Goal: Information Seeking & Learning: Learn about a topic

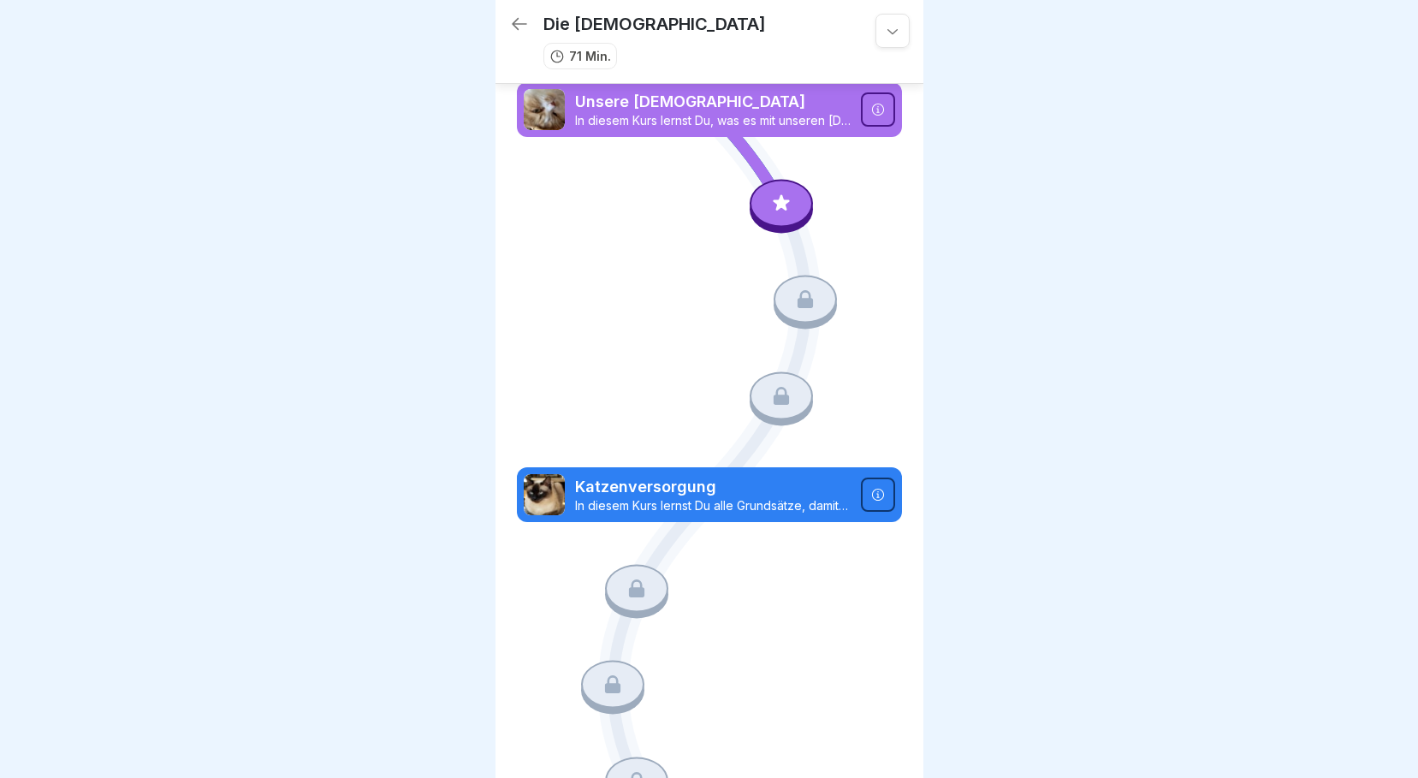
click at [788, 209] on div at bounding box center [780, 203] width 63 height 48
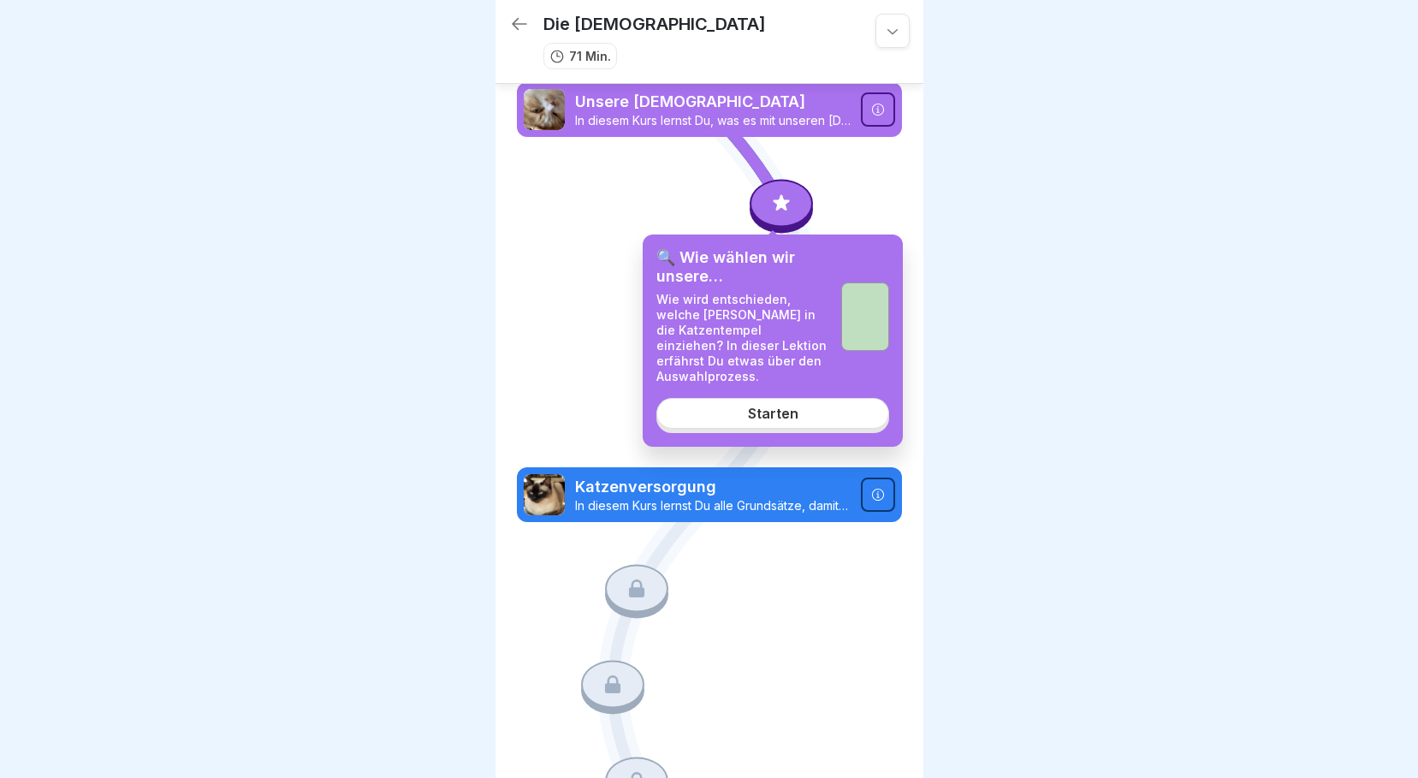
click at [788, 423] on link "Starten" at bounding box center [772, 413] width 233 height 31
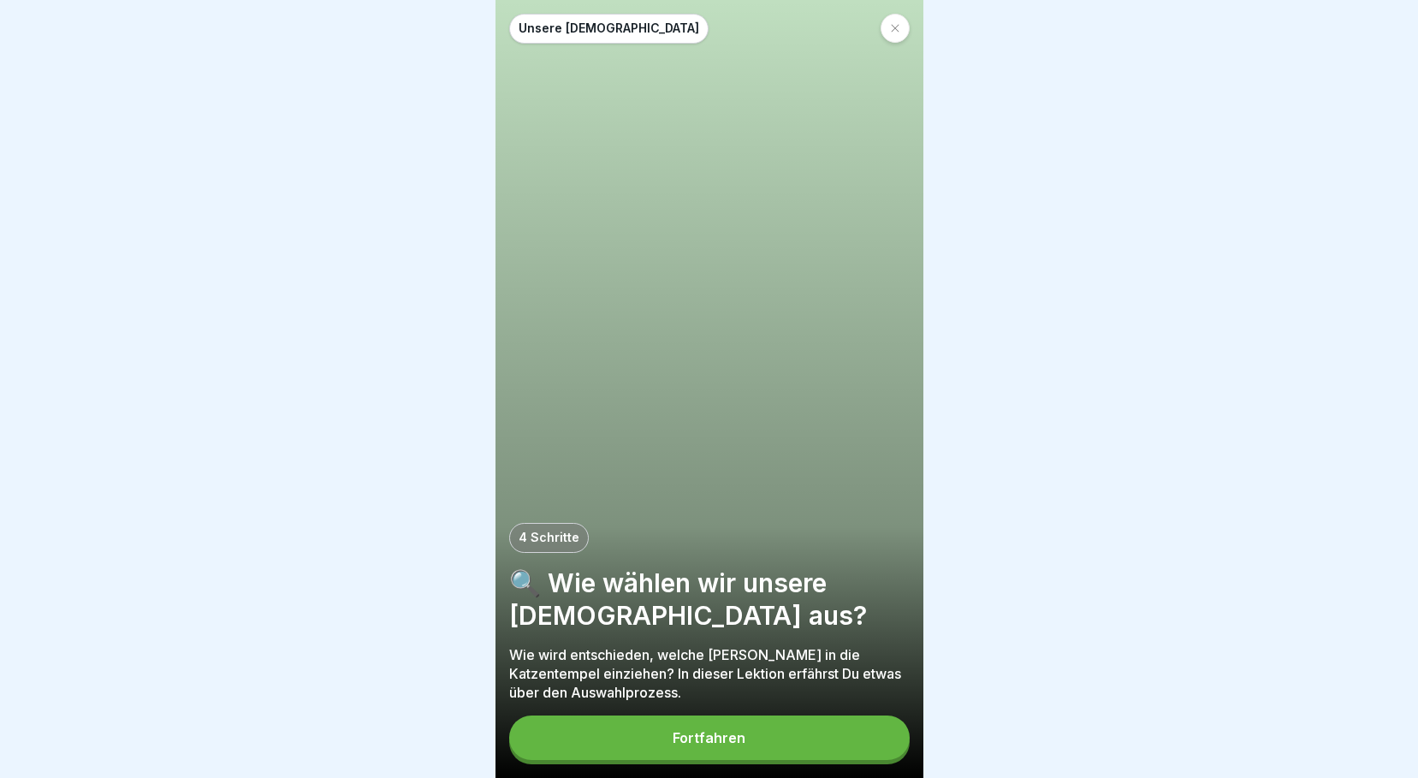
scroll to position [13, 0]
click at [649, 744] on button "Fortfahren" at bounding box center [709, 737] width 400 height 44
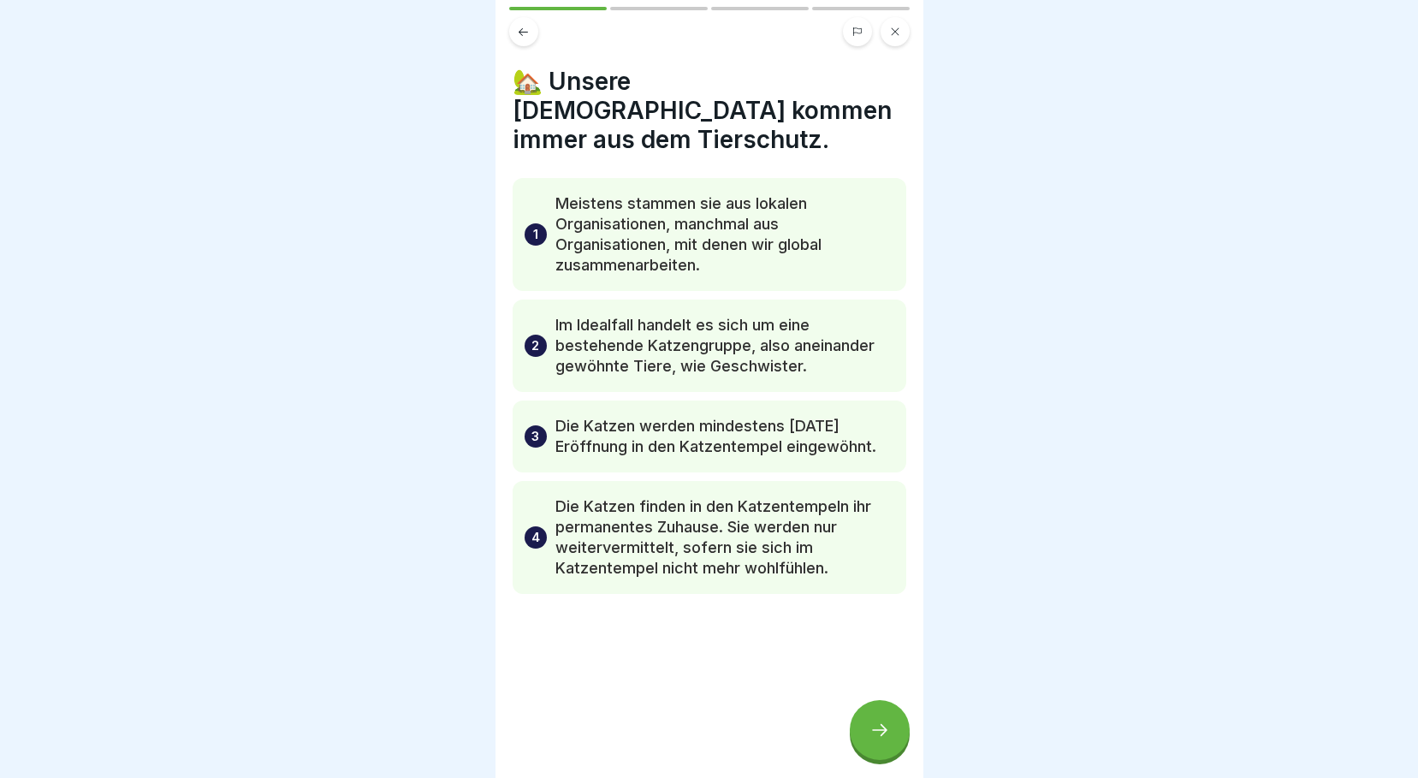
click at [827, 435] on p "Die Katzen werden mindestens [DATE] Eröffnung in den Katzentempel eingewöhnt." at bounding box center [724, 436] width 339 height 41
click at [894, 720] on div at bounding box center [880, 730] width 60 height 60
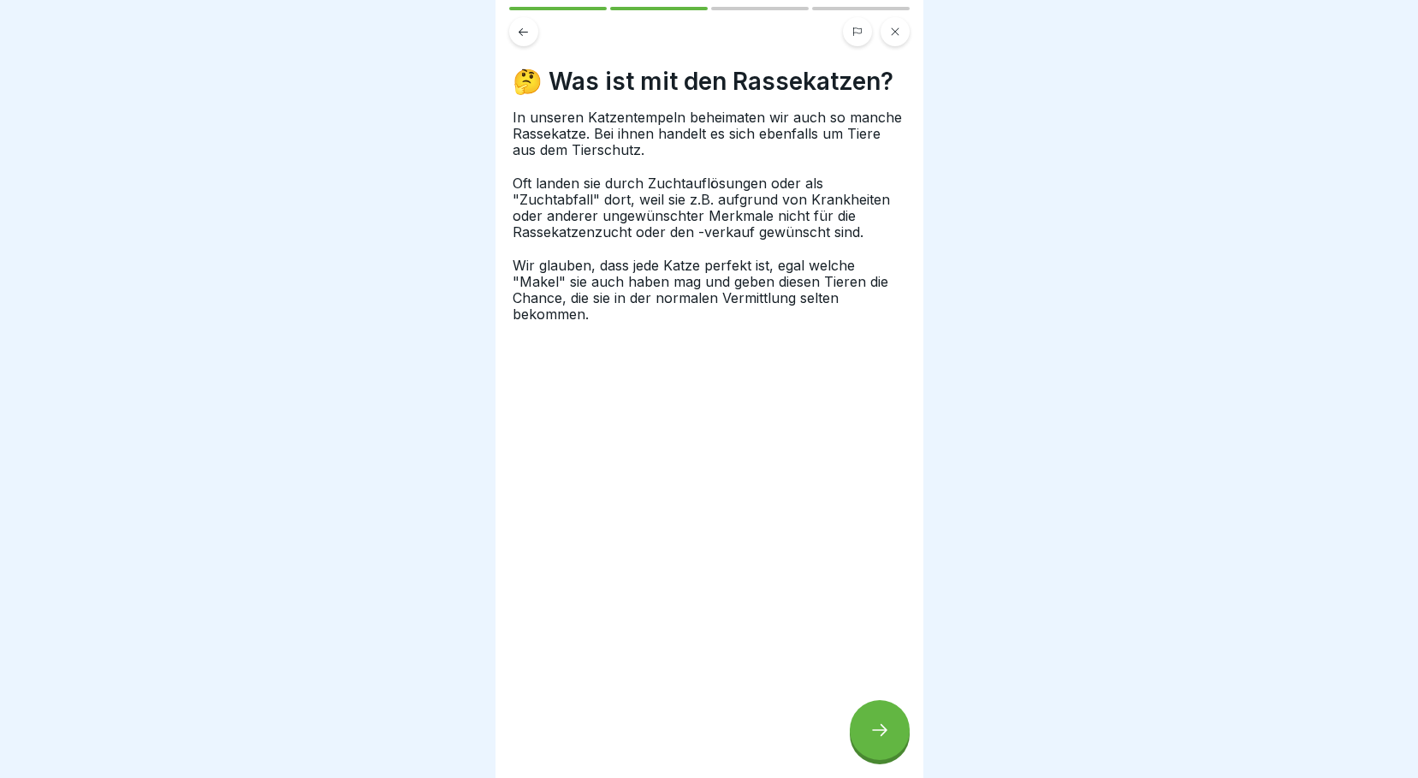
click at [894, 720] on div at bounding box center [880, 730] width 60 height 60
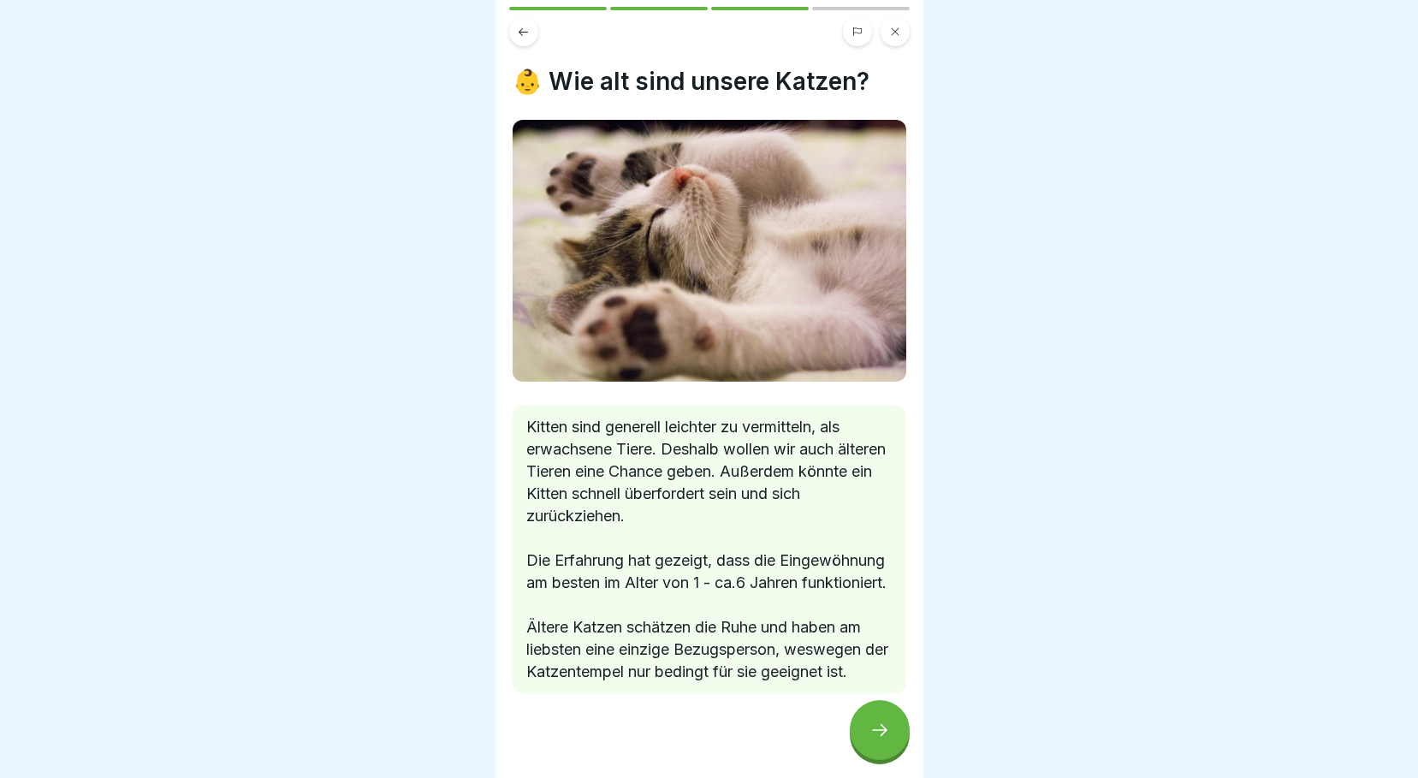
click at [890, 720] on div at bounding box center [880, 730] width 60 height 60
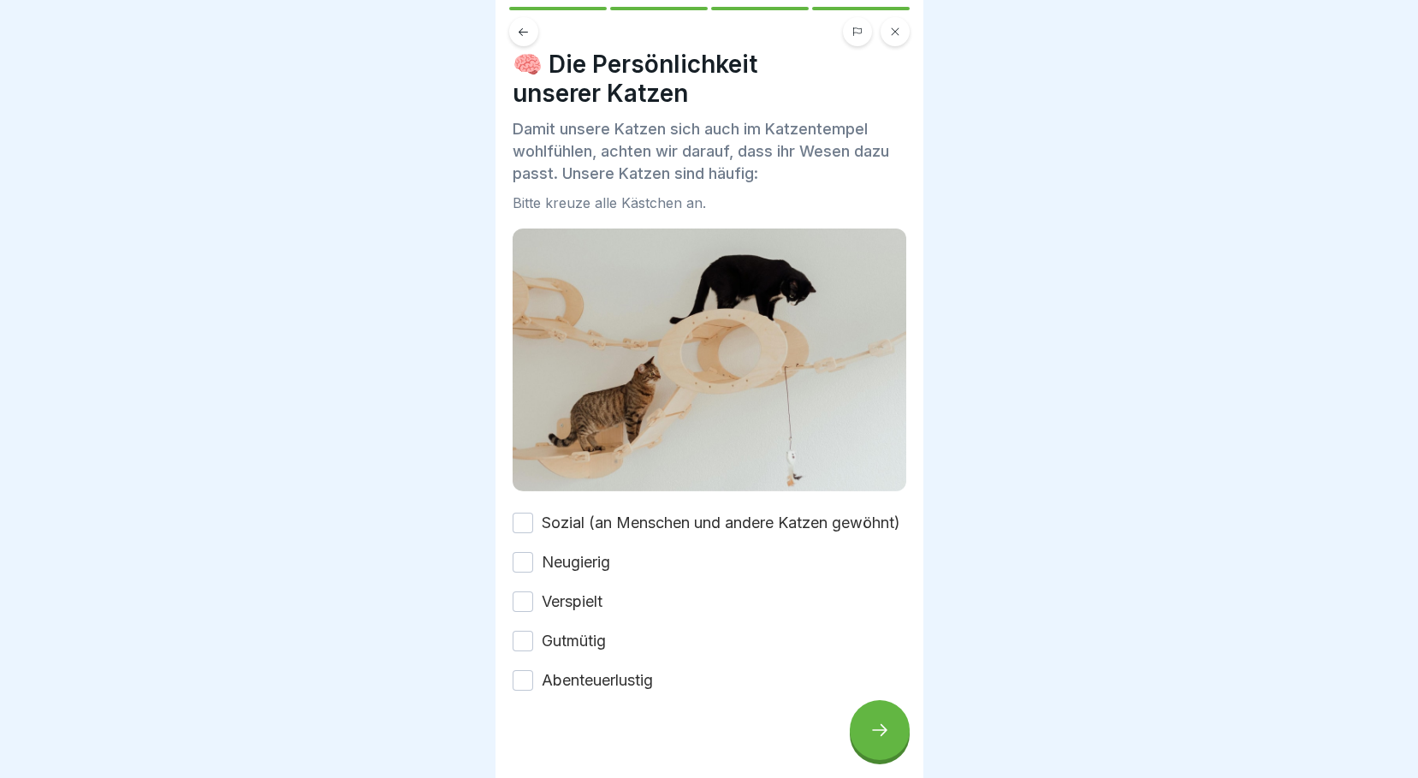
scroll to position [0, 0]
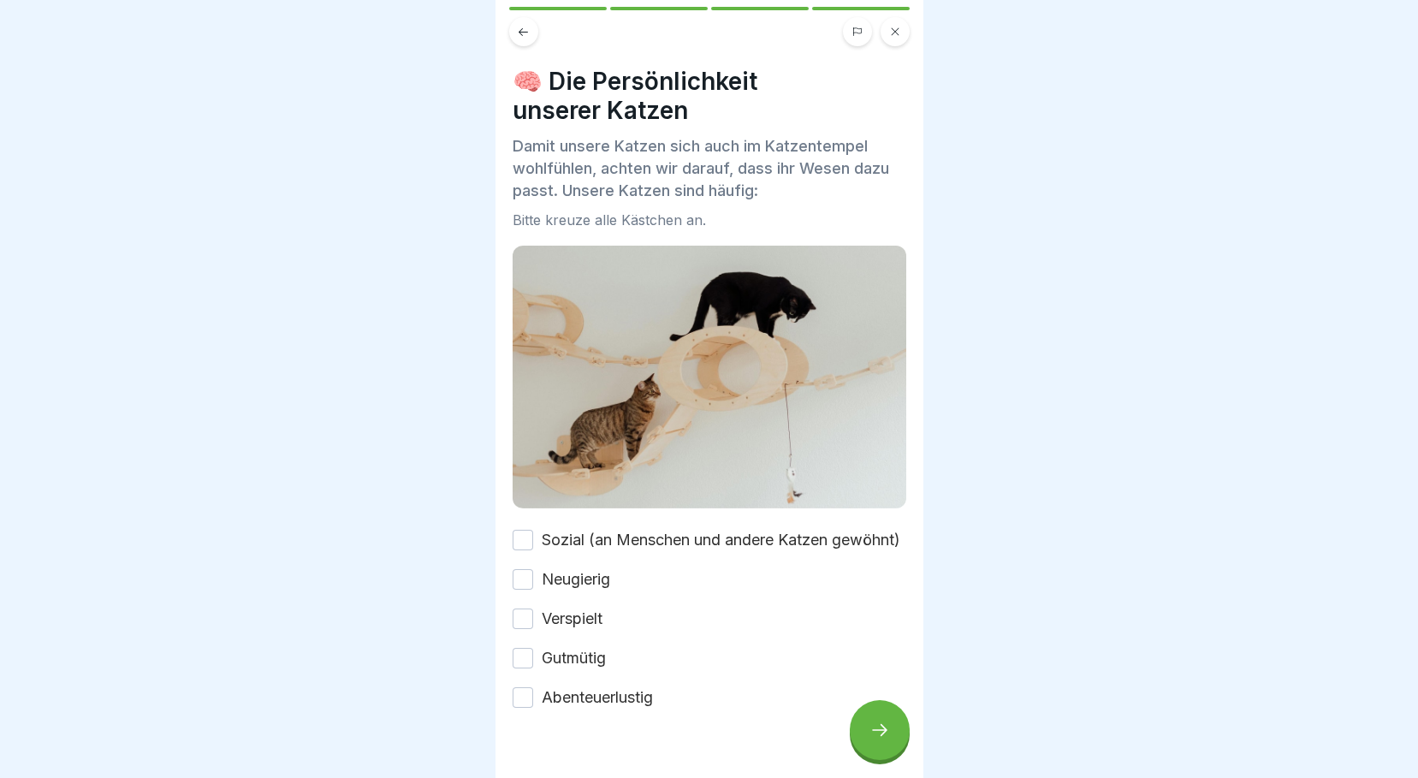
click at [529, 19] on button at bounding box center [523, 31] width 29 height 29
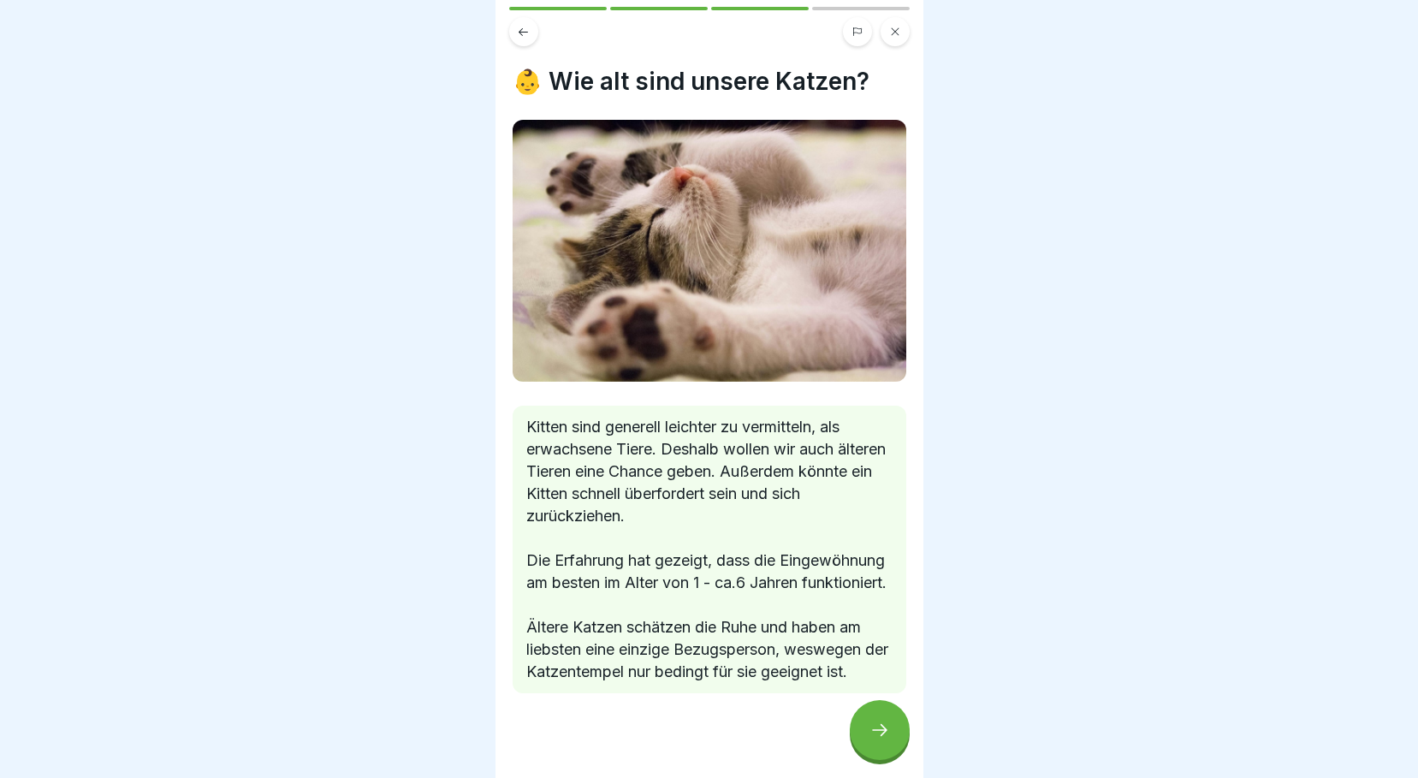
click at [522, 26] on button at bounding box center [523, 31] width 29 height 29
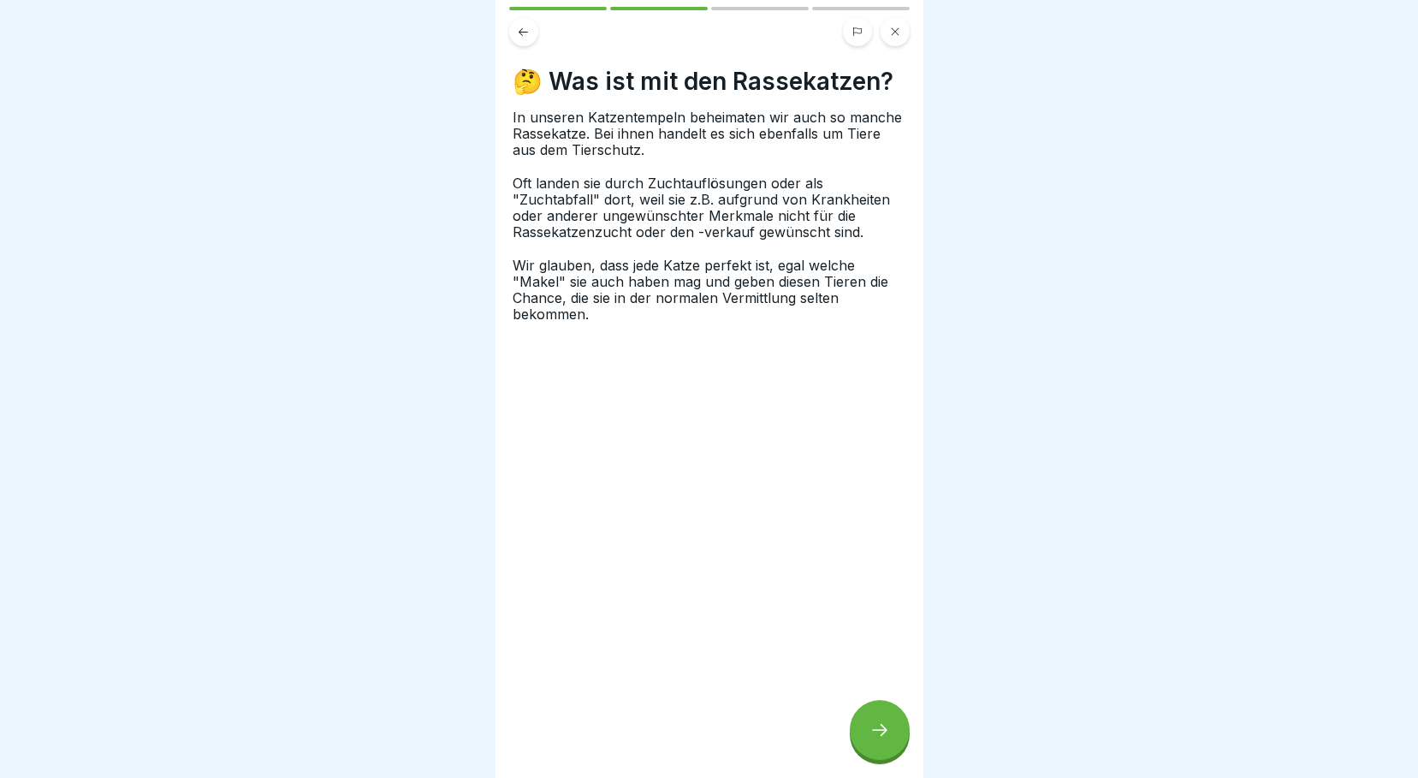
click at [518, 26] on icon at bounding box center [523, 32] width 13 height 13
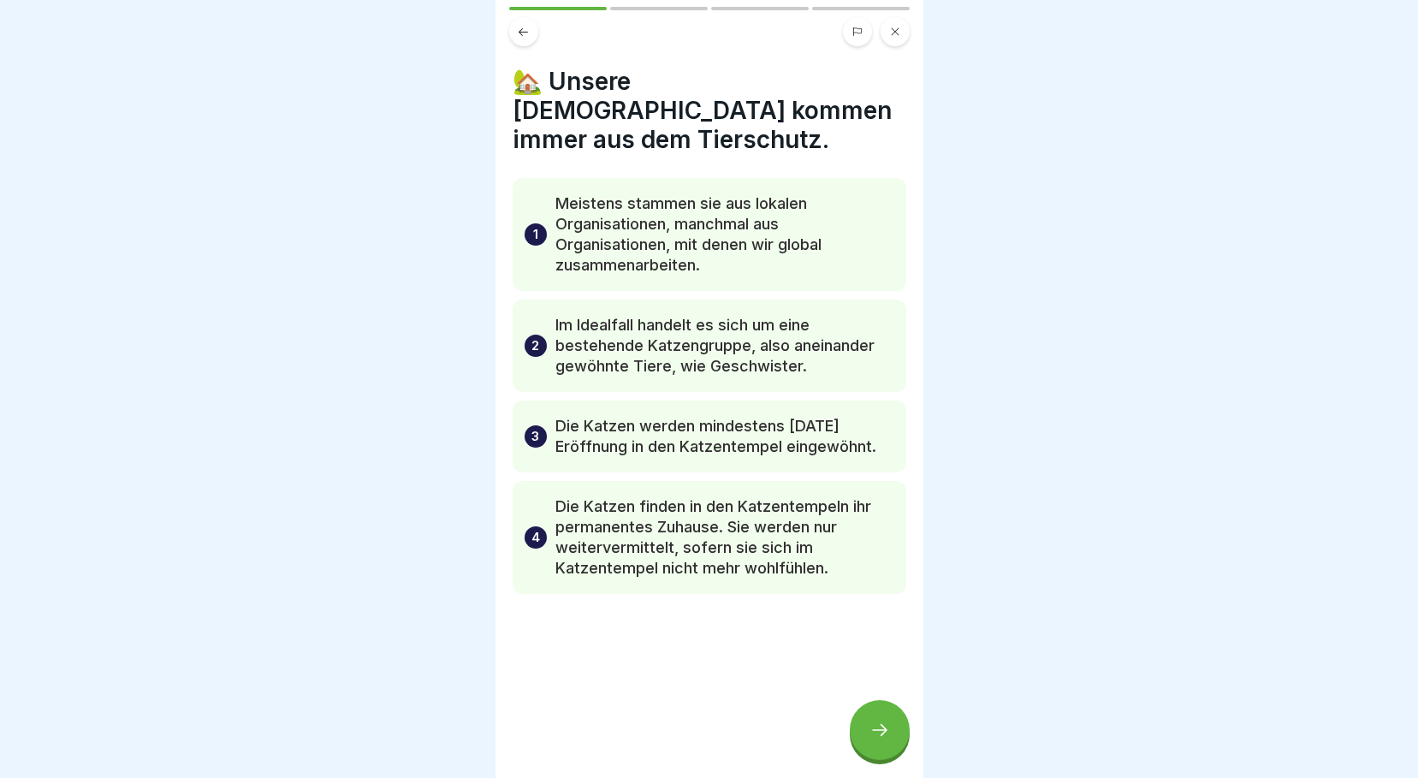
click at [530, 17] on button at bounding box center [523, 31] width 29 height 29
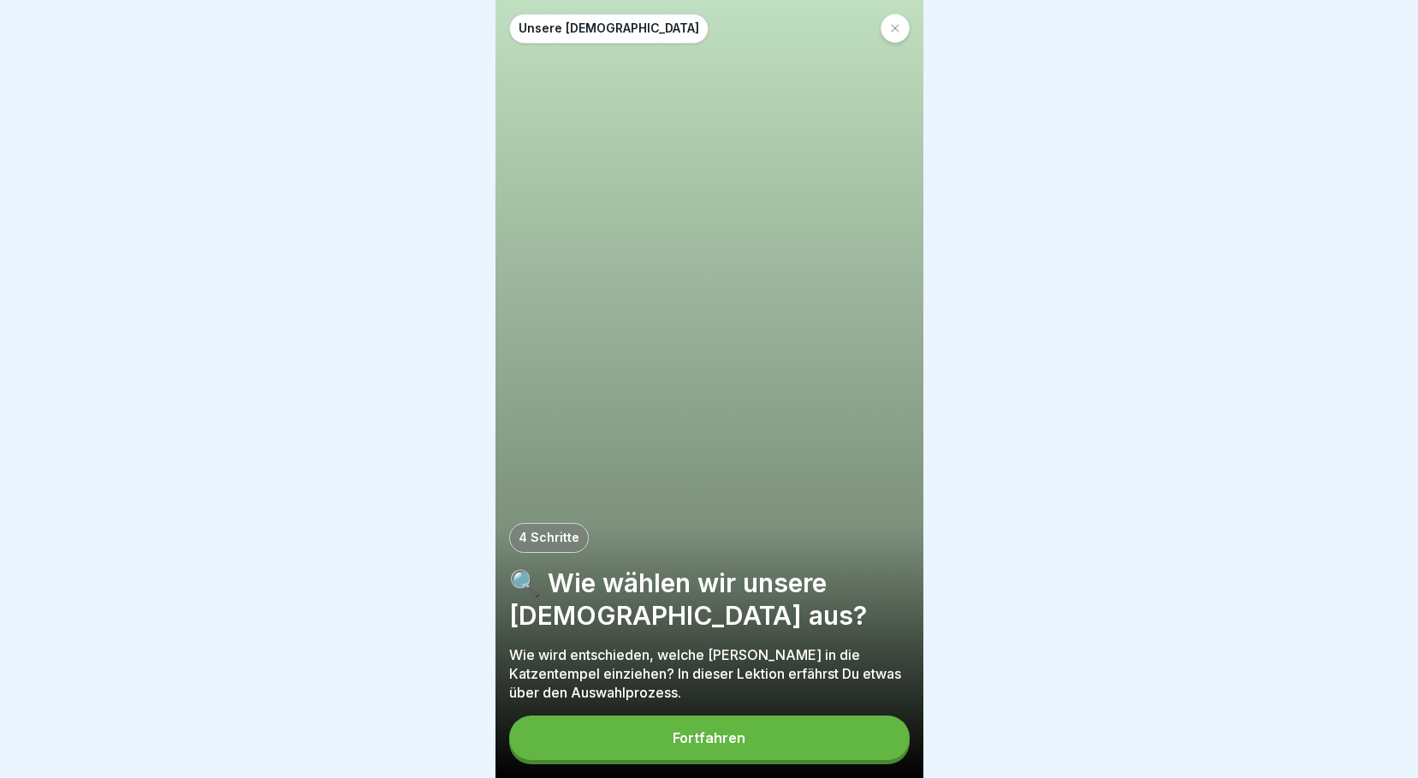
click at [747, 738] on button "Fortfahren" at bounding box center [709, 737] width 400 height 44
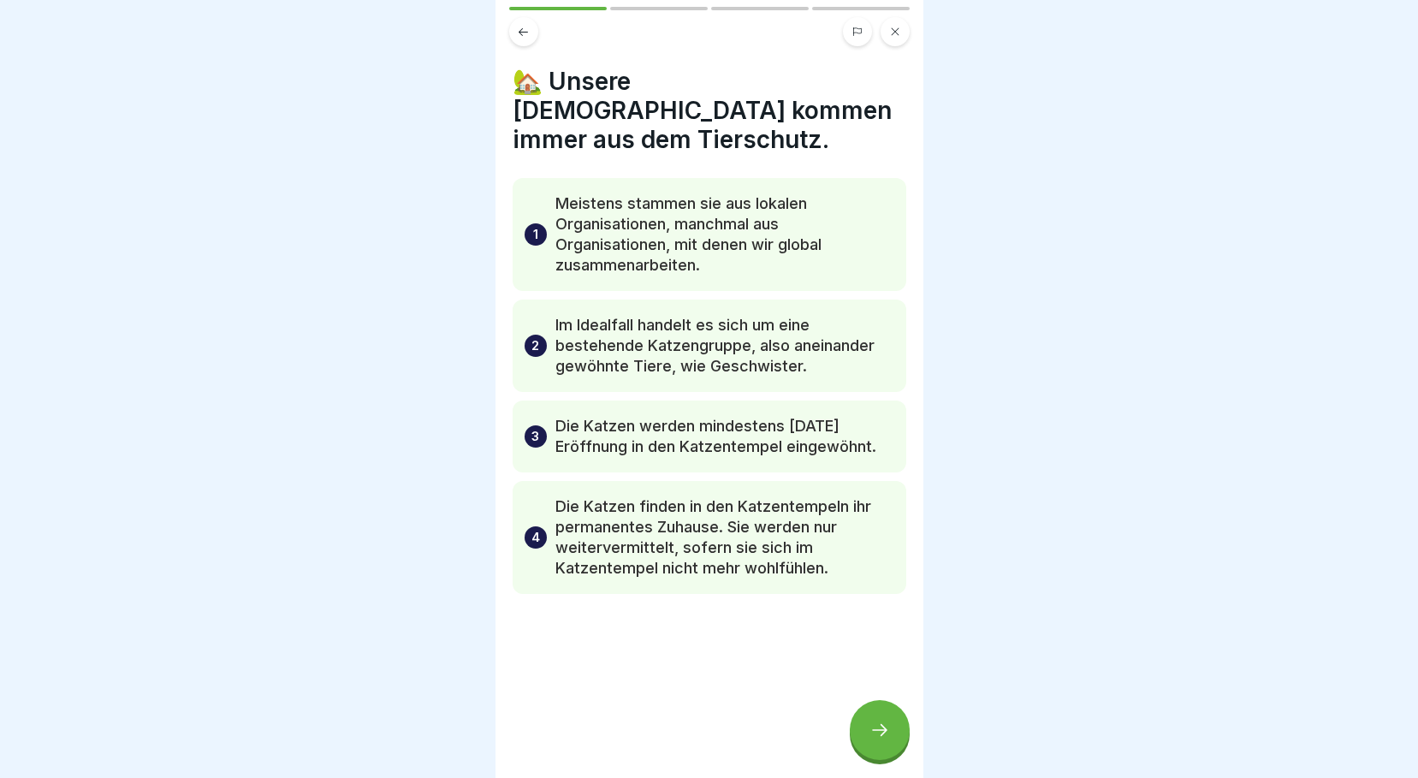
click at [887, 731] on icon at bounding box center [879, 730] width 21 height 21
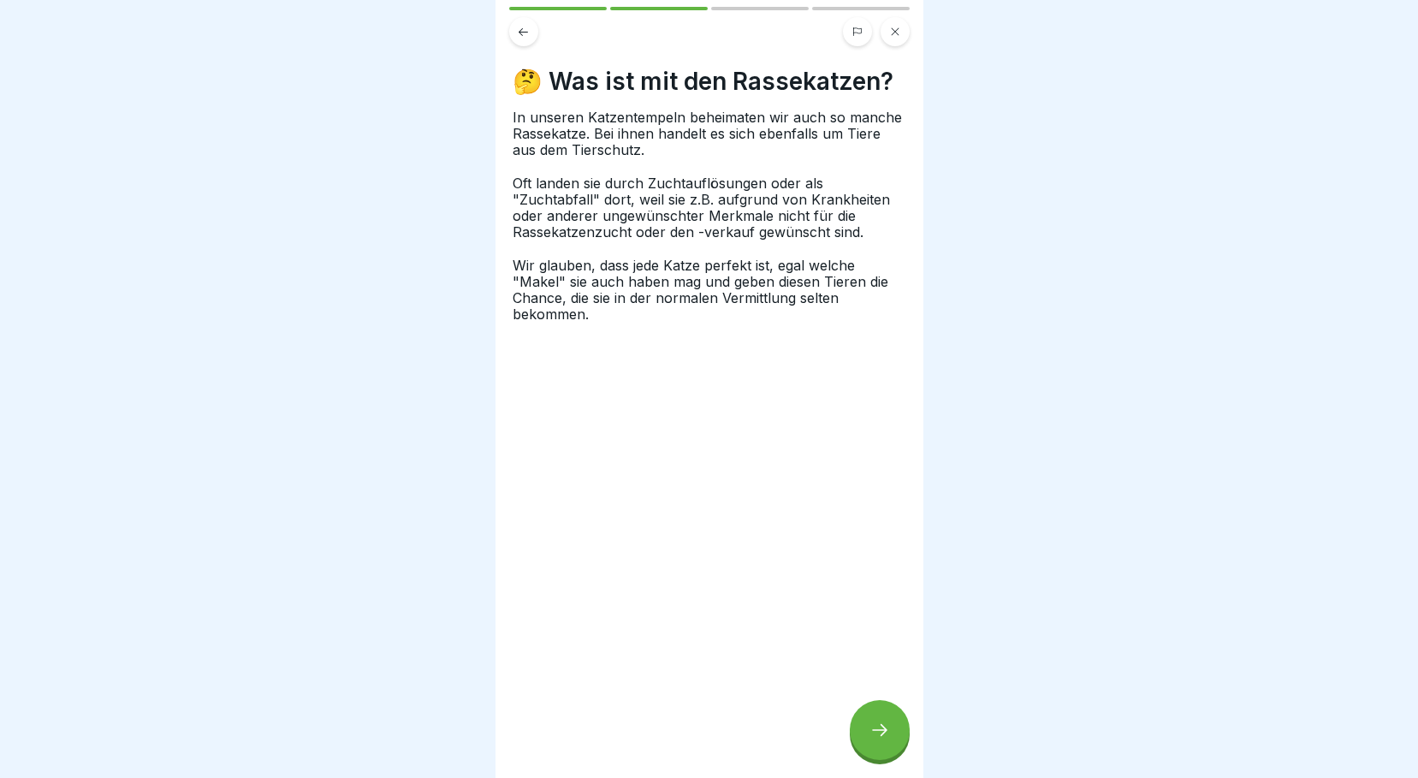
click at [887, 731] on icon at bounding box center [879, 730] width 21 height 21
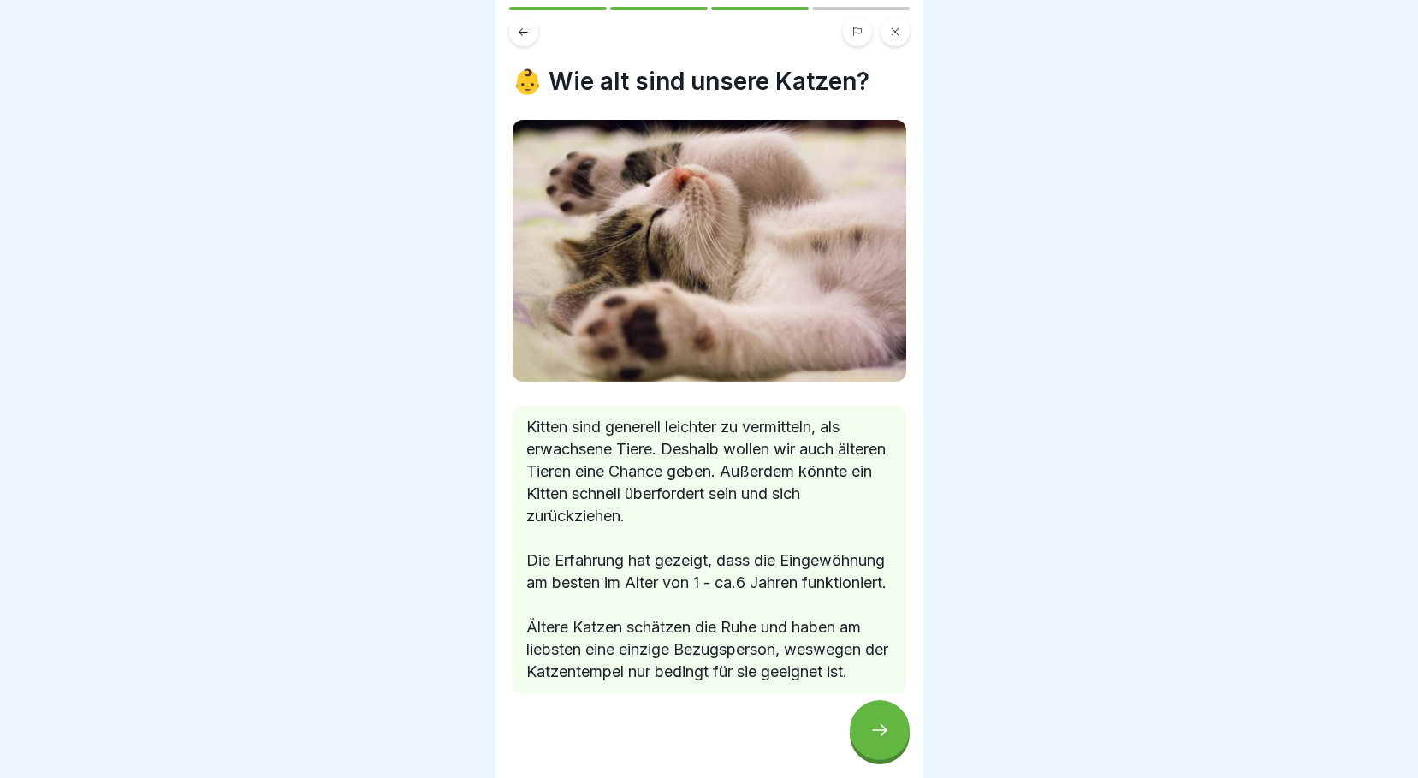
click at [887, 731] on icon at bounding box center [879, 730] width 21 height 21
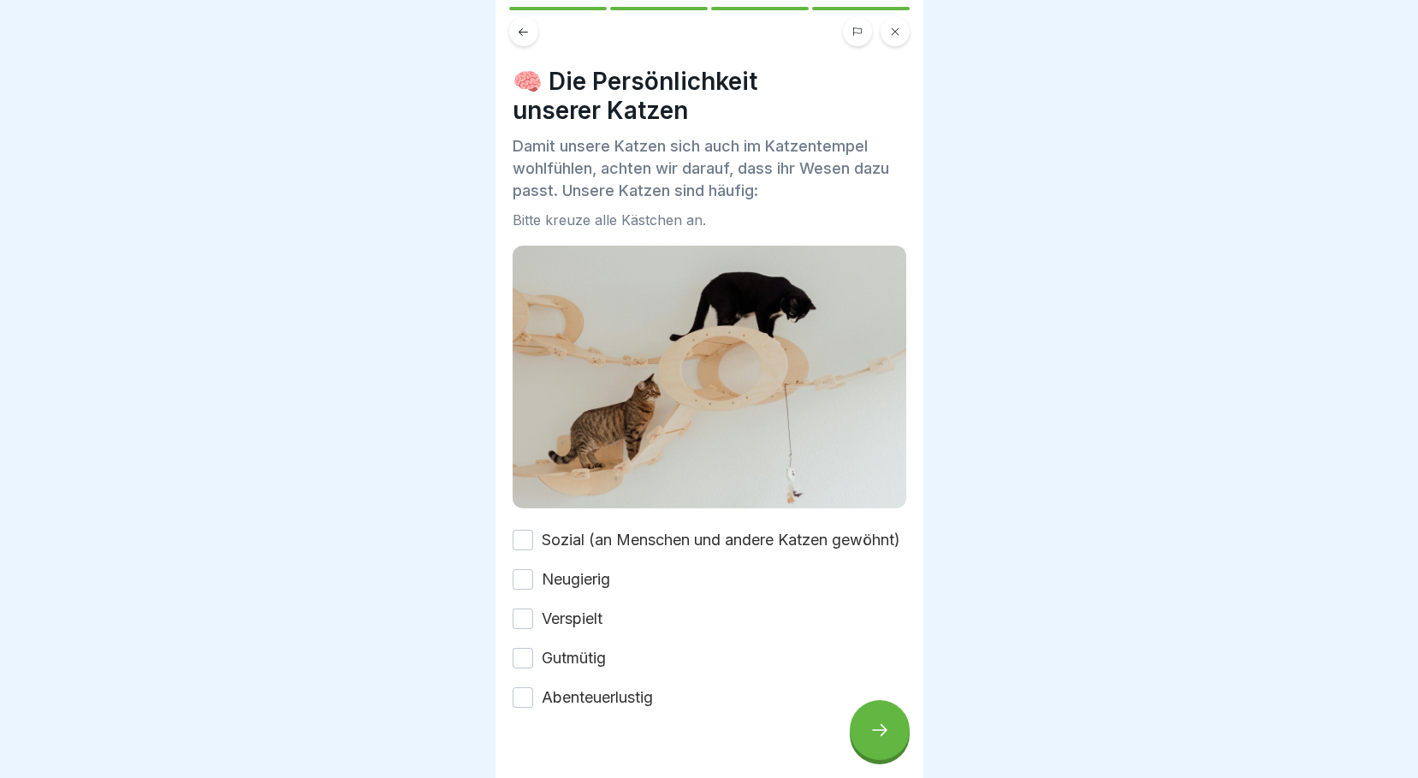
click at [530, 530] on button "Sozial (an Menschen und andere Katzen gewöhnt)" at bounding box center [522, 540] width 21 height 21
click at [519, 585] on button "Neugierig" at bounding box center [522, 579] width 21 height 21
click at [519, 621] on button "Verspielt" at bounding box center [522, 618] width 21 height 21
click at [513, 659] on button "Gutmütig" at bounding box center [522, 658] width 21 height 21
click at [520, 690] on button "Abenteuerlustig" at bounding box center [522, 697] width 21 height 21
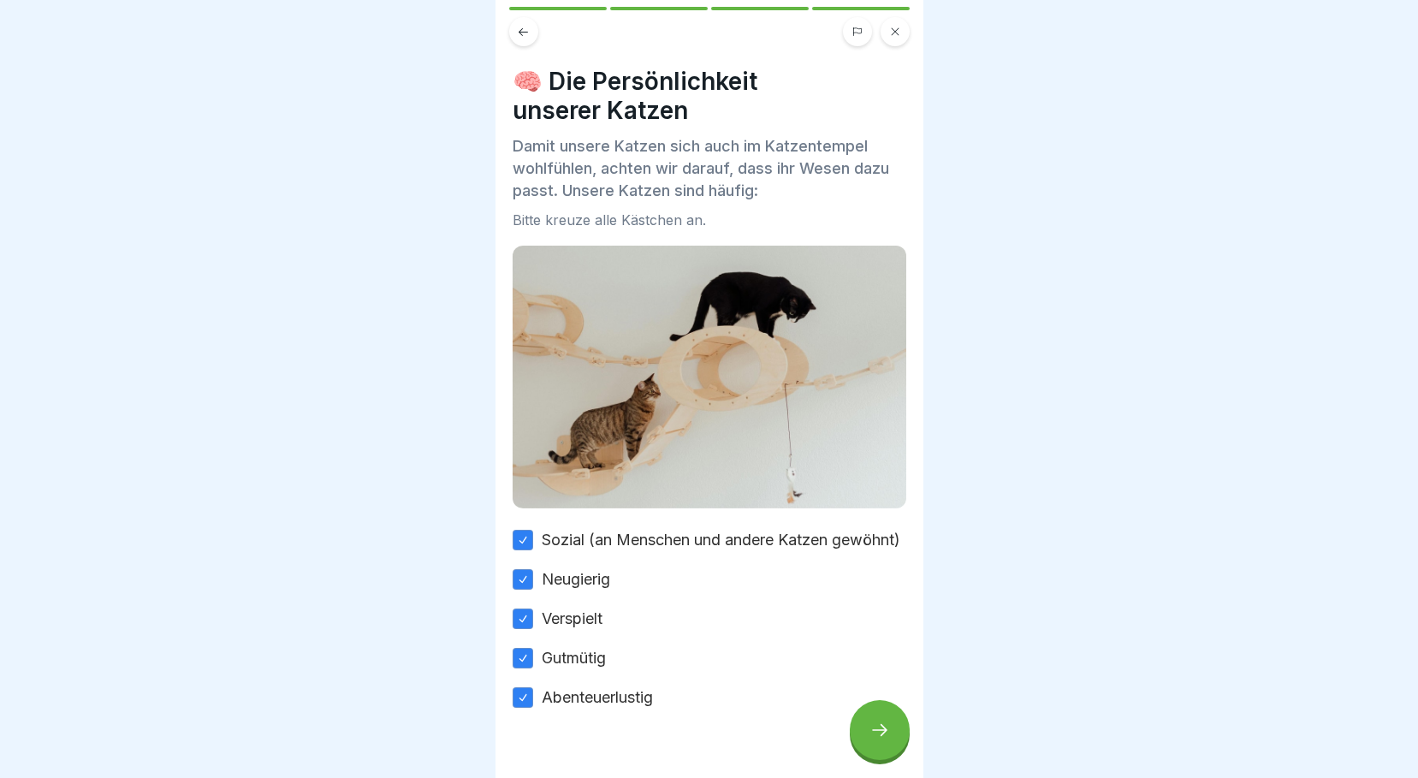
scroll to position [47, 0]
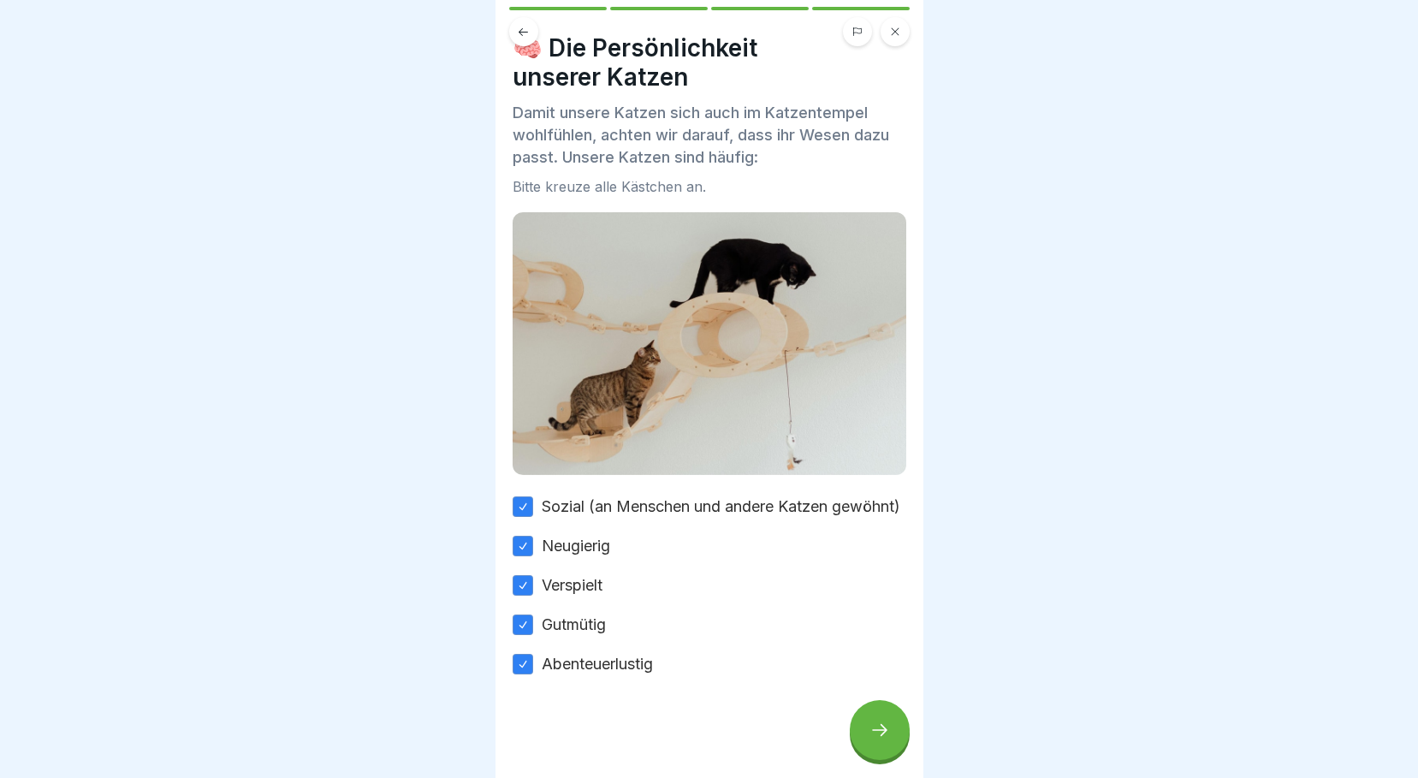
click at [874, 723] on icon at bounding box center [879, 730] width 21 height 21
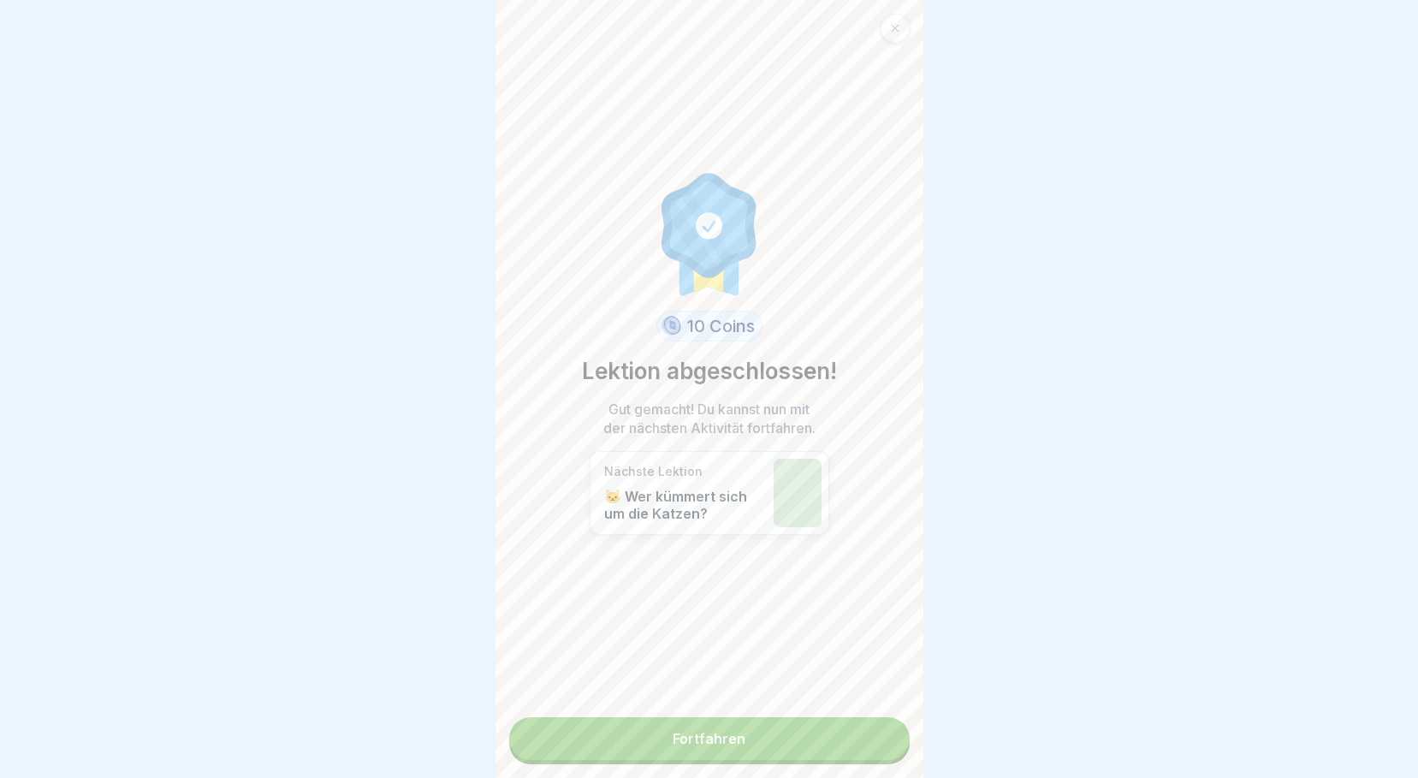
click at [779, 733] on link "Fortfahren" at bounding box center [709, 738] width 400 height 43
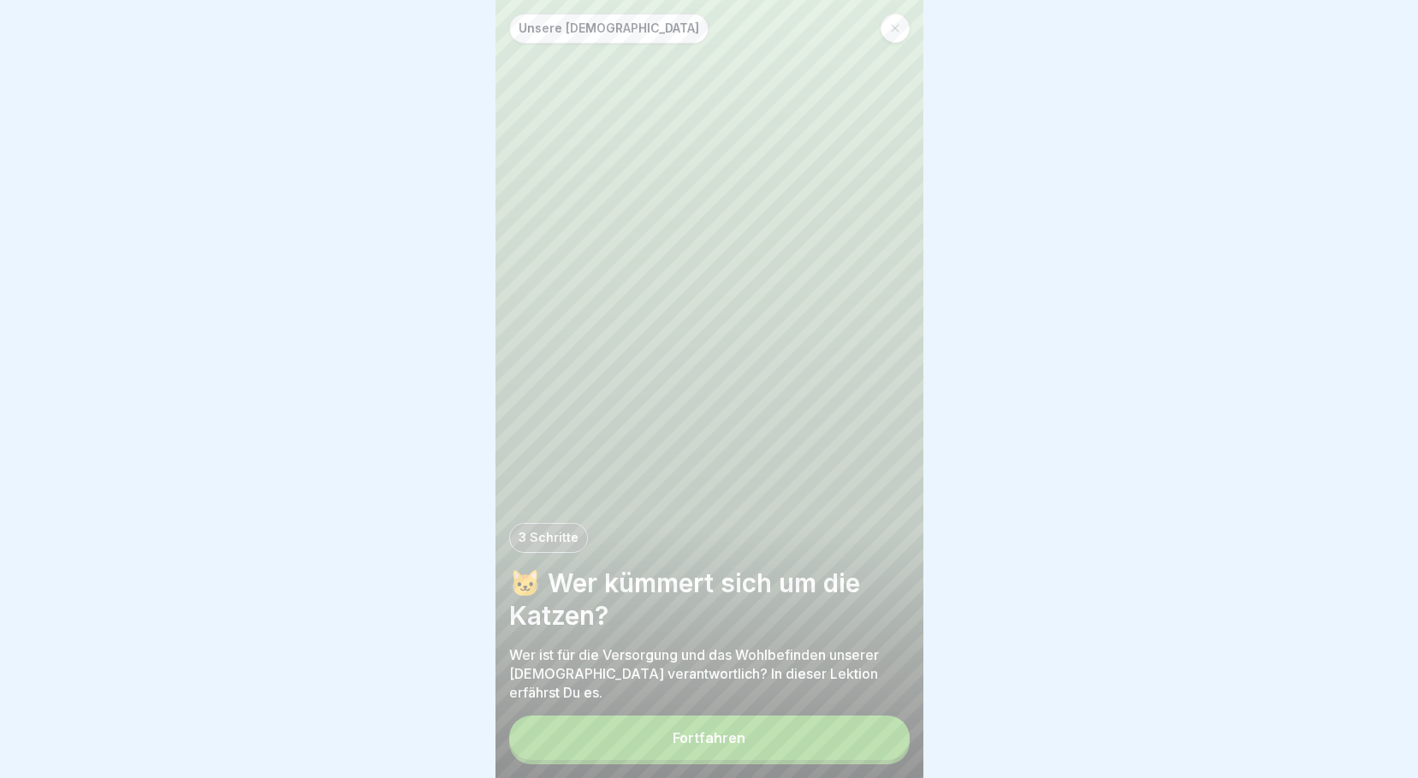
click at [767, 733] on button "Fortfahren" at bounding box center [709, 737] width 400 height 44
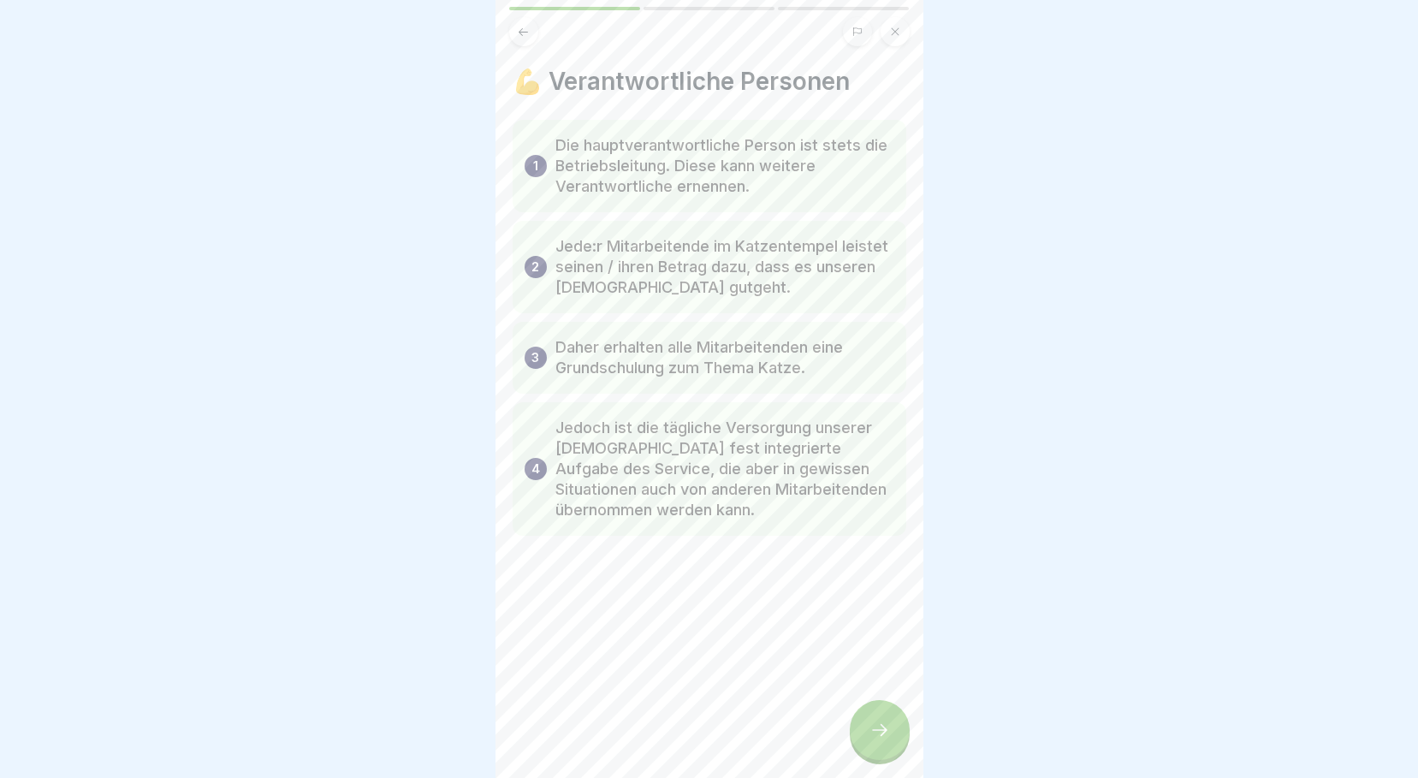
click at [885, 726] on icon at bounding box center [879, 730] width 21 height 21
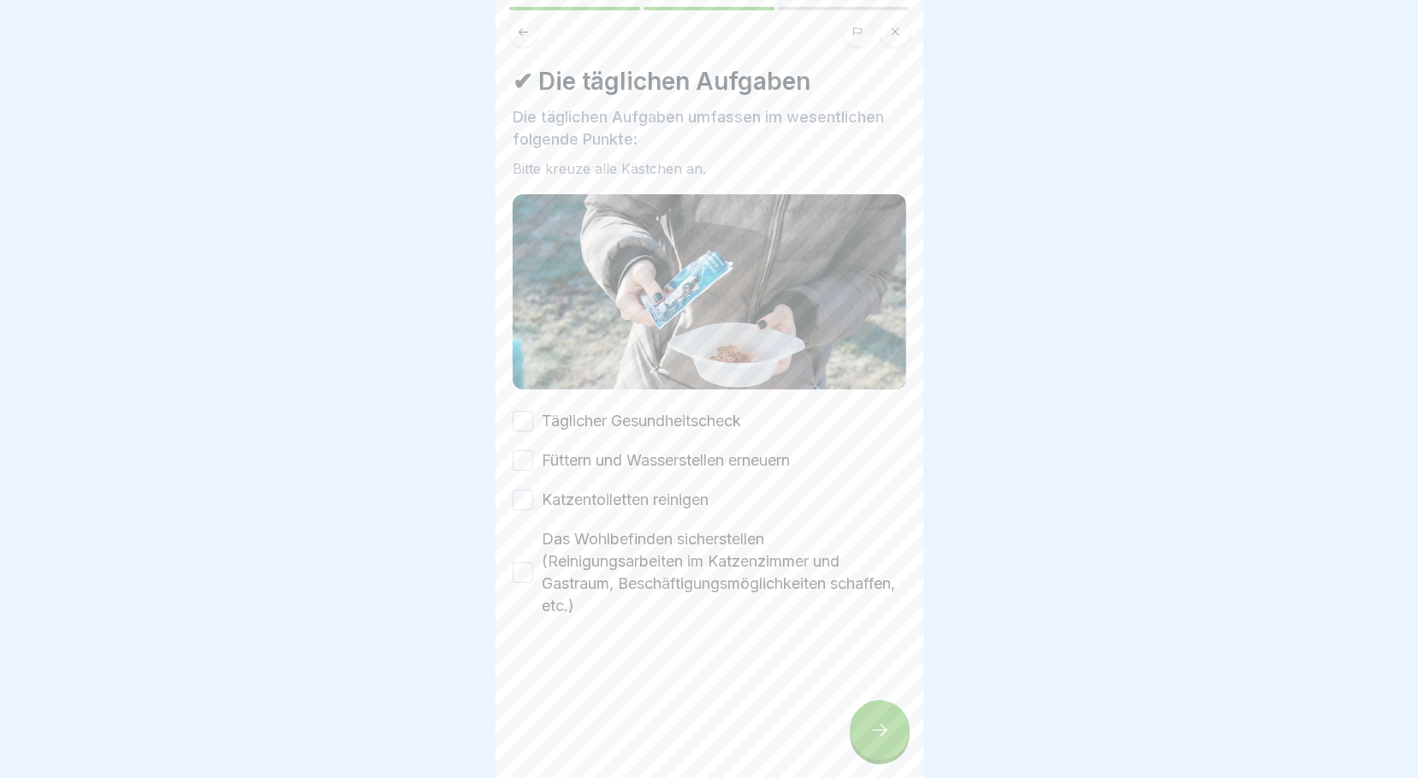
click at [529, 415] on button "Täglicher Gesundheitscheck" at bounding box center [522, 421] width 21 height 21
click at [535, 449] on div "Füttern und Wasserstellen erneuern" at bounding box center [650, 460] width 277 height 22
click at [527, 450] on button "Füttern und Wasserstellen erneuern" at bounding box center [522, 460] width 21 height 21
click at [516, 489] on button "Katzentoiletten reinigen" at bounding box center [522, 499] width 21 height 21
click at [512, 562] on button "Das Wohlbefinden sicherstellen (Reinigungsarbeiten im Katzenzimmer und Gastraum…" at bounding box center [522, 572] width 21 height 21
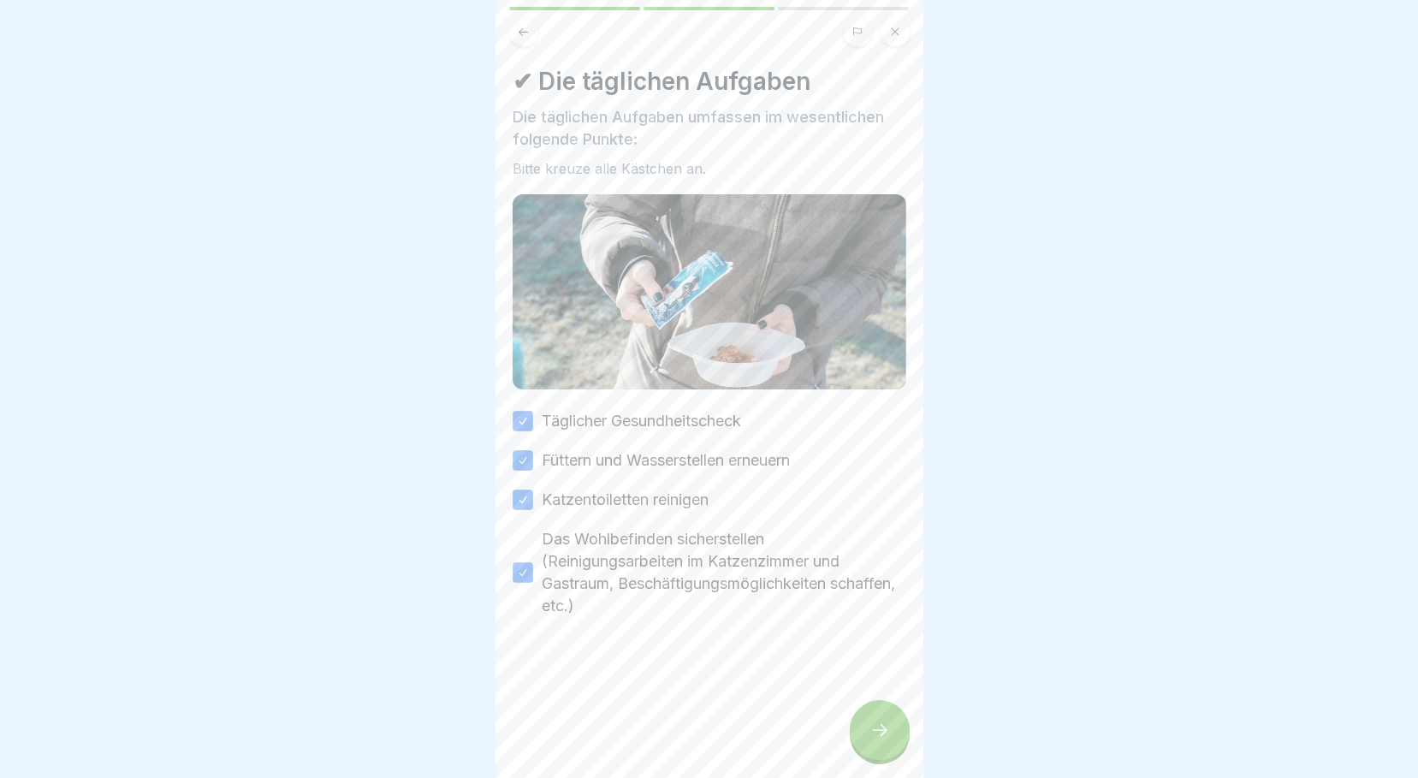
click at [864, 746] on div at bounding box center [880, 730] width 60 height 60
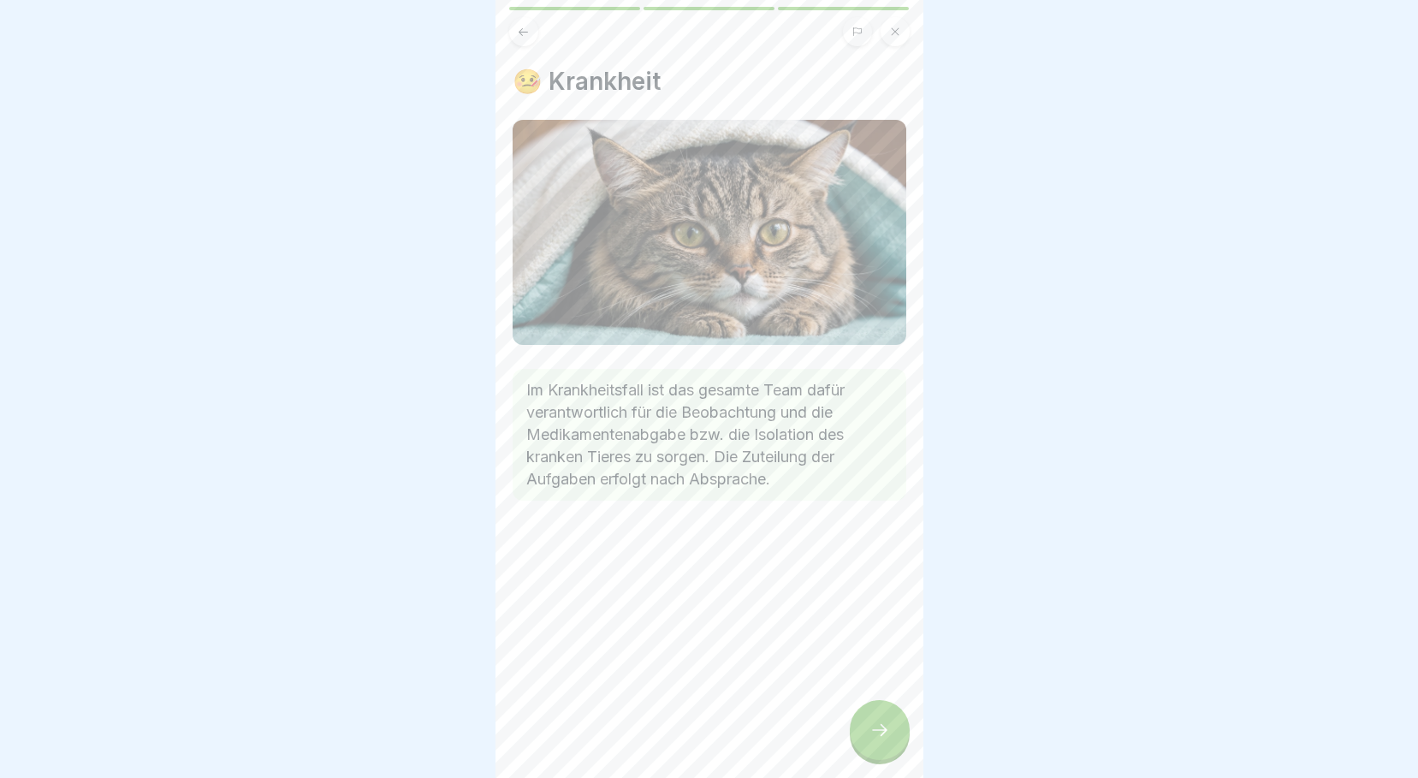
click at [863, 749] on div at bounding box center [880, 730] width 60 height 60
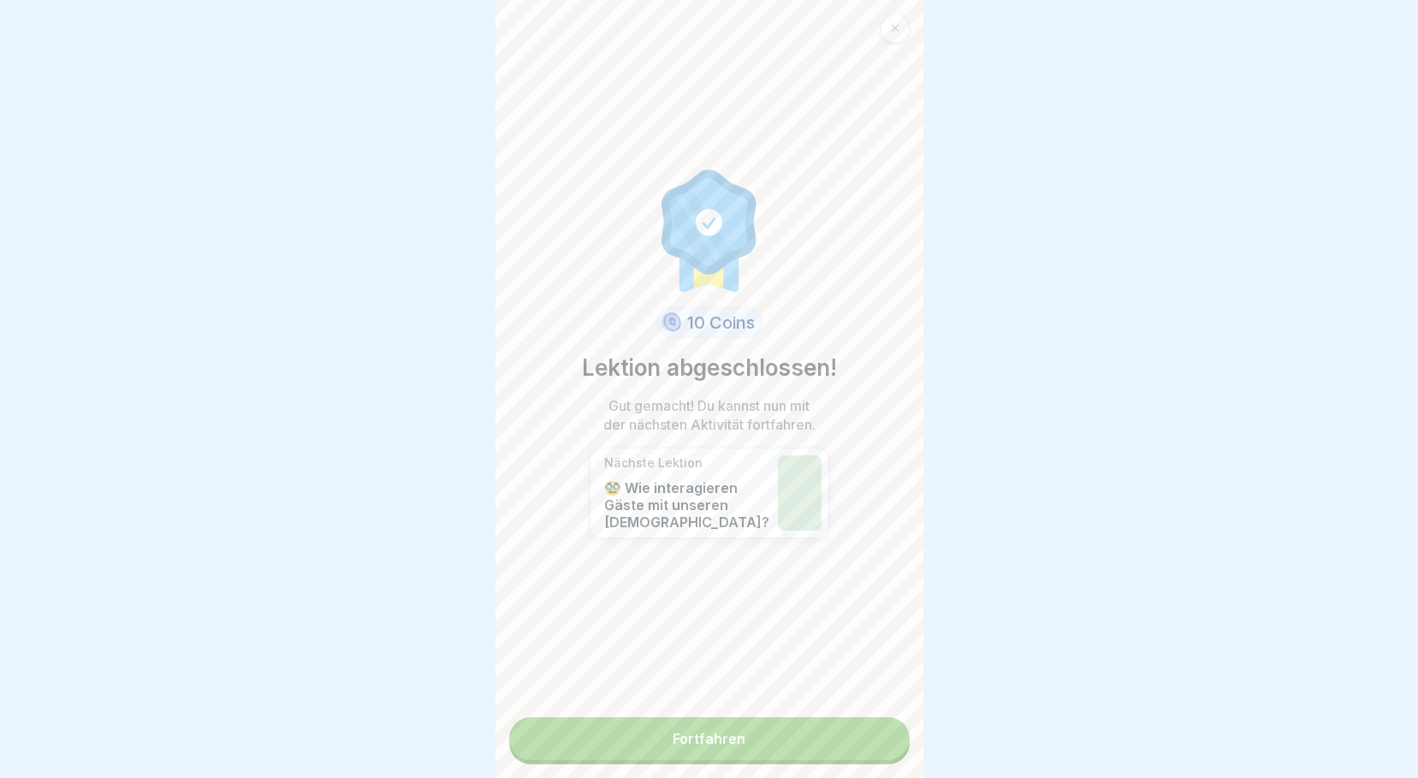
click at [886, 29] on div at bounding box center [894, 28] width 29 height 29
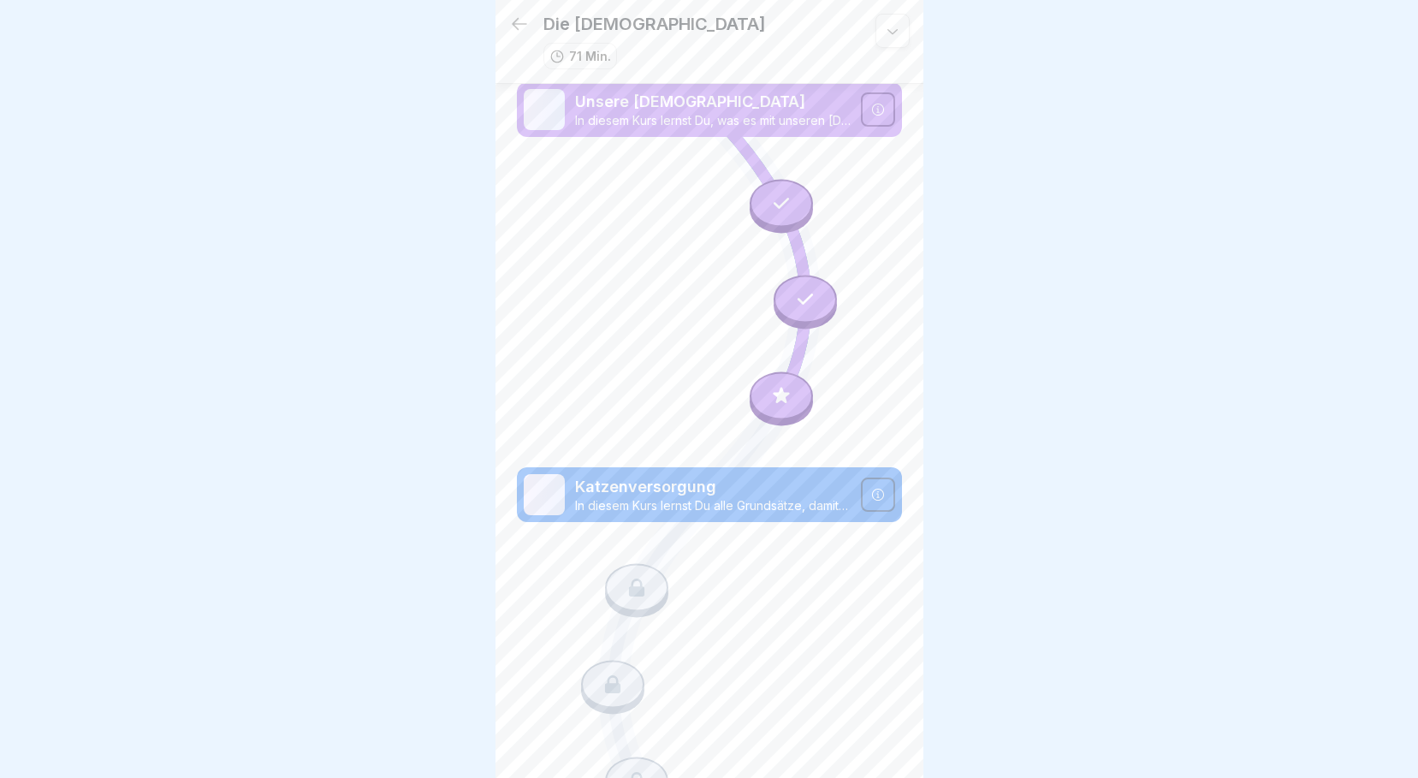
scroll to position [1, 0]
click at [777, 385] on icon at bounding box center [781, 395] width 22 height 22
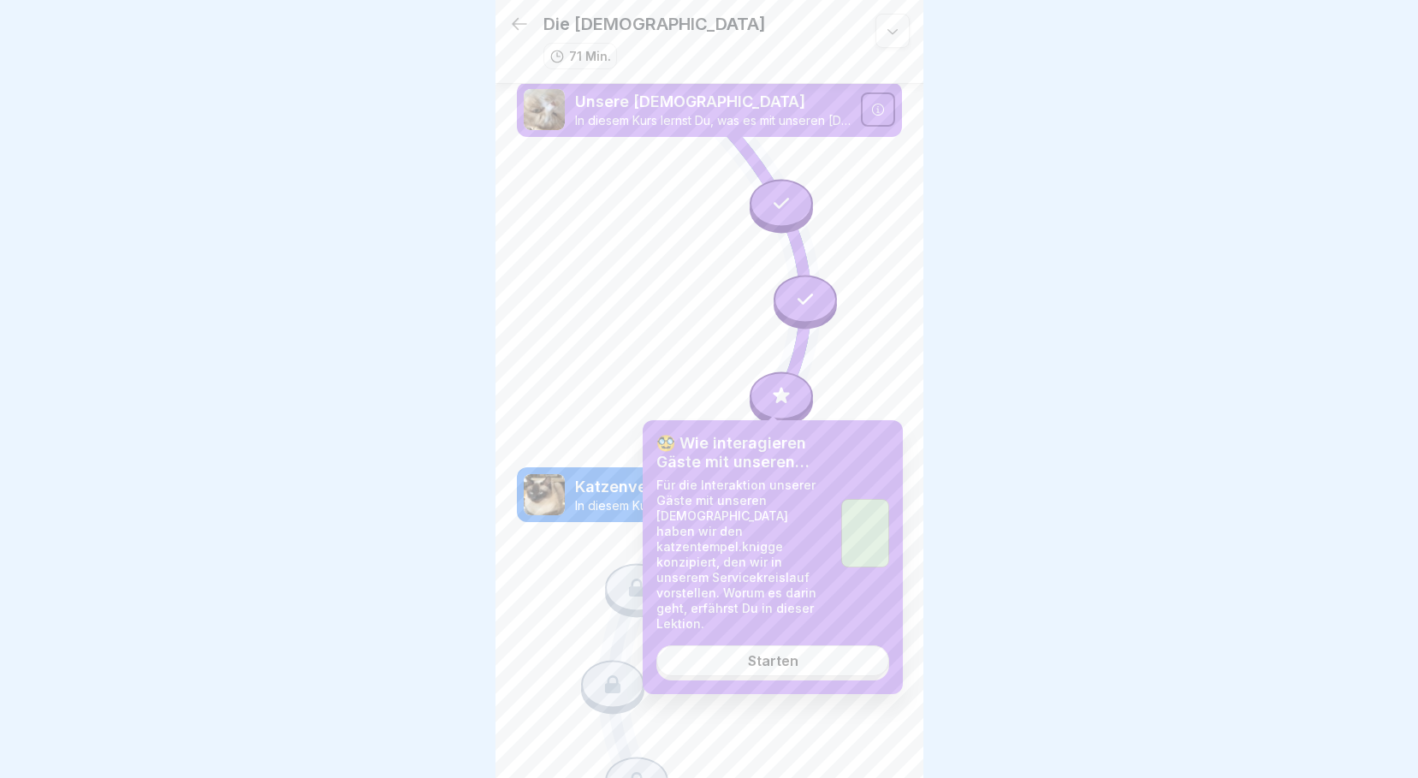
click at [746, 646] on link "Starten" at bounding box center [772, 660] width 233 height 31
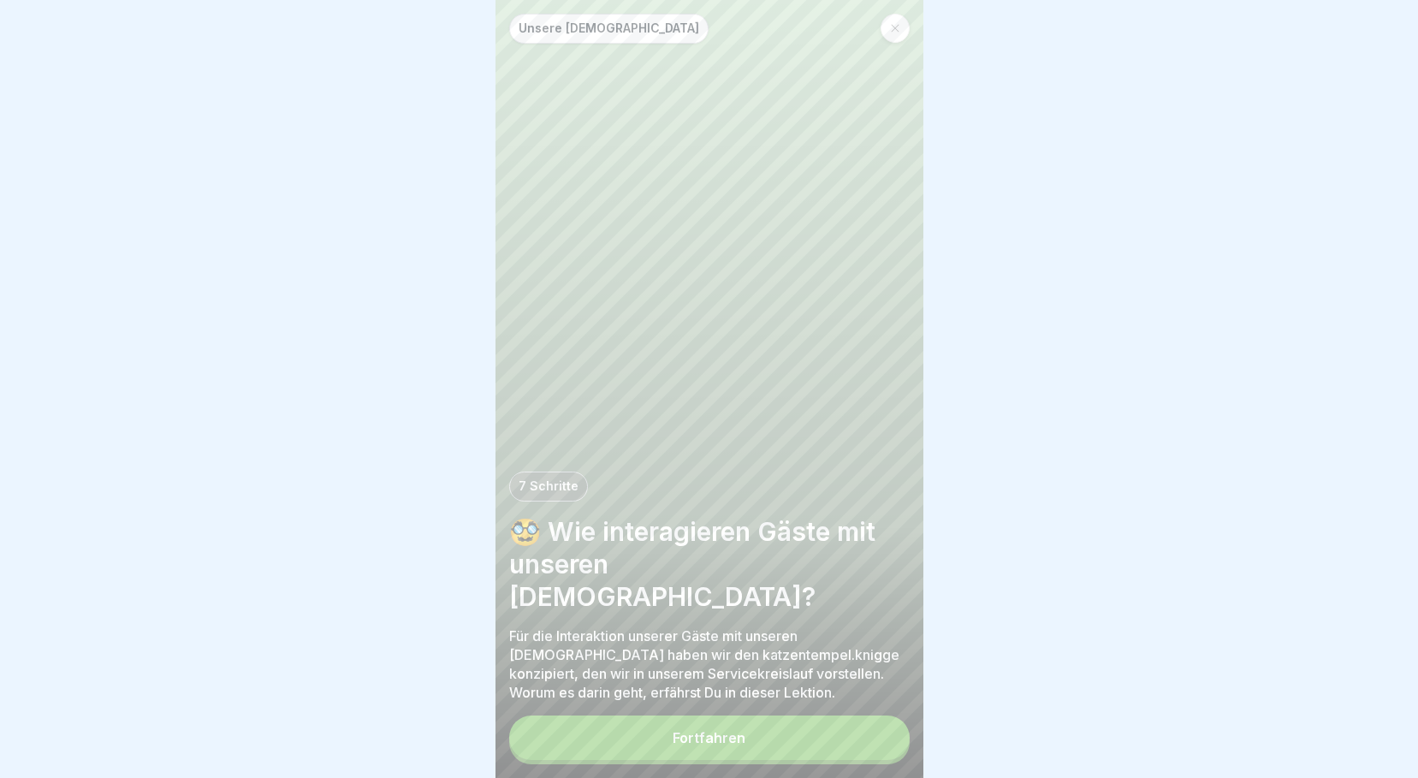
click at [762, 742] on button "Fortfahren" at bounding box center [709, 737] width 400 height 44
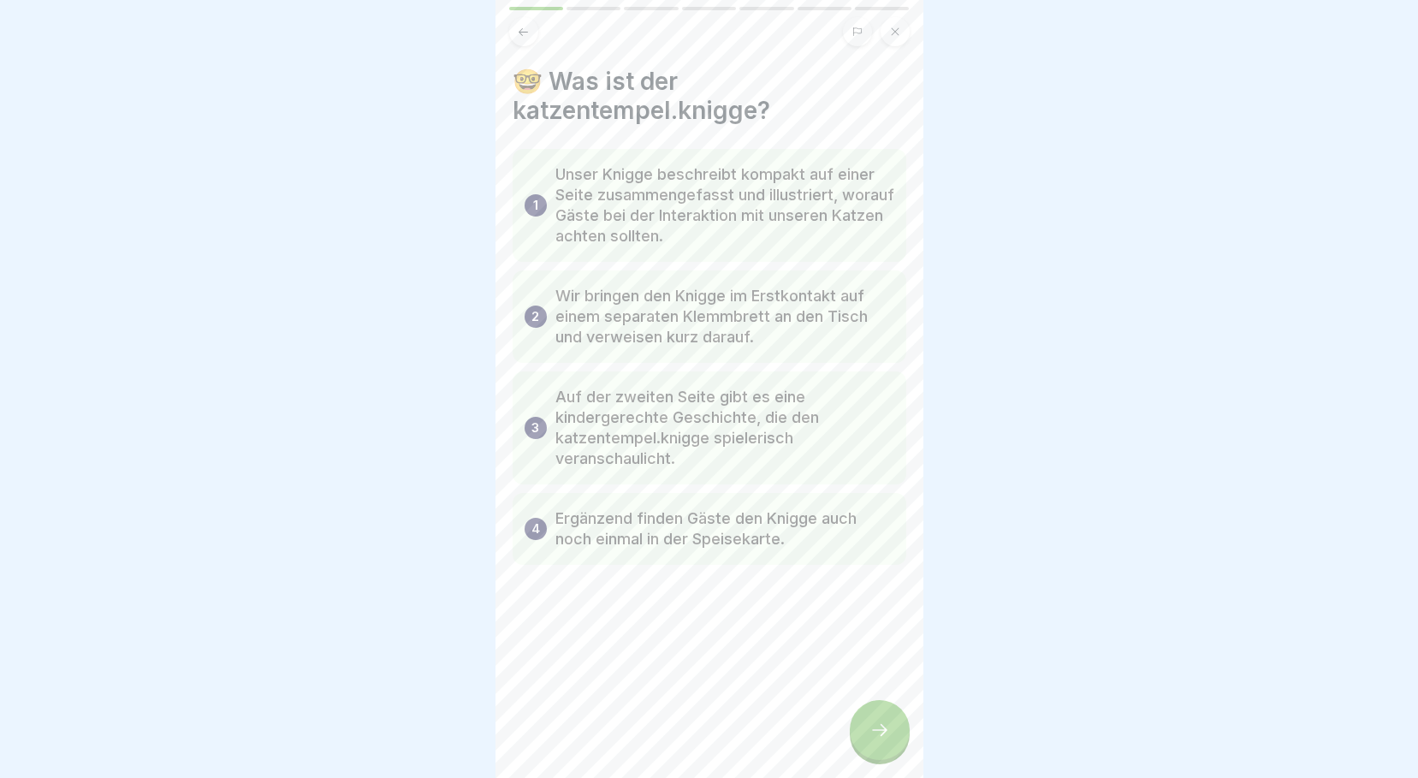
click at [880, 733] on div at bounding box center [880, 730] width 60 height 60
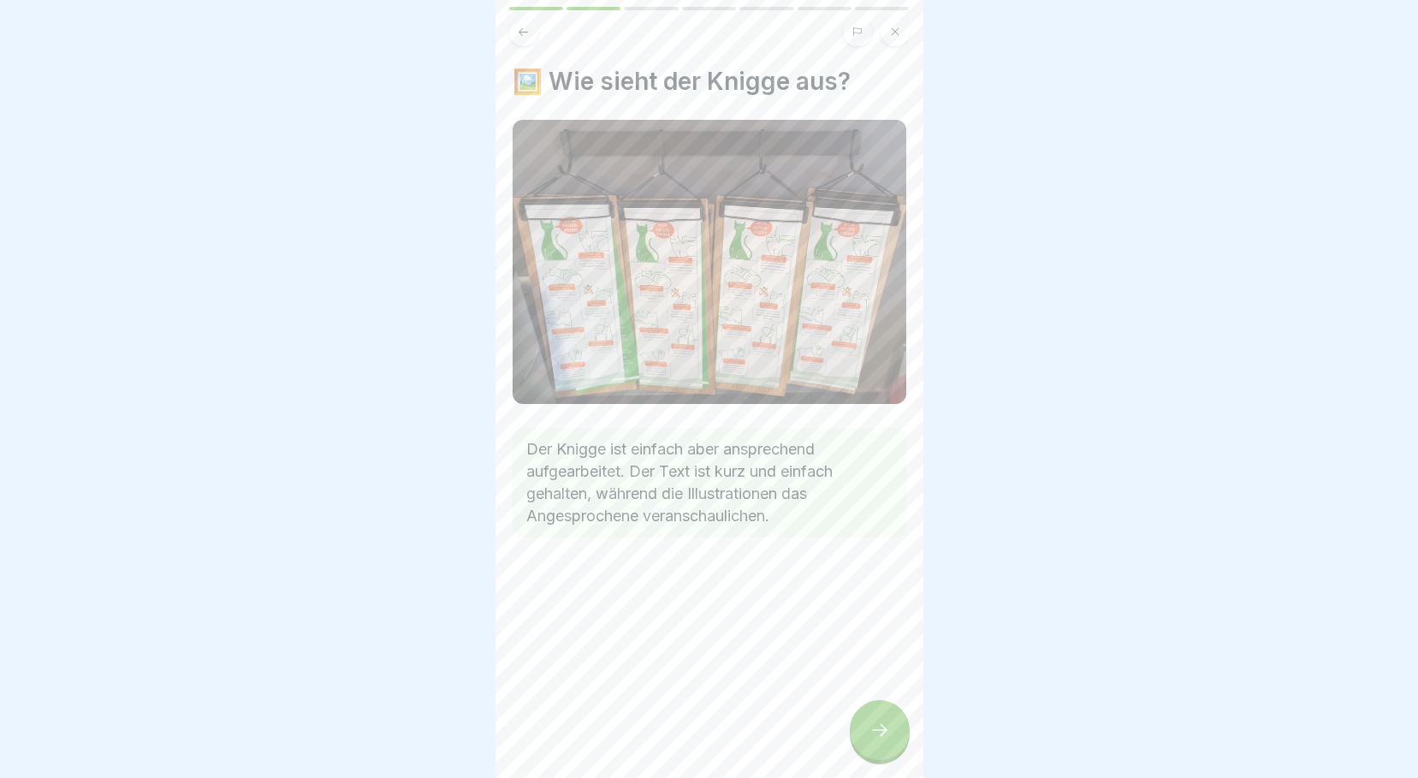
click at [880, 733] on div at bounding box center [880, 730] width 60 height 60
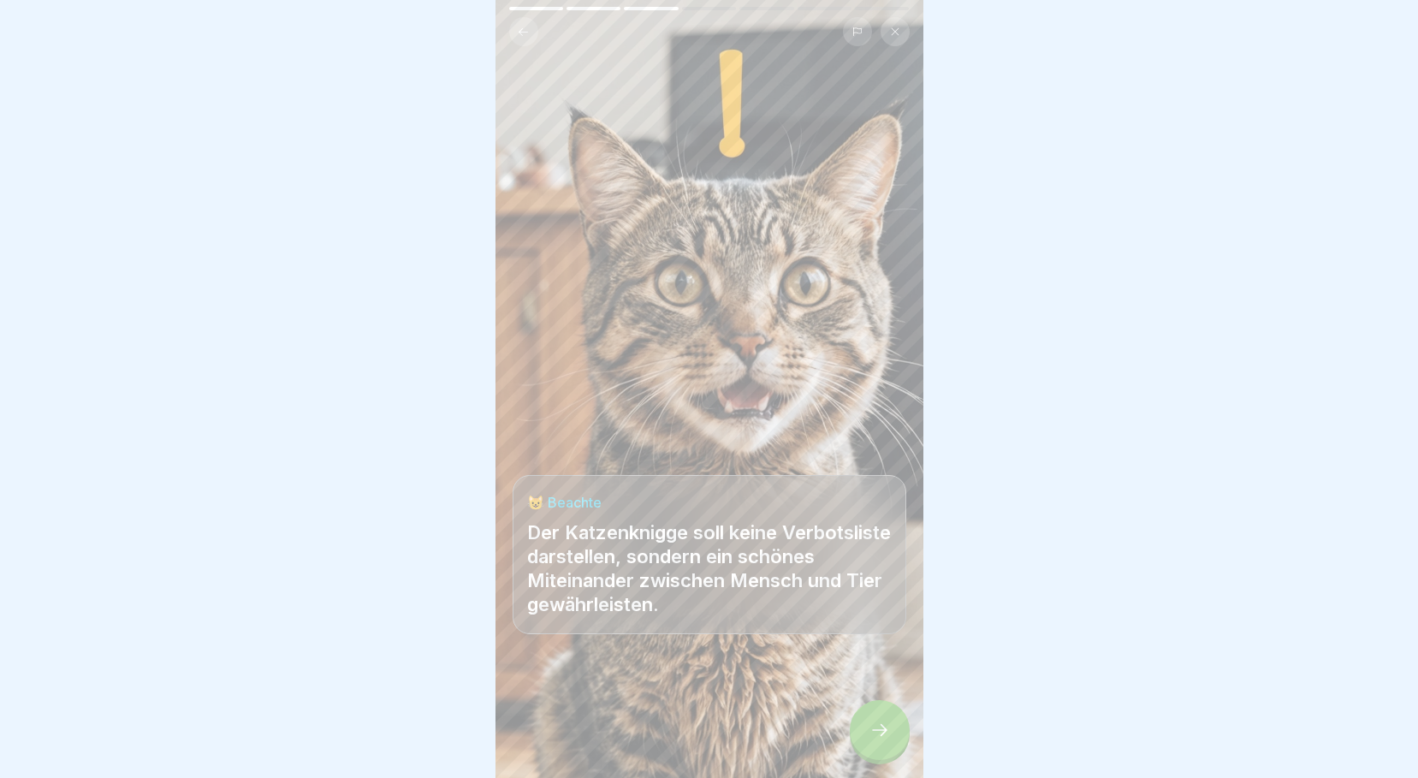
click at [880, 733] on div at bounding box center [880, 730] width 60 height 60
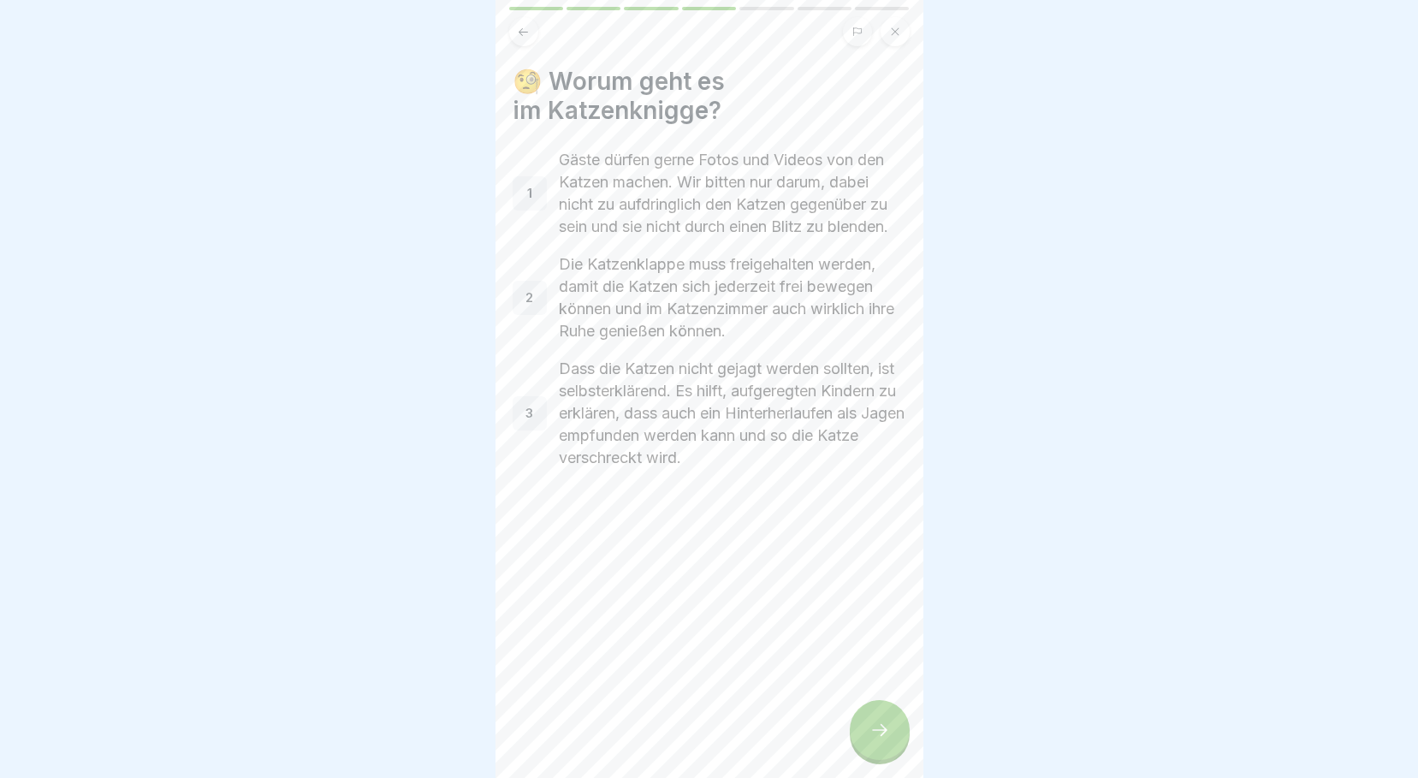
click at [880, 734] on icon at bounding box center [879, 730] width 21 height 21
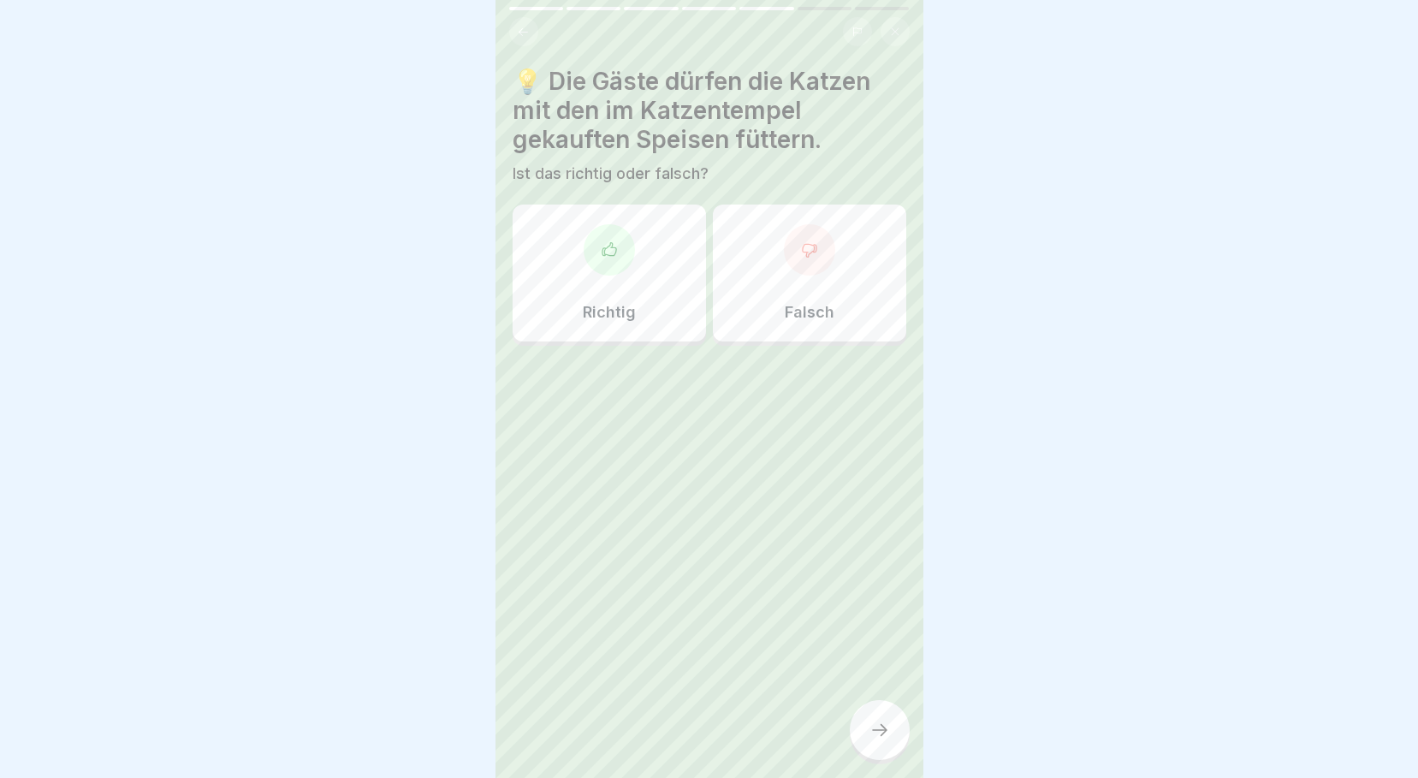
click at [798, 282] on div "Falsch" at bounding box center [809, 272] width 193 height 137
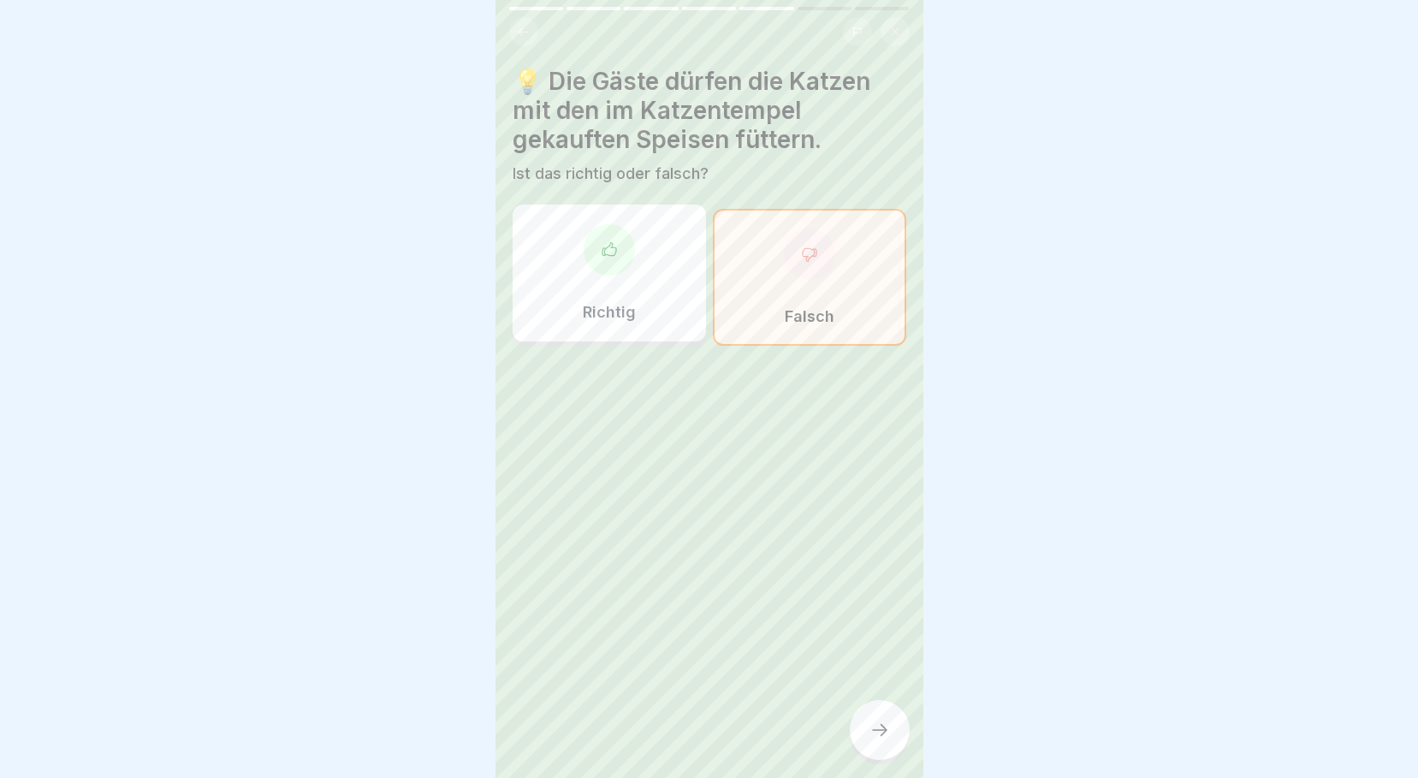
click at [874, 740] on icon at bounding box center [879, 730] width 21 height 21
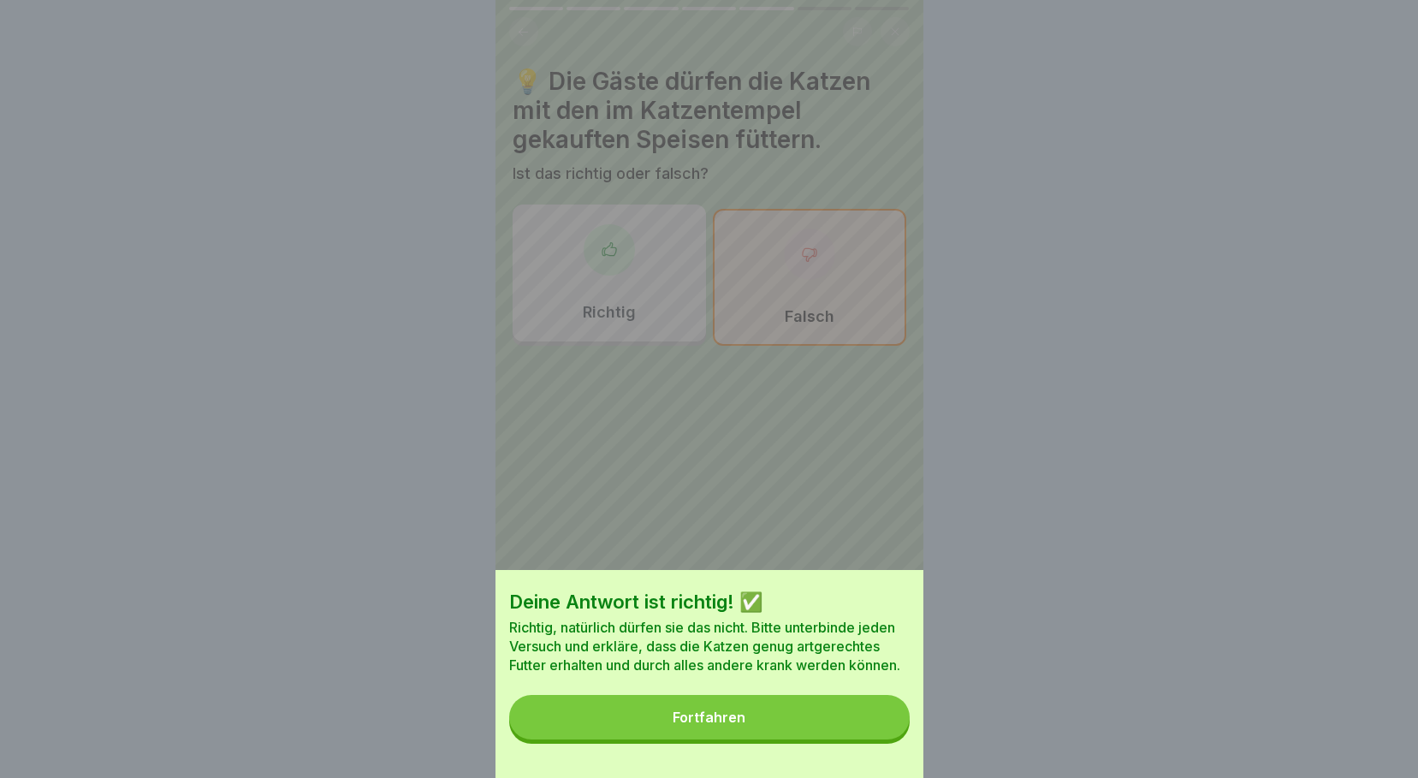
click at [846, 737] on button "Fortfahren" at bounding box center [709, 717] width 400 height 44
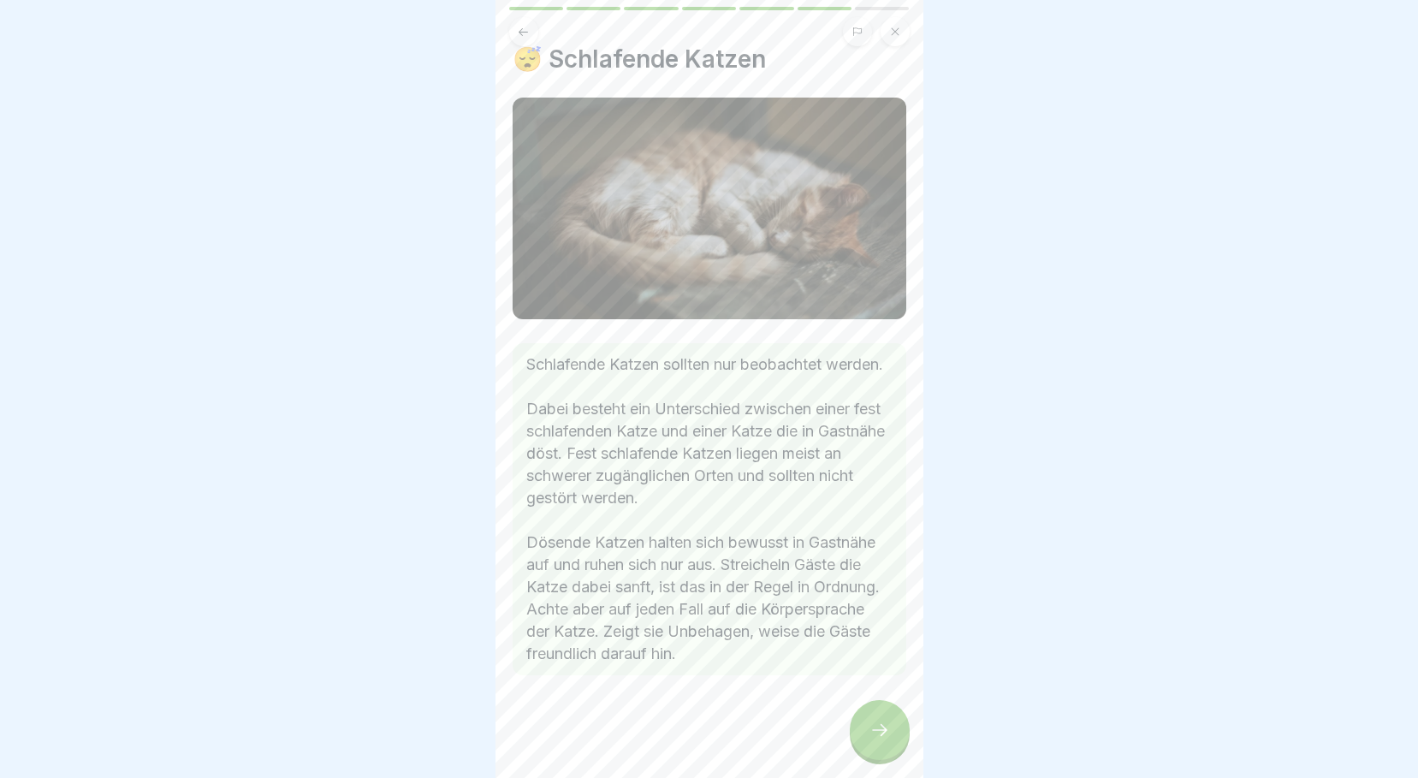
scroll to position [59, 0]
click at [871, 723] on div at bounding box center [880, 730] width 60 height 60
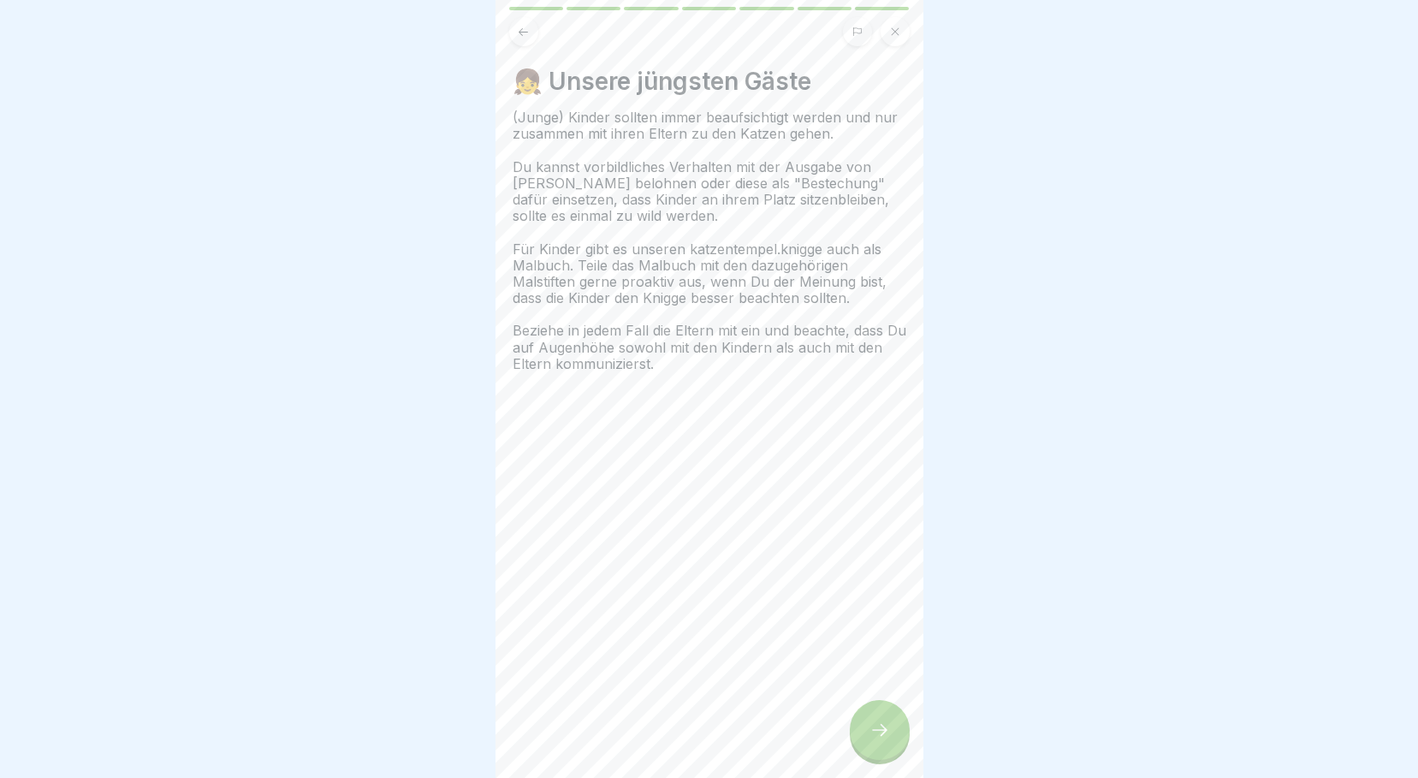
click at [865, 726] on div at bounding box center [880, 730] width 60 height 60
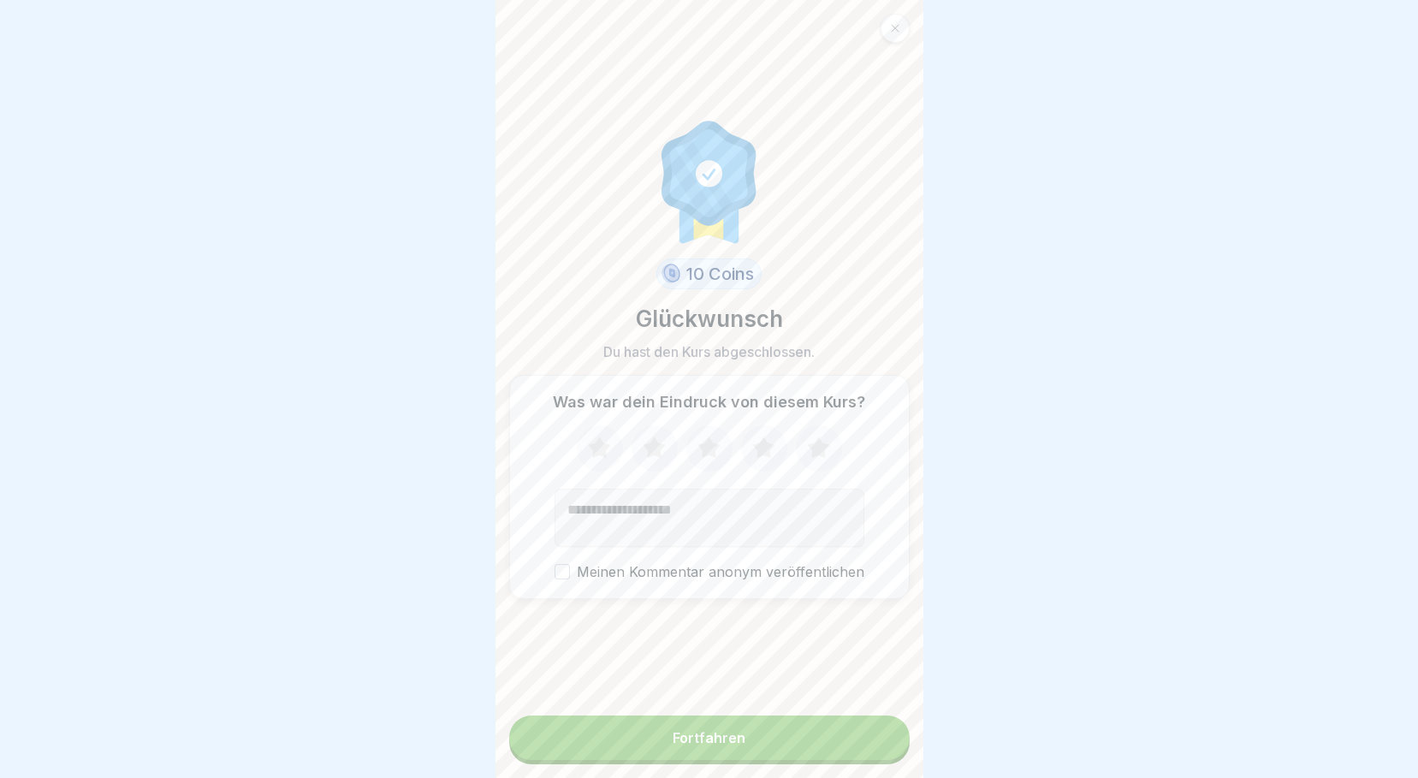
scroll to position [13, 0]
click at [820, 737] on button "Fortfahren" at bounding box center [709, 737] width 400 height 44
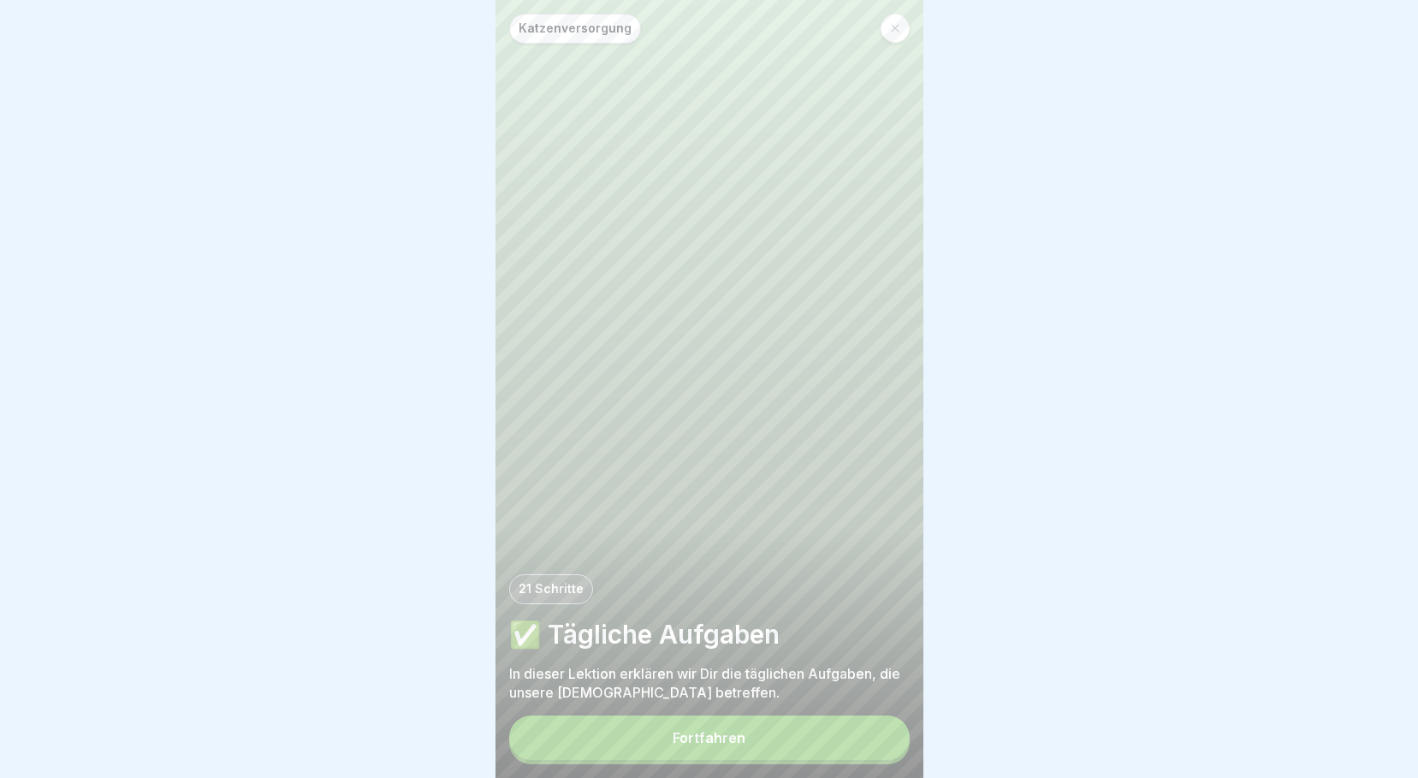
click at [796, 734] on button "Fortfahren" at bounding box center [709, 737] width 400 height 44
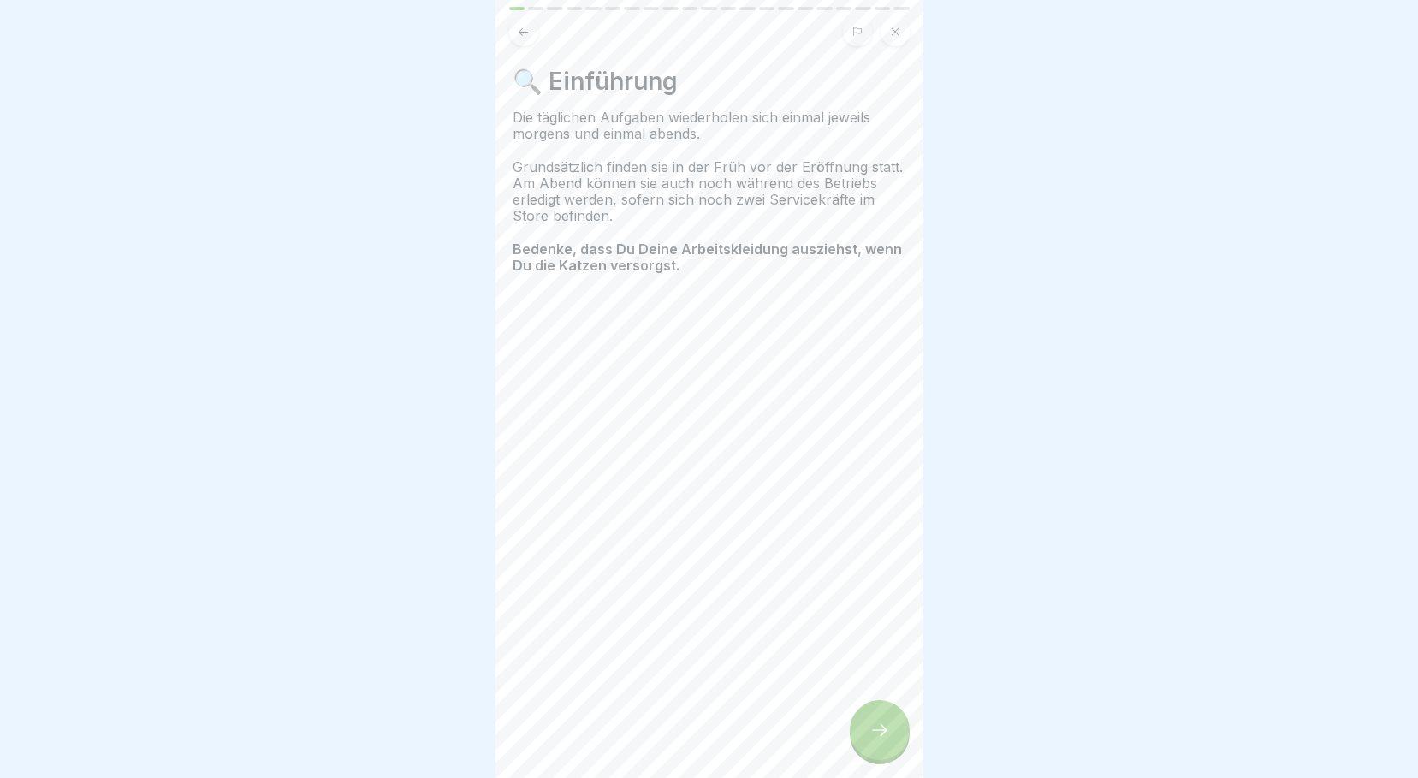
click at [923, 744] on div at bounding box center [709, 389] width 1418 height 778
click at [899, 730] on div at bounding box center [880, 730] width 60 height 60
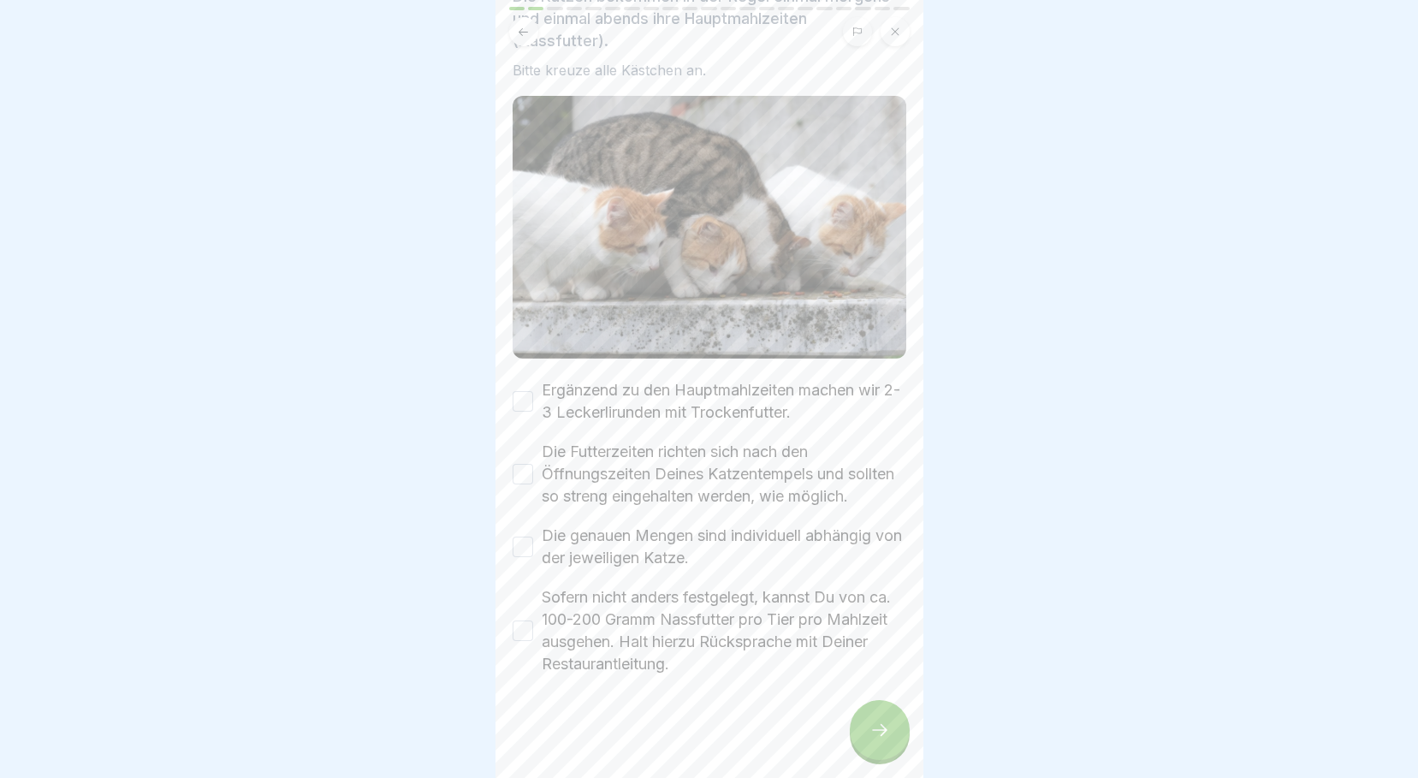
scroll to position [134, 0]
click at [527, 391] on button "Ergänzend zu den Hauptmahlzeiten machen wir 2-3 Leckerlirunden mit Trockenfutte…" at bounding box center [522, 401] width 21 height 21
click at [523, 464] on button "Die Futterzeiten richten sich nach den Öffnungszeiten Deines Katzentempels und …" at bounding box center [522, 474] width 21 height 21
click at [519, 536] on button "Die genauen Mengen sind individuell abhängig von der jeweiligen Katze." at bounding box center [522, 546] width 21 height 21
click at [526, 620] on button "Sofern nicht anders festgelegt, kannst Du von ca. 100-200 Gramm Nassfutter pro …" at bounding box center [522, 630] width 21 height 21
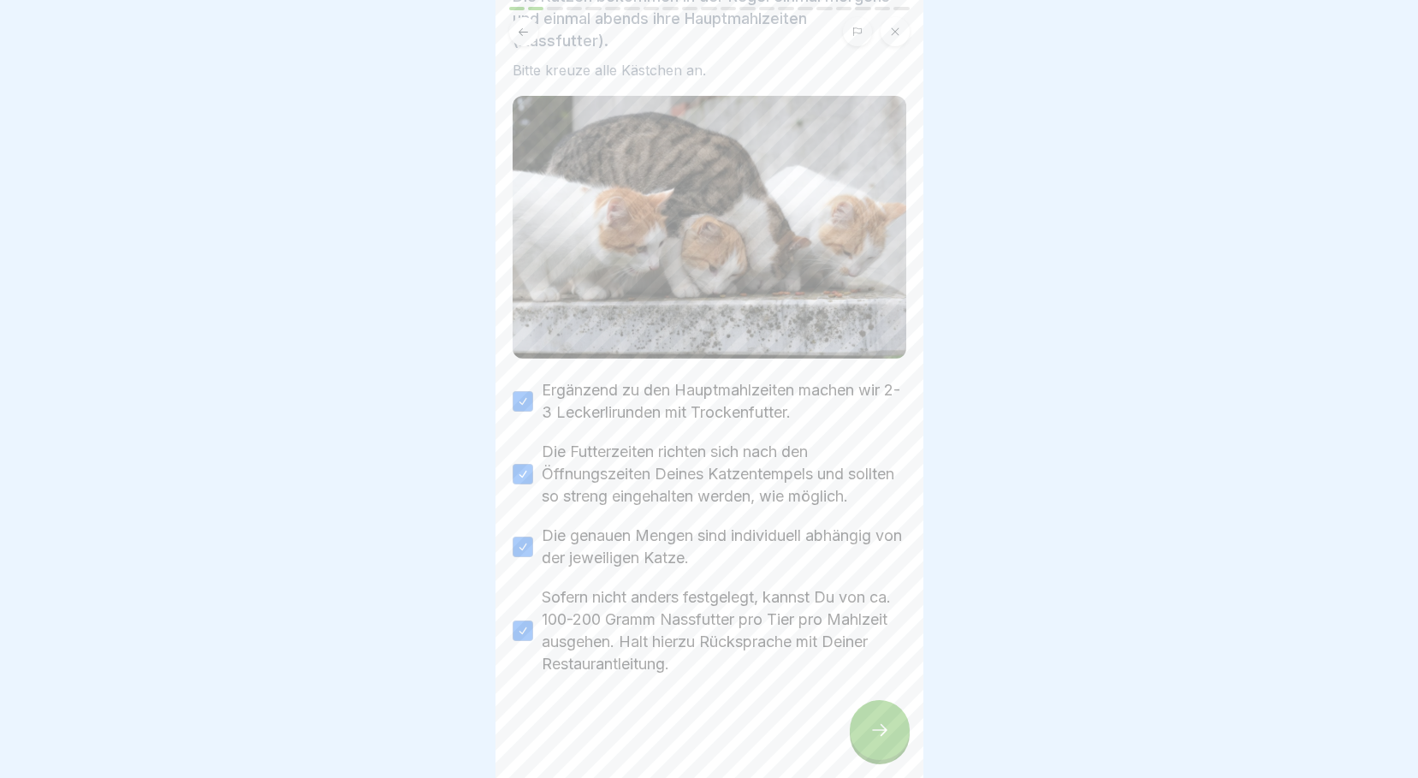
click at [876, 734] on icon at bounding box center [879, 730] width 21 height 21
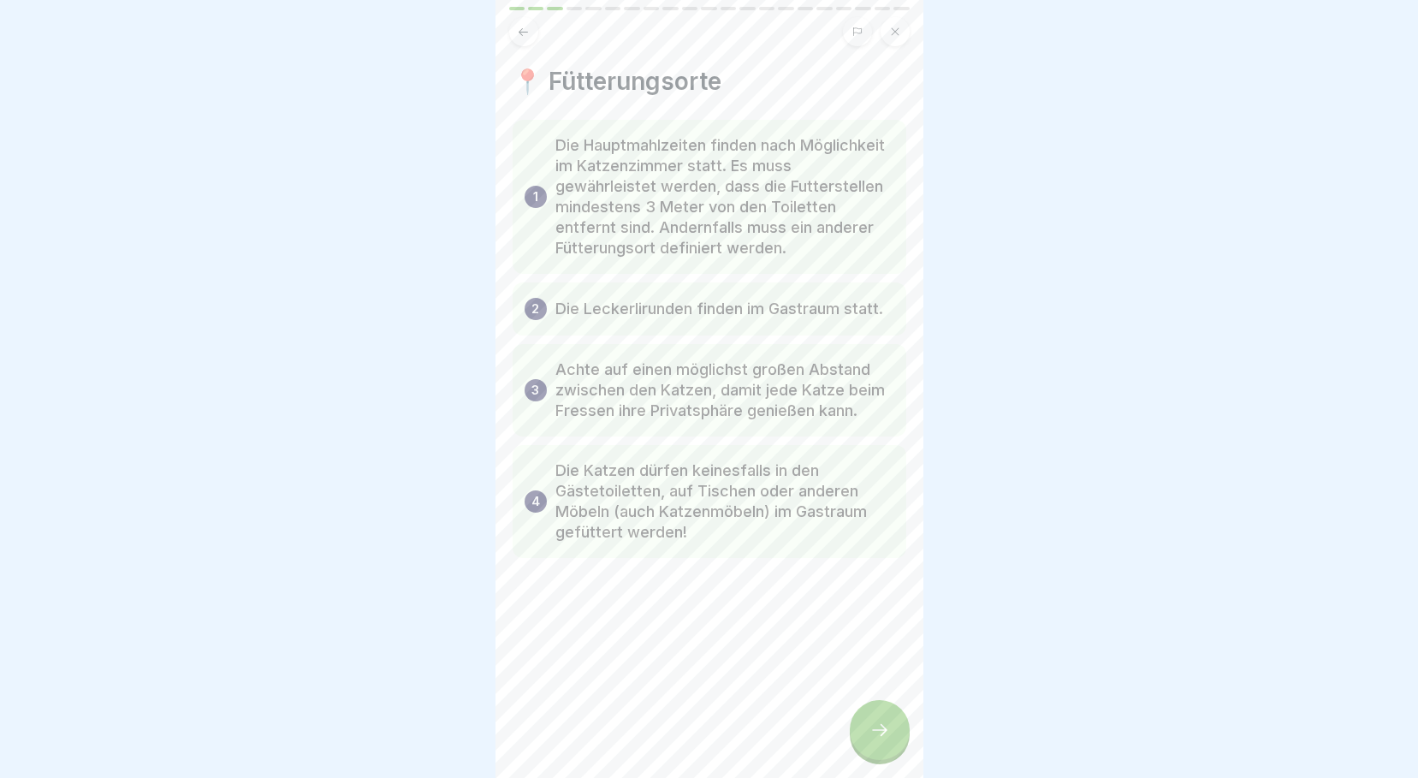
click at [640, 160] on p "Die Hauptmahlzeiten finden nach Möglichkeit im Katzenzimmer statt. Es muss gewä…" at bounding box center [724, 196] width 339 height 123
click at [840, 608] on div at bounding box center [709, 609] width 394 height 103
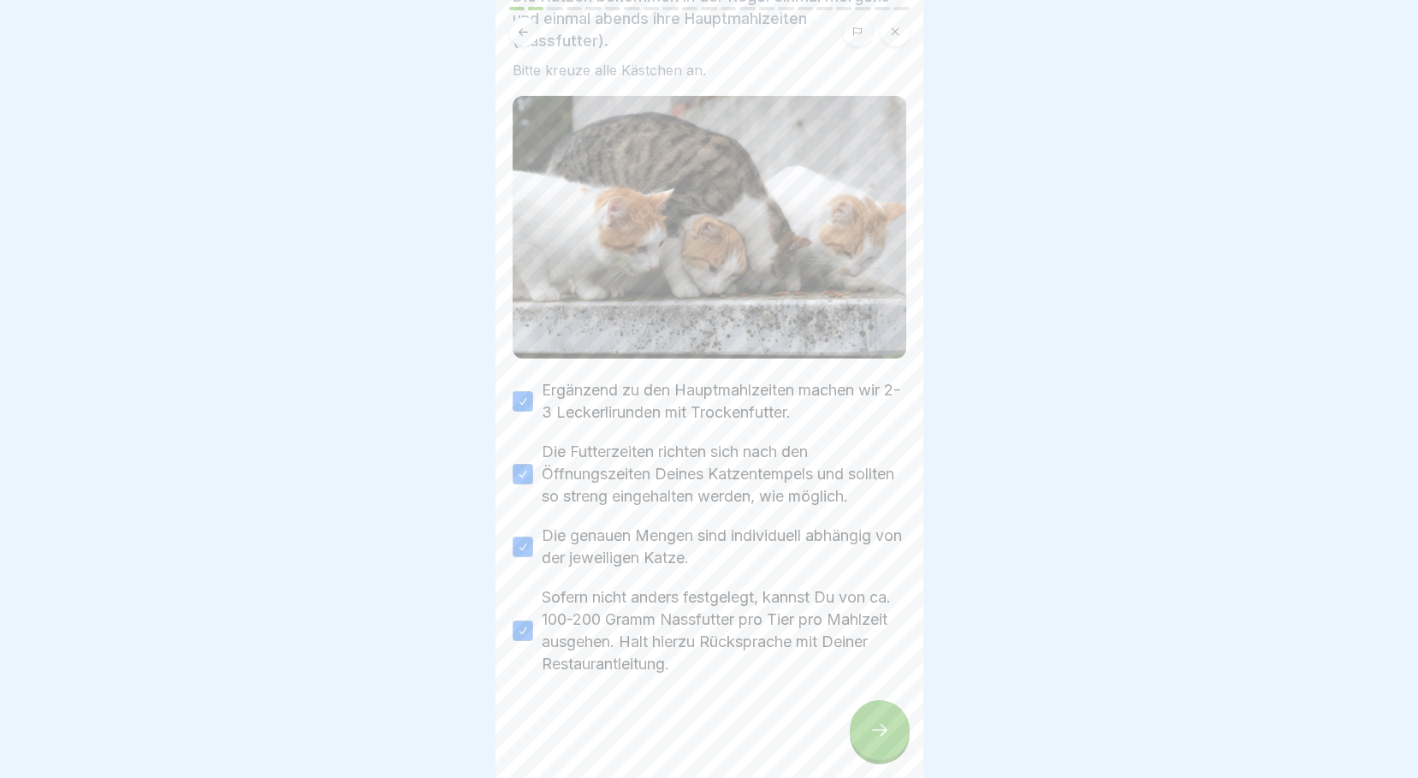
click at [900, 719] on div at bounding box center [880, 730] width 60 height 60
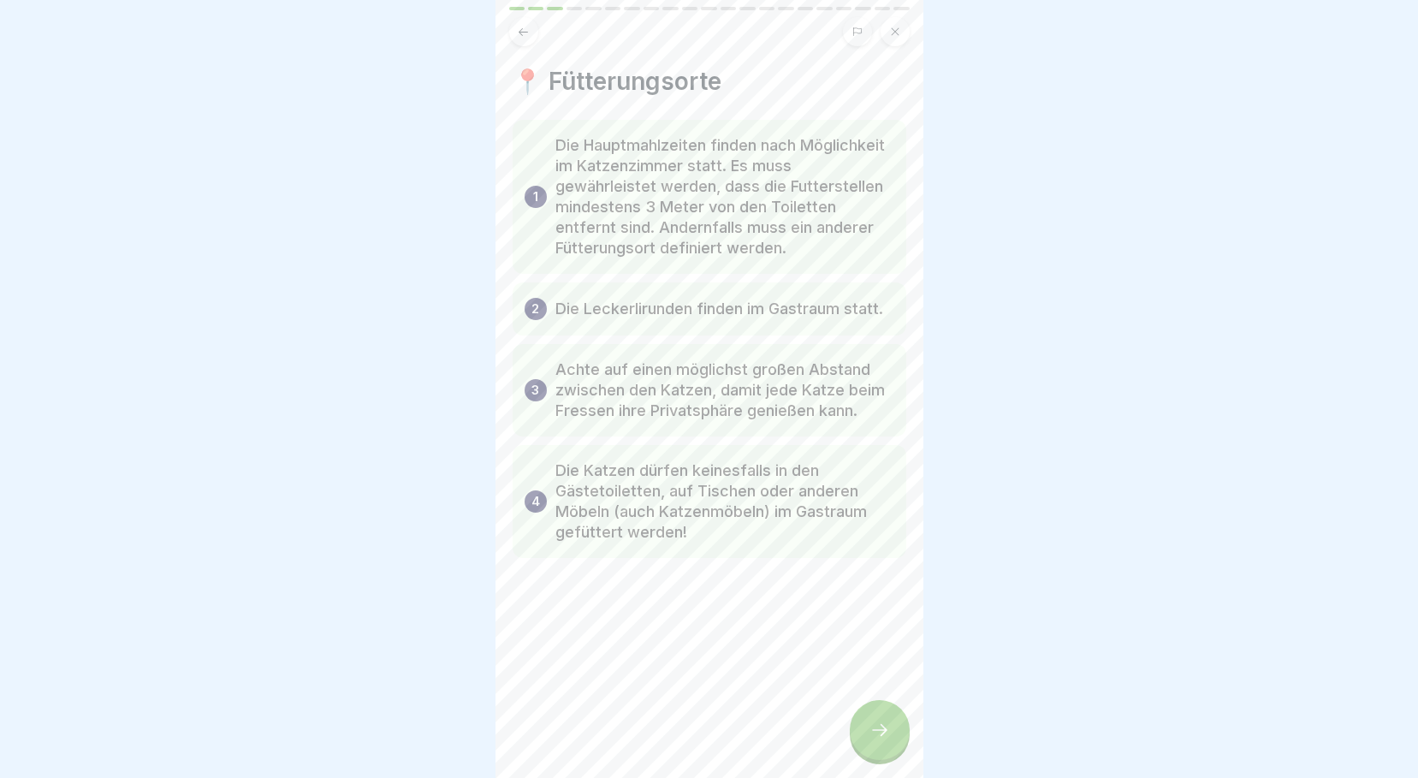
click at [857, 635] on div at bounding box center [709, 609] width 394 height 103
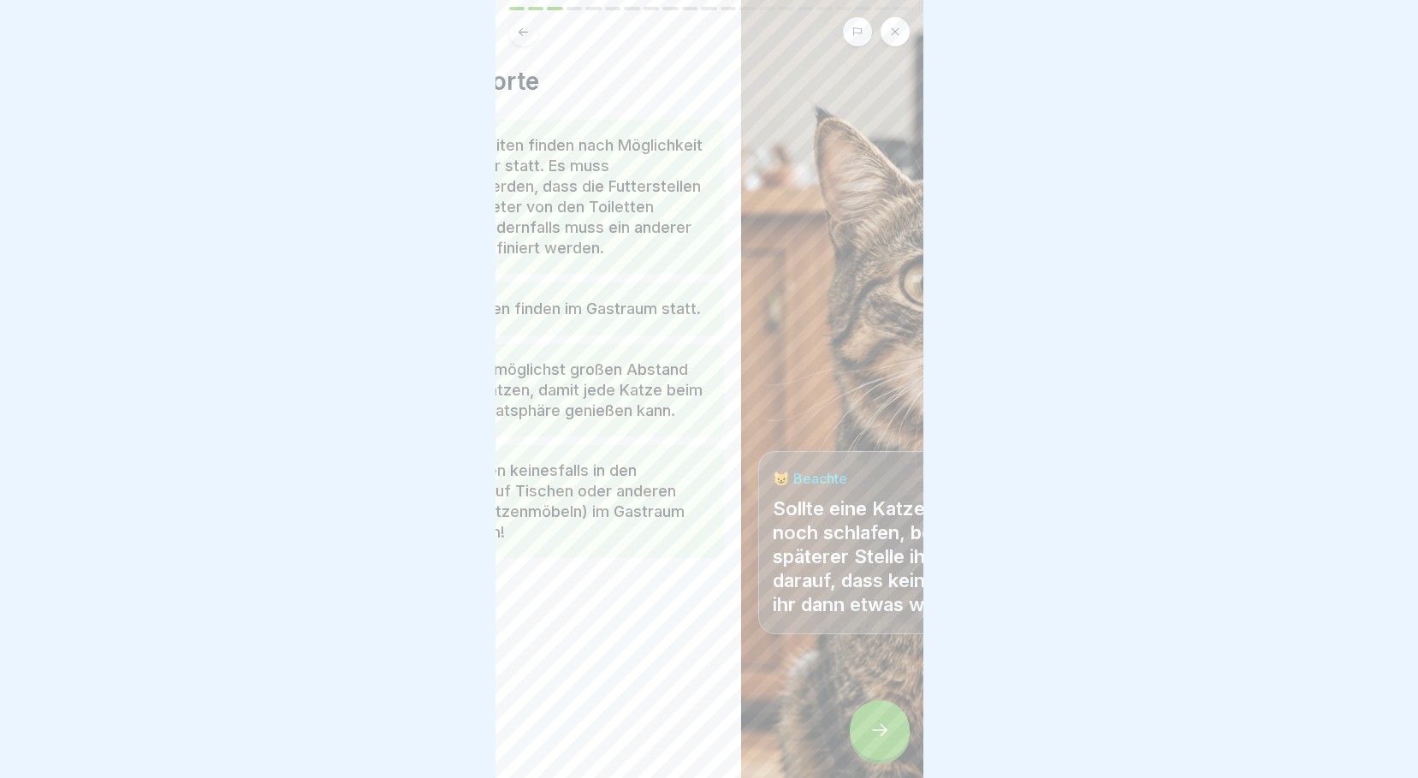
click at [506, 560] on div "📍 Fütterungsorte 1 Die Hauptmahlzeiten finden nach Möglichkeit im Katzenzimmer …" at bounding box center [527, 389] width 428 height 778
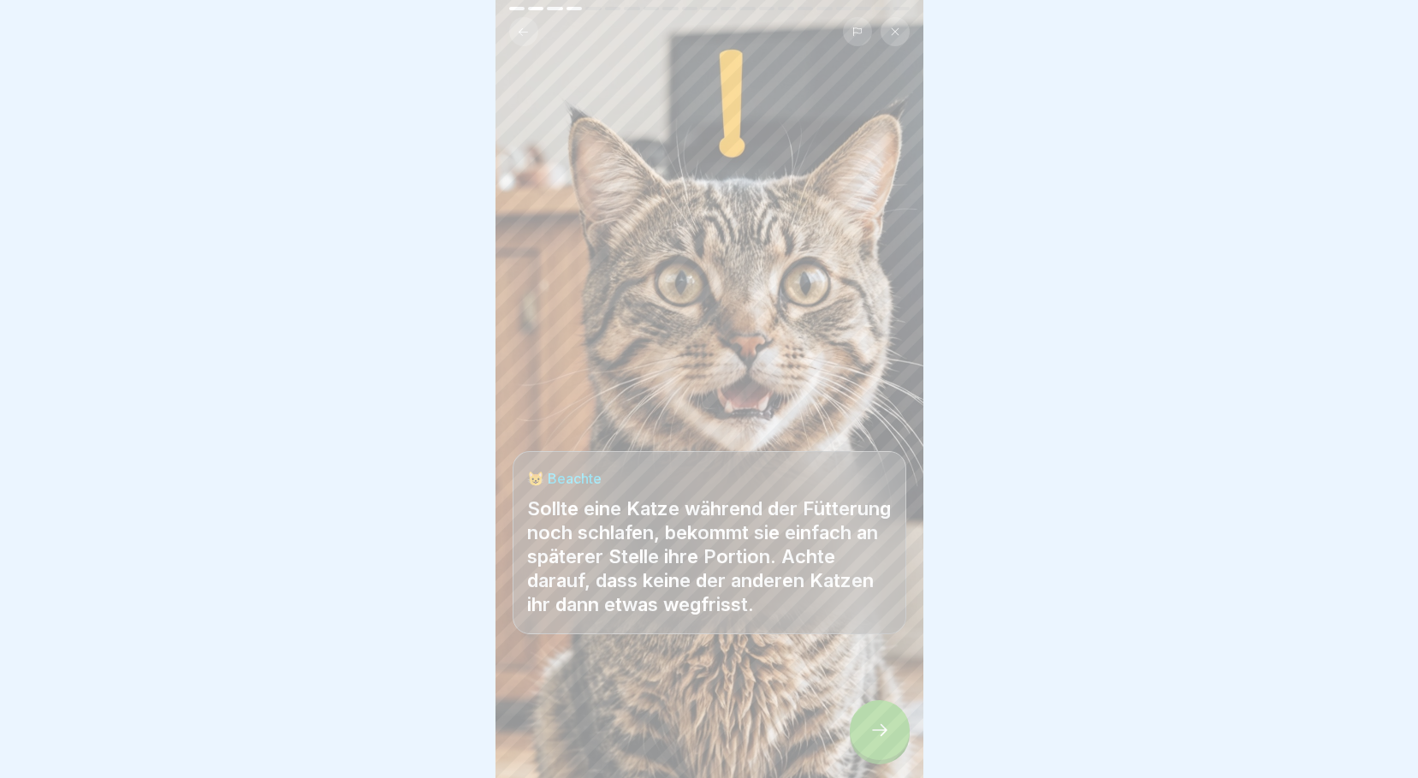
click at [868, 731] on div at bounding box center [880, 730] width 60 height 60
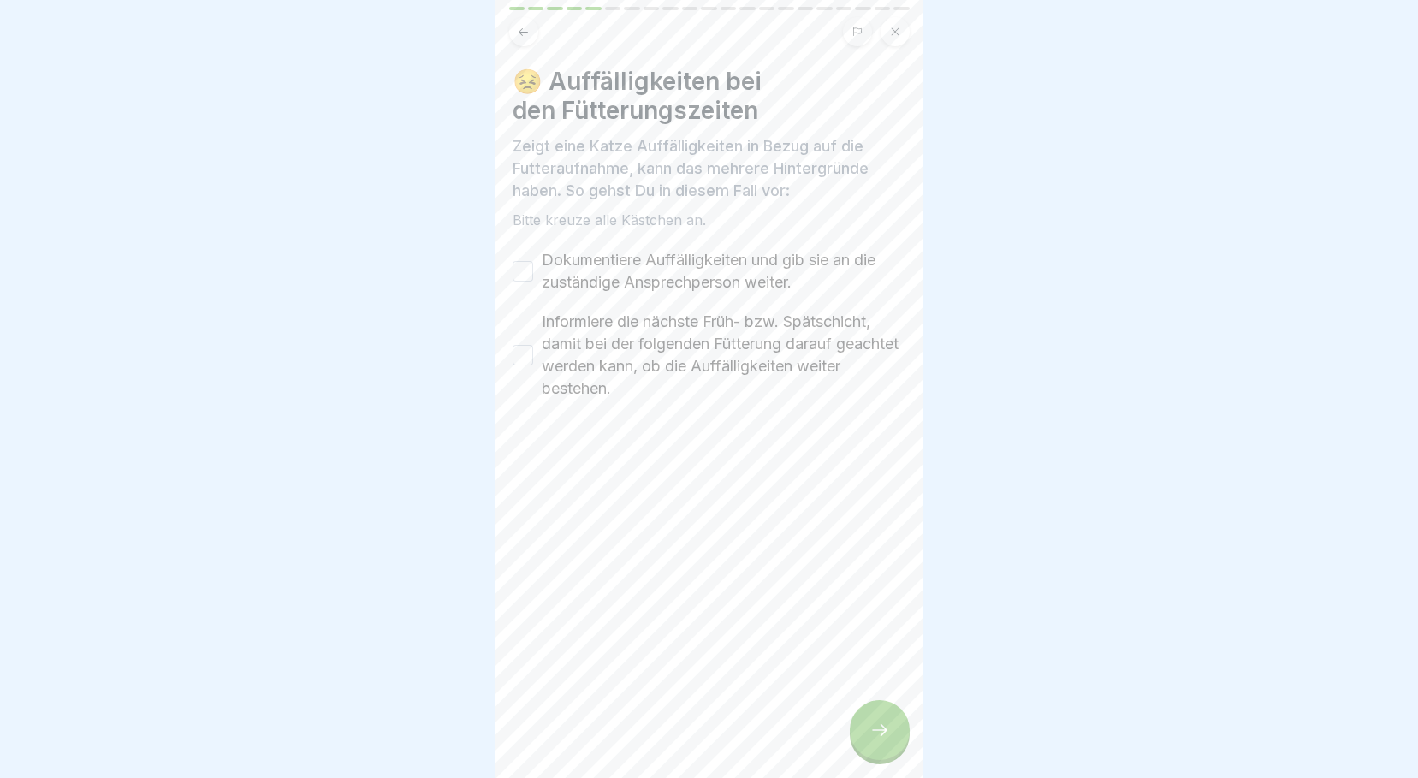
click at [522, 235] on div "😣 Auffälligkeiten bei den Fütterungszeiten Zeigt eine Katze Auffälligkeiten in …" at bounding box center [709, 233] width 394 height 333
click at [529, 262] on button "Dokumentiere Auffälligkeiten und gib sie an die zuständige Ansprechperson weite…" at bounding box center [522, 271] width 21 height 21
click at [523, 345] on button "Informiere die nächste Früh- bzw. Spätschicht, damit bei der folgenden Fütterun…" at bounding box center [522, 355] width 21 height 21
click at [884, 717] on div at bounding box center [880, 730] width 60 height 60
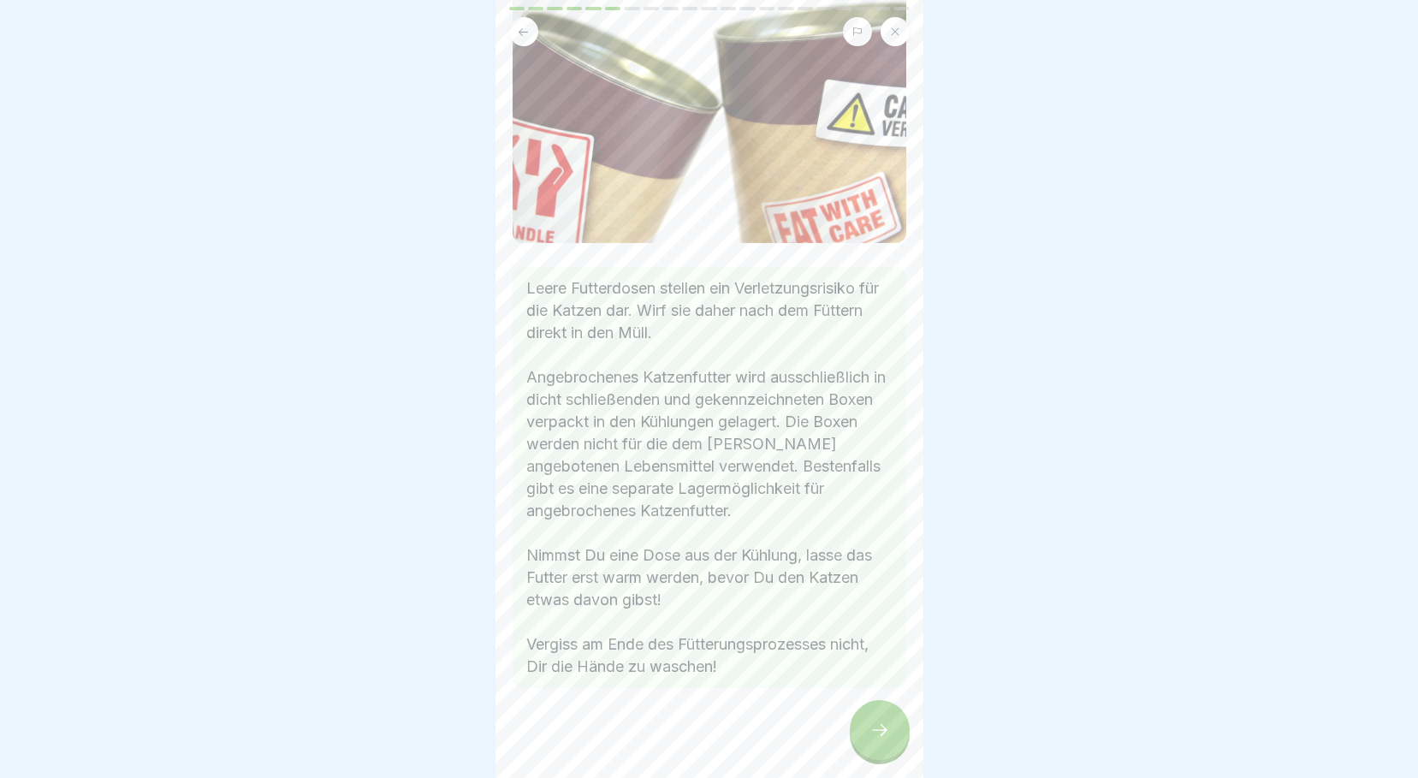
scroll to position [165, 0]
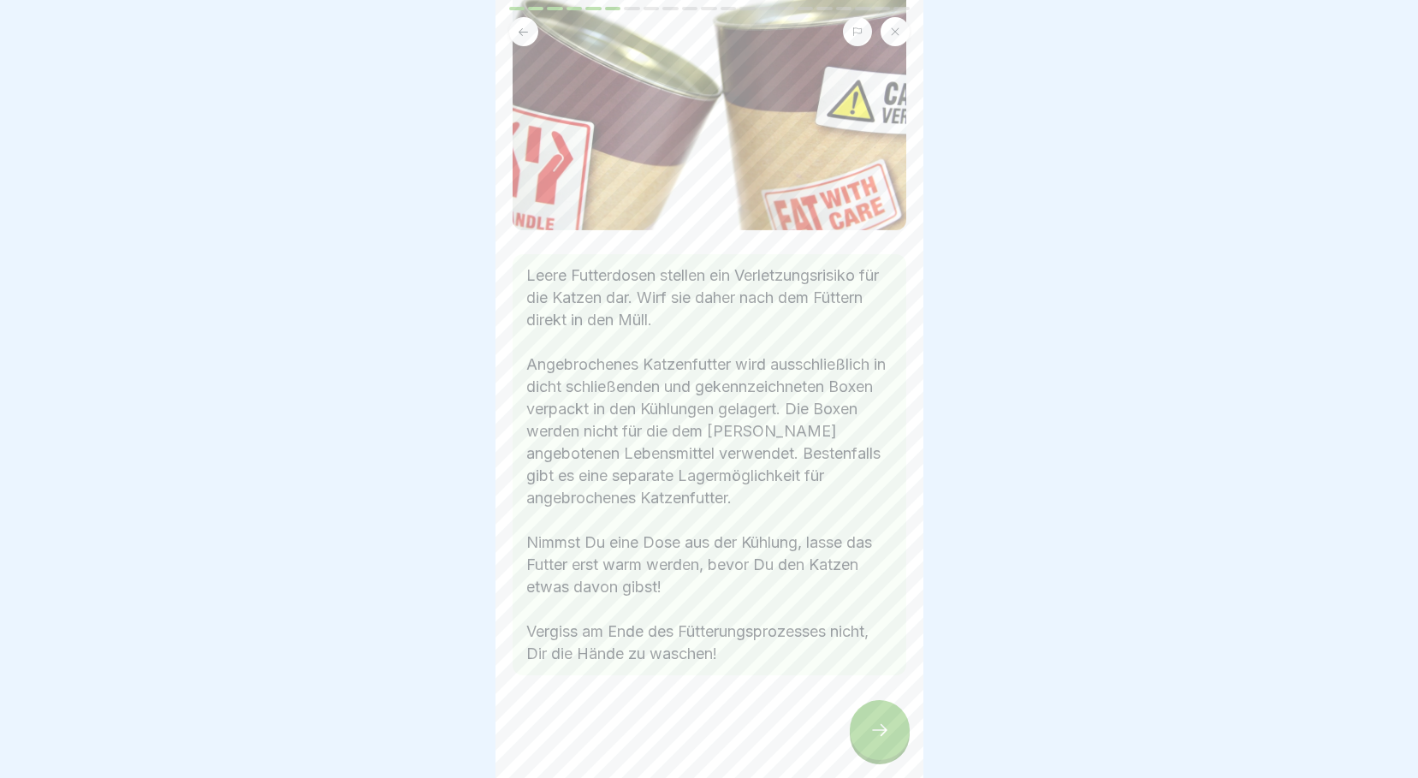
click at [869, 719] on div at bounding box center [880, 730] width 60 height 60
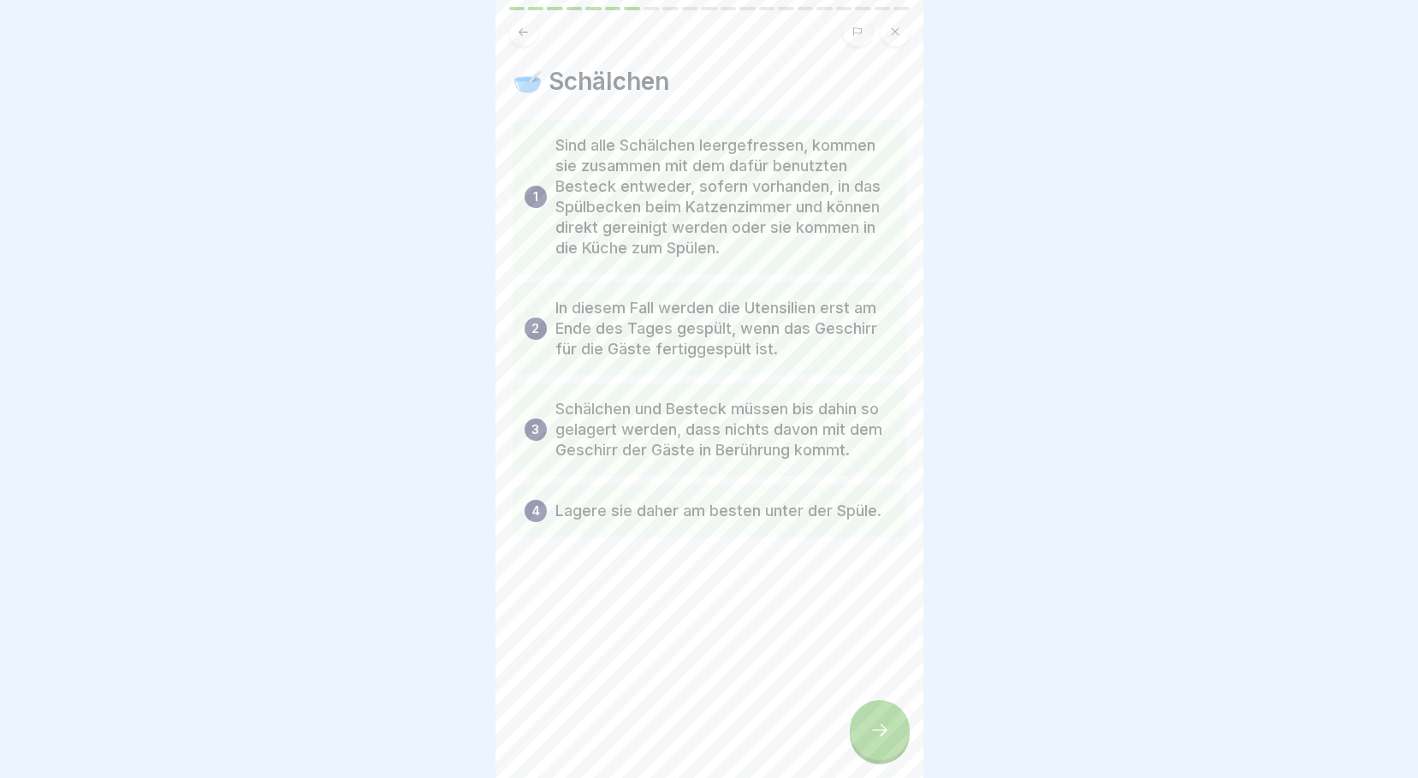
click at [870, 719] on div at bounding box center [880, 730] width 60 height 60
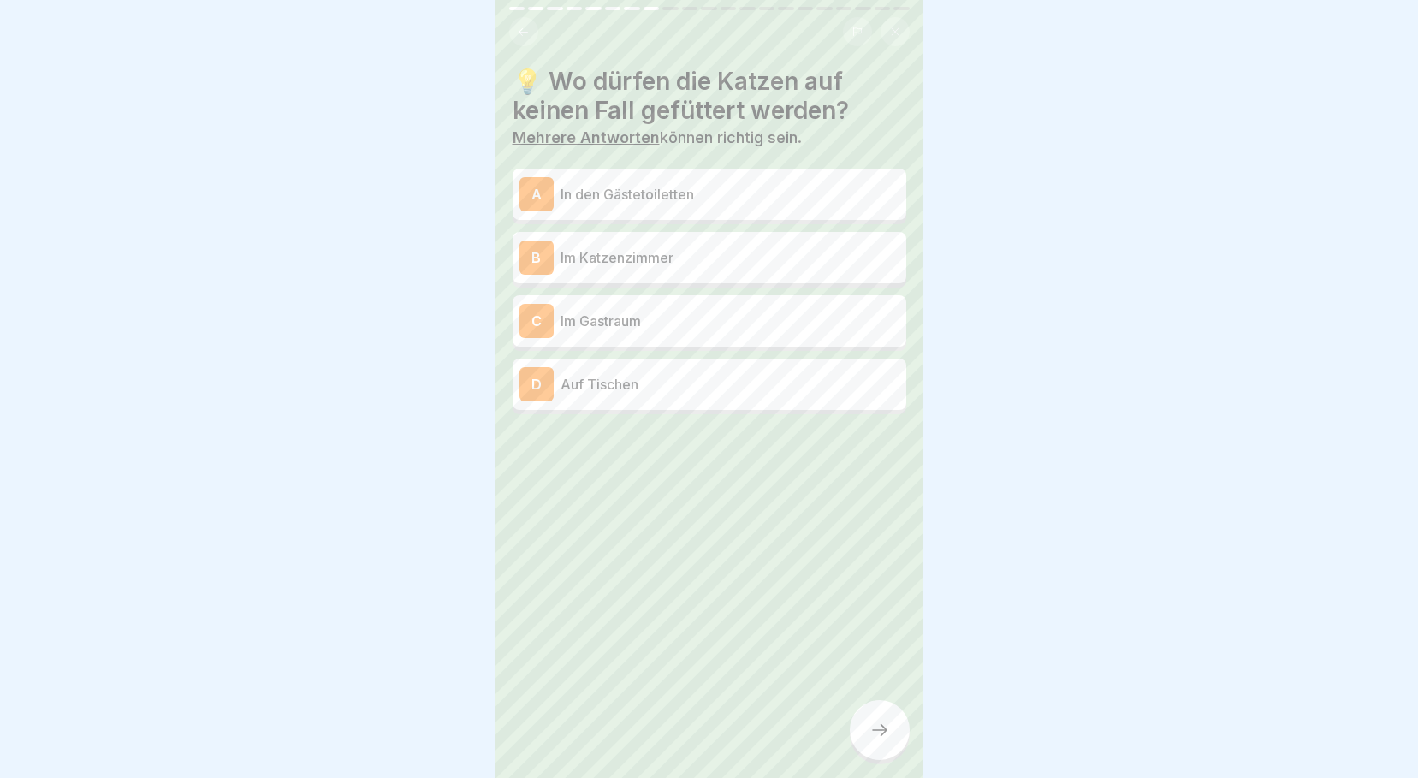
click at [572, 374] on p "Auf Tischen" at bounding box center [729, 384] width 339 height 21
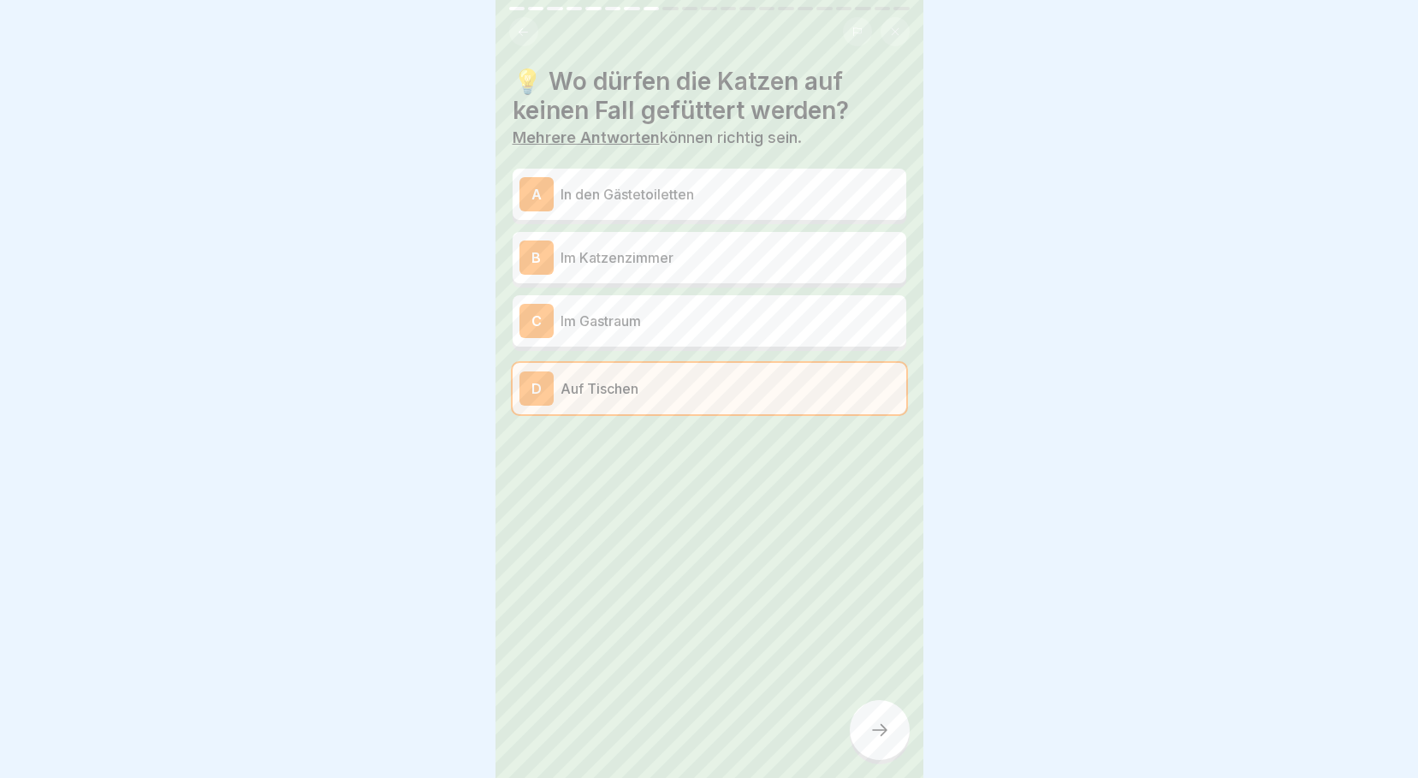
click at [579, 184] on p "In den Gästetoiletten" at bounding box center [729, 194] width 339 height 21
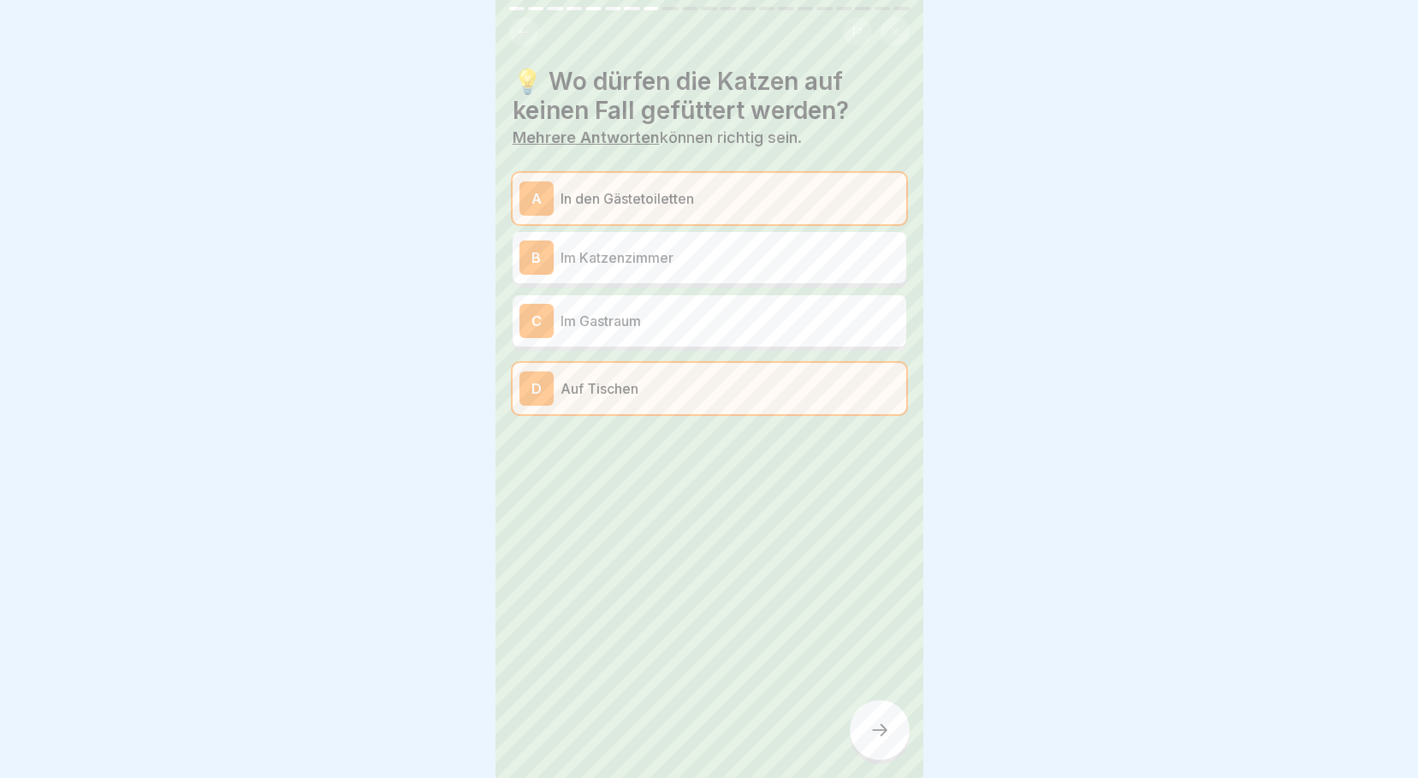
click at [880, 714] on div at bounding box center [880, 730] width 60 height 60
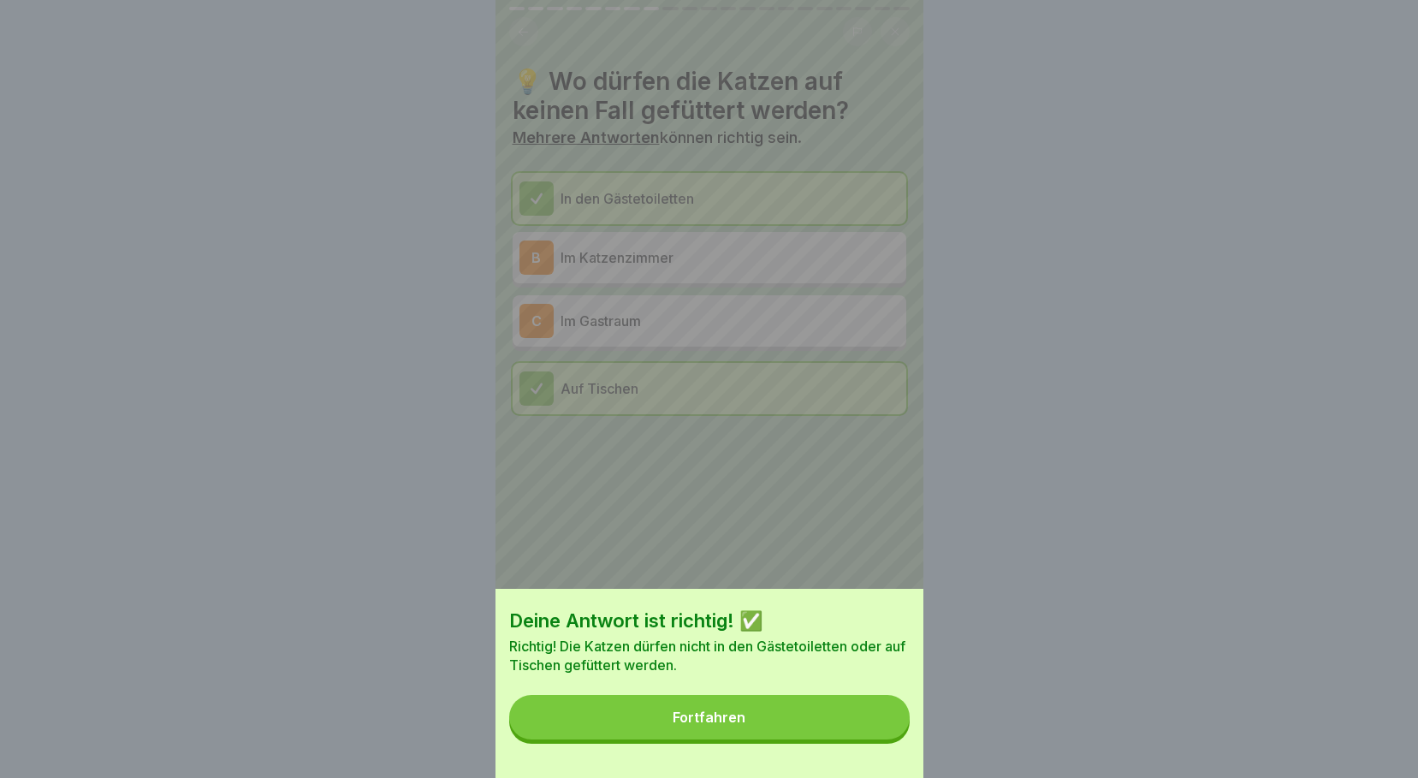
click at [832, 720] on button "Fortfahren" at bounding box center [709, 717] width 400 height 44
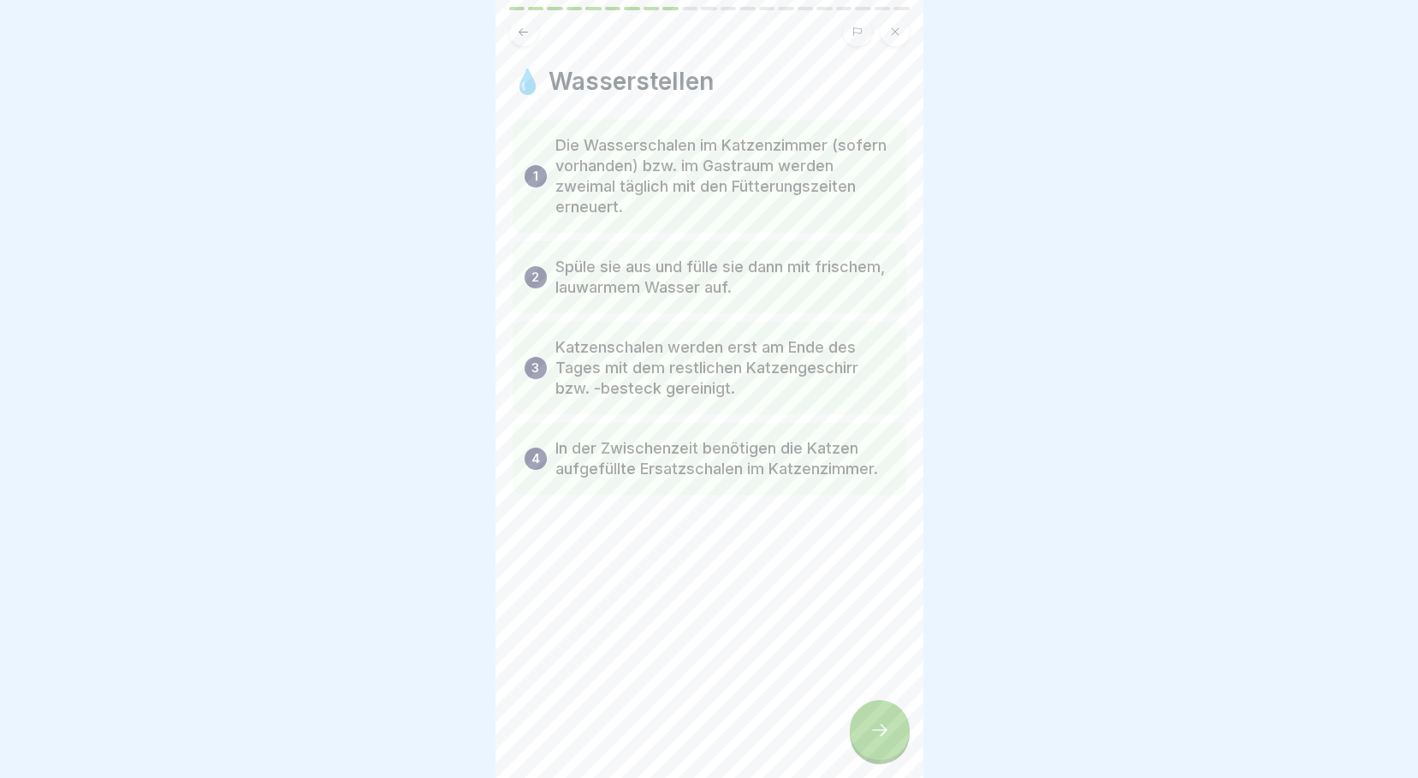
click at [874, 719] on div at bounding box center [880, 730] width 60 height 60
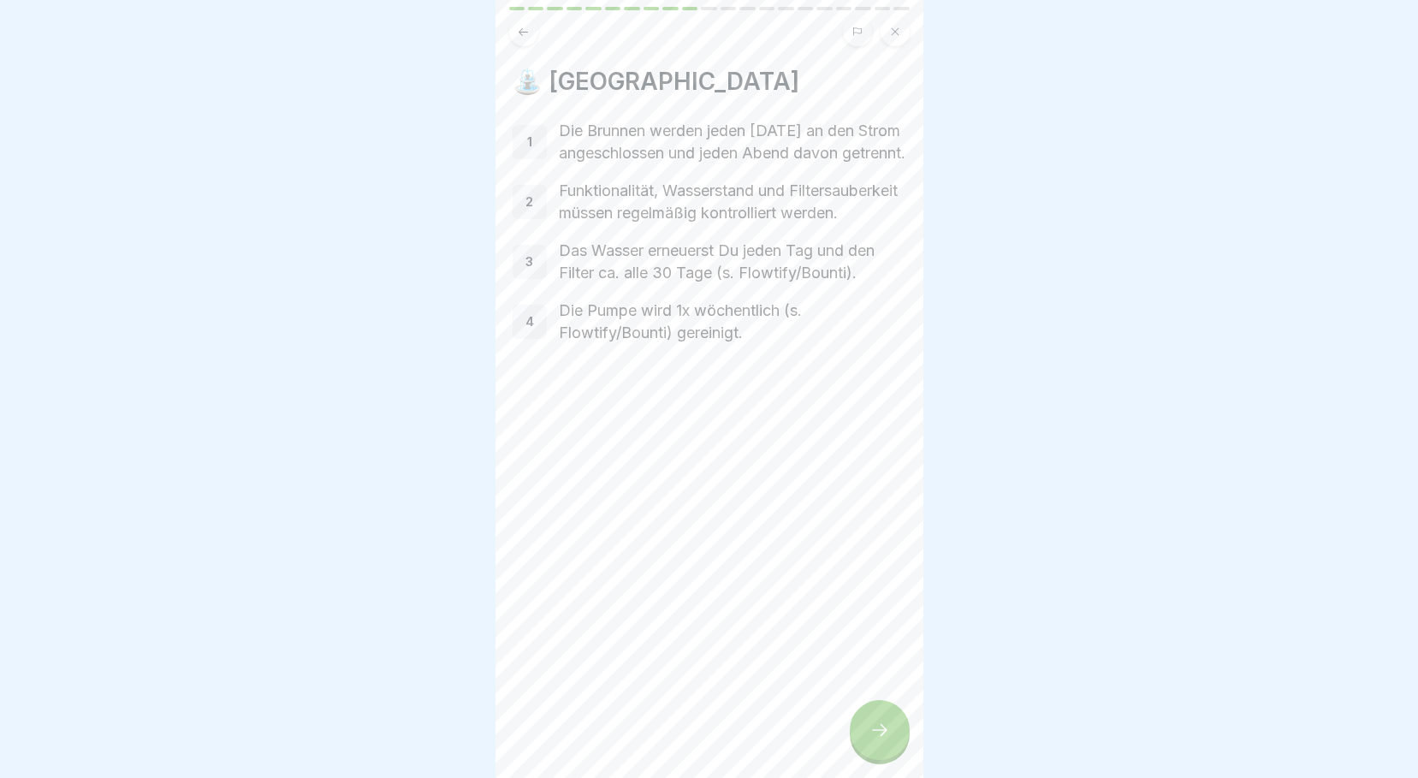
click at [889, 735] on icon at bounding box center [879, 730] width 21 height 21
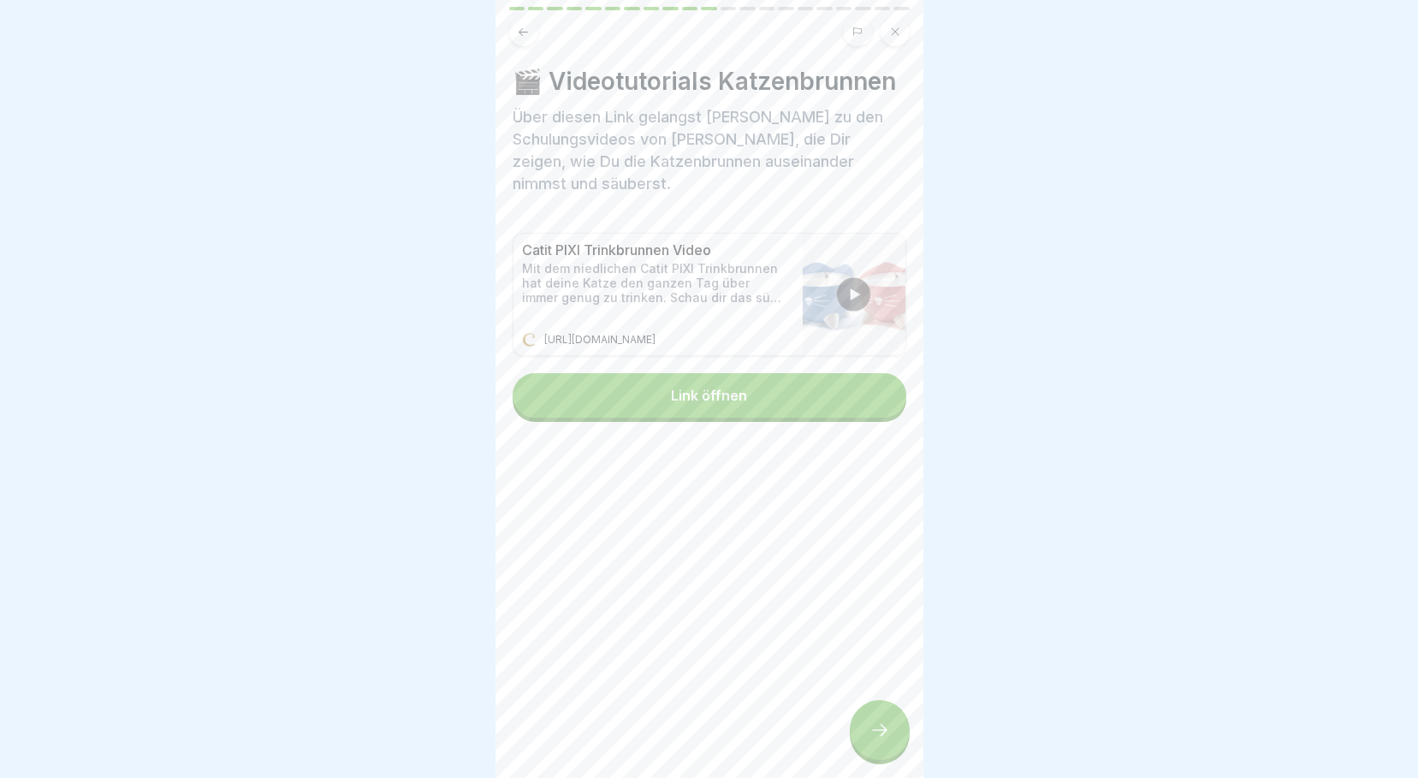
click at [869, 725] on icon at bounding box center [879, 730] width 21 height 21
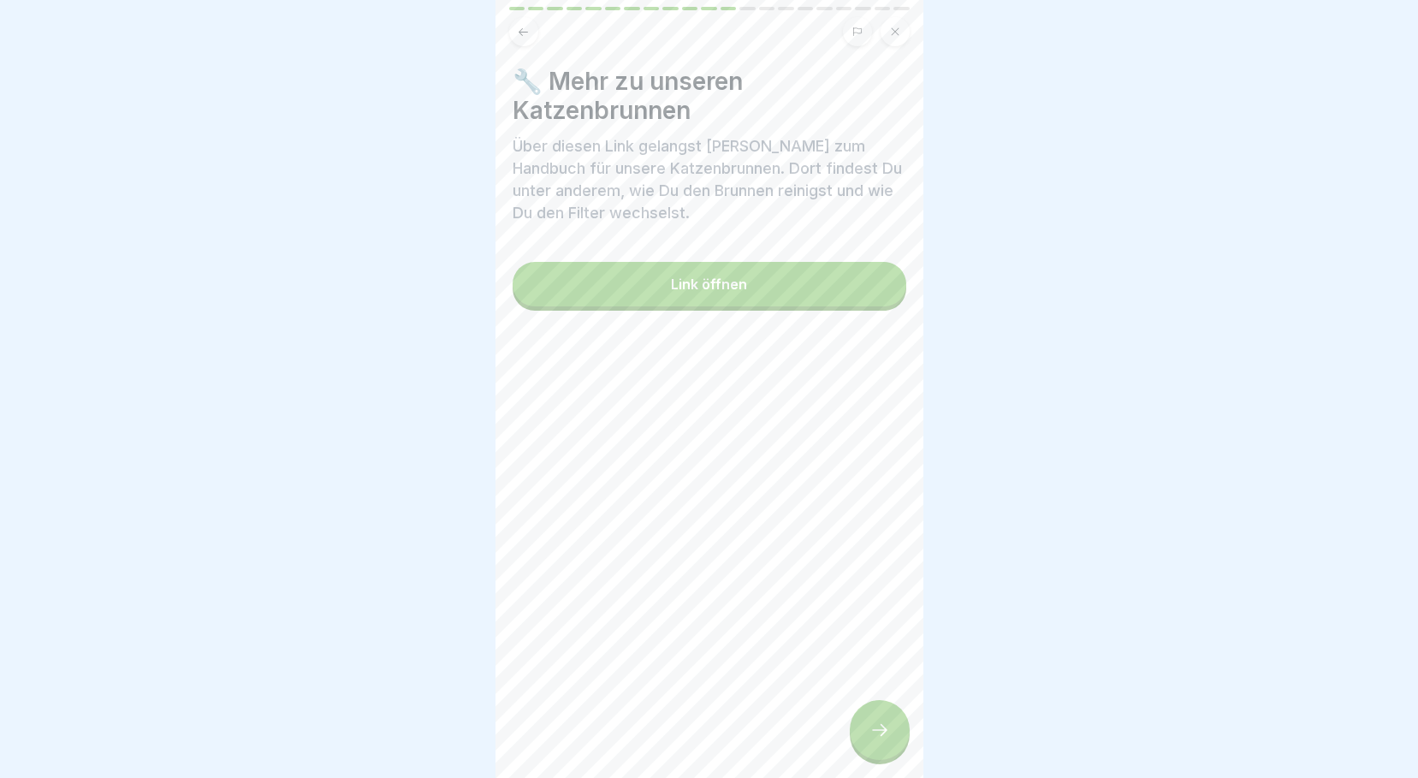
click at [880, 722] on icon at bounding box center [879, 730] width 21 height 21
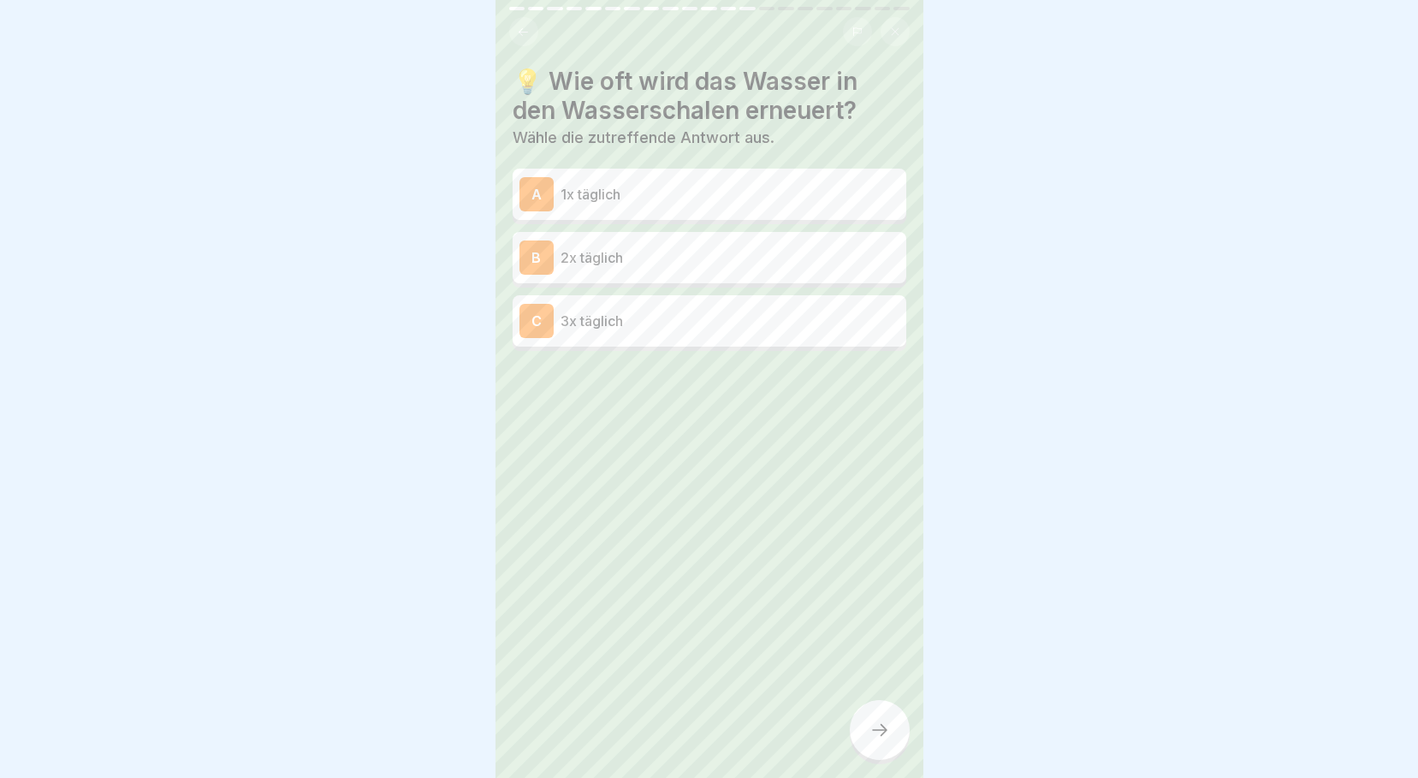
click at [601, 247] on p "2x täglich" at bounding box center [729, 257] width 339 height 21
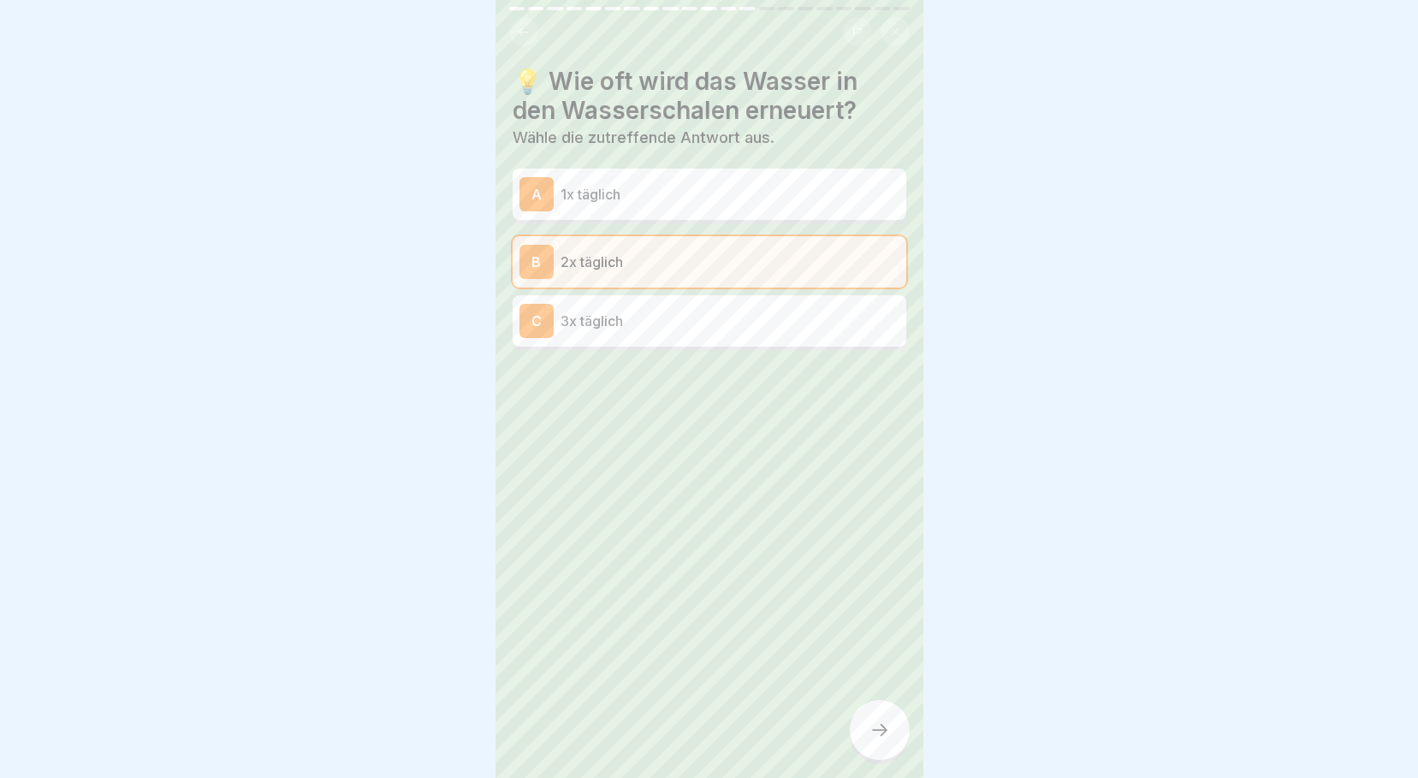
click at [870, 717] on div at bounding box center [880, 730] width 60 height 60
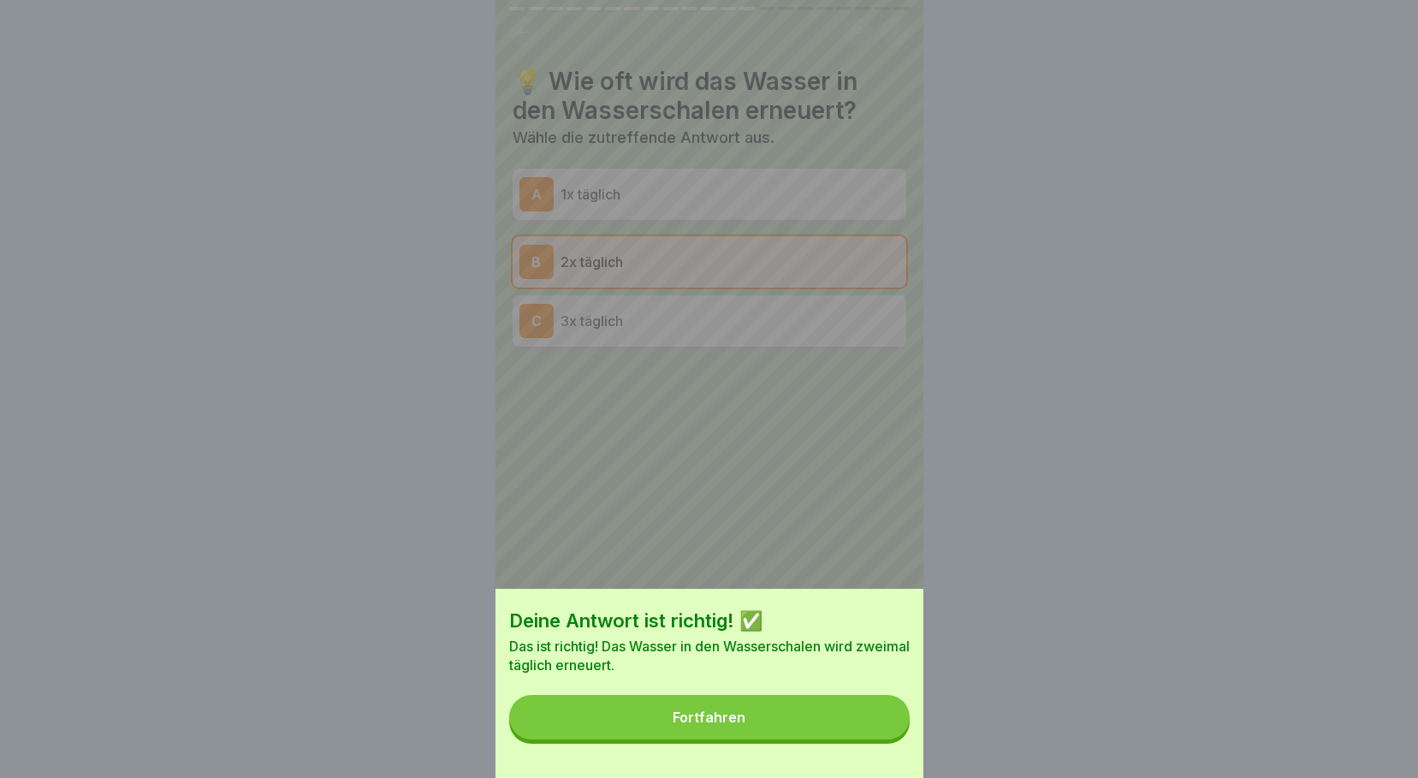
click at [852, 735] on button "Fortfahren" at bounding box center [709, 717] width 400 height 44
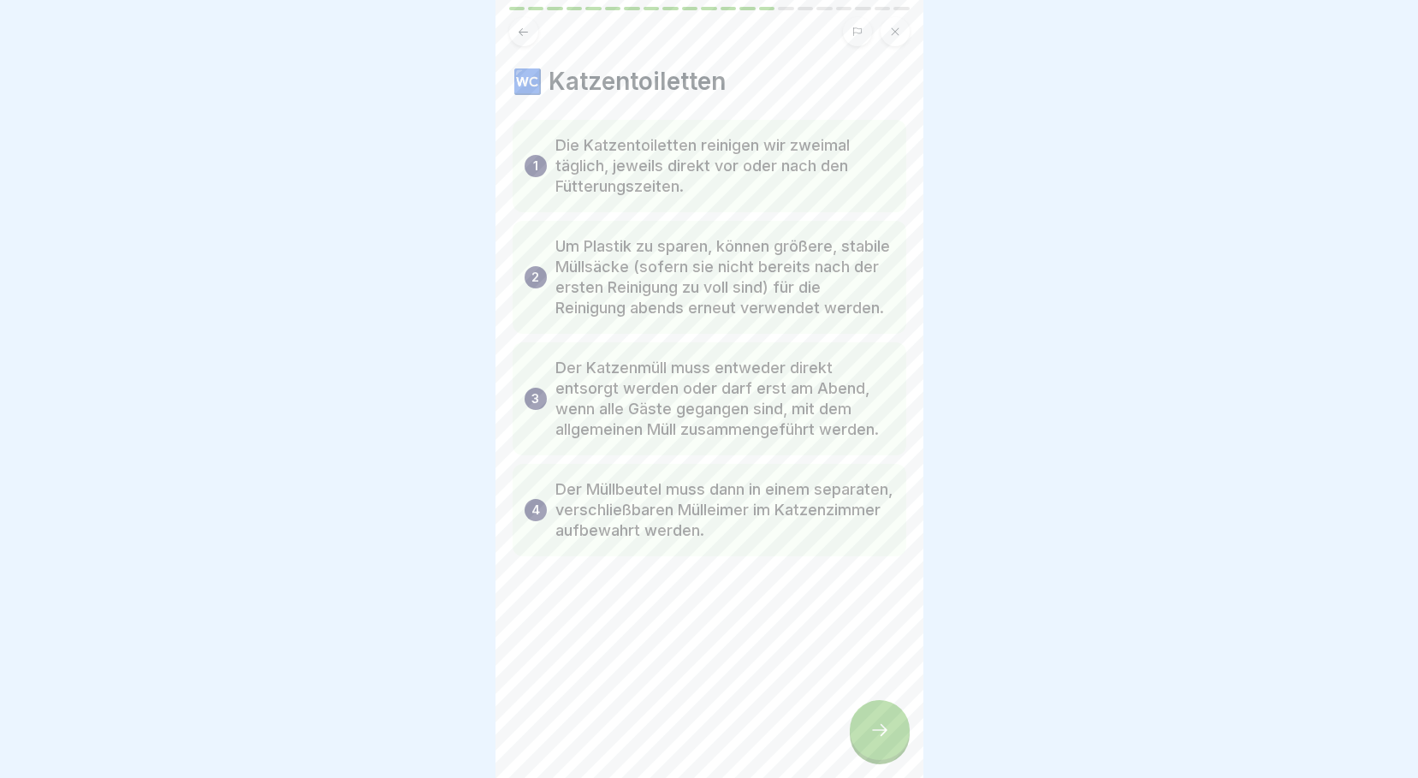
click at [524, 26] on icon at bounding box center [523, 32] width 13 height 13
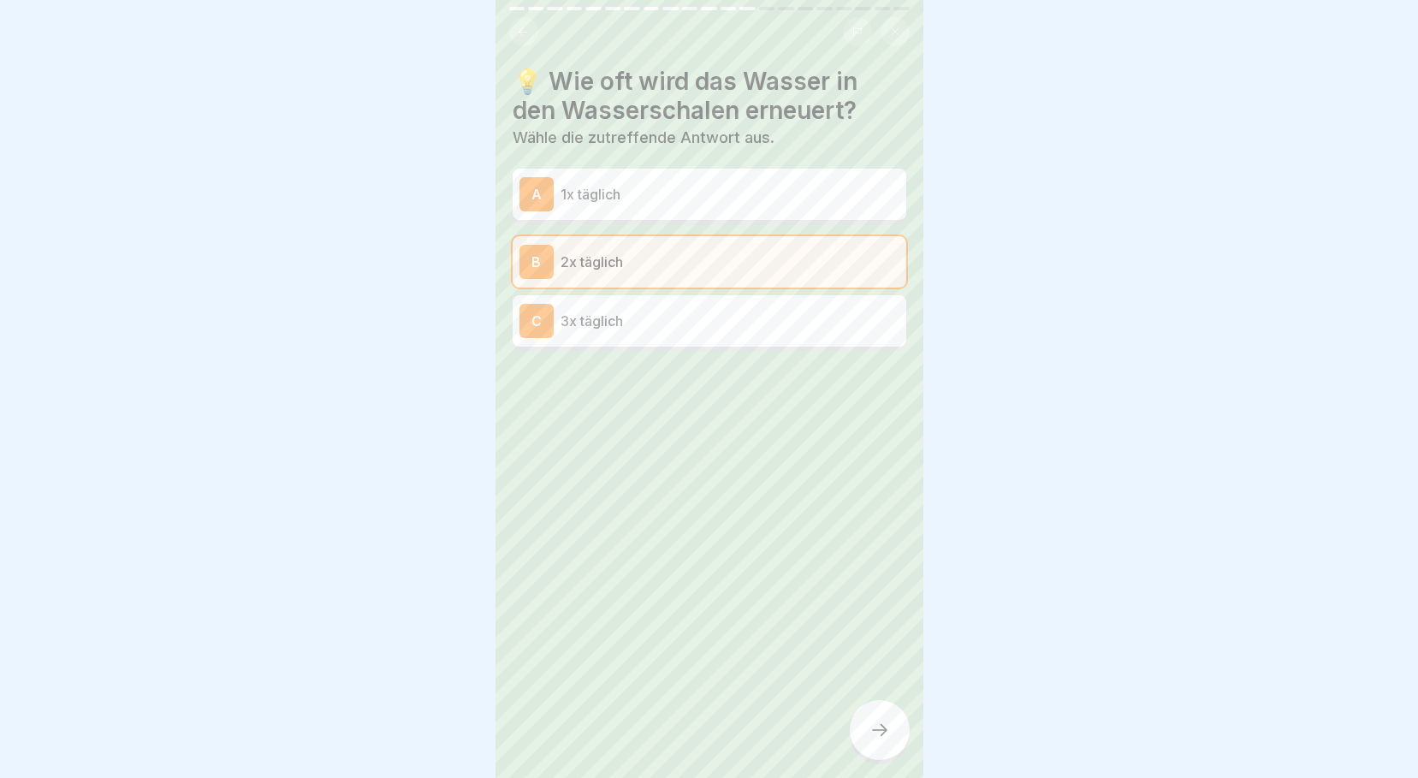
click at [595, 311] on p "3x täglich" at bounding box center [729, 321] width 339 height 21
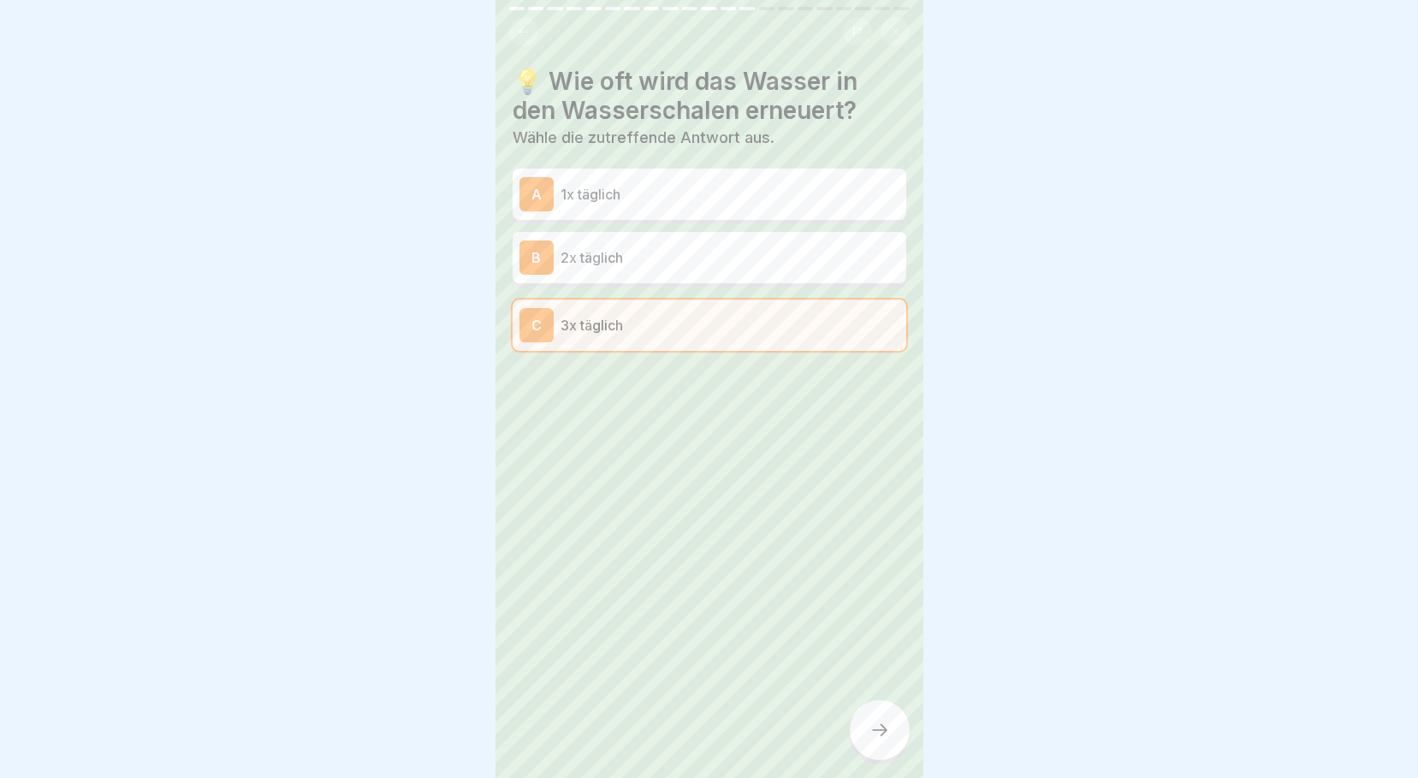
click at [560, 184] on p "1x täglich" at bounding box center [729, 194] width 339 height 21
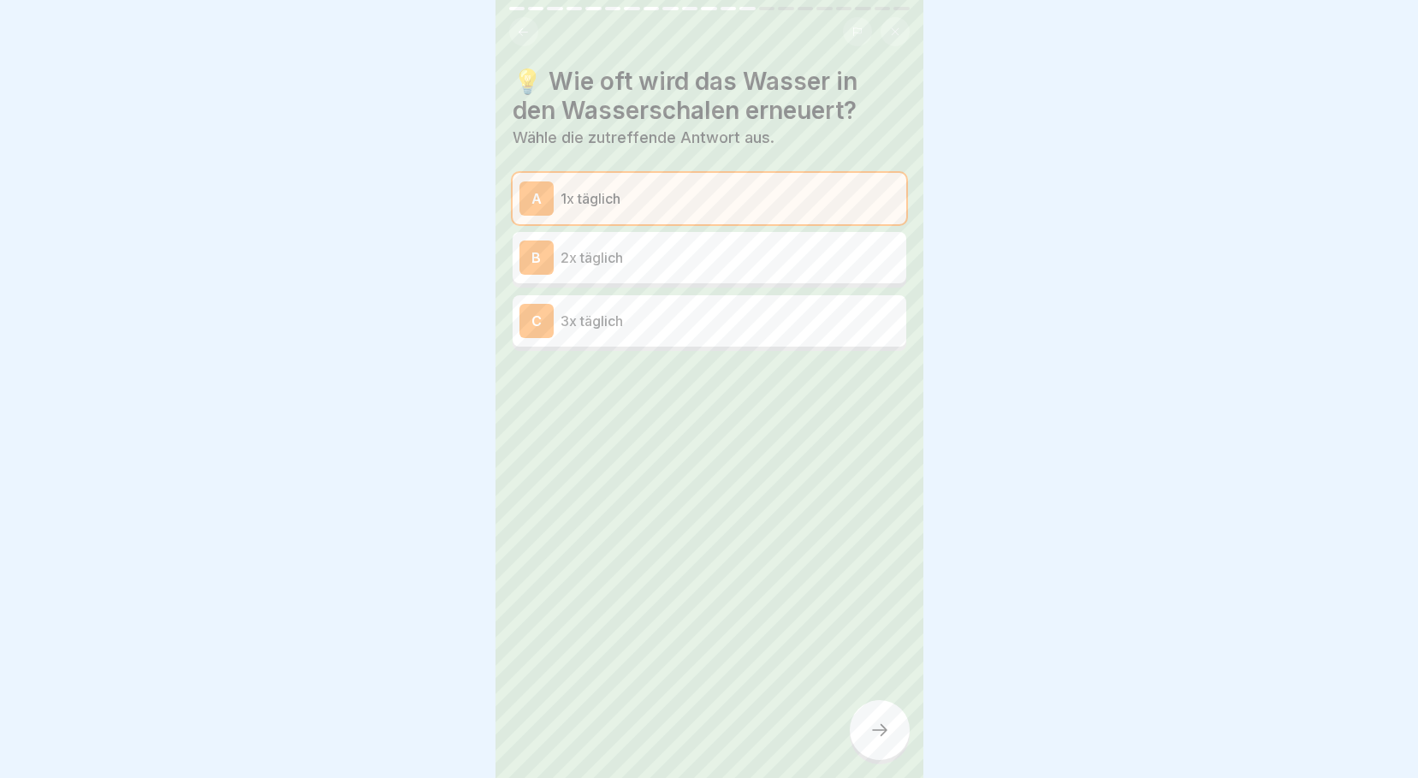
click at [885, 741] on div at bounding box center [880, 730] width 60 height 60
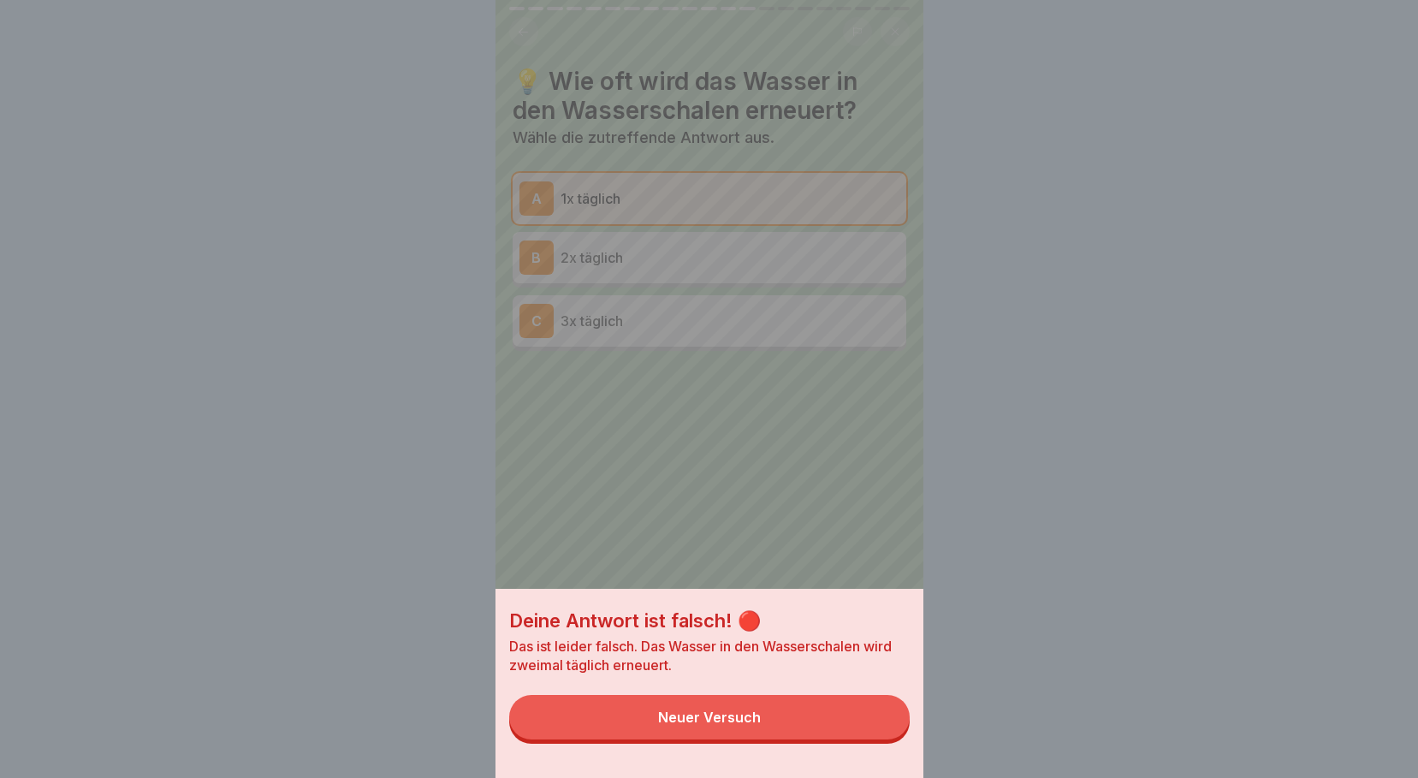
click at [776, 716] on button "Neuer Versuch" at bounding box center [709, 717] width 400 height 44
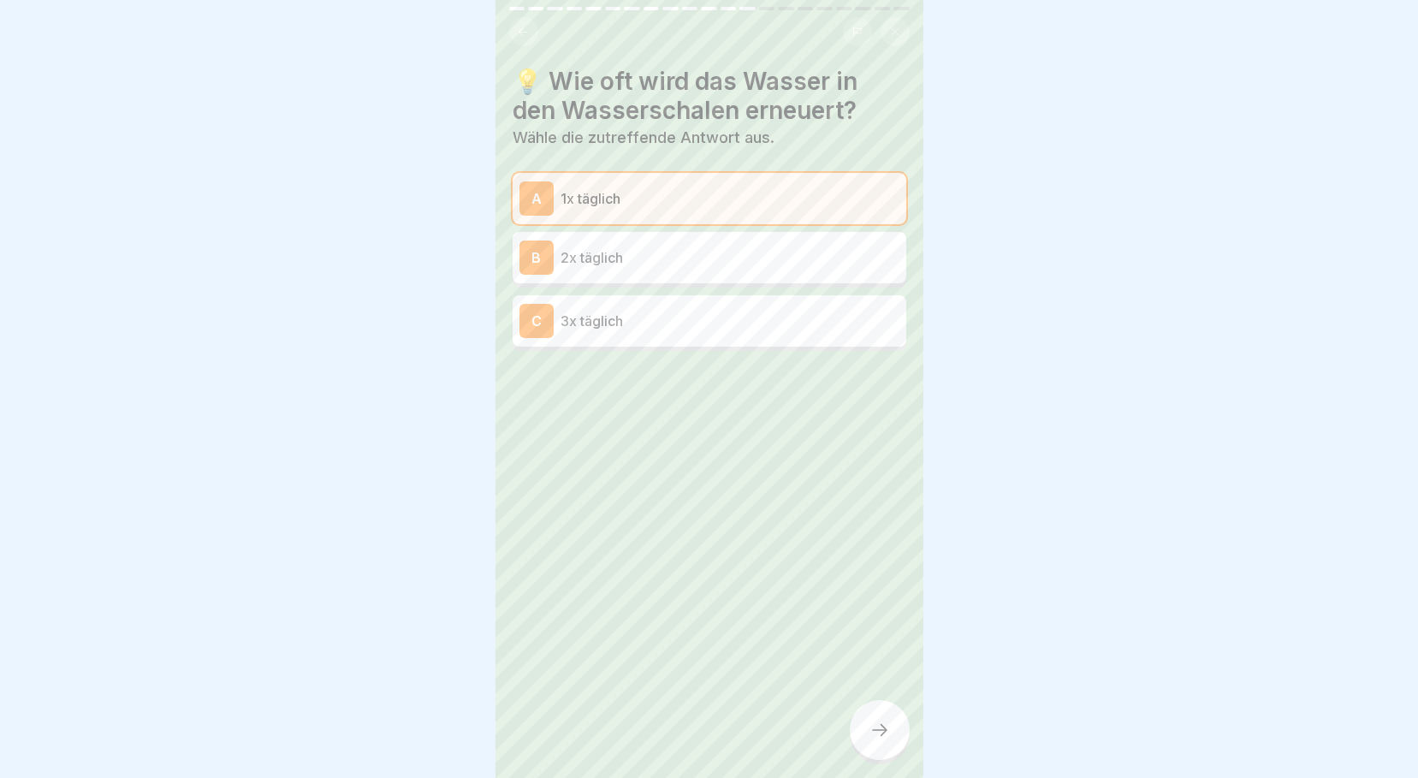
click at [678, 249] on p "2x täglich" at bounding box center [729, 257] width 339 height 21
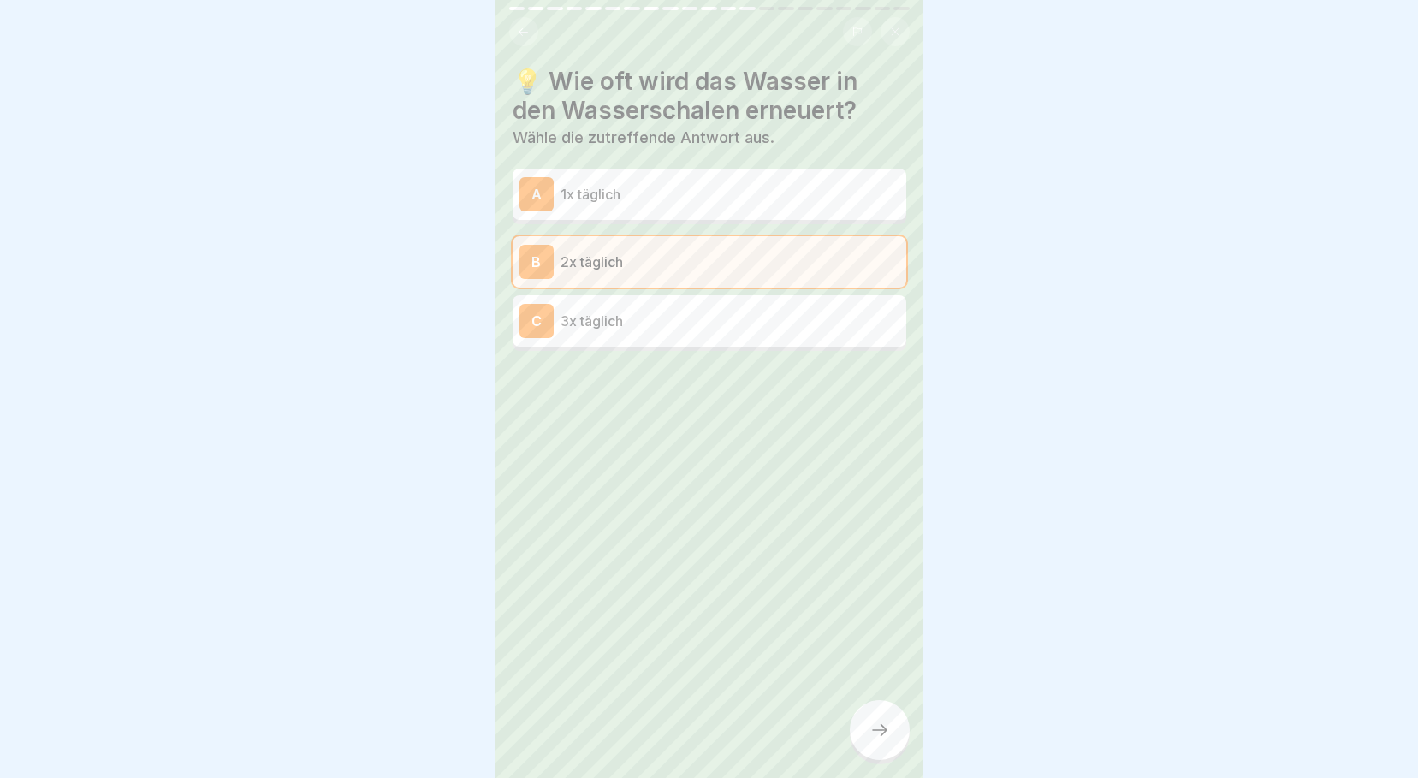
click at [874, 732] on icon at bounding box center [879, 730] width 21 height 21
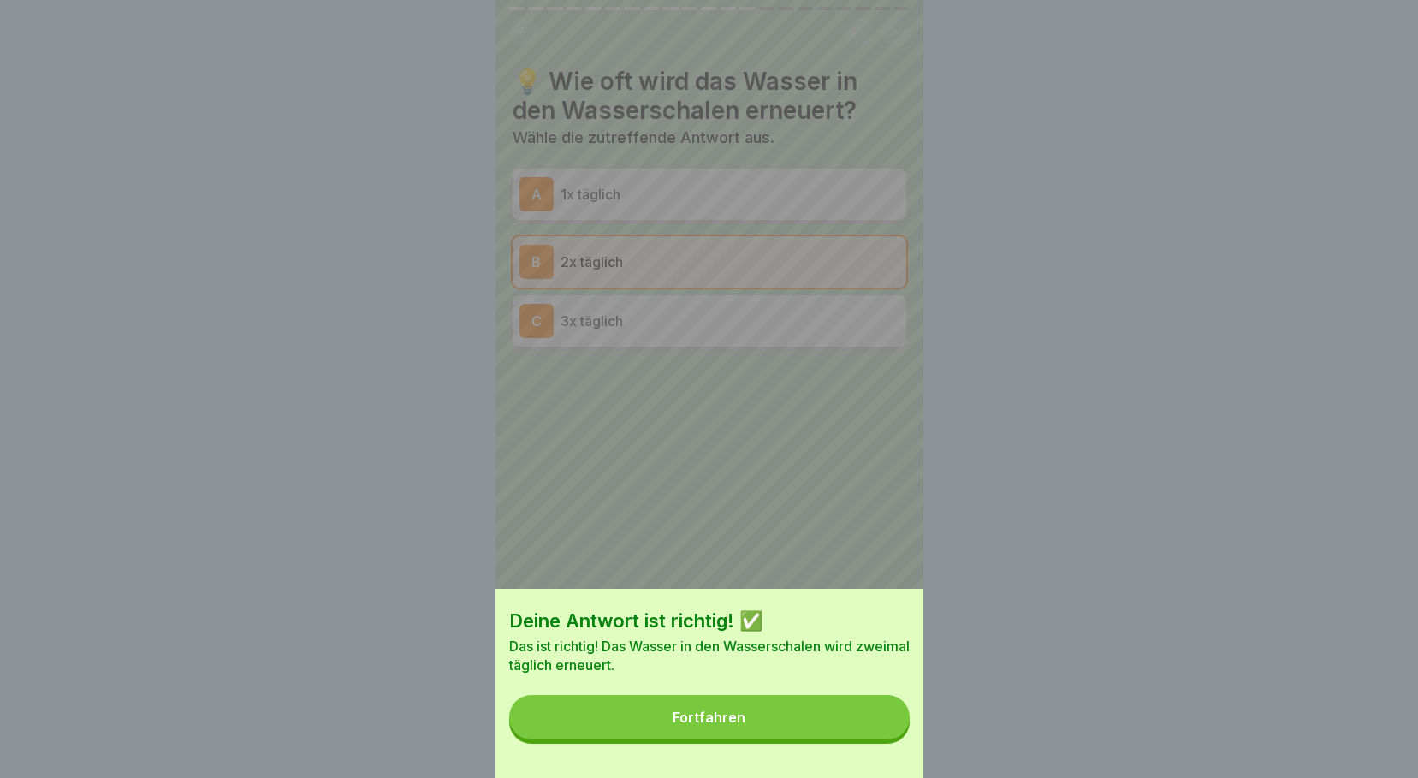
click at [828, 732] on button "Fortfahren" at bounding box center [709, 717] width 400 height 44
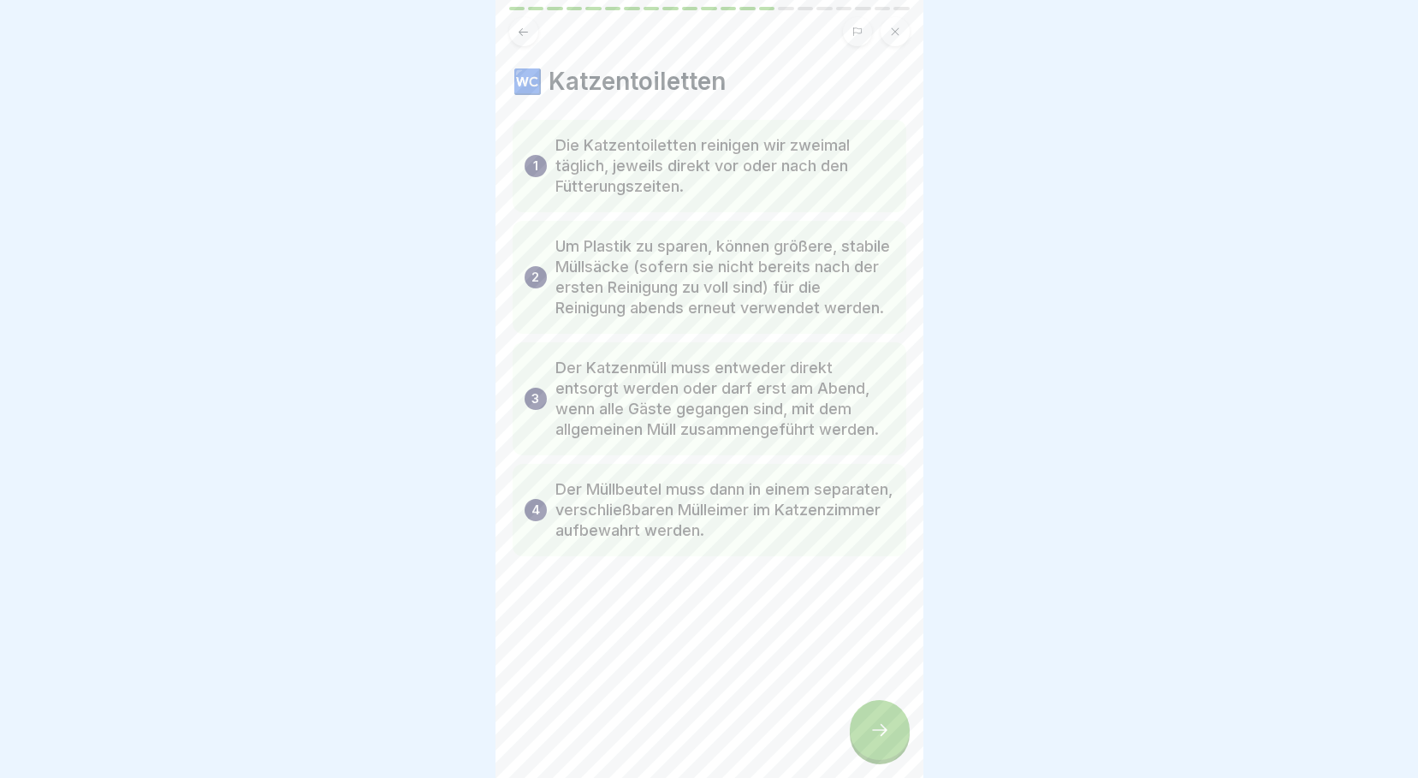
click at [890, 702] on div "Katzenversorgung 21 Schritte ✅ Tägliche Aufgaben In dieser Lektion erklären wir…" at bounding box center [709, 389] width 428 height 778
click at [881, 725] on icon at bounding box center [879, 730] width 21 height 21
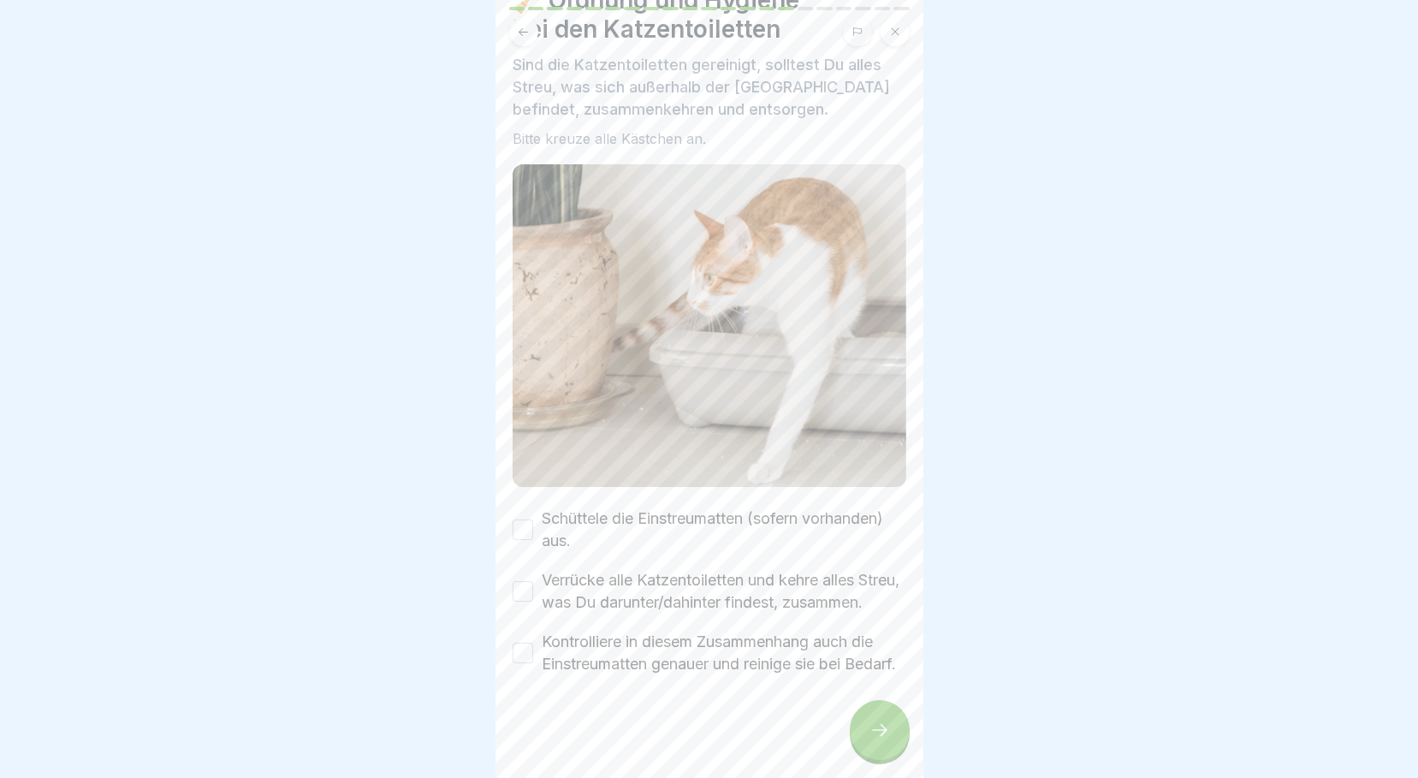
scroll to position [116, 0]
click at [516, 519] on button "Schüttele die Einstreumatten (sofern vorhanden) aus." at bounding box center [522, 529] width 21 height 21
click at [531, 581] on button "Verrücke alle Katzentoiletten und kehre alles Streu, was Du darunter/dahinter f…" at bounding box center [522, 591] width 21 height 21
click at [518, 643] on button "Kontrolliere in diesem Zusammenhang auch die Einstreumatten genauer und reinige…" at bounding box center [522, 653] width 21 height 21
click at [877, 738] on icon at bounding box center [879, 730] width 21 height 21
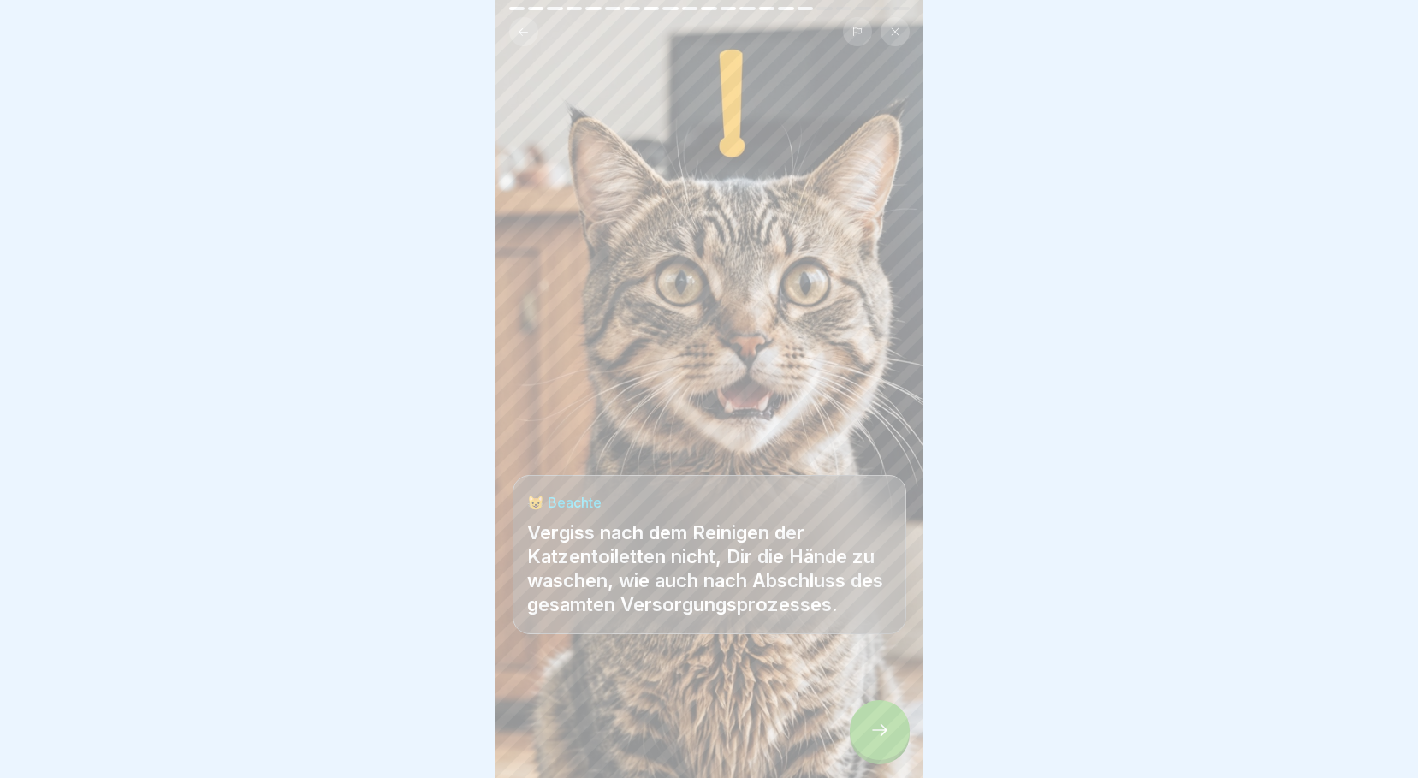
click at [877, 738] on icon at bounding box center [879, 730] width 21 height 21
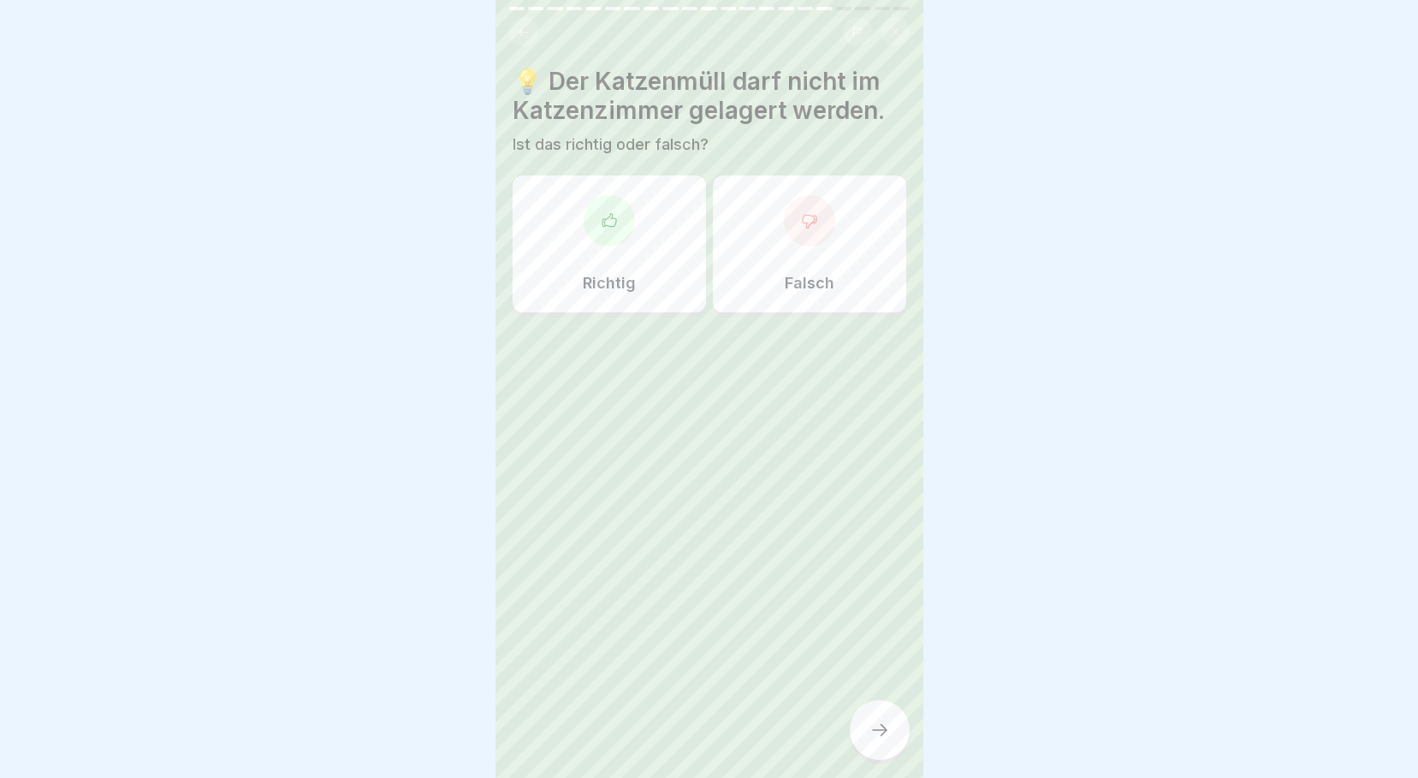
click at [668, 273] on div "Richtig" at bounding box center [608, 243] width 193 height 137
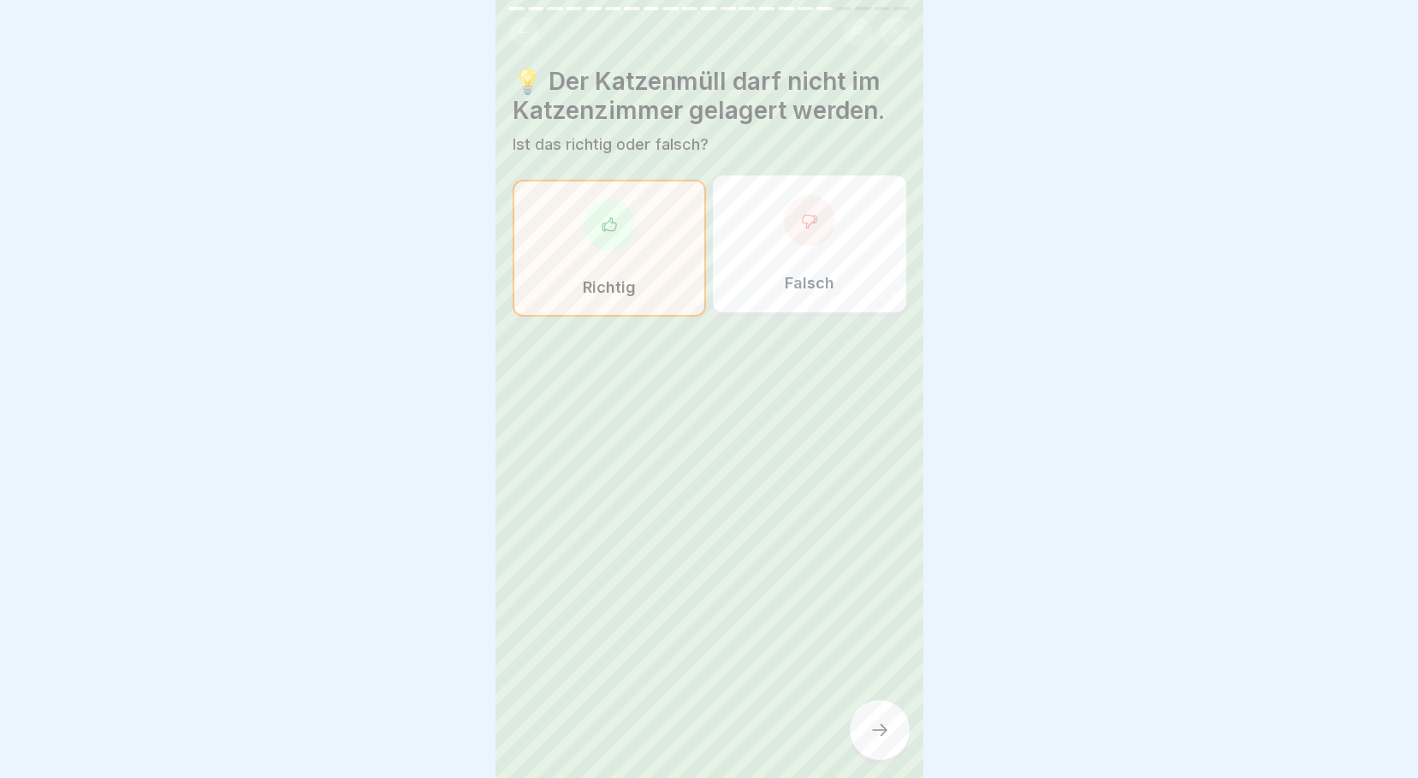
click at [894, 726] on div at bounding box center [880, 730] width 60 height 60
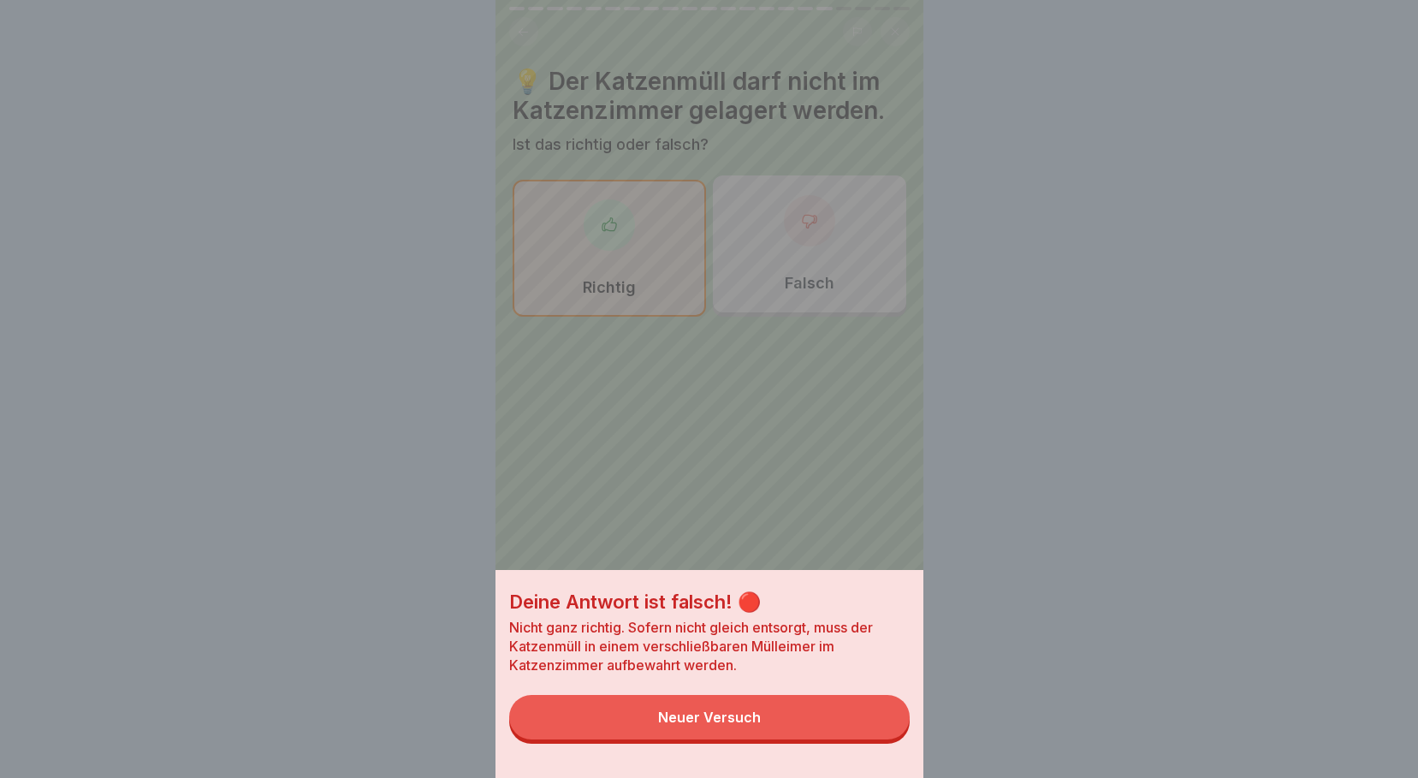
click at [633, 726] on button "Neuer Versuch" at bounding box center [709, 717] width 400 height 44
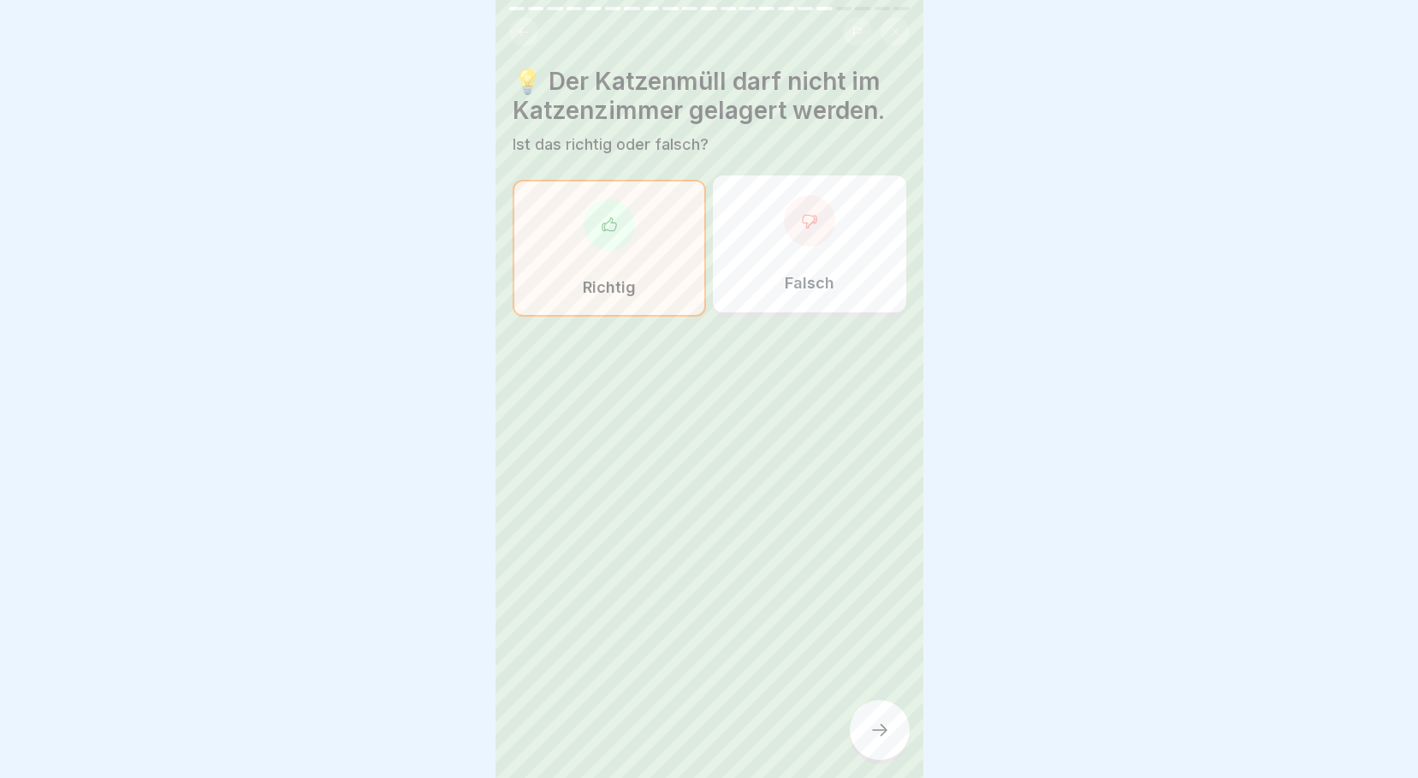
click at [829, 258] on div "Falsch" at bounding box center [809, 243] width 193 height 137
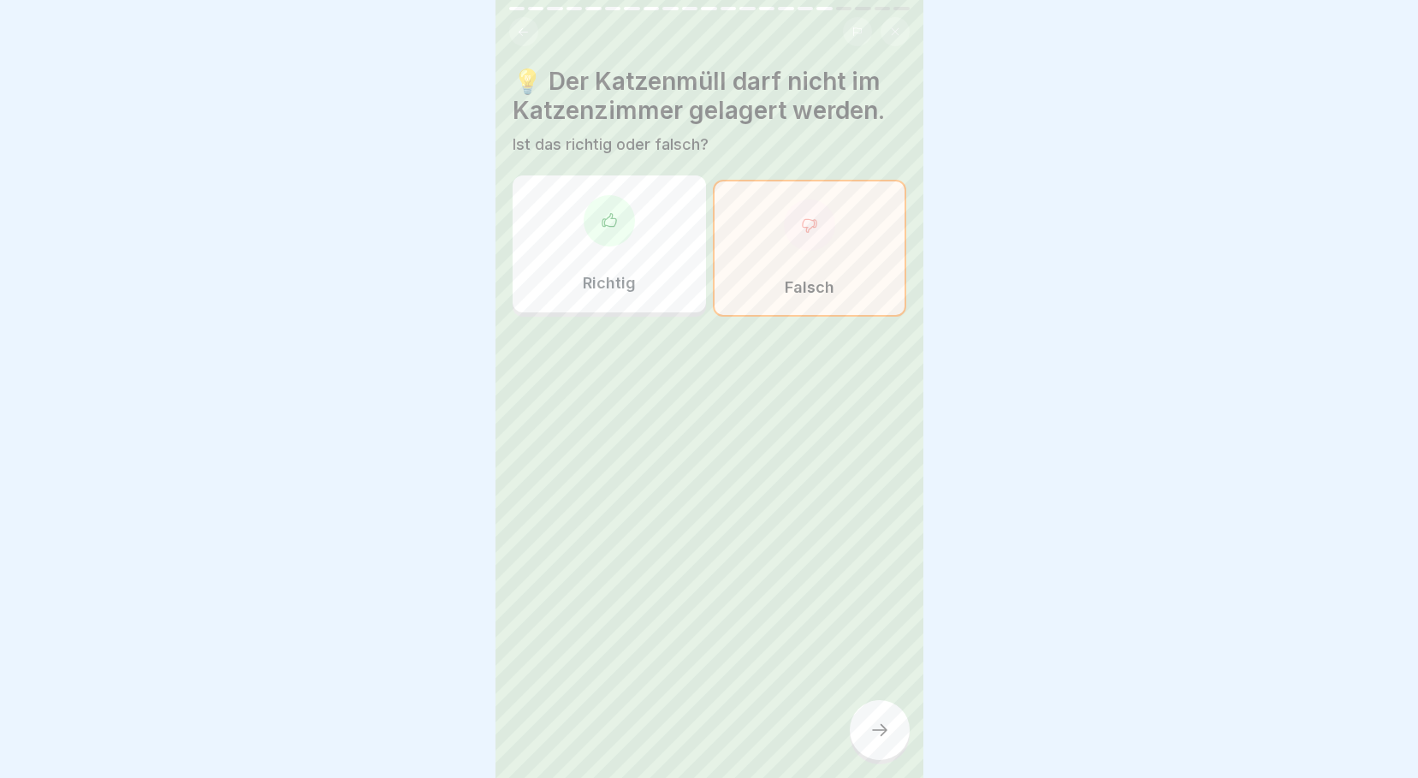
click at [903, 709] on div "💡 Der Katzenmüll darf nicht im Katzenzimmer gelagert werden. Ist das richtig od…" at bounding box center [709, 389] width 428 height 778
click at [873, 720] on div at bounding box center [880, 730] width 60 height 60
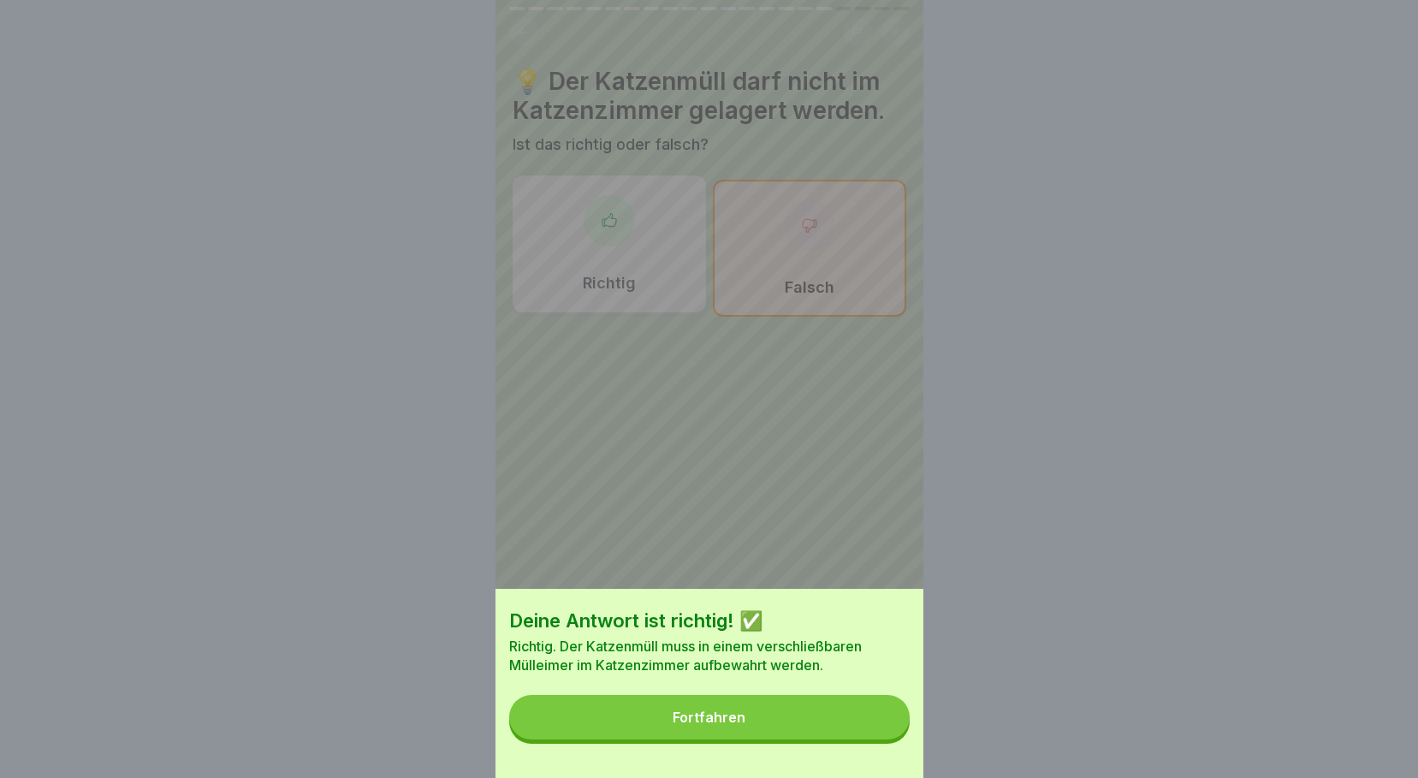
click at [767, 725] on button "Fortfahren" at bounding box center [709, 717] width 400 height 44
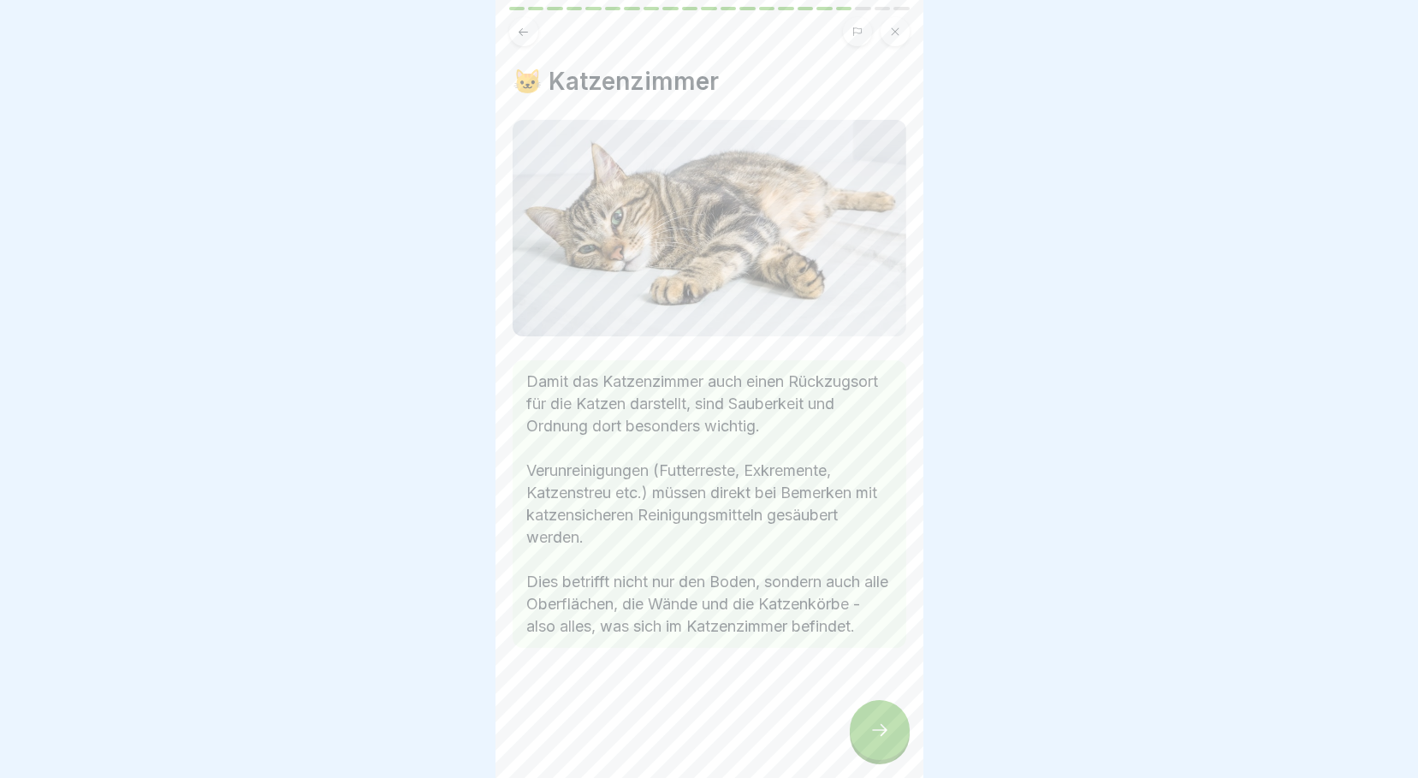
click at [864, 715] on div at bounding box center [880, 730] width 60 height 60
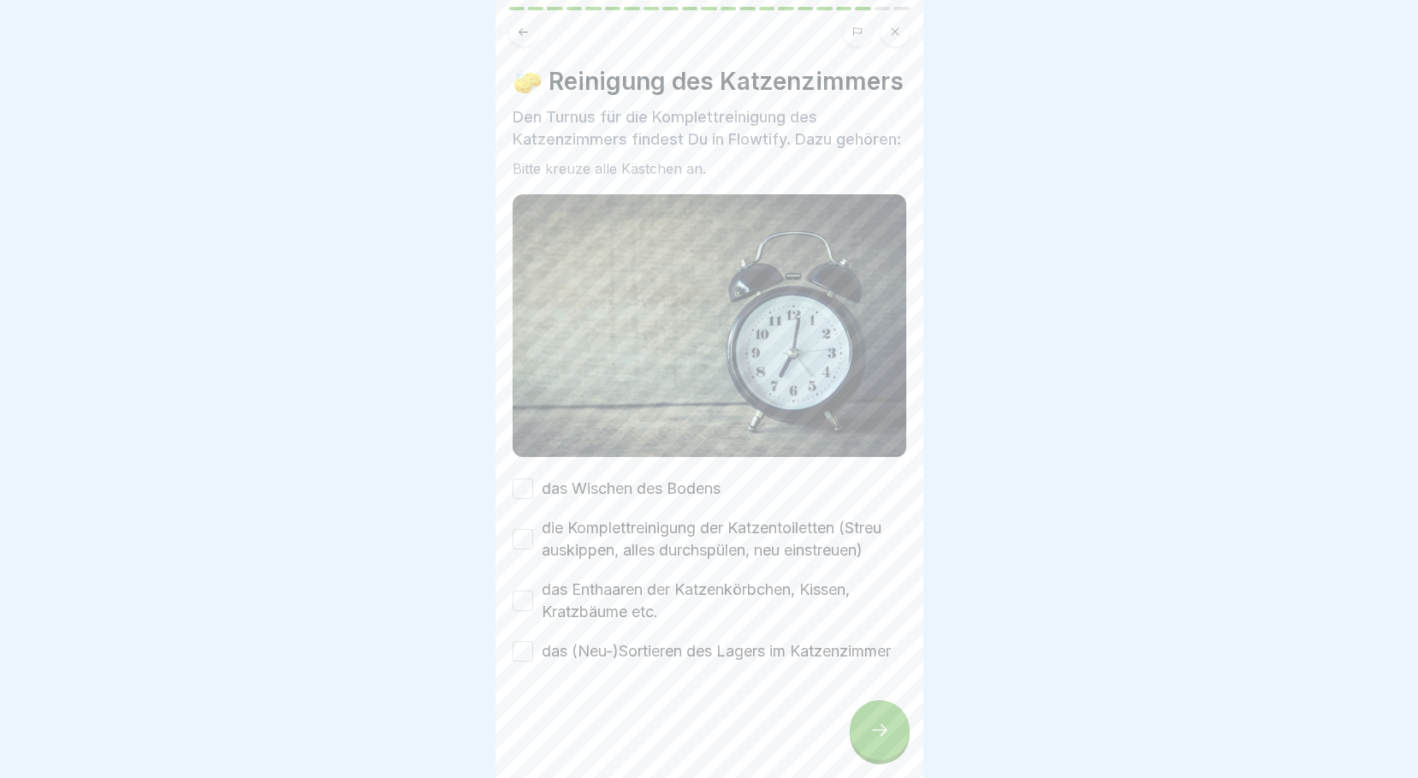
click at [531, 499] on button "das Wischen des Bodens" at bounding box center [522, 488] width 21 height 21
click at [527, 549] on button "die Komplettreinigung der Katzentoiletten (Streu auskippen, alles durchspülen, …" at bounding box center [522, 539] width 21 height 21
click at [512, 611] on button "das Enthaaren der Katzenkörbchen, Kissen, Kratzbäume etc." at bounding box center [522, 600] width 21 height 21
click at [517, 661] on button "das (Neu-)Sortieren des Lagers im Katzenzimmer" at bounding box center [522, 651] width 21 height 21
click at [874, 737] on icon at bounding box center [879, 730] width 21 height 21
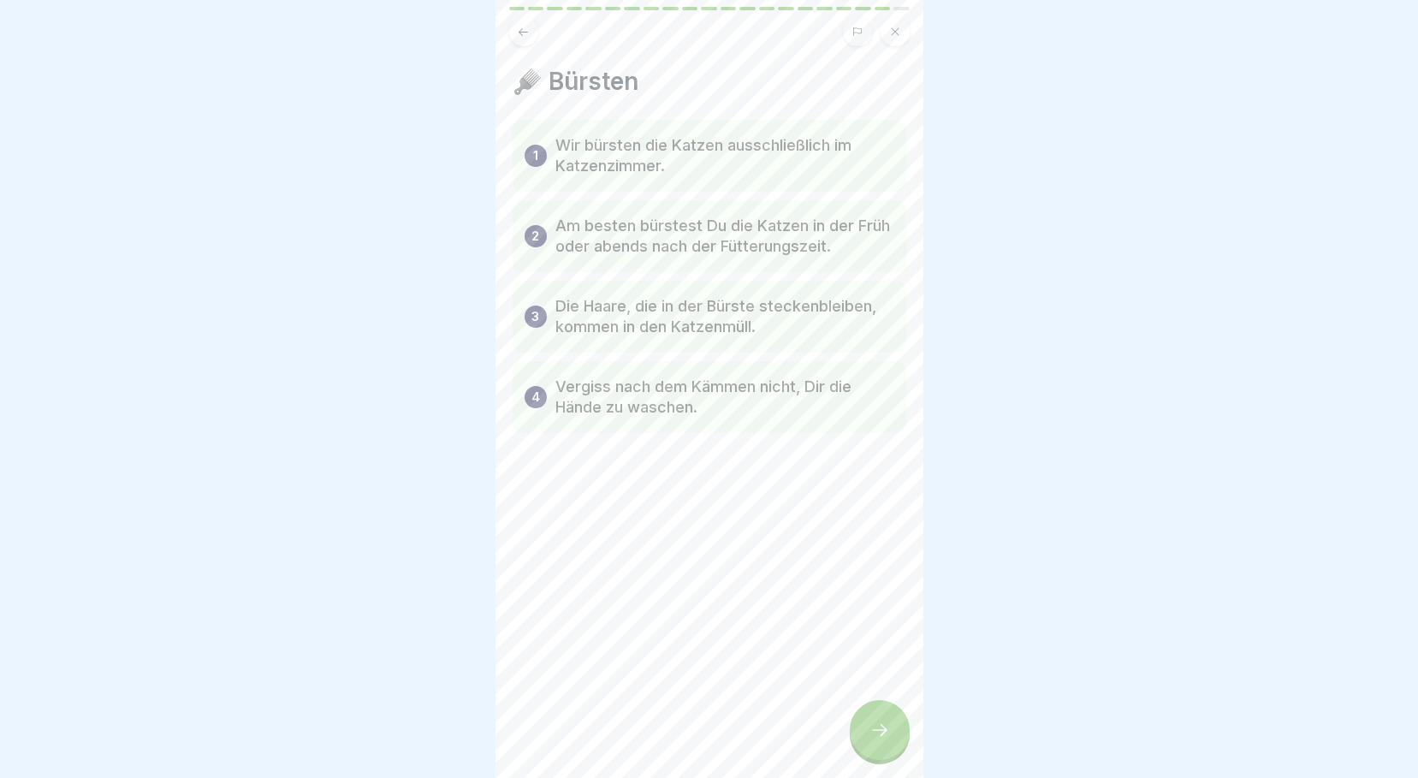
click at [874, 737] on icon at bounding box center [879, 730] width 21 height 21
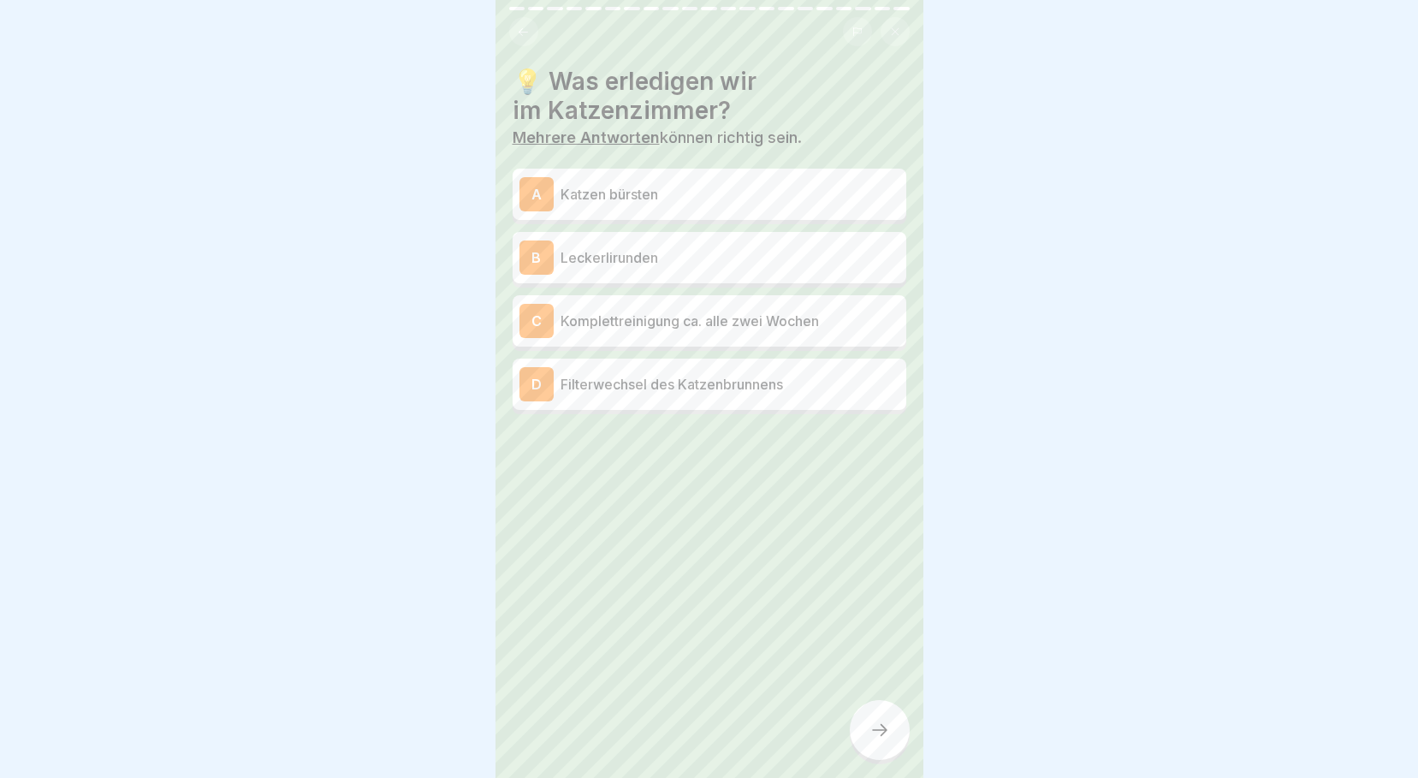
click at [585, 193] on div "A Katzen bürsten" at bounding box center [709, 194] width 380 height 34
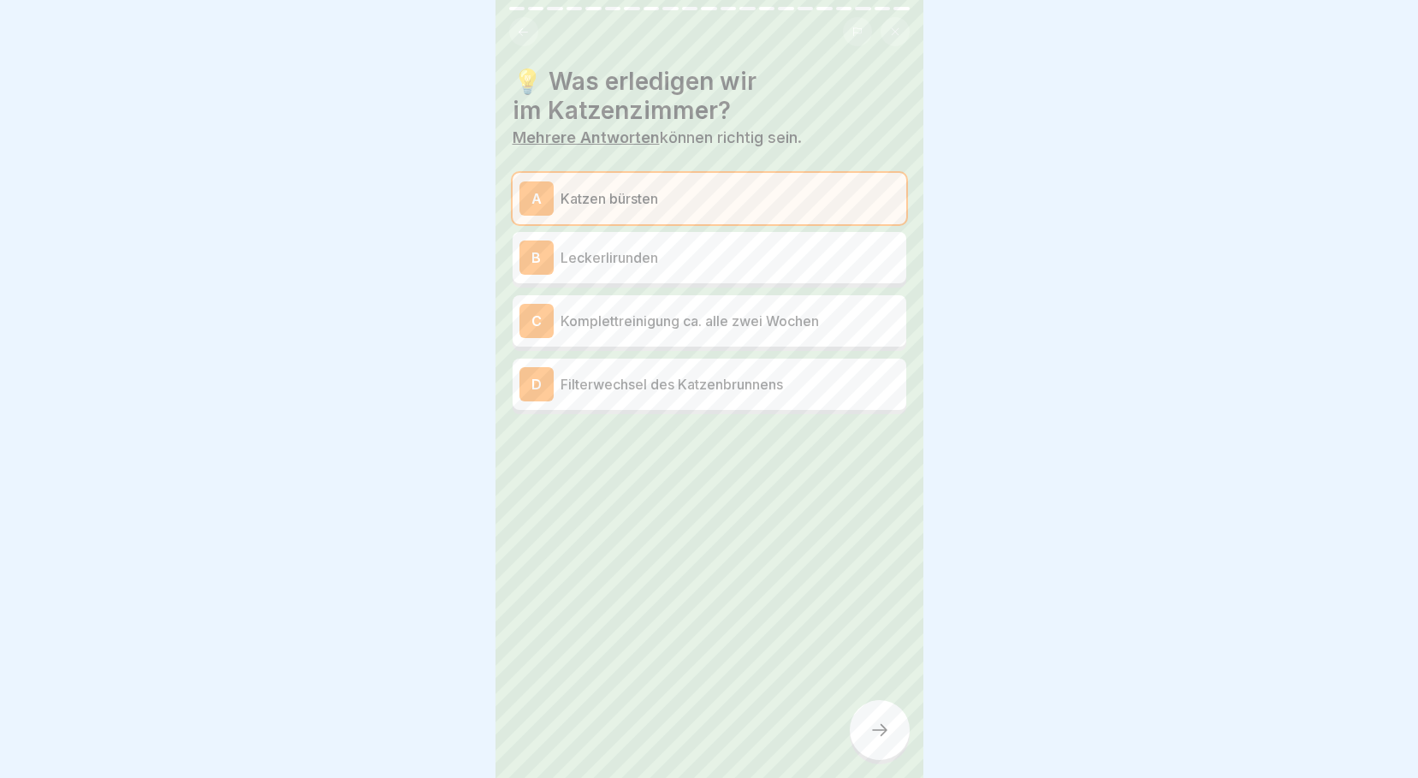
click at [582, 312] on p "Komplettreinigung ca. alle zwei Wochen" at bounding box center [729, 321] width 339 height 21
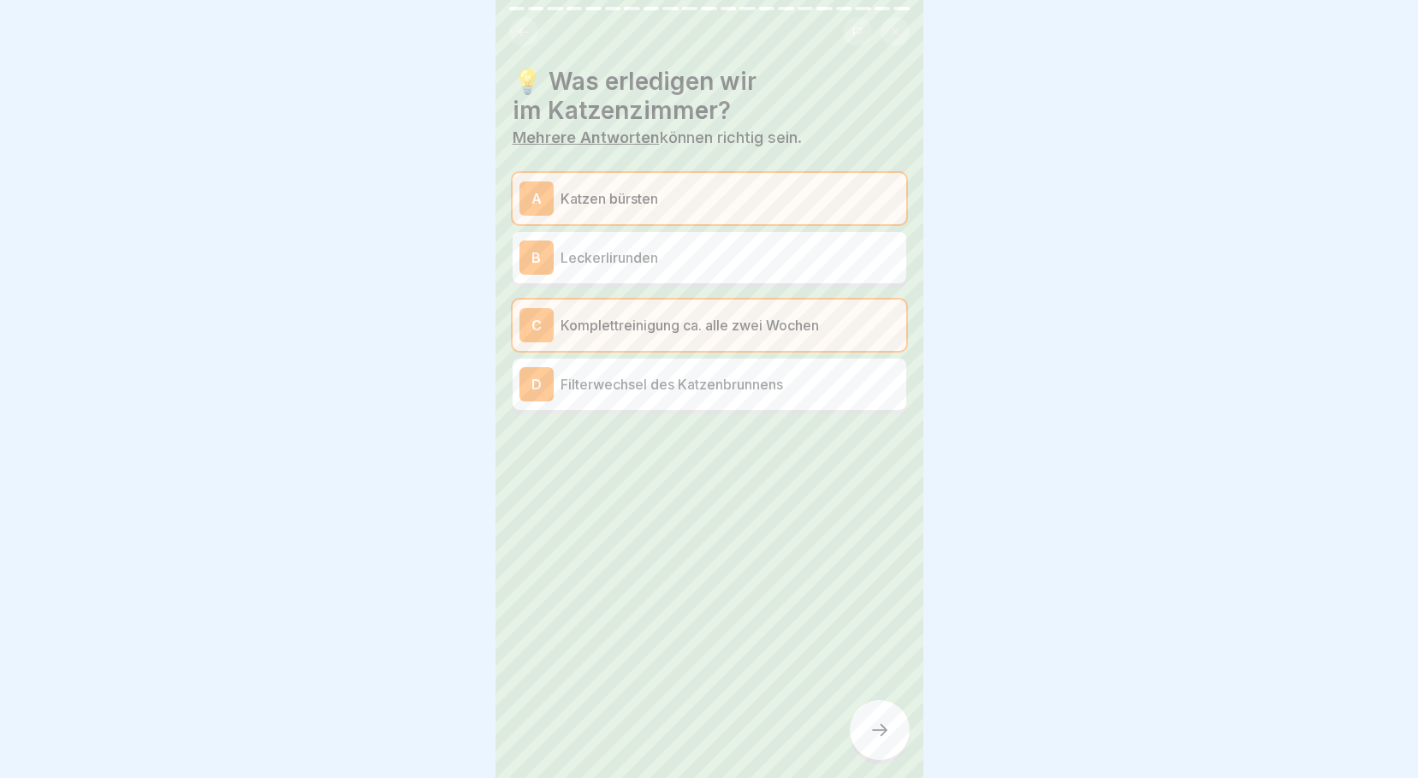
click at [690, 385] on div "D Filterwechsel des Katzenbrunnens" at bounding box center [709, 384] width 380 height 34
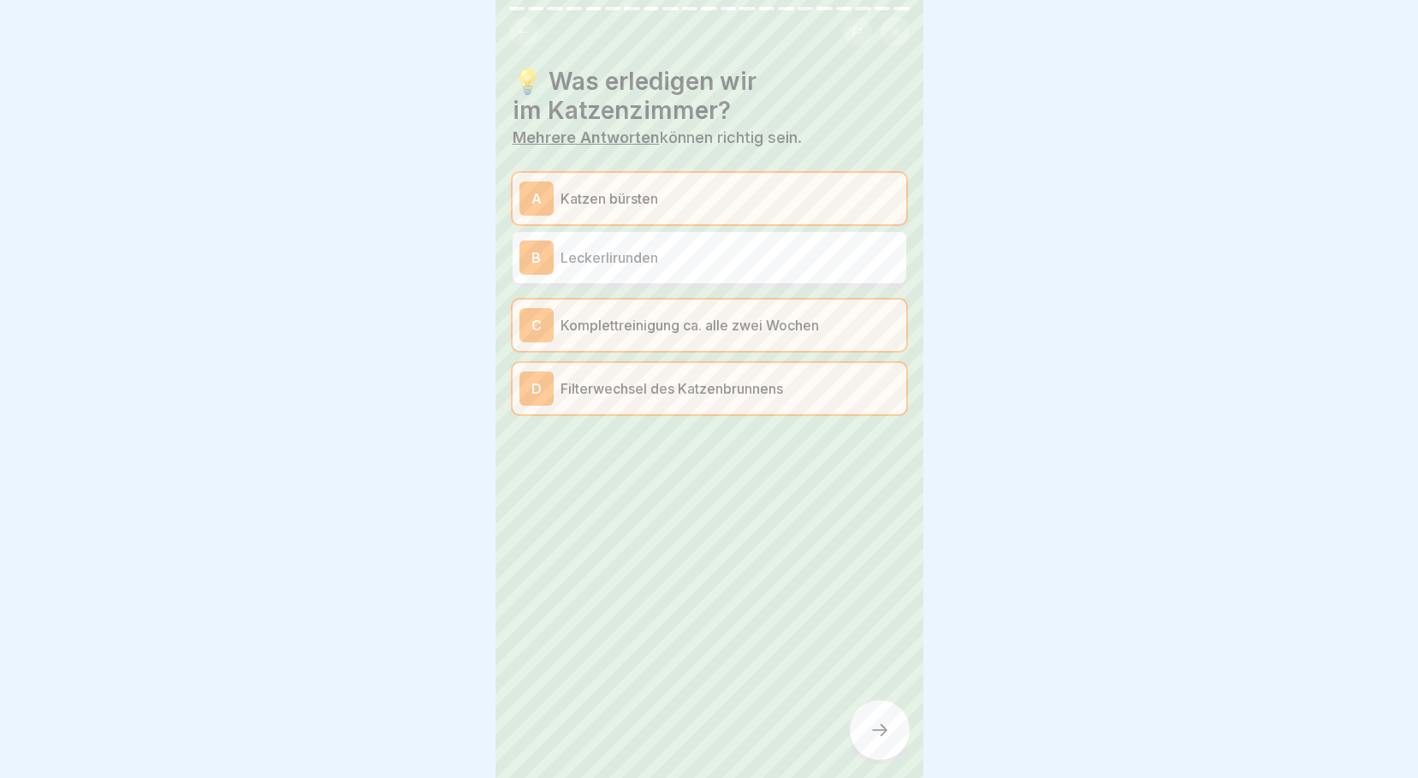
click at [884, 713] on div at bounding box center [880, 730] width 60 height 60
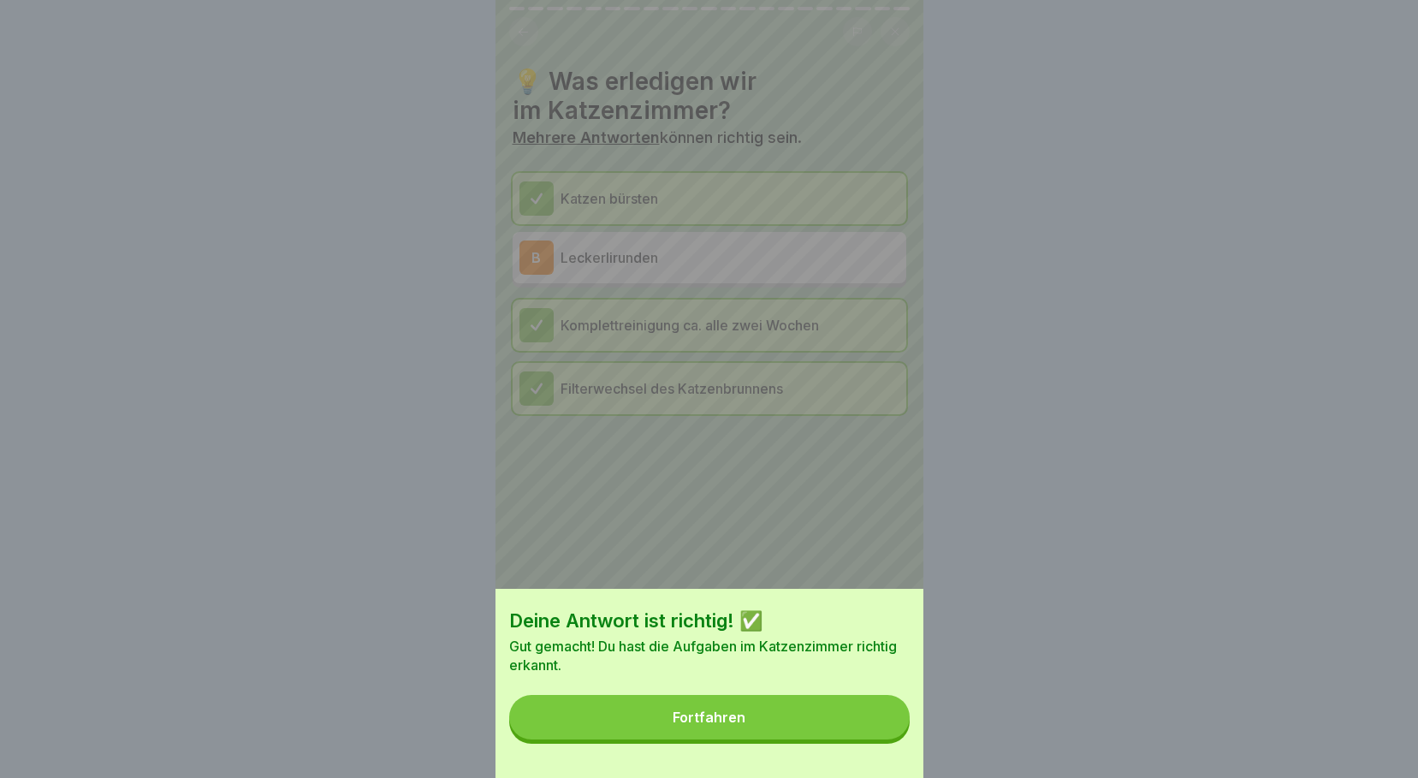
click at [879, 738] on button "Fortfahren" at bounding box center [709, 717] width 400 height 44
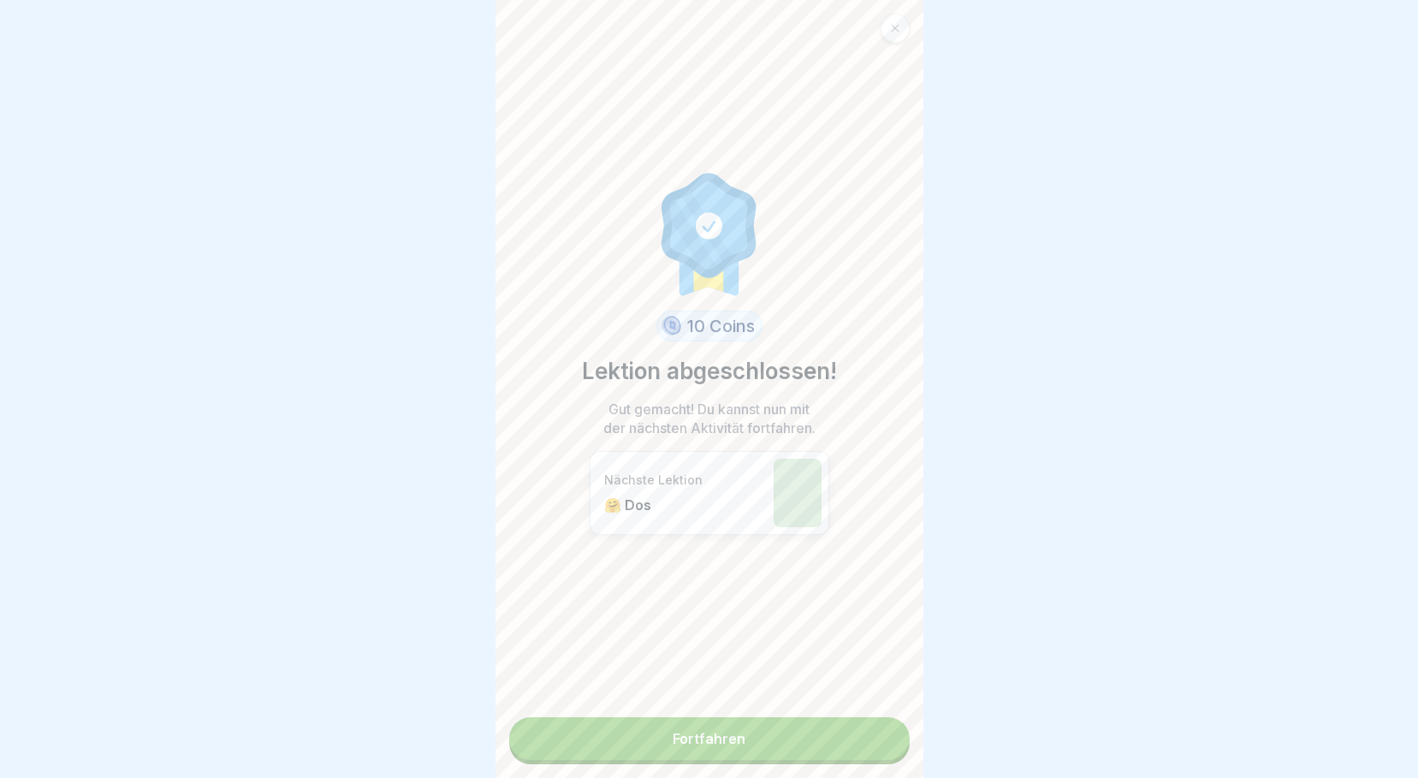
click at [706, 721] on link "Fortfahren" at bounding box center [709, 738] width 400 height 43
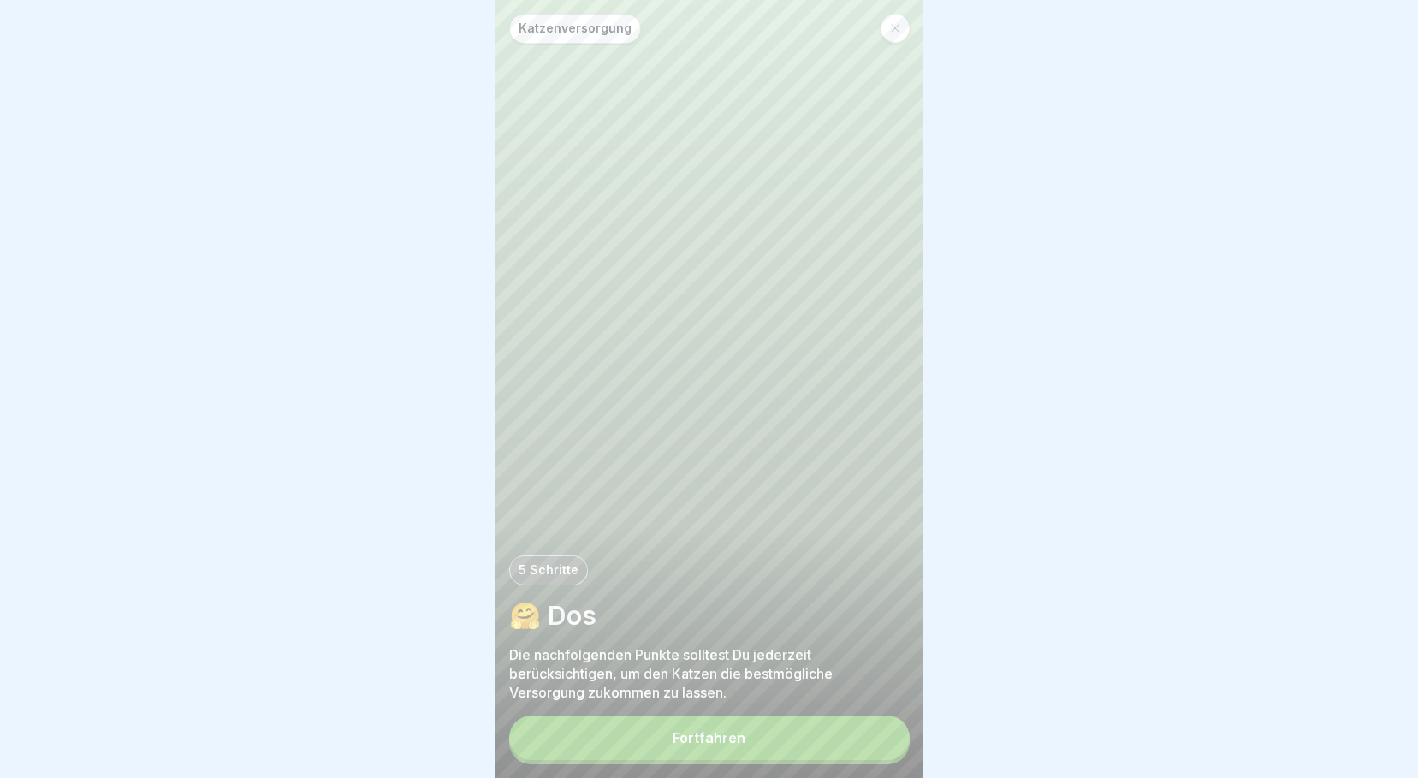
click at [886, 22] on div at bounding box center [894, 28] width 29 height 29
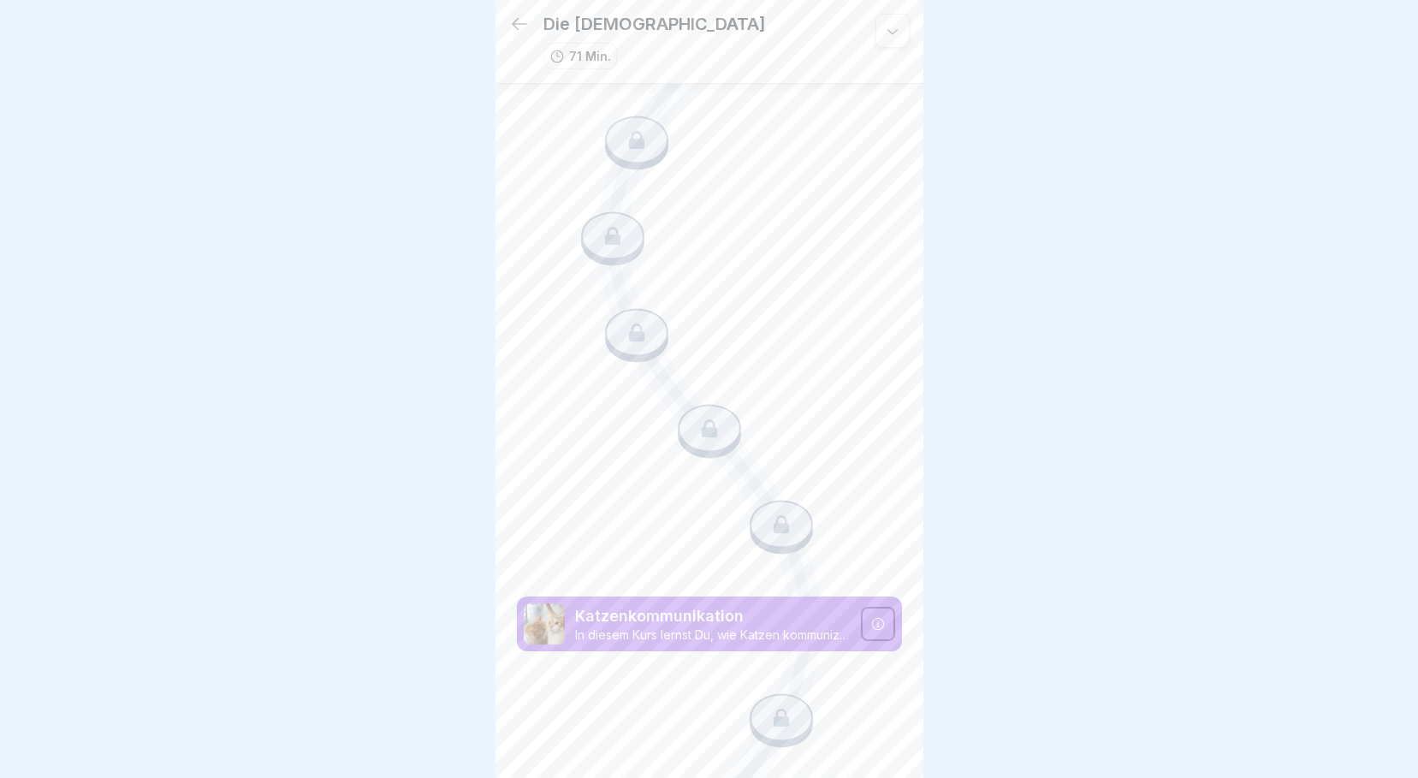
scroll to position [13, 0]
click at [762, 627] on p "In diesem Kurs lernst Du, wie Katzen kommunizieren und wie Dir dieses Wissen im…" at bounding box center [712, 634] width 275 height 15
click at [779, 706] on icon at bounding box center [781, 717] width 22 height 22
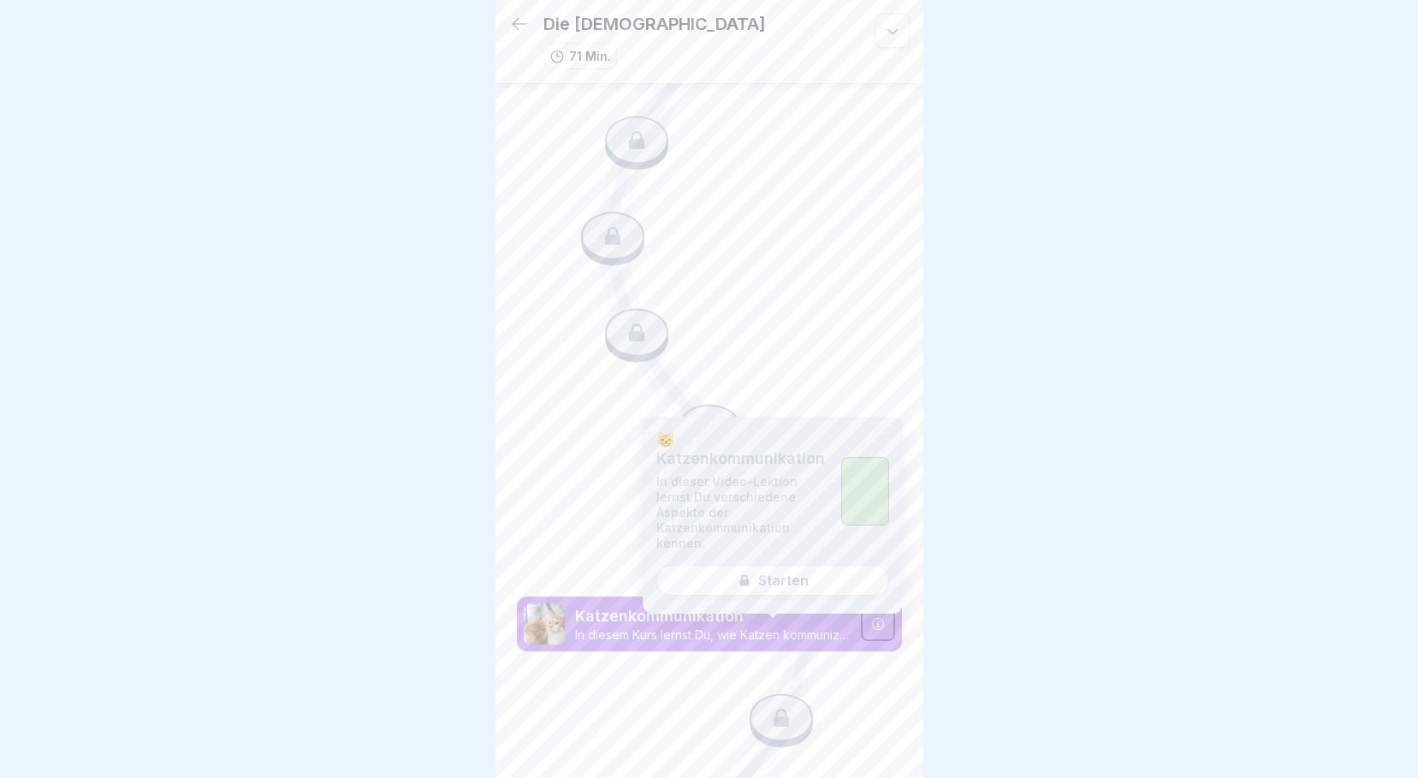
click at [749, 565] on div "😸 Katzenkommunikation In dieser Video-Lektion lernst Du verschiedene Aspekte de…" at bounding box center [773, 515] width 260 height 197
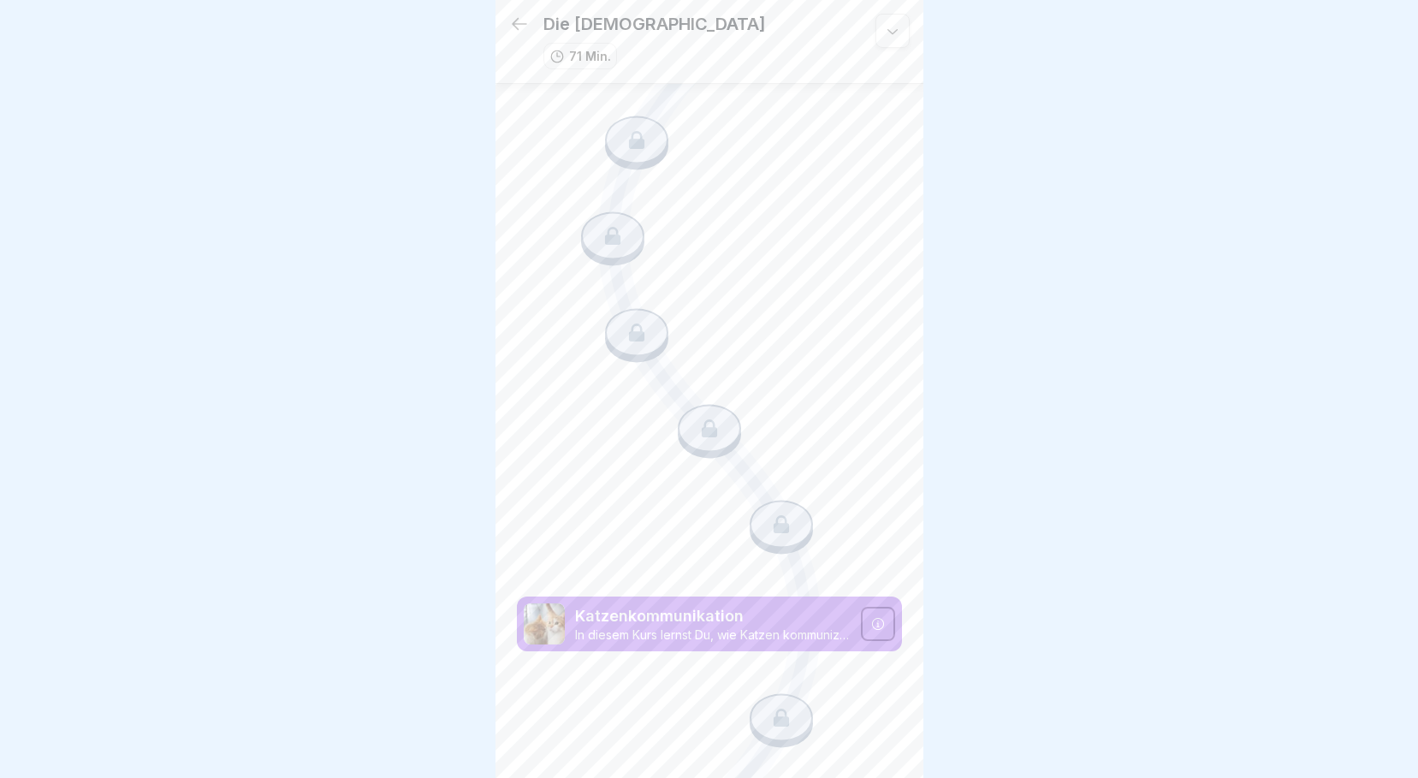
click at [606, 605] on p "Katzenkommunikation" at bounding box center [712, 616] width 275 height 22
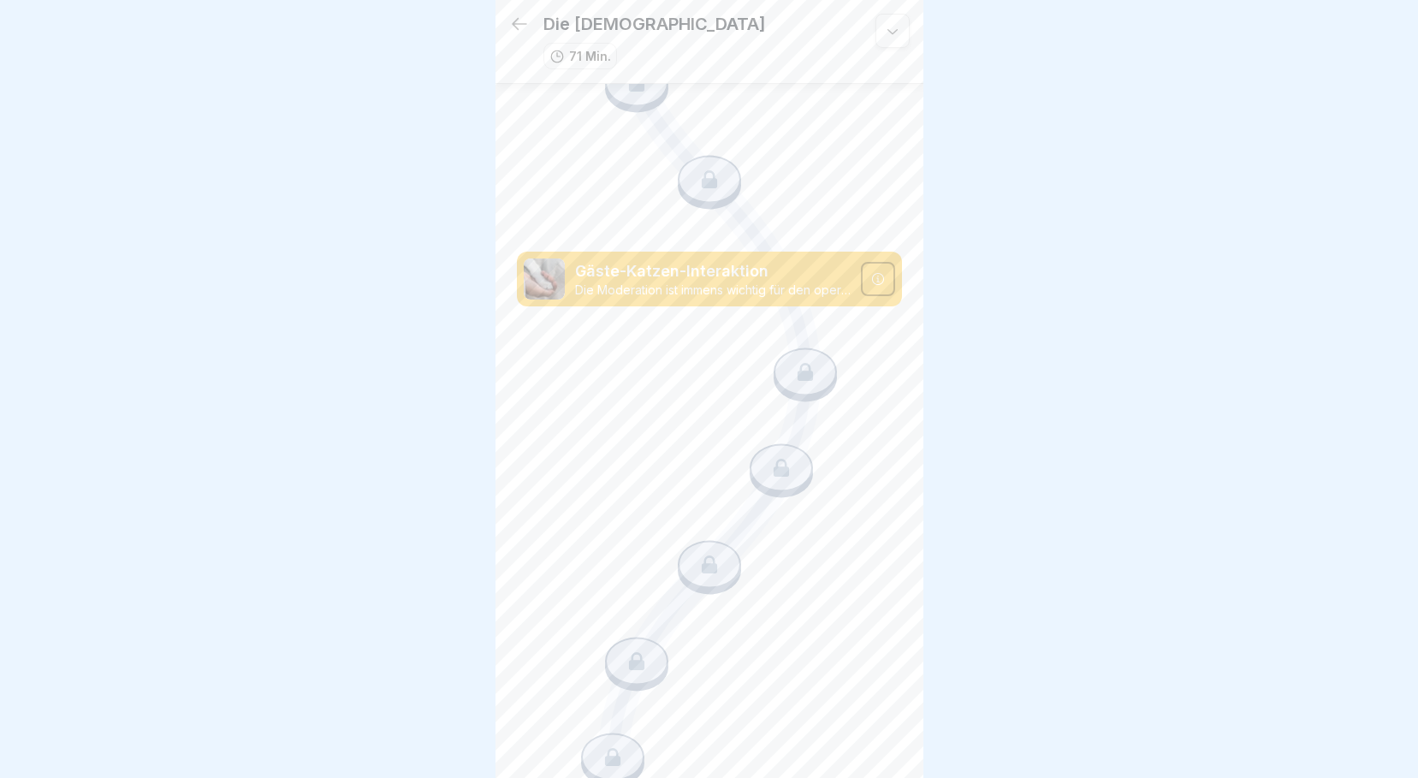
scroll to position [1218, 0]
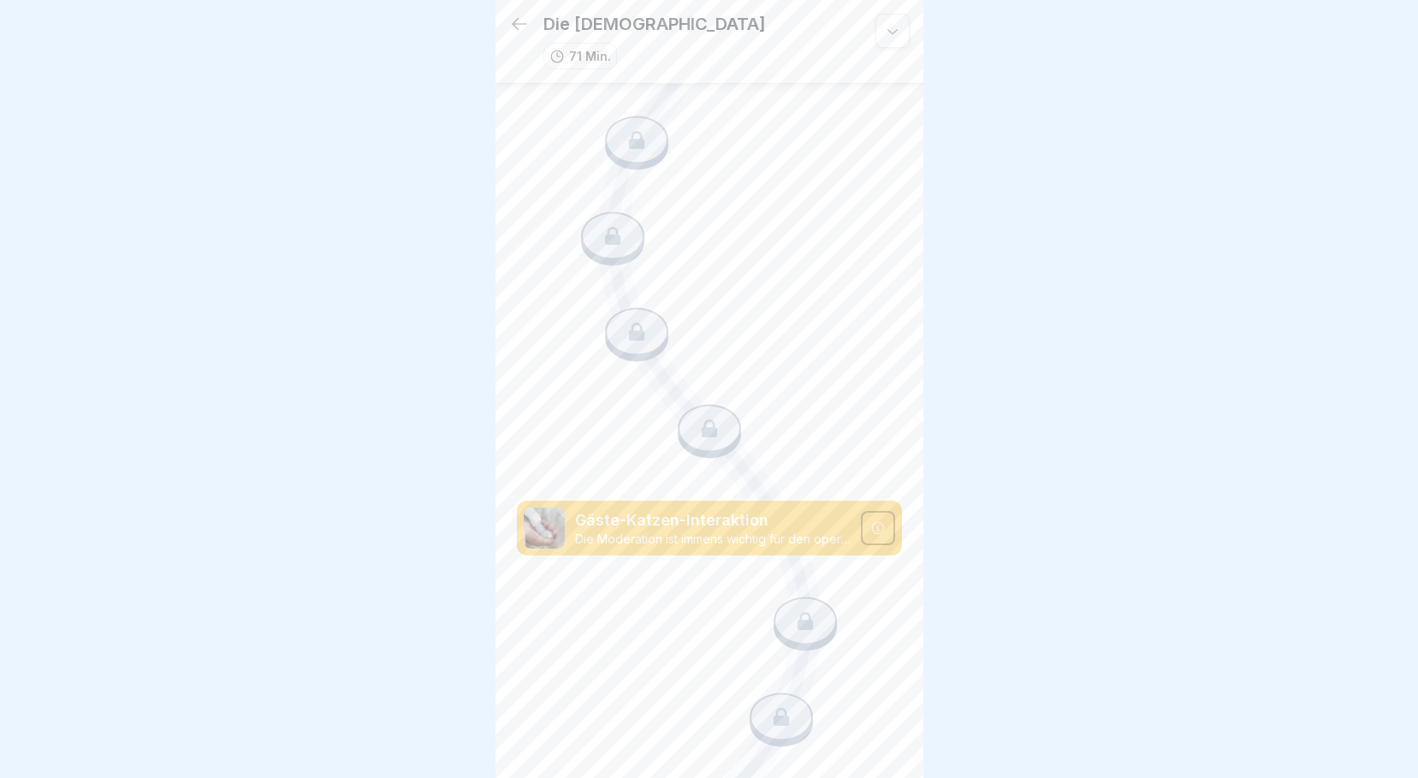
click at [625, 531] on p "Die Moderation ist immens wichtig für den operativen Ablauf, die Gästezufrieden…" at bounding box center [712, 538] width 275 height 15
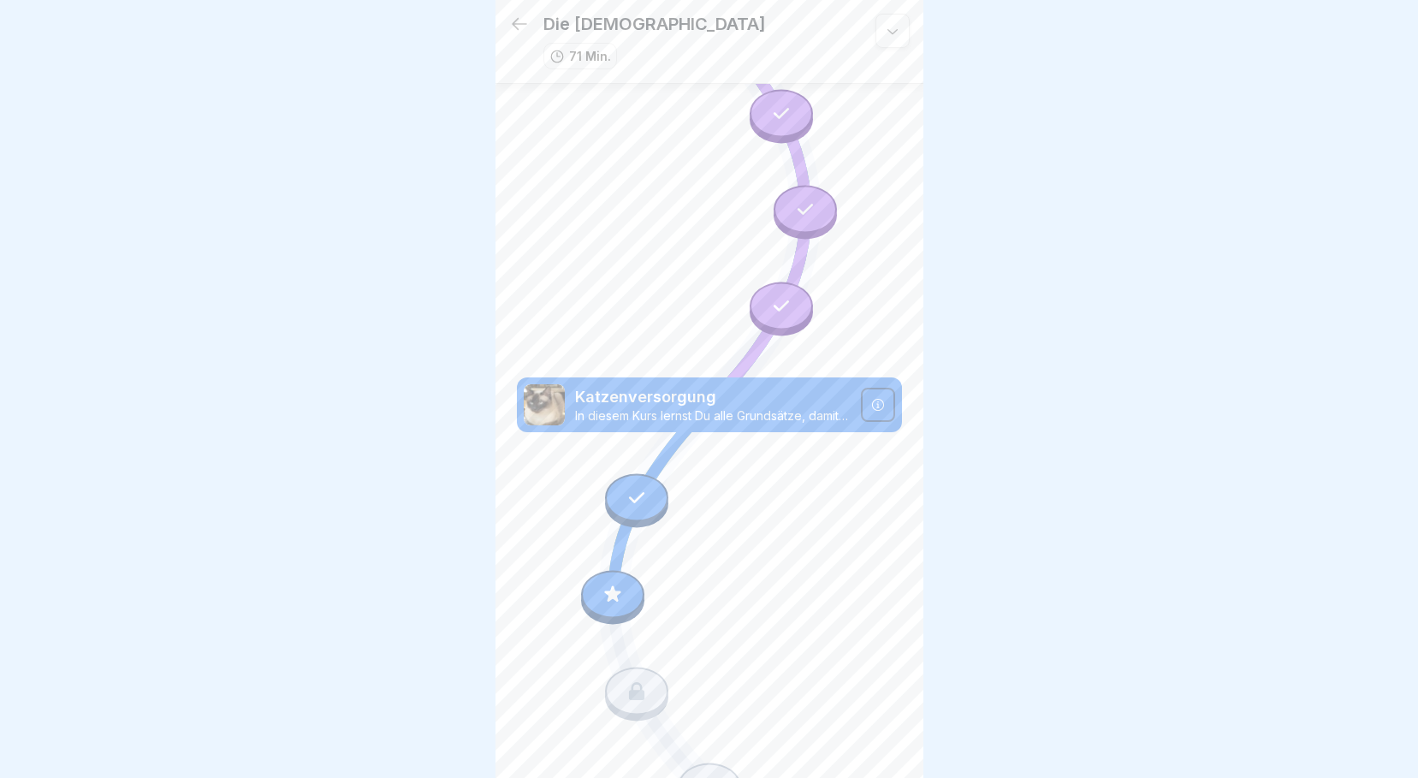
scroll to position [0, 0]
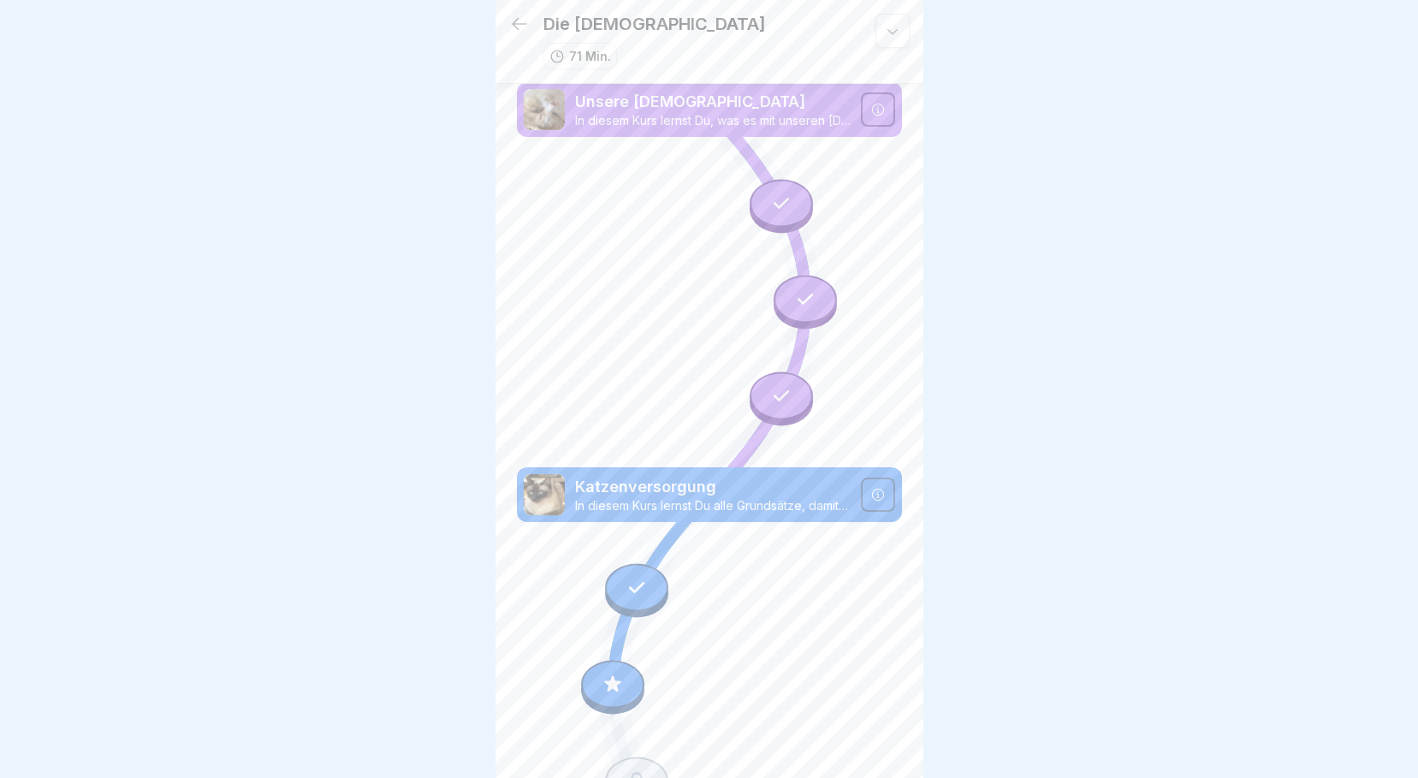
click at [794, 293] on icon at bounding box center [805, 299] width 22 height 22
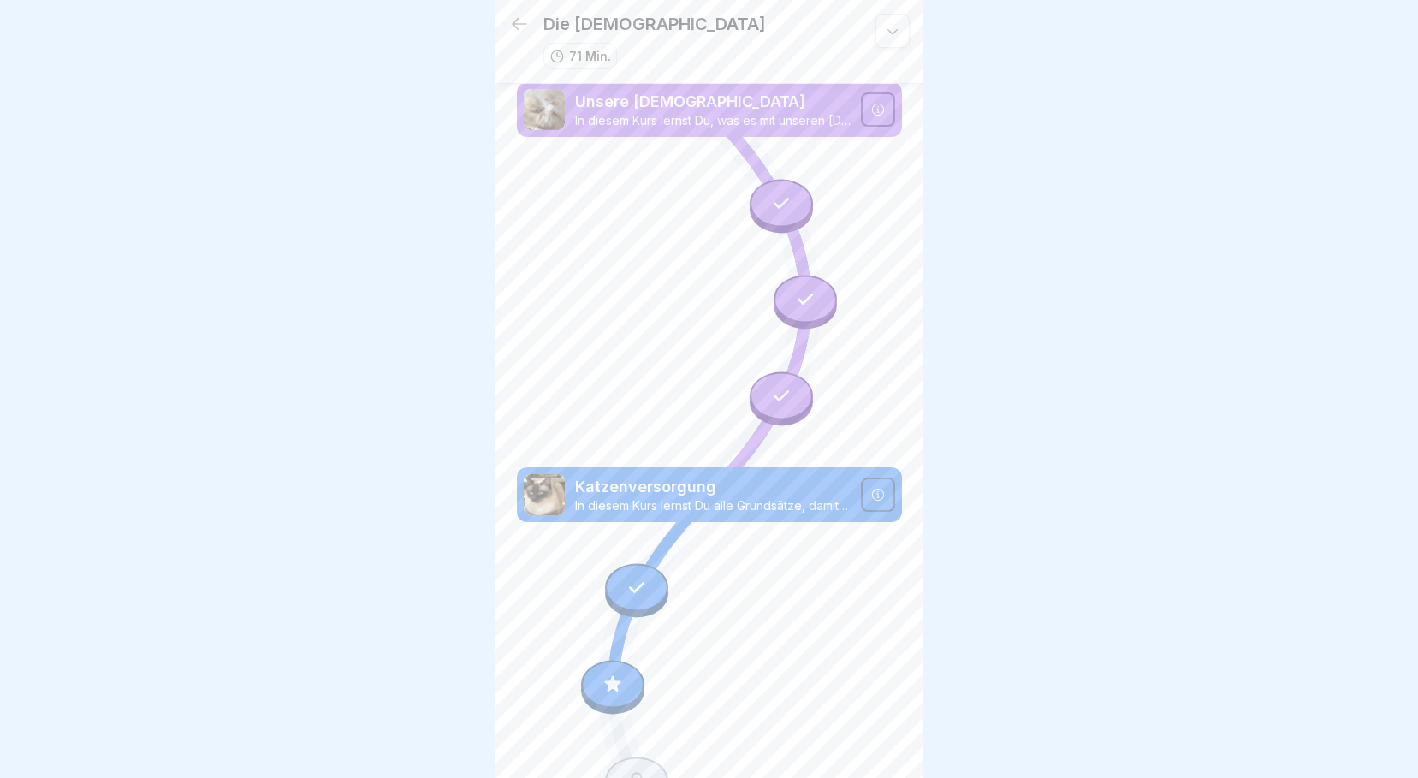
click at [871, 114] on icon at bounding box center [878, 110] width 14 height 14
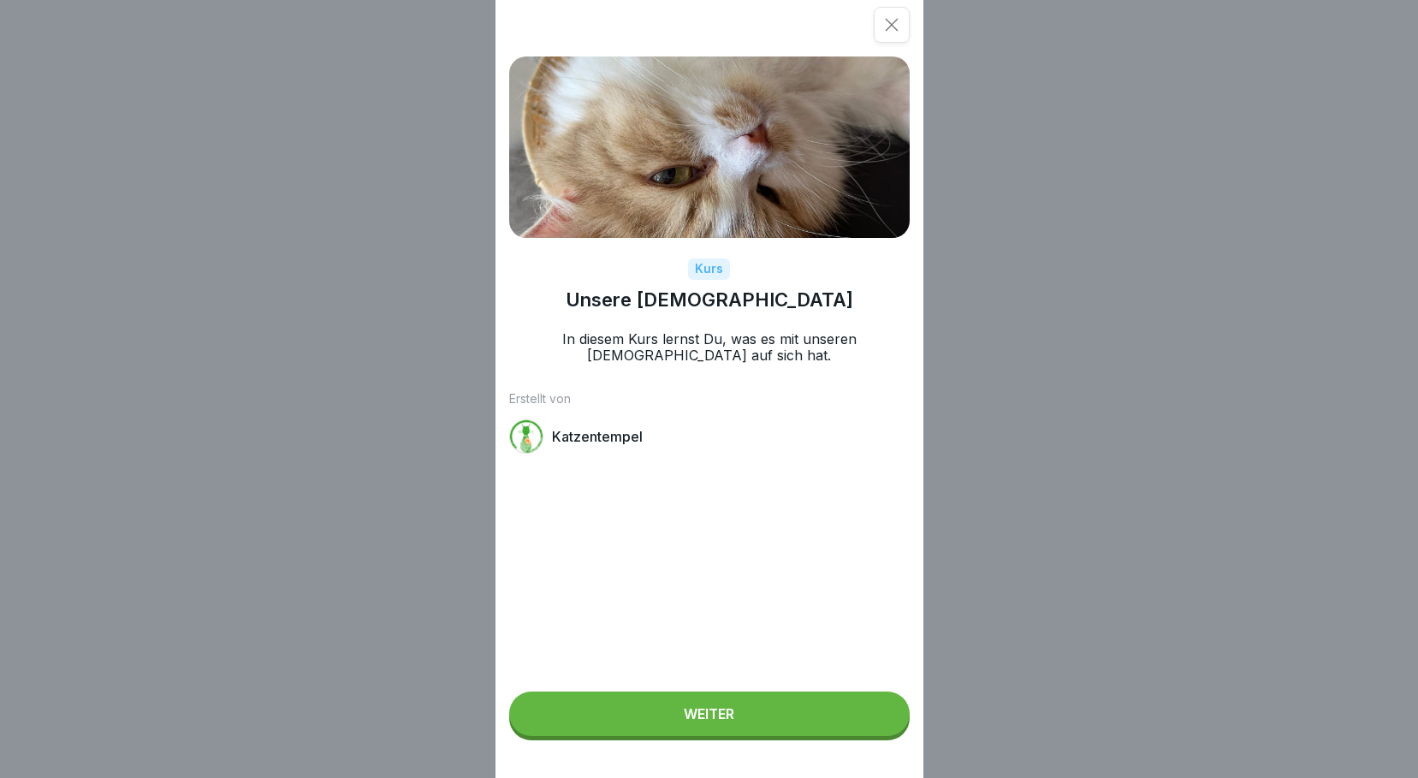
click at [899, 25] on icon at bounding box center [891, 24] width 17 height 17
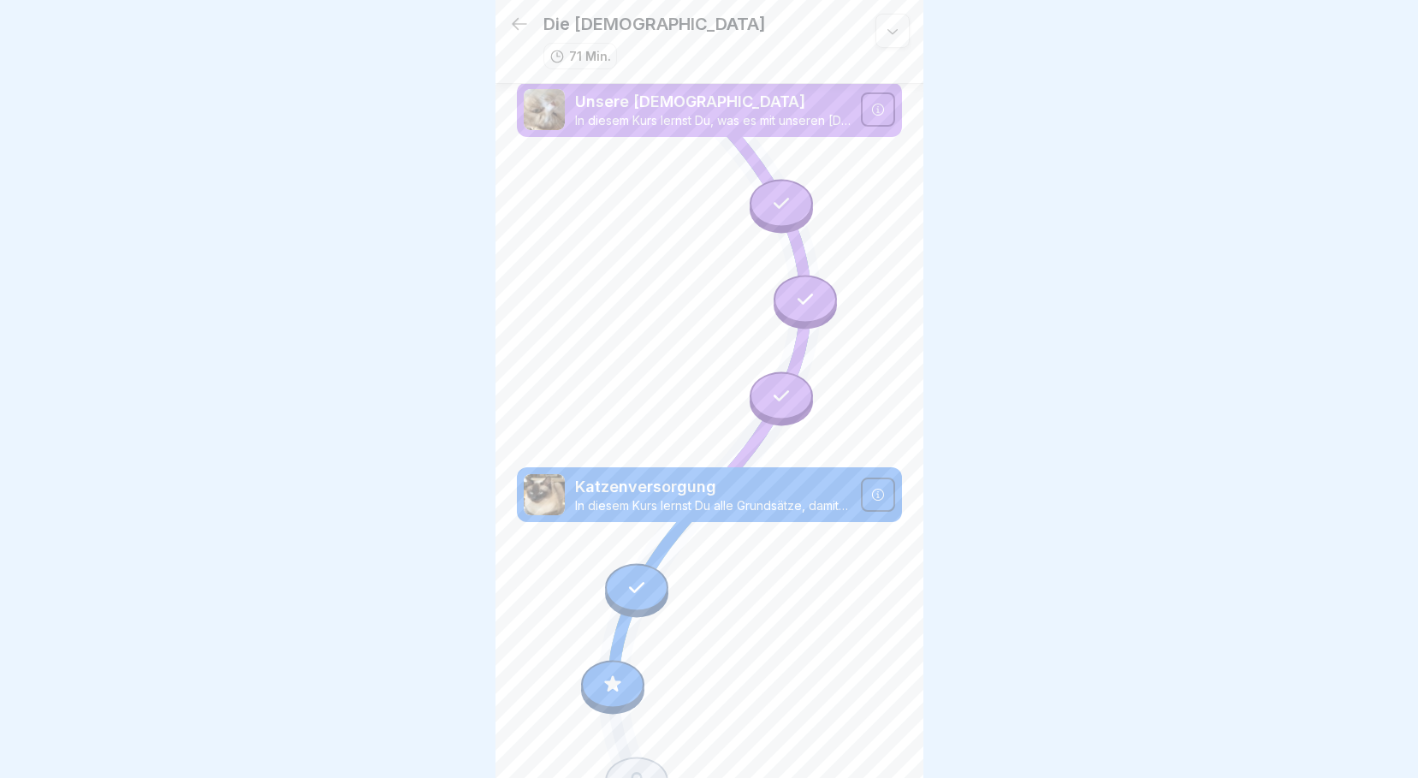
click at [791, 198] on div at bounding box center [780, 203] width 63 height 48
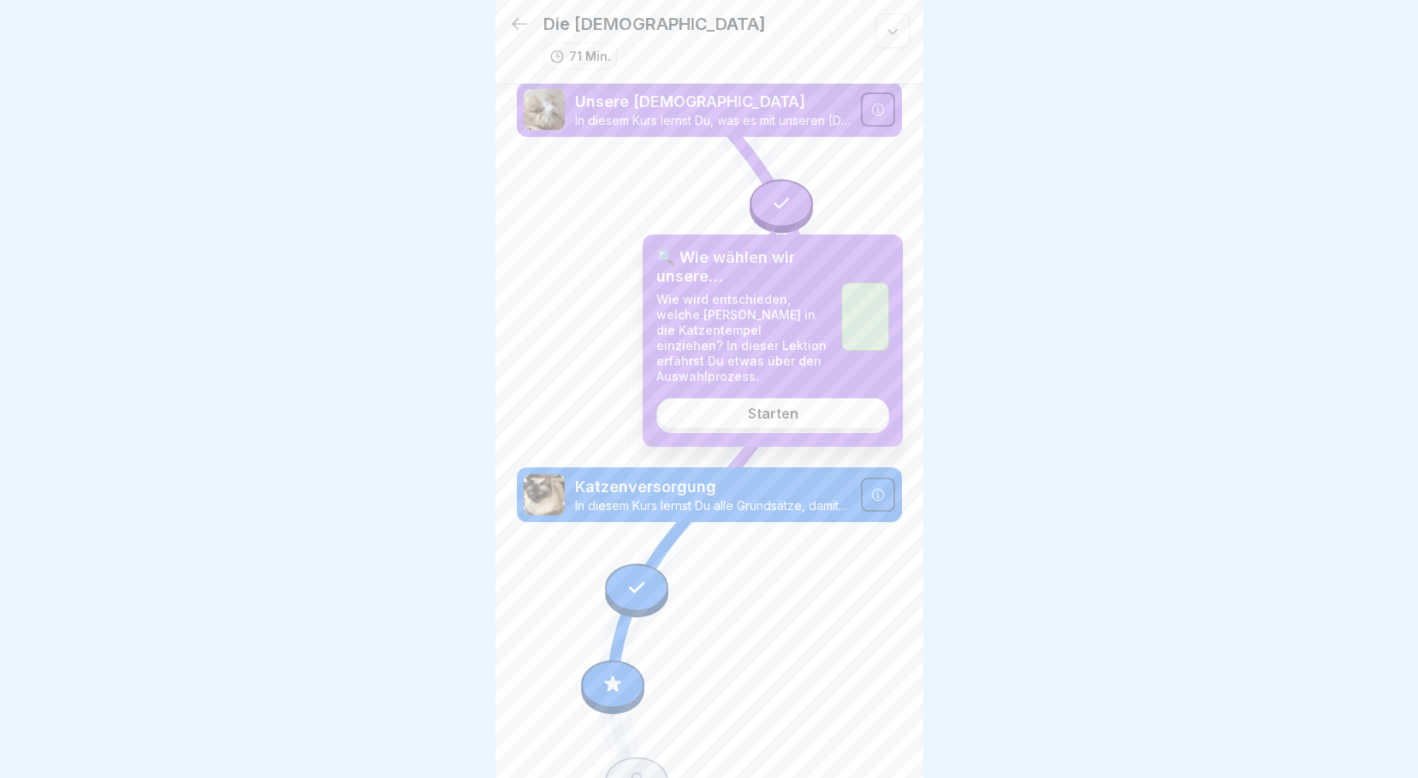
click at [829, 422] on link "Starten" at bounding box center [772, 413] width 233 height 31
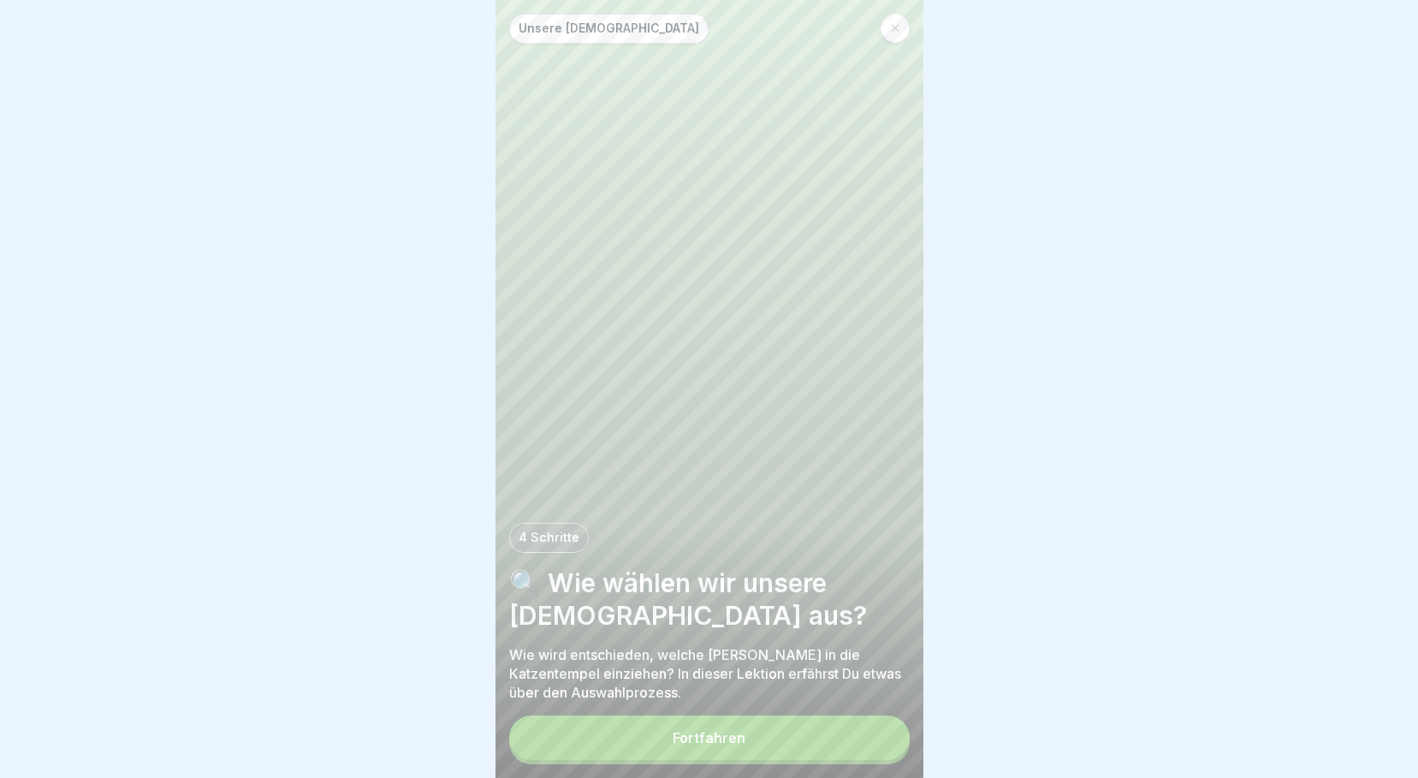
click at [789, 753] on button "Fortfahren" at bounding box center [709, 737] width 400 height 44
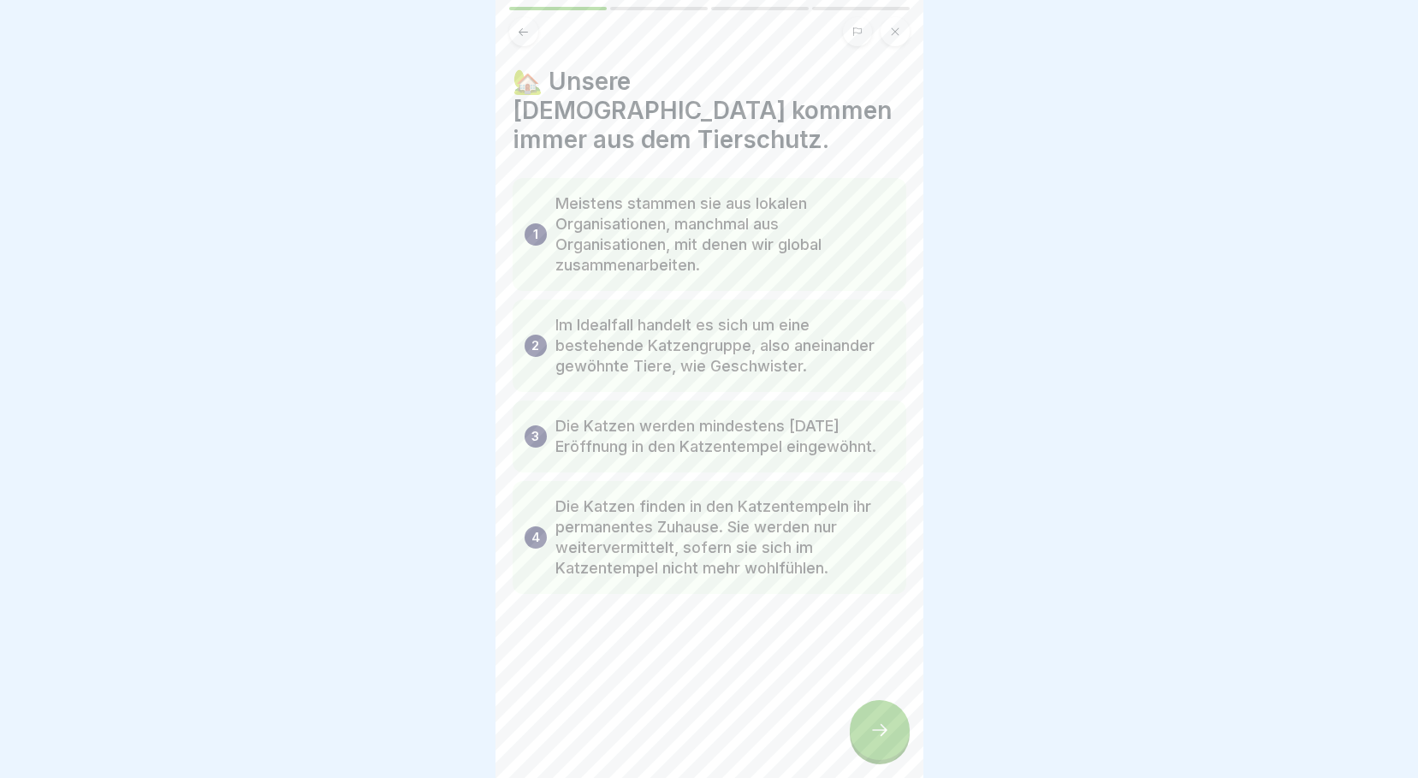
click at [876, 738] on icon at bounding box center [879, 730] width 21 height 21
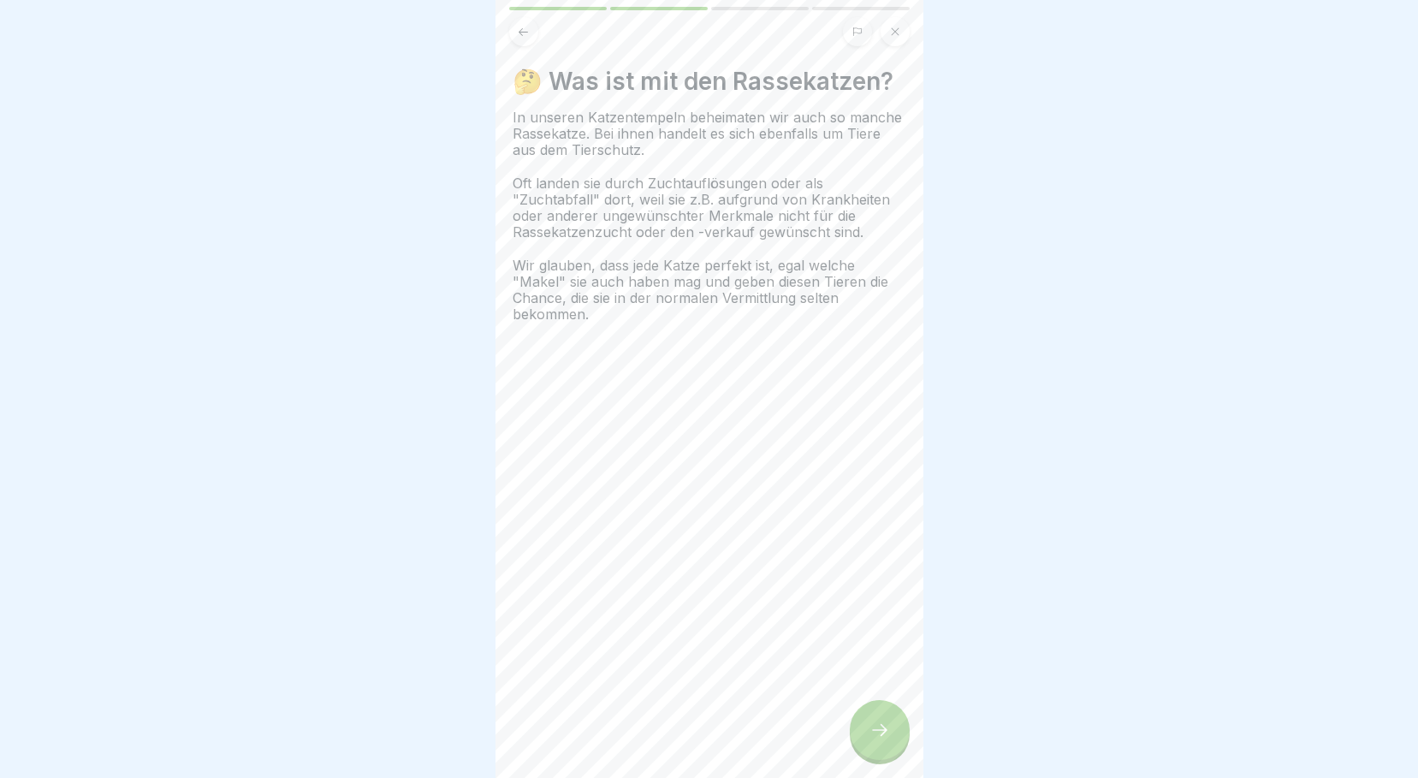
click at [880, 740] on icon at bounding box center [879, 730] width 21 height 21
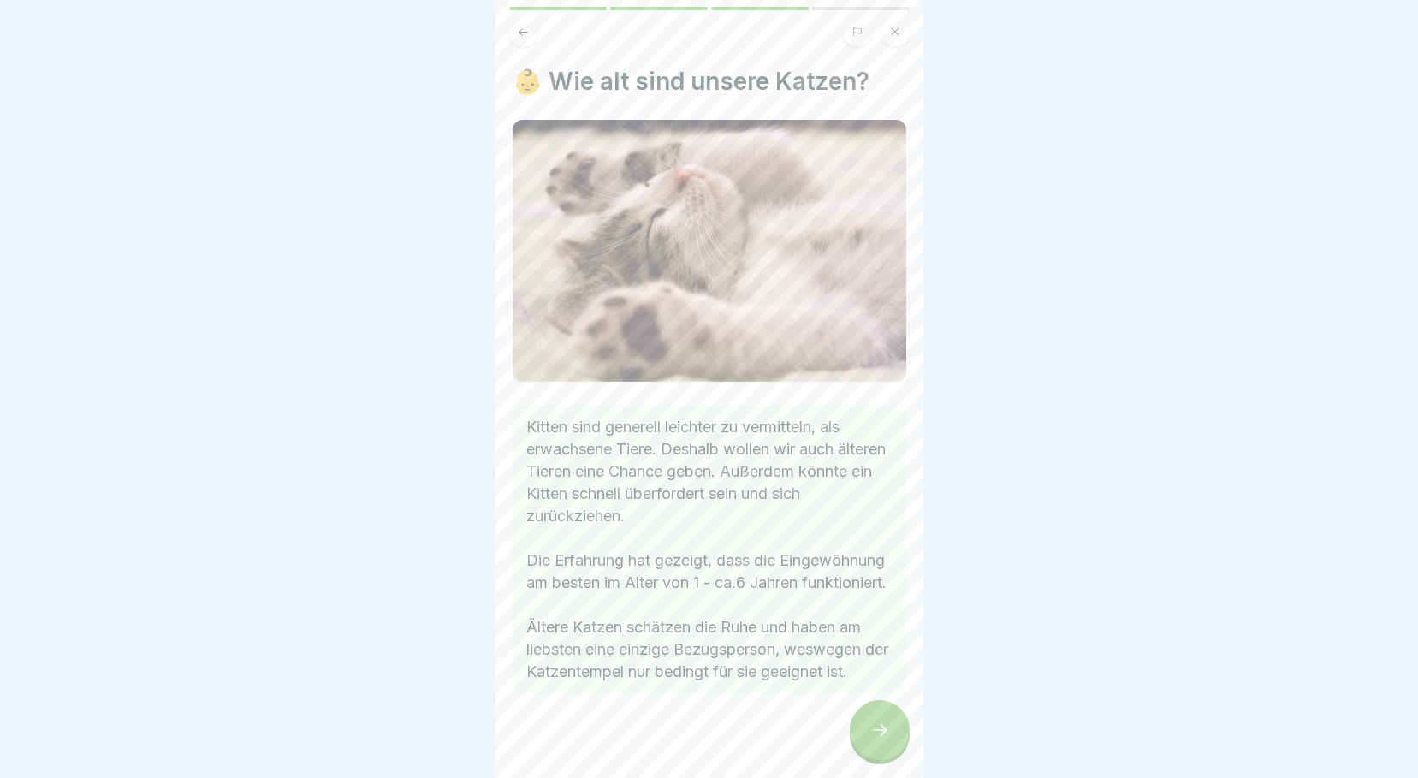
click at [881, 740] on icon at bounding box center [879, 730] width 21 height 21
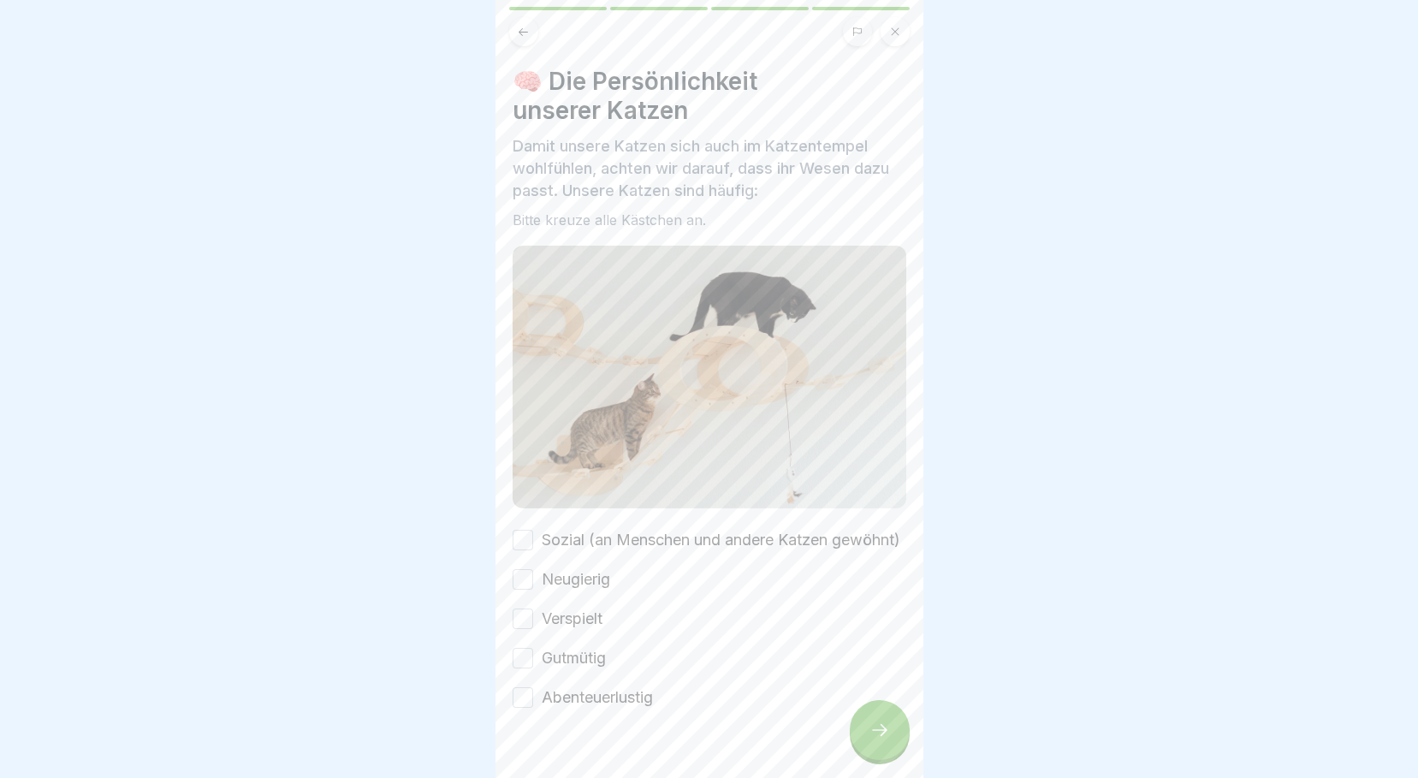
click at [881, 740] on icon at bounding box center [879, 730] width 21 height 21
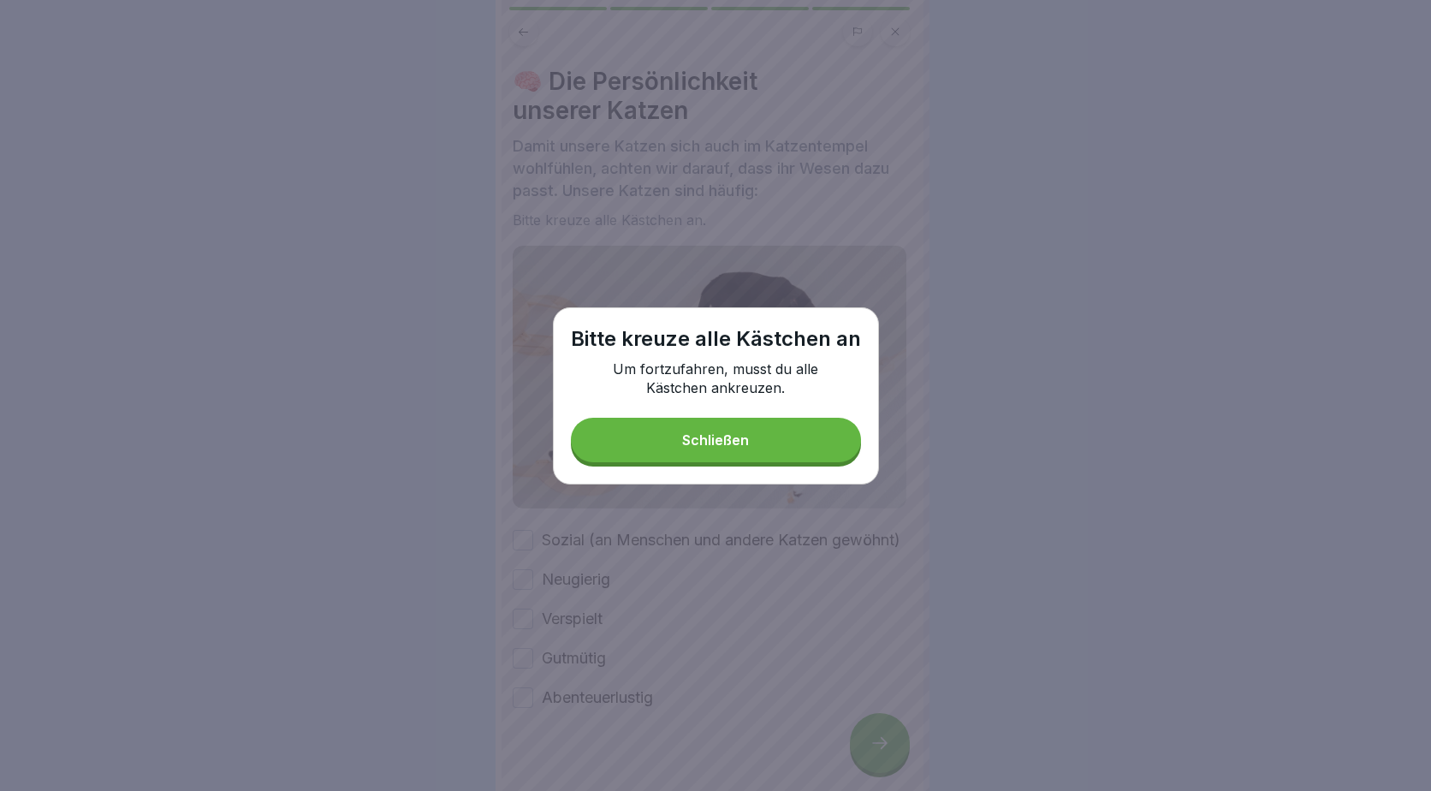
click at [742, 434] on div "Schließen" at bounding box center [715, 439] width 67 height 15
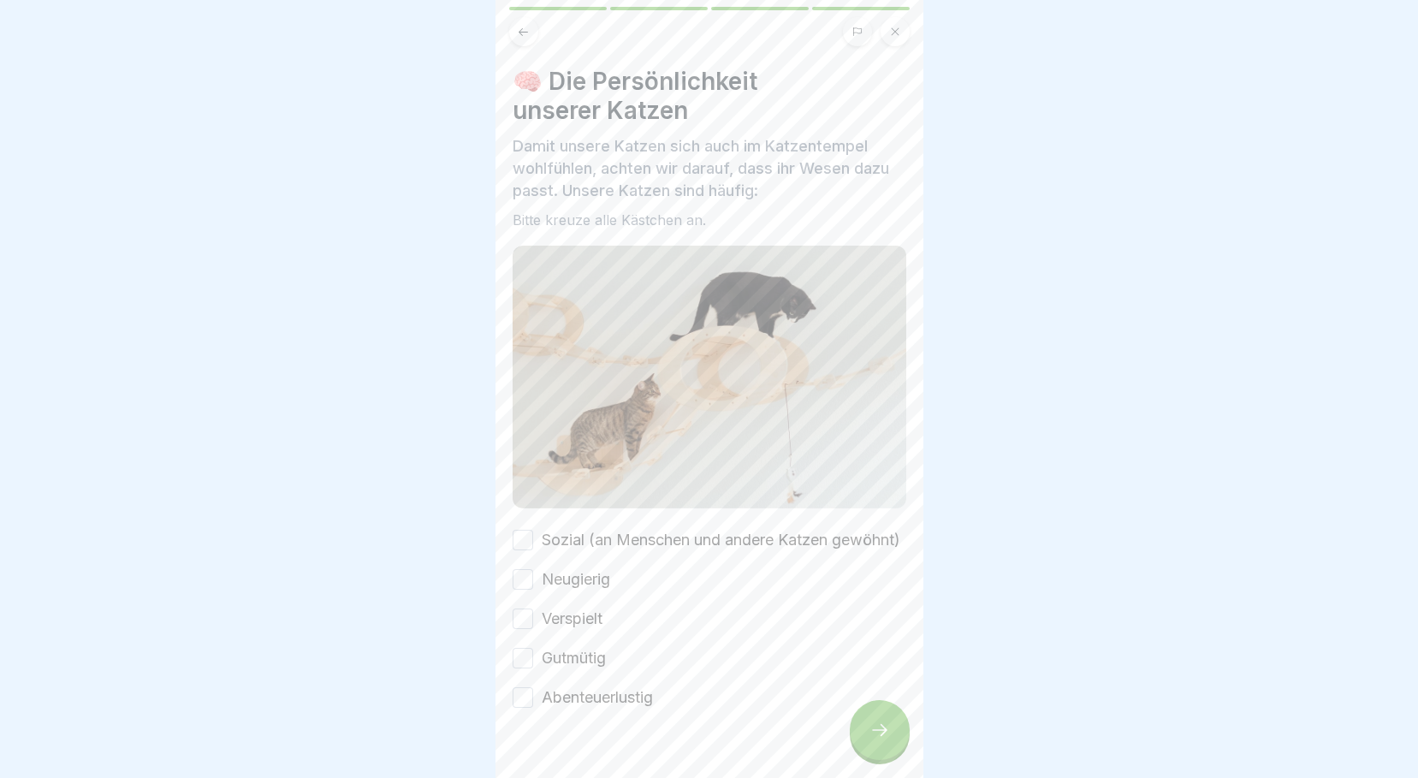
click at [517, 541] on button "Sozial (an Menschen und andere Katzen gewöhnt)" at bounding box center [522, 540] width 21 height 21
click at [524, 589] on button "Neugierig" at bounding box center [522, 579] width 21 height 21
click at [520, 629] on button "Verspielt" at bounding box center [522, 618] width 21 height 21
click at [520, 668] on button "Gutmütig" at bounding box center [522, 658] width 21 height 21
click at [522, 708] on button "Abenteuerlustig" at bounding box center [522, 697] width 21 height 21
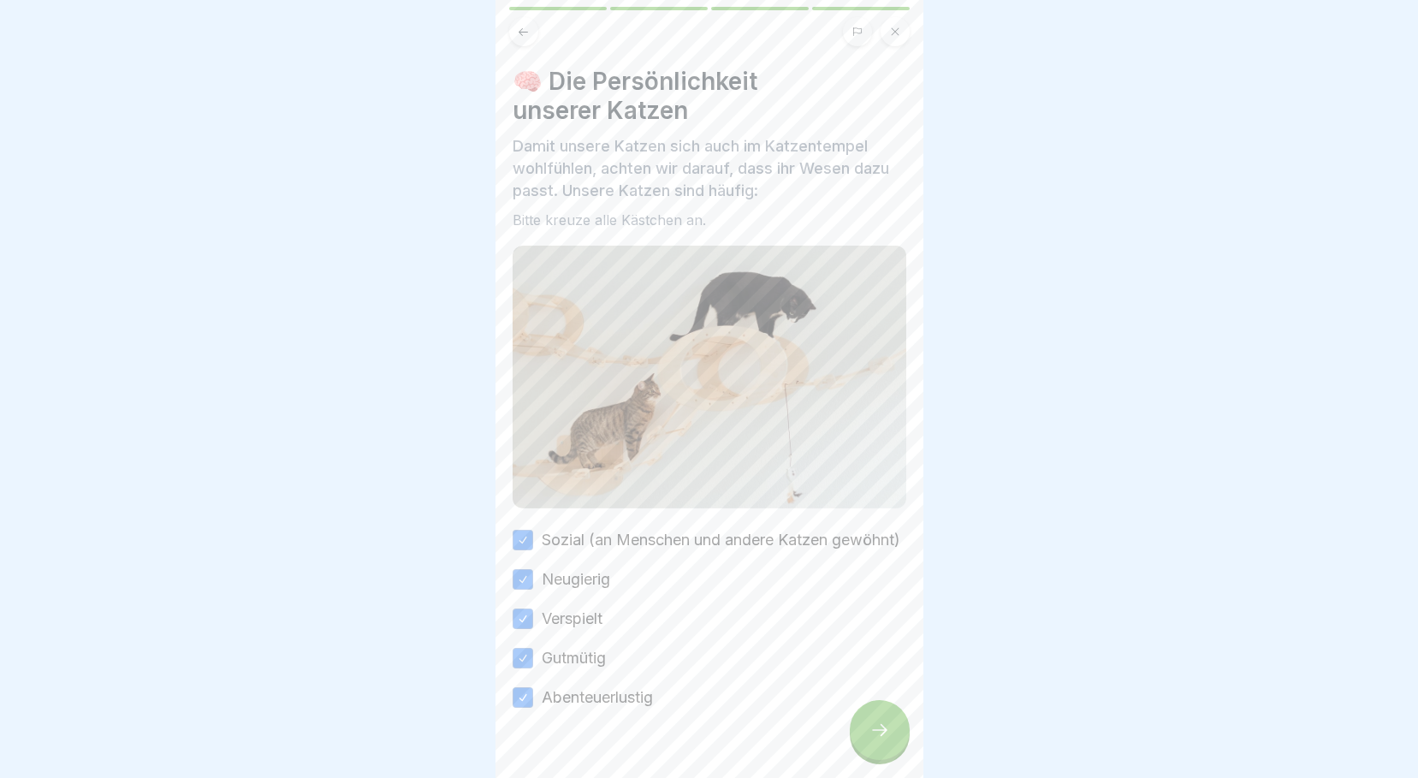
click at [876, 736] on icon at bounding box center [879, 730] width 21 height 21
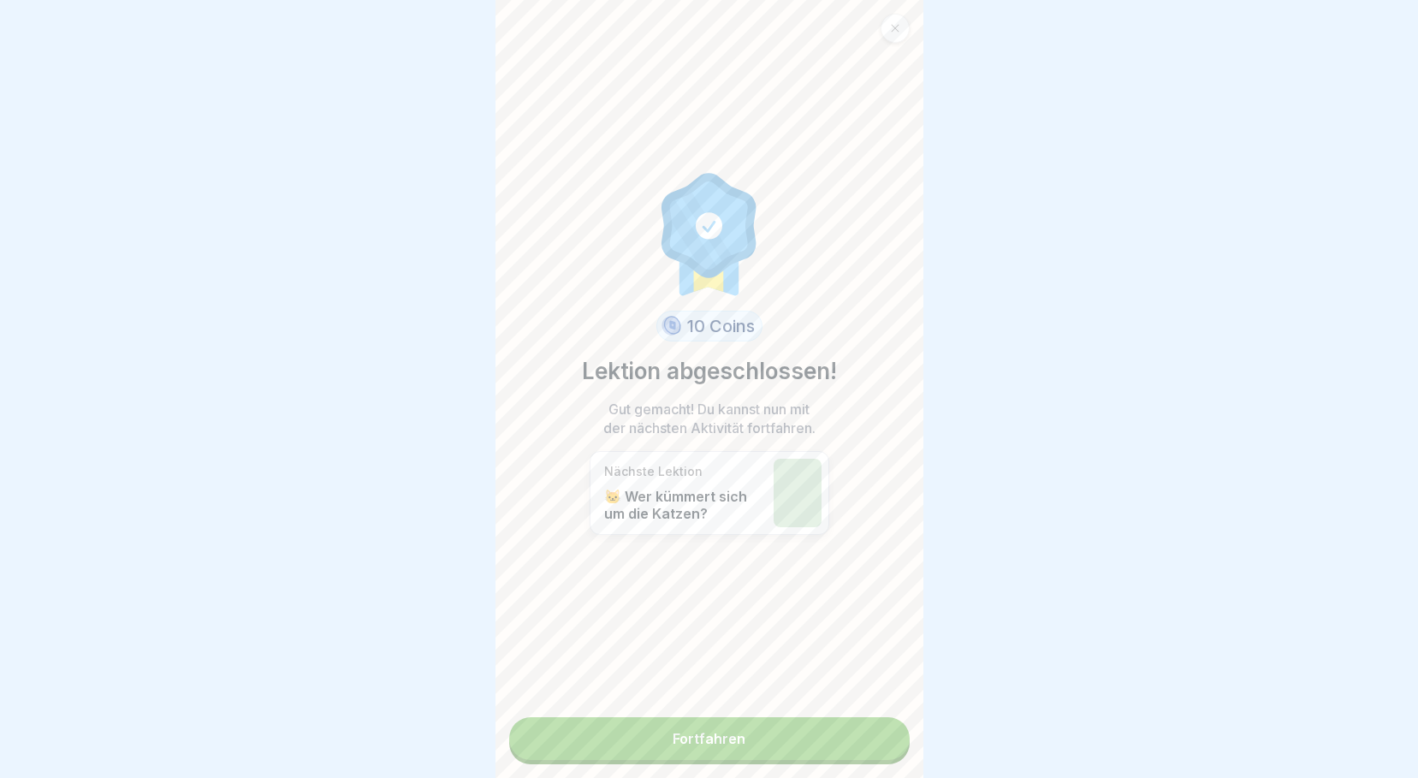
click at [728, 725] on link "Fortfahren" at bounding box center [709, 738] width 400 height 43
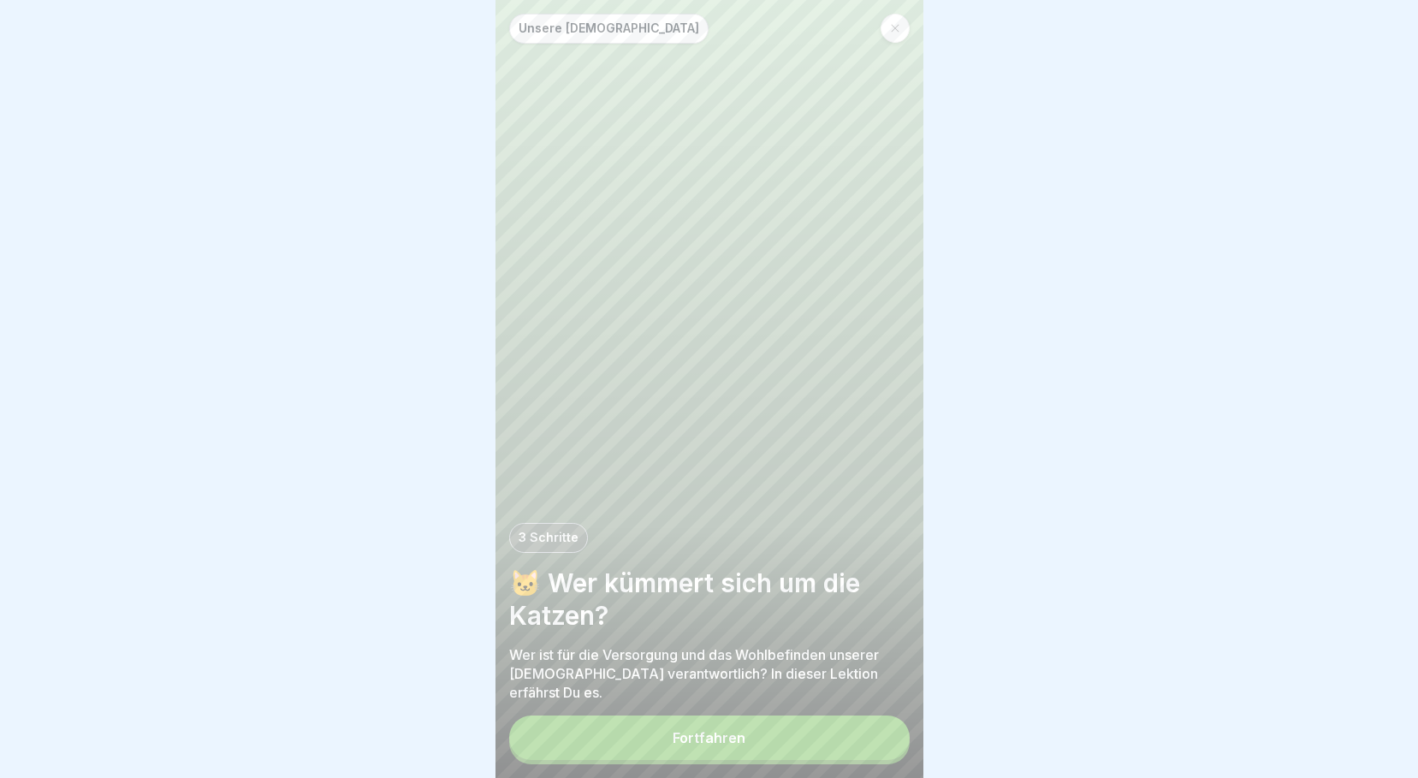
click at [674, 745] on div "Fortfahren" at bounding box center [708, 737] width 73 height 15
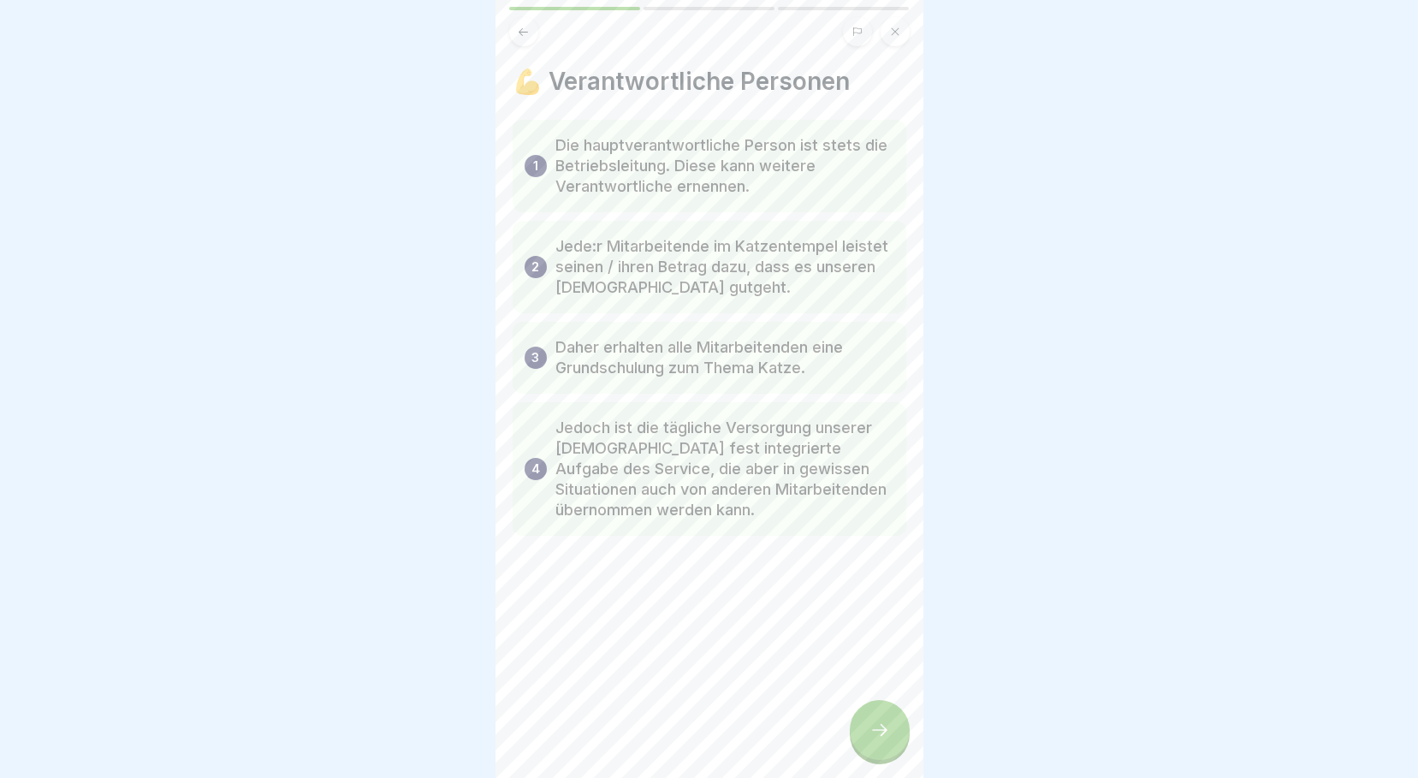
click at [875, 737] on icon at bounding box center [879, 730] width 21 height 21
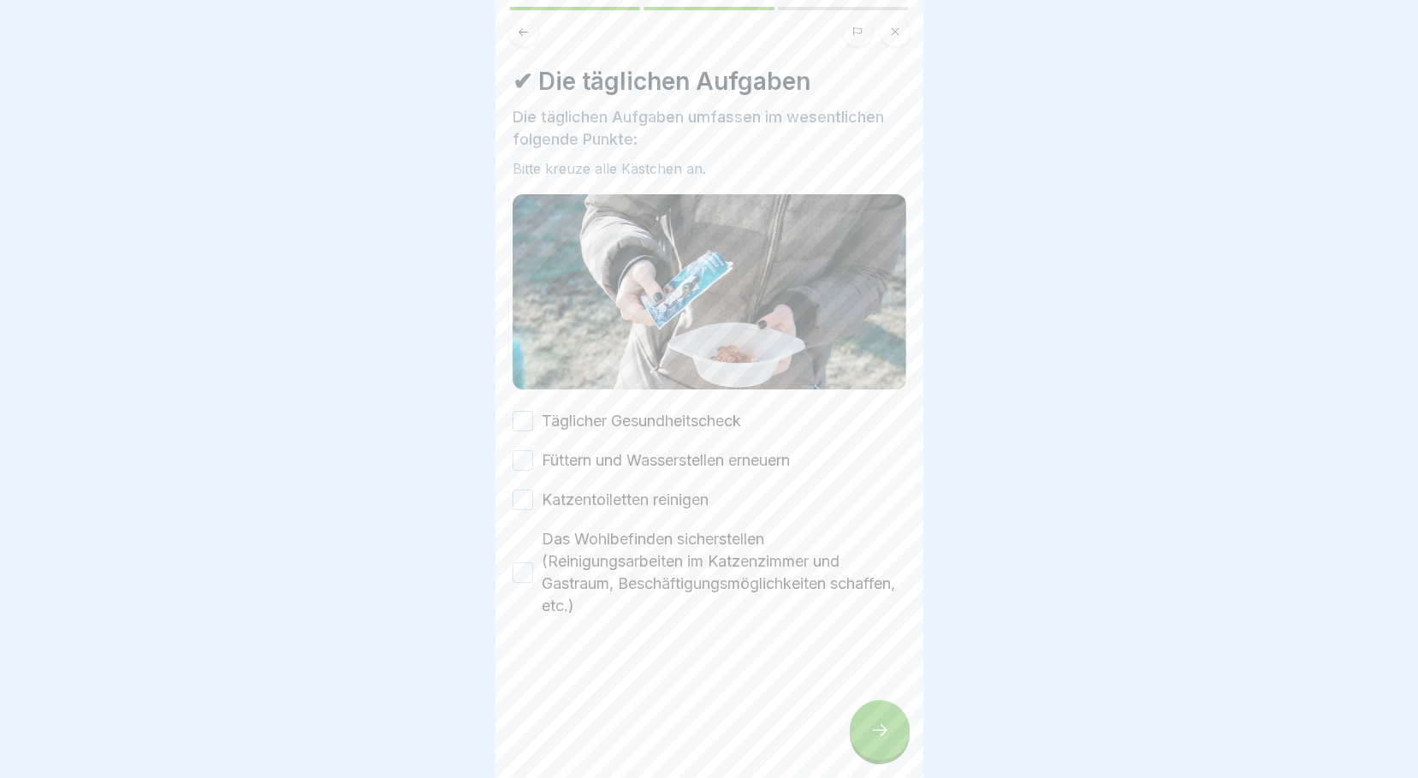
click at [601, 414] on label "Täglicher Gesundheitscheck" at bounding box center [641, 421] width 199 height 22
click at [533, 414] on button "Täglicher Gesundheitscheck" at bounding box center [522, 421] width 21 height 21
click at [570, 454] on label "Füttern und Wasserstellen erneuern" at bounding box center [666, 460] width 248 height 22
click at [533, 454] on button "Füttern und Wasserstellen erneuern" at bounding box center [522, 460] width 21 height 21
drag, startPoint x: 559, startPoint y: 492, endPoint x: 558, endPoint y: 501, distance: 8.6
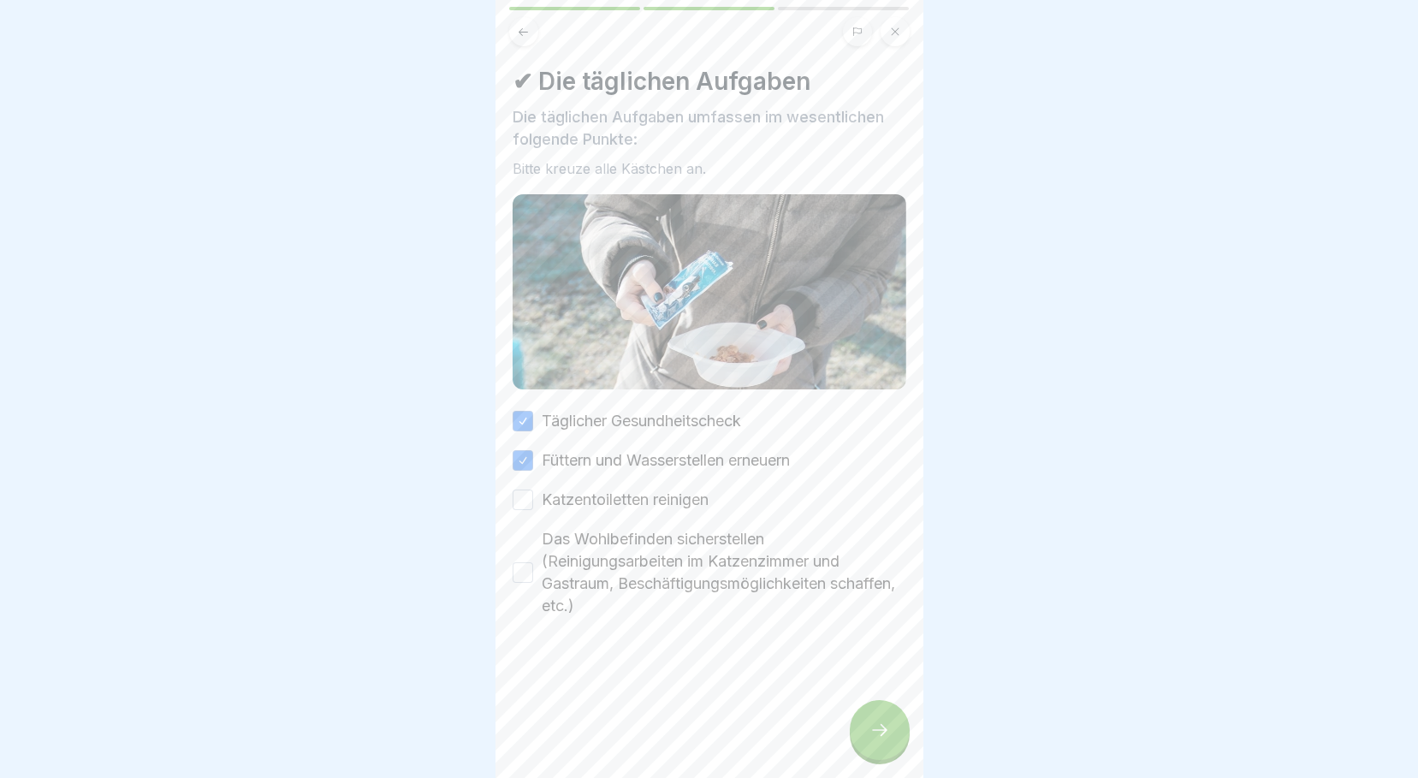
click at [559, 493] on label "Katzentoiletten reinigen" at bounding box center [625, 500] width 167 height 22
click at [533, 493] on button "Katzentoiletten reinigen" at bounding box center [522, 499] width 21 height 21
click at [561, 589] on label "Das Wohlbefinden sicherstellen (Reinigungsarbeiten im Katzenzimmer und Gastraum…" at bounding box center [724, 572] width 364 height 89
click at [533, 583] on button "Das Wohlbefinden sicherstellen (Reinigungsarbeiten im Katzenzimmer und Gastraum…" at bounding box center [522, 572] width 21 height 21
click at [886, 738] on icon at bounding box center [879, 730] width 21 height 21
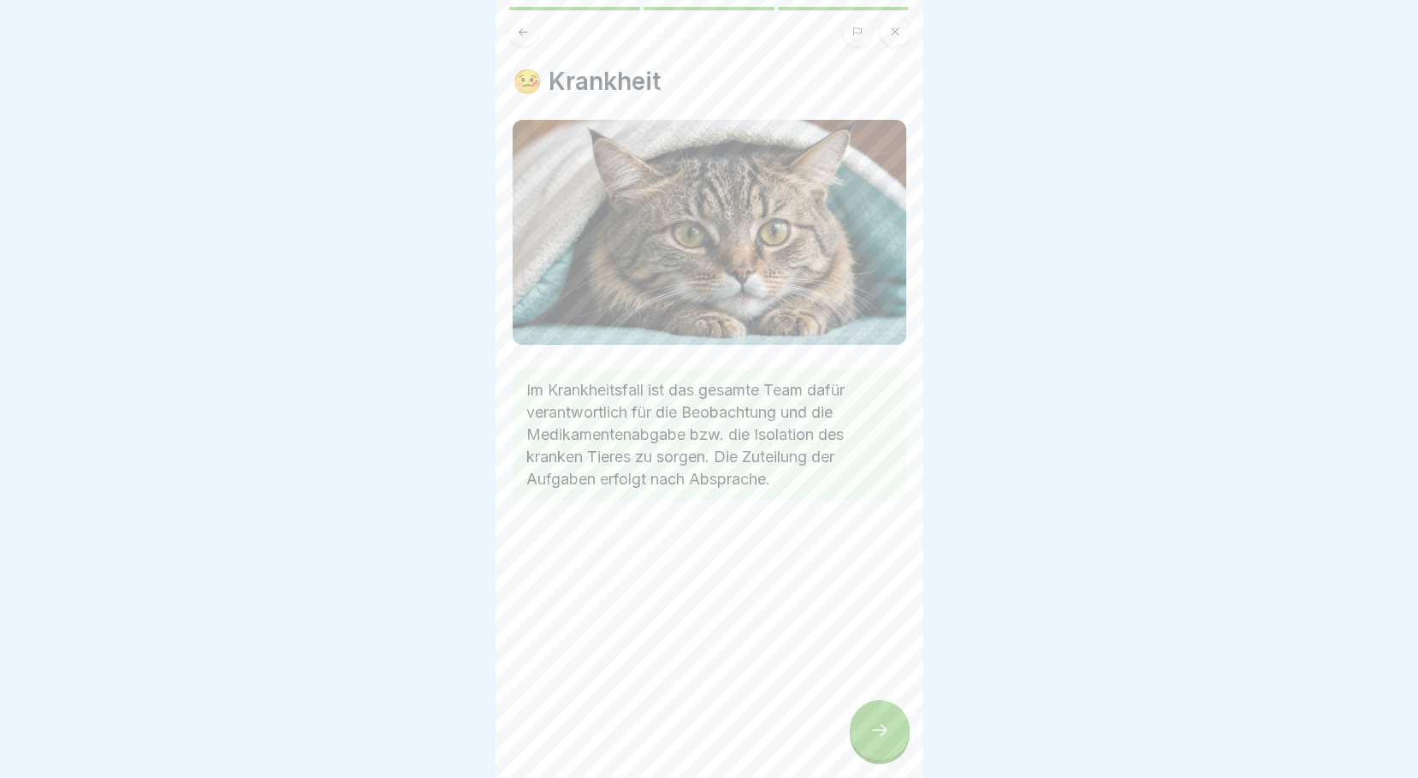
click at [874, 740] on icon at bounding box center [879, 730] width 21 height 21
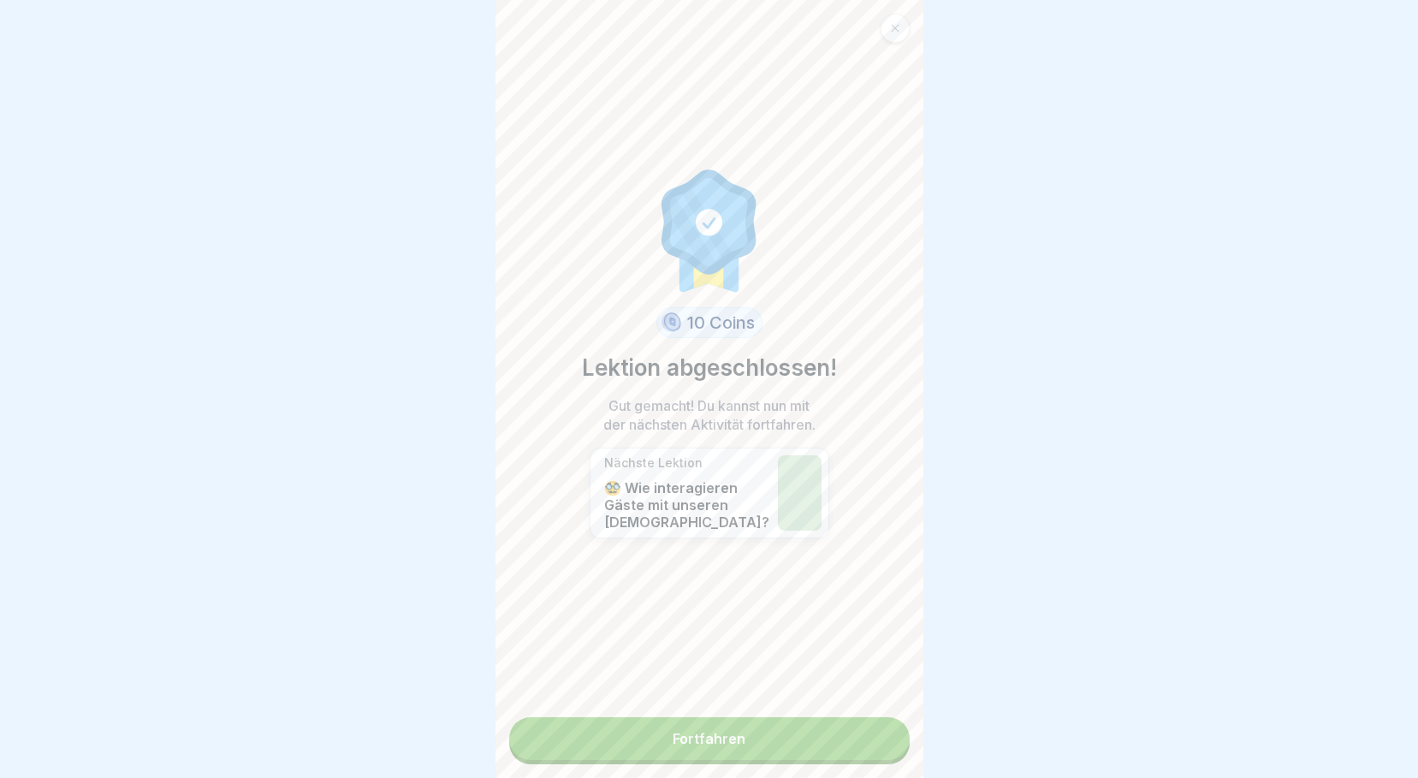
click at [826, 739] on link "Fortfahren" at bounding box center [709, 738] width 400 height 43
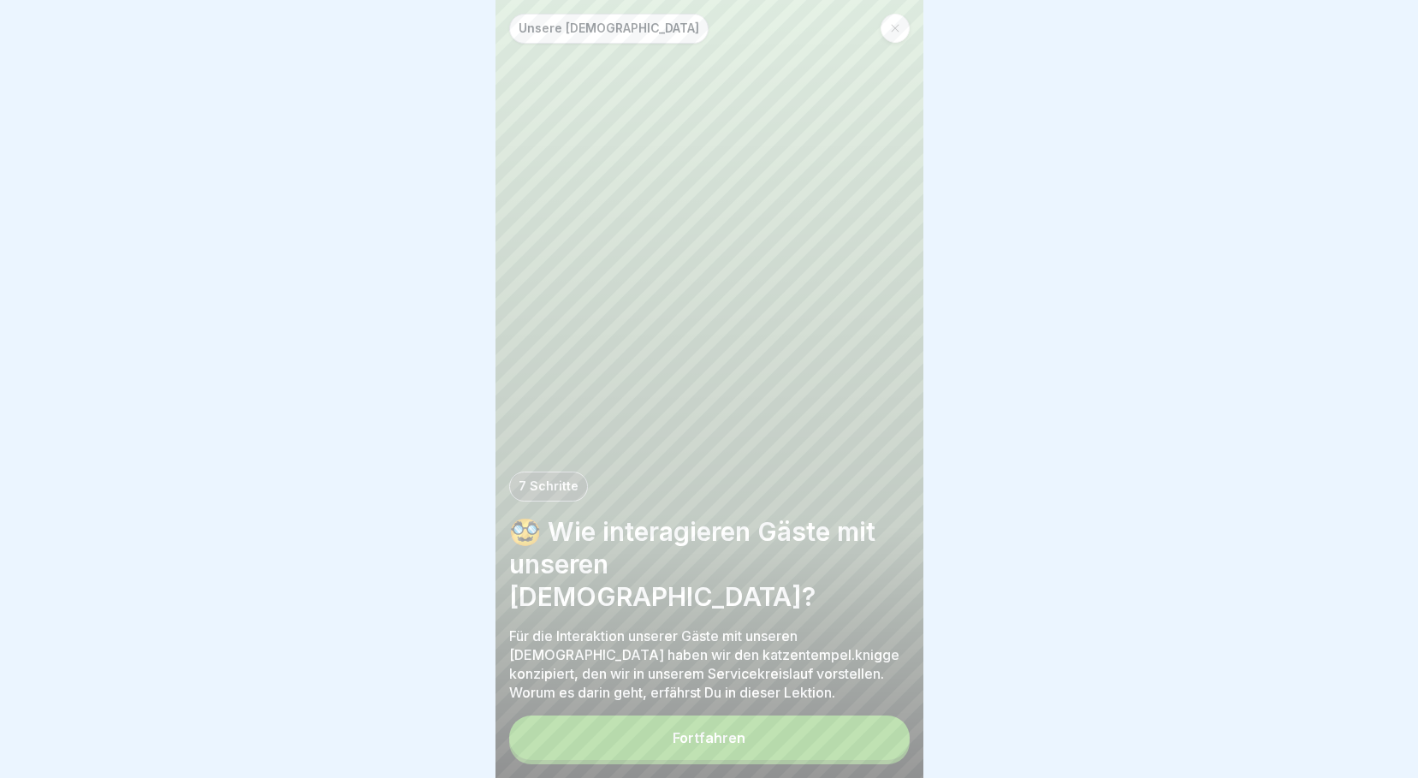
click at [835, 750] on button "Fortfahren" at bounding box center [709, 737] width 400 height 44
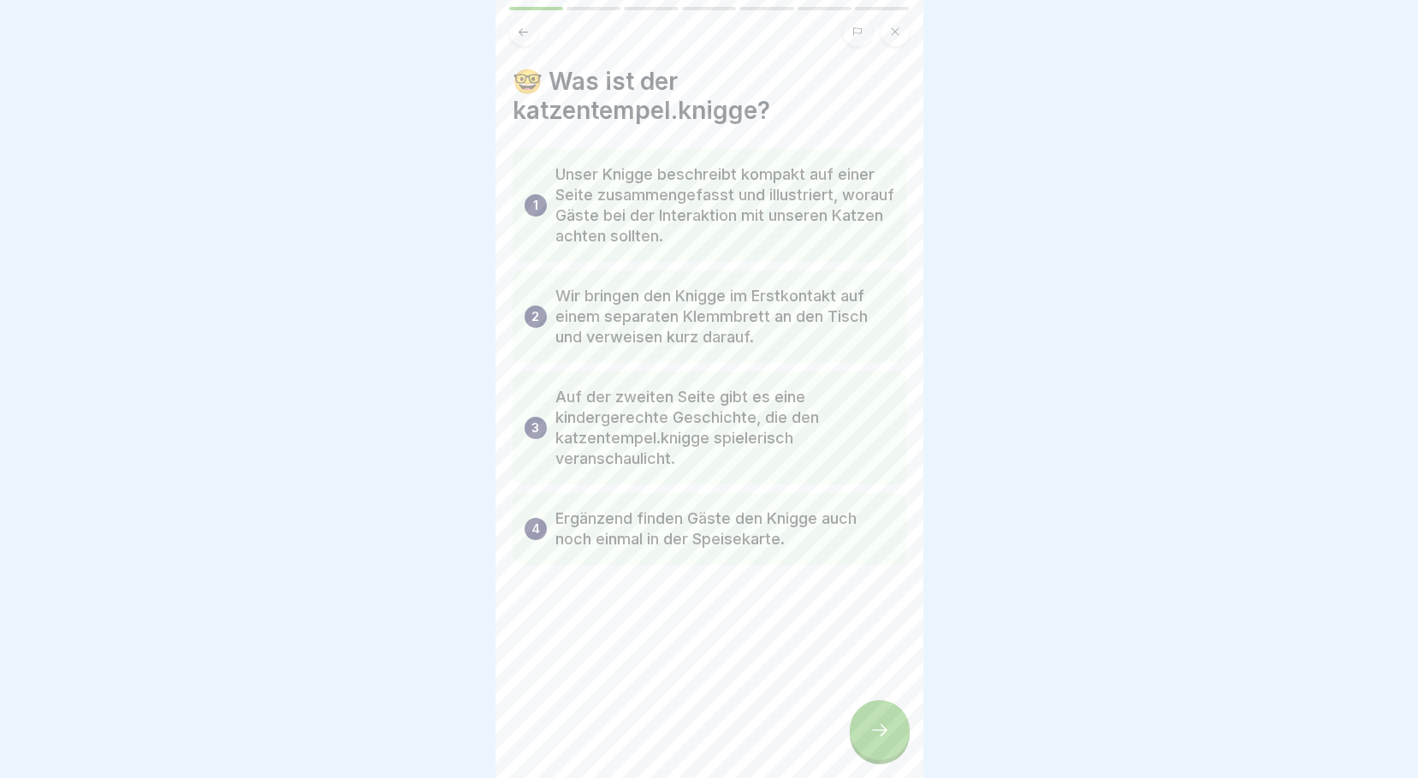
click at [904, 756] on div at bounding box center [880, 730] width 60 height 60
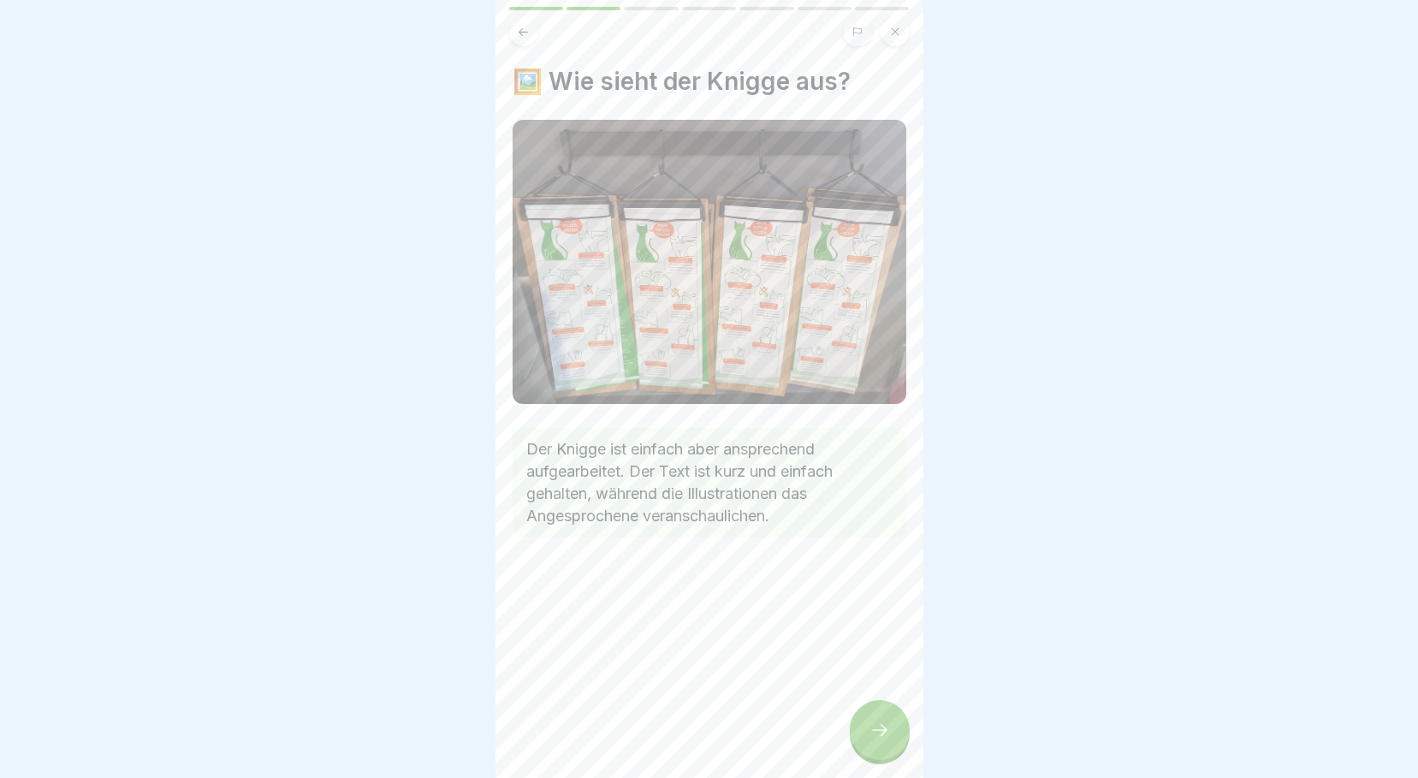
click at [892, 748] on div at bounding box center [880, 730] width 60 height 60
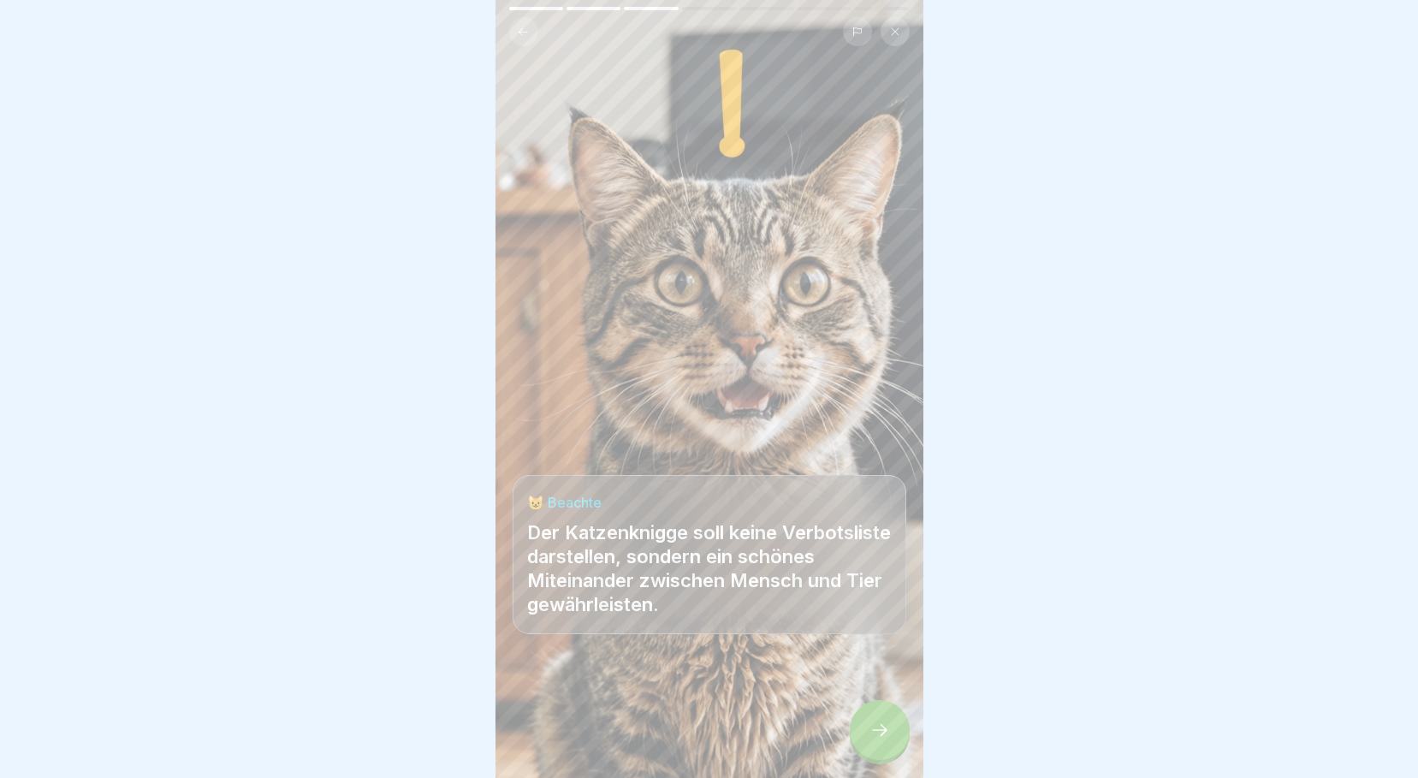
click at [890, 740] on div at bounding box center [880, 730] width 60 height 60
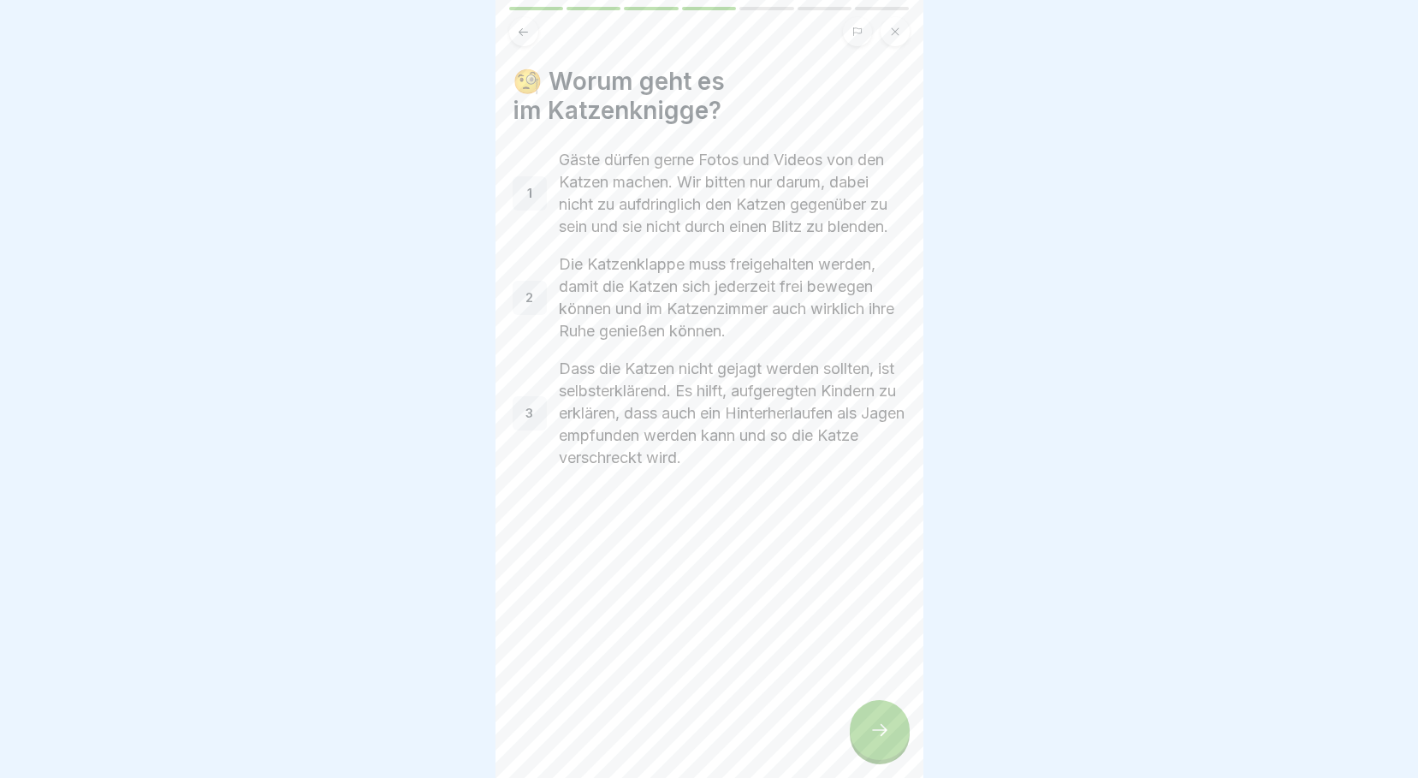
click at [890, 740] on div at bounding box center [880, 730] width 60 height 60
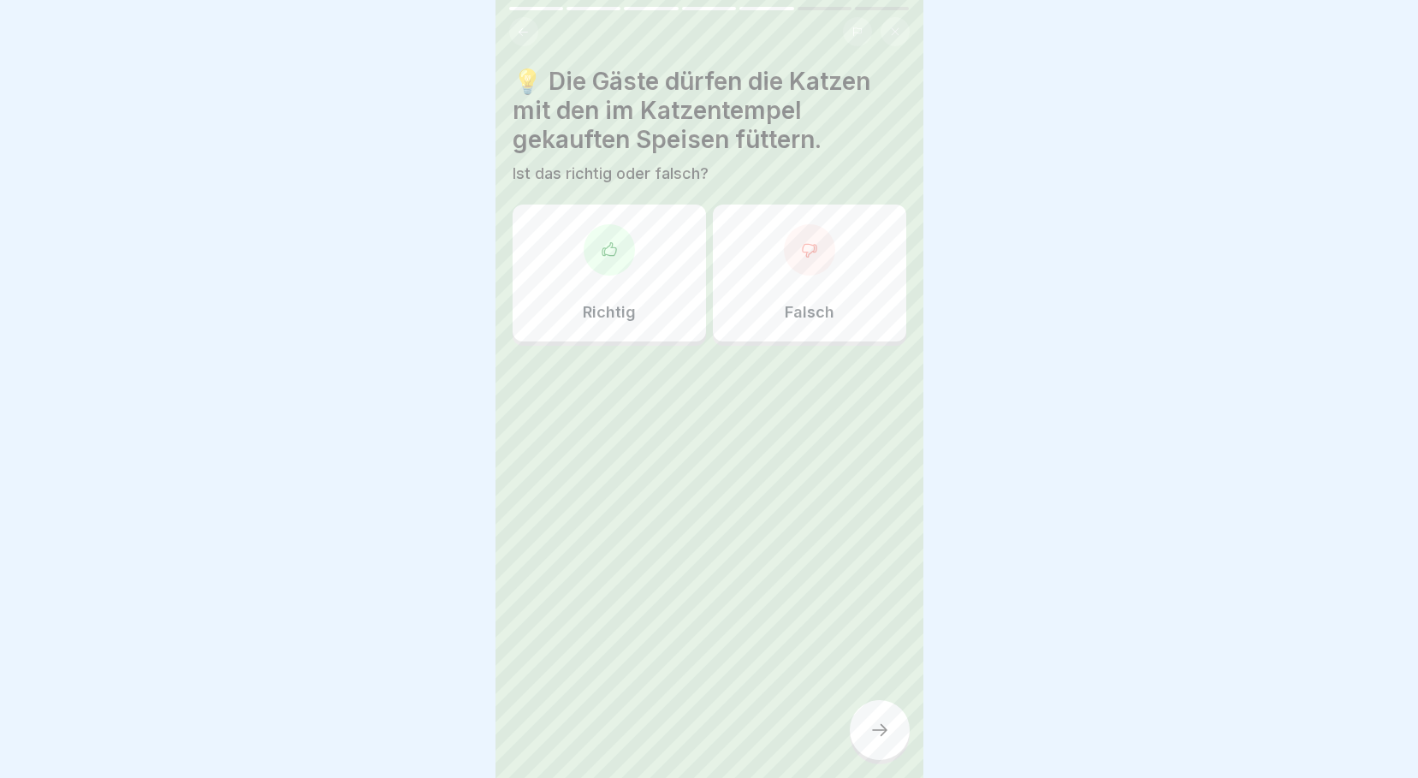
drag, startPoint x: 890, startPoint y: 740, endPoint x: 723, endPoint y: 541, distance: 260.0
click at [733, 560] on div "Unsere [DEMOGRAPHIC_DATA] 7 Schritte 🥸 Wie interagieren Gäste mit unseren [DEMO…" at bounding box center [709, 389] width 428 height 778
click at [890, 738] on div at bounding box center [880, 730] width 60 height 60
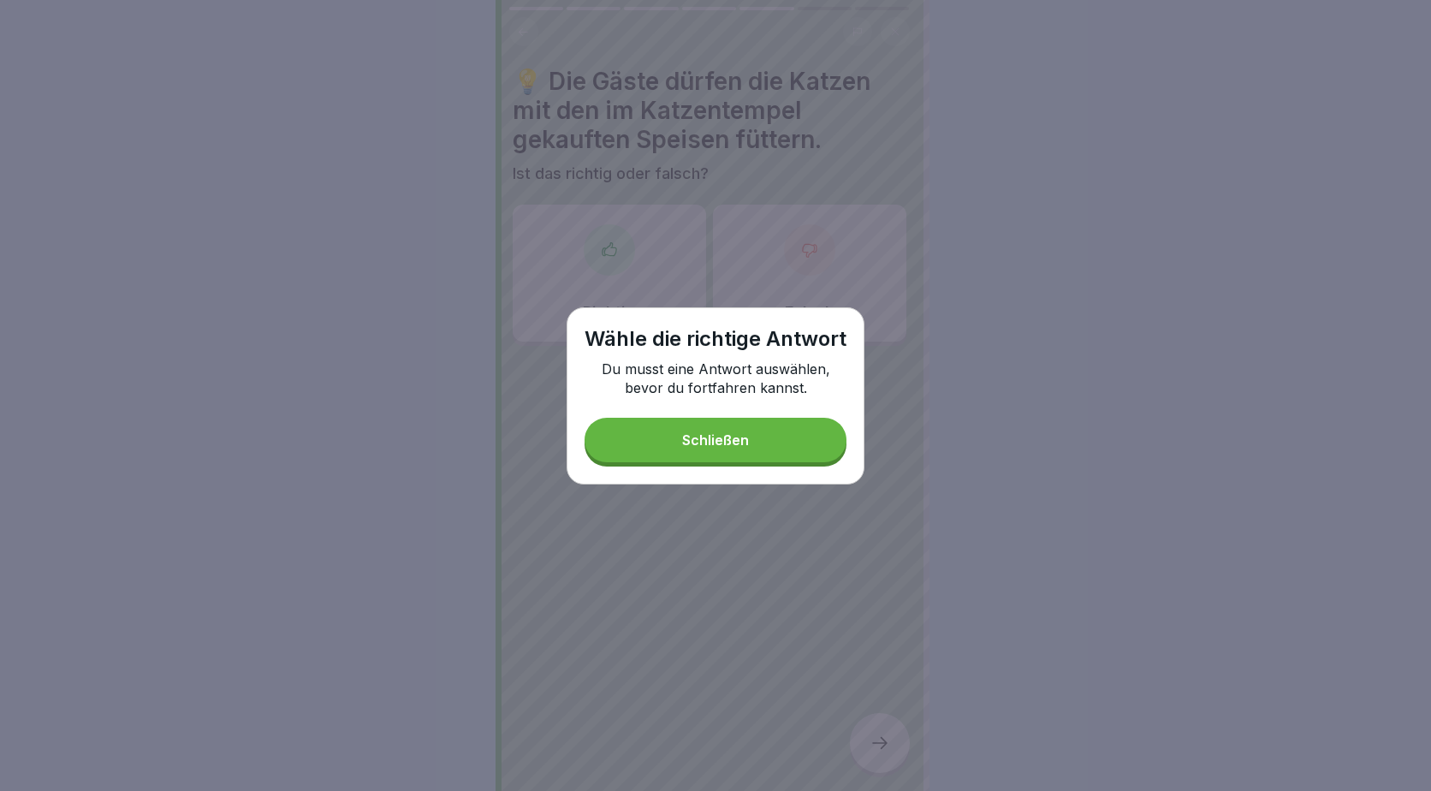
click at [693, 441] on div "Schließen" at bounding box center [715, 439] width 67 height 15
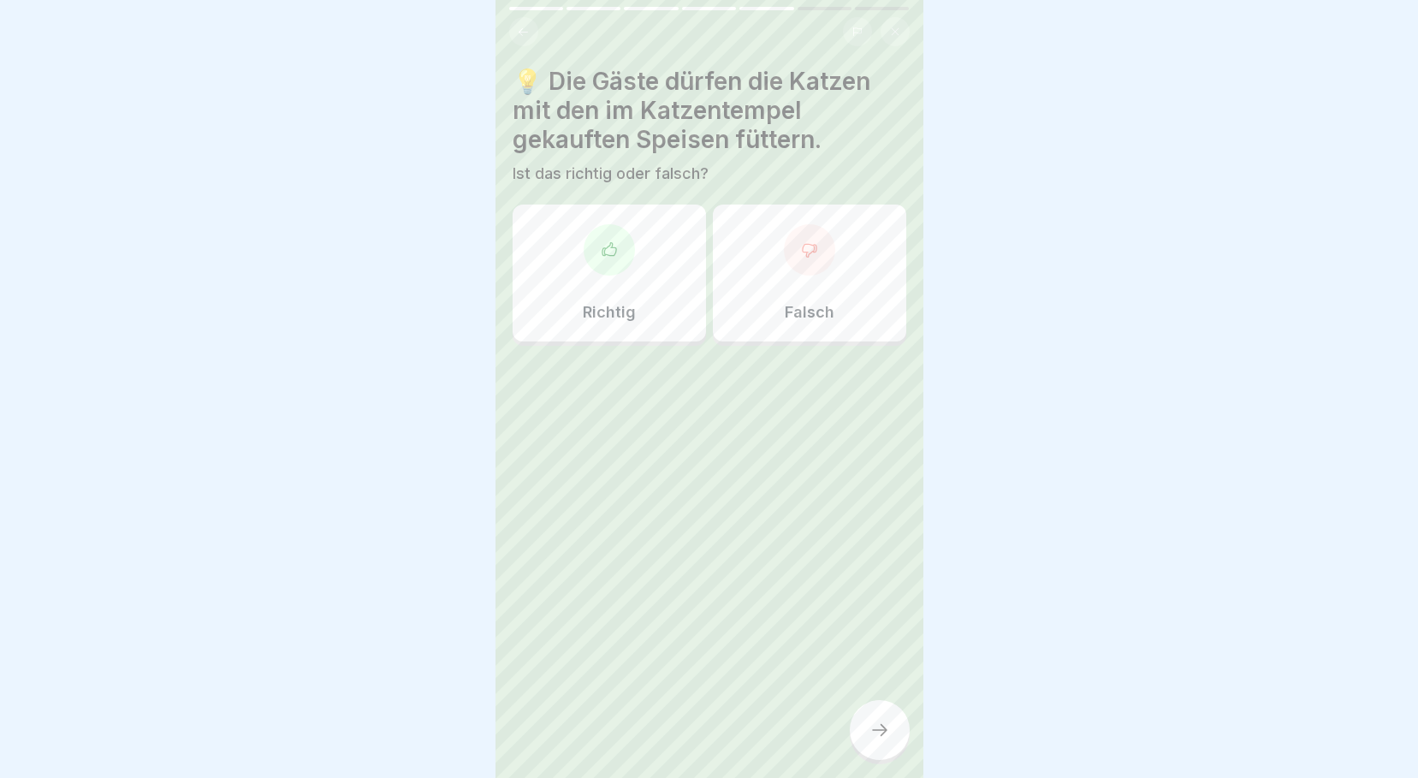
click at [751, 283] on div "Falsch" at bounding box center [809, 272] width 193 height 137
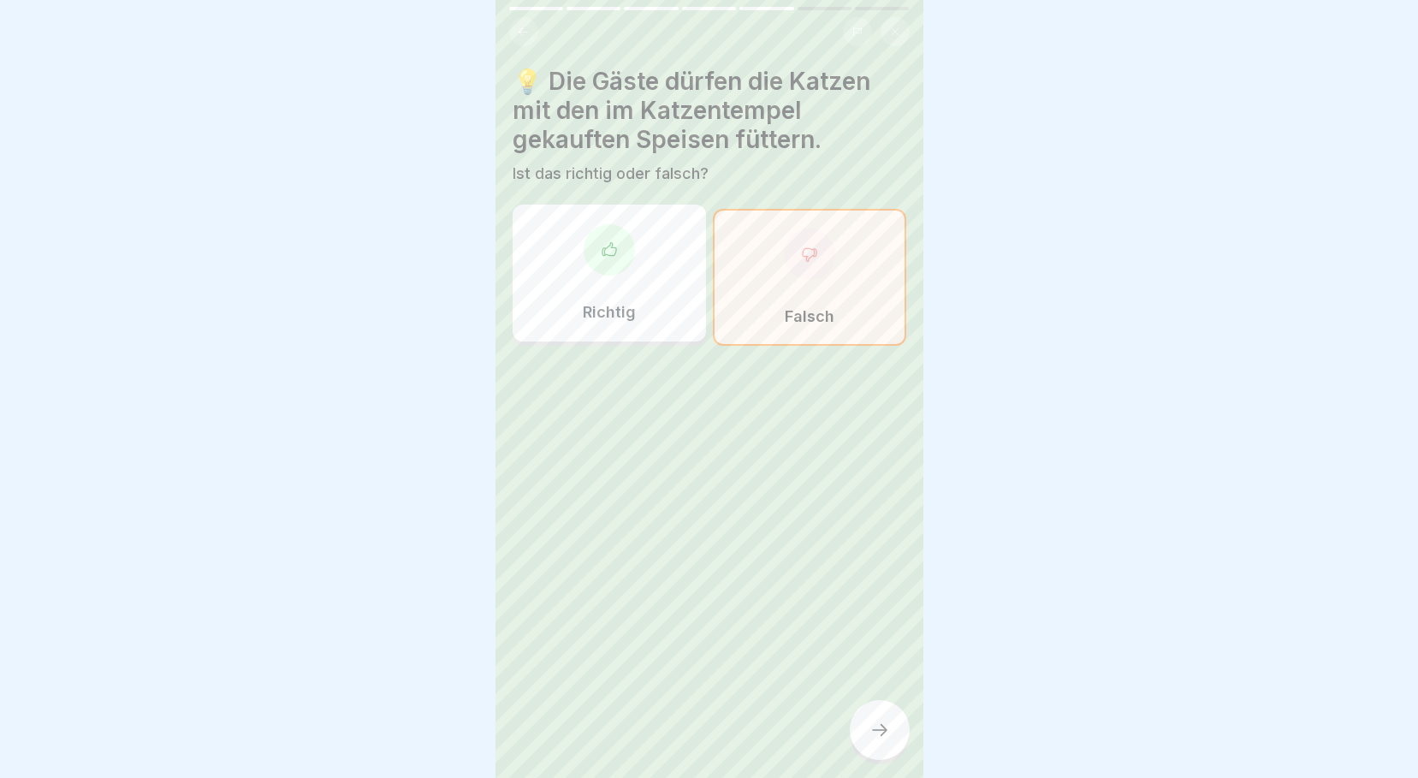
click at [881, 740] on icon at bounding box center [879, 730] width 21 height 21
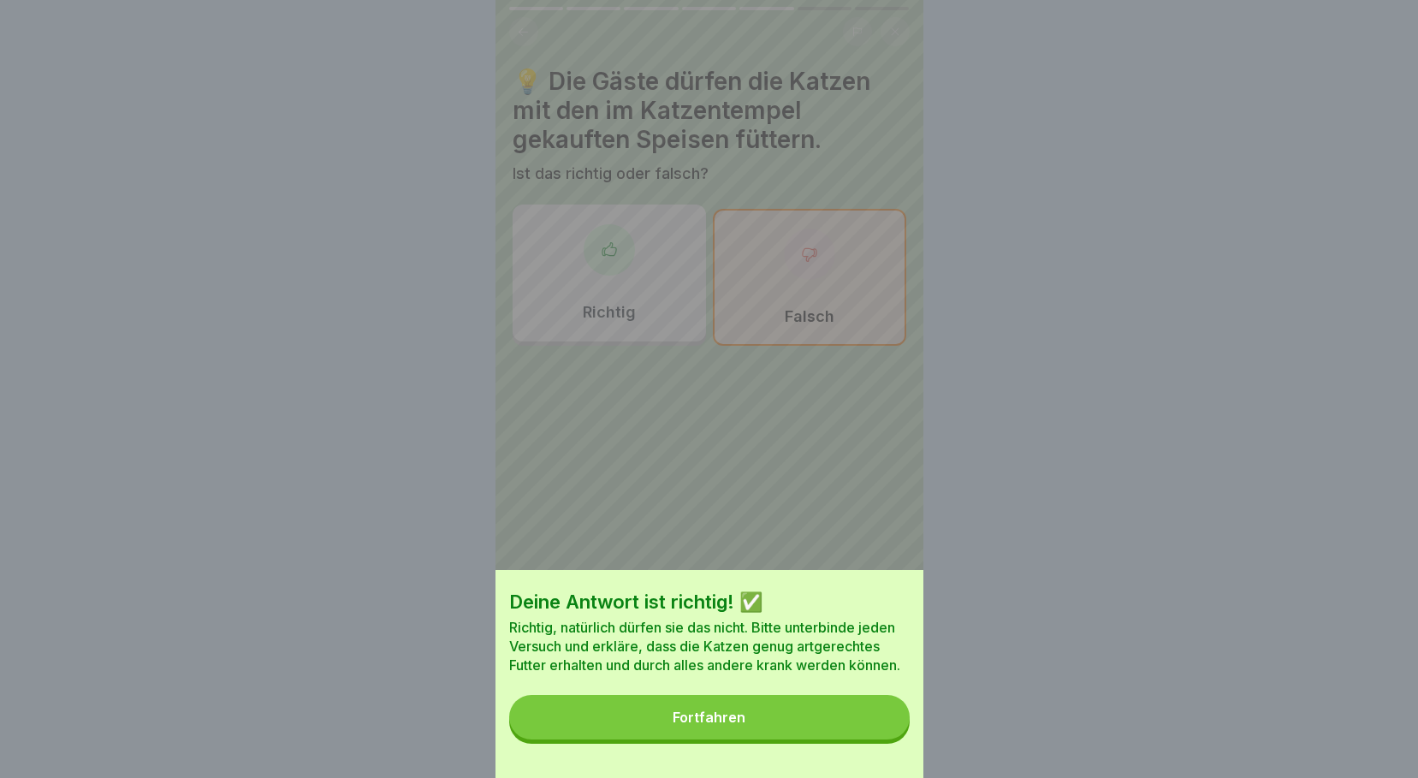
click at [826, 738] on button "Fortfahren" at bounding box center [709, 717] width 400 height 44
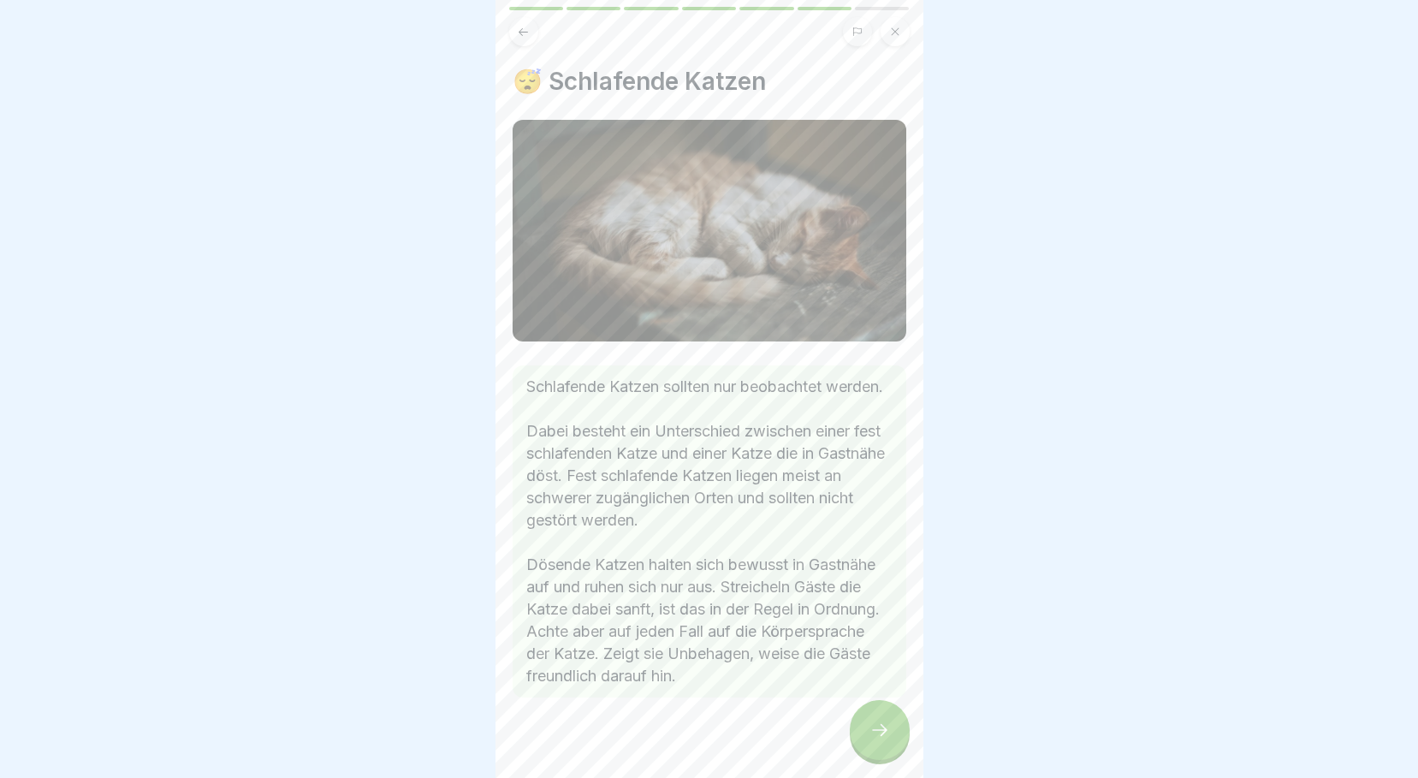
click at [874, 723] on div at bounding box center [880, 730] width 60 height 60
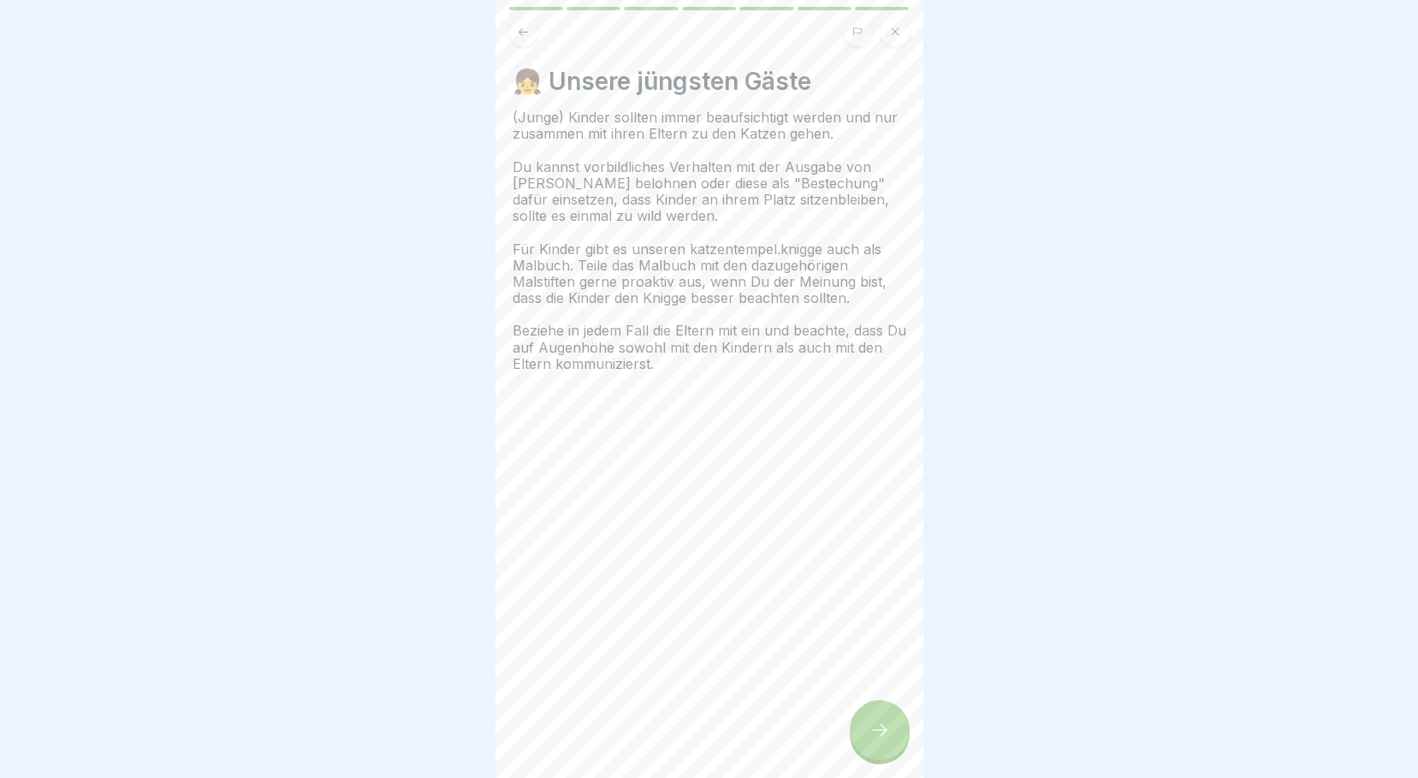
click at [874, 723] on div at bounding box center [880, 730] width 60 height 60
click at [923, 723] on form "10 Coins Glückwunsch Du hast den Kurs abgeschlossen. Was war dein Eindruck von …" at bounding box center [1137, 389] width 428 height 778
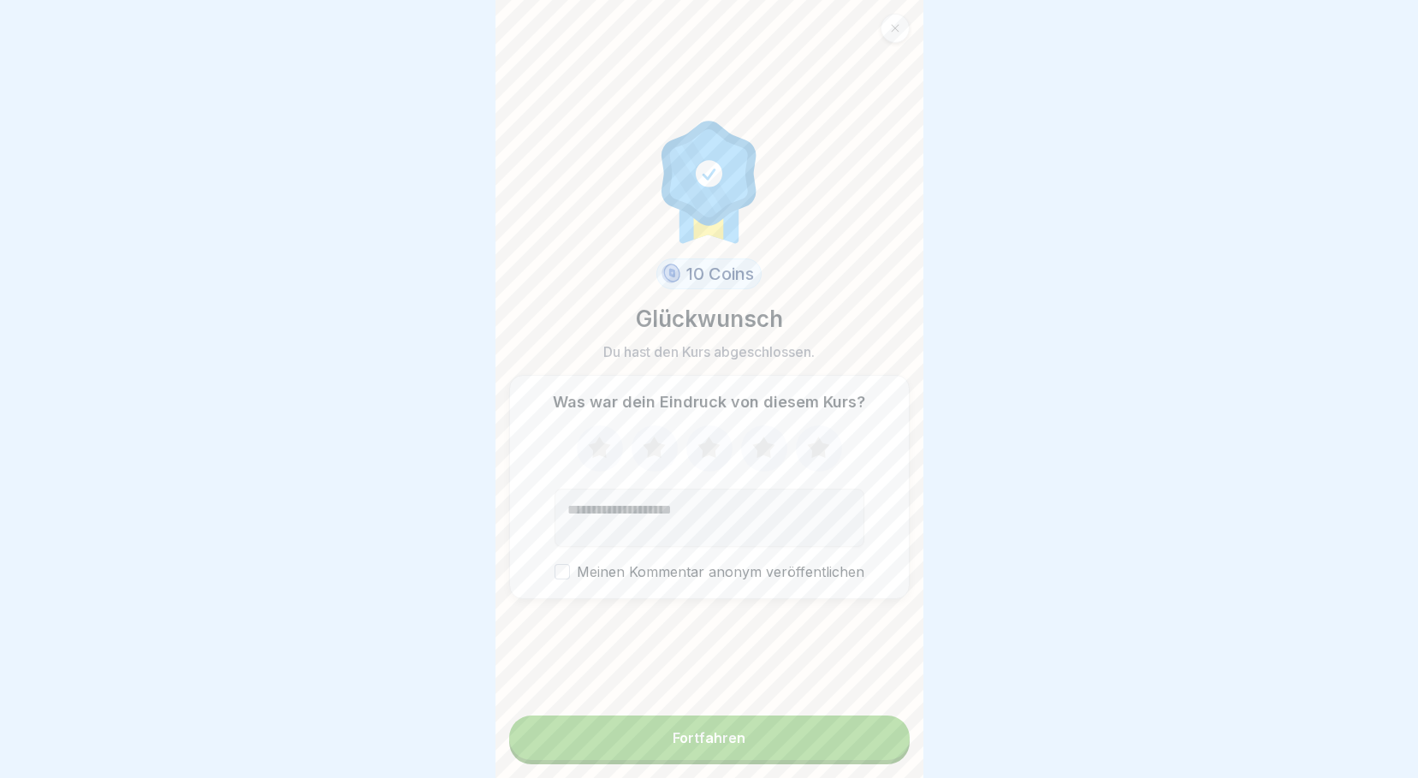
click at [803, 755] on button "Fortfahren" at bounding box center [709, 737] width 400 height 44
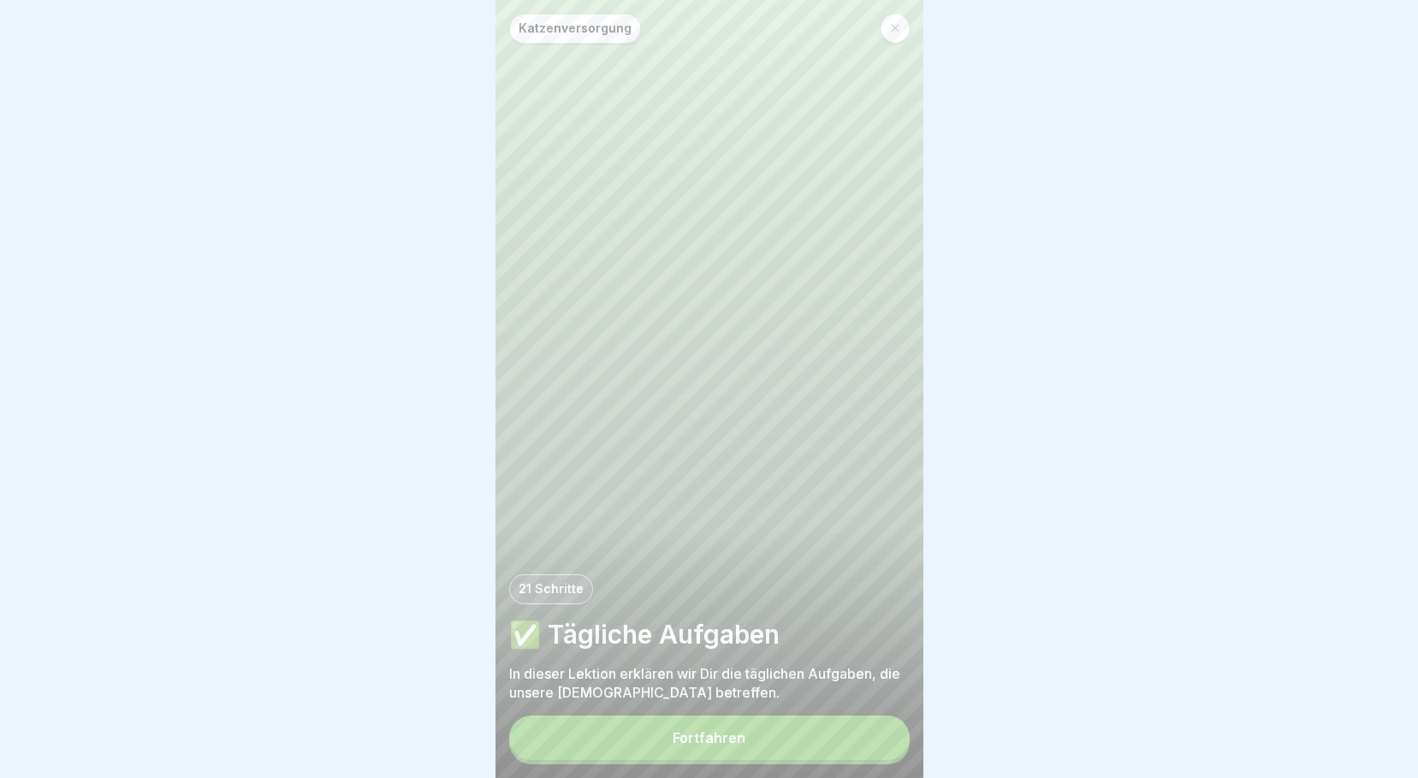
click at [892, 17] on div at bounding box center [894, 28] width 29 height 29
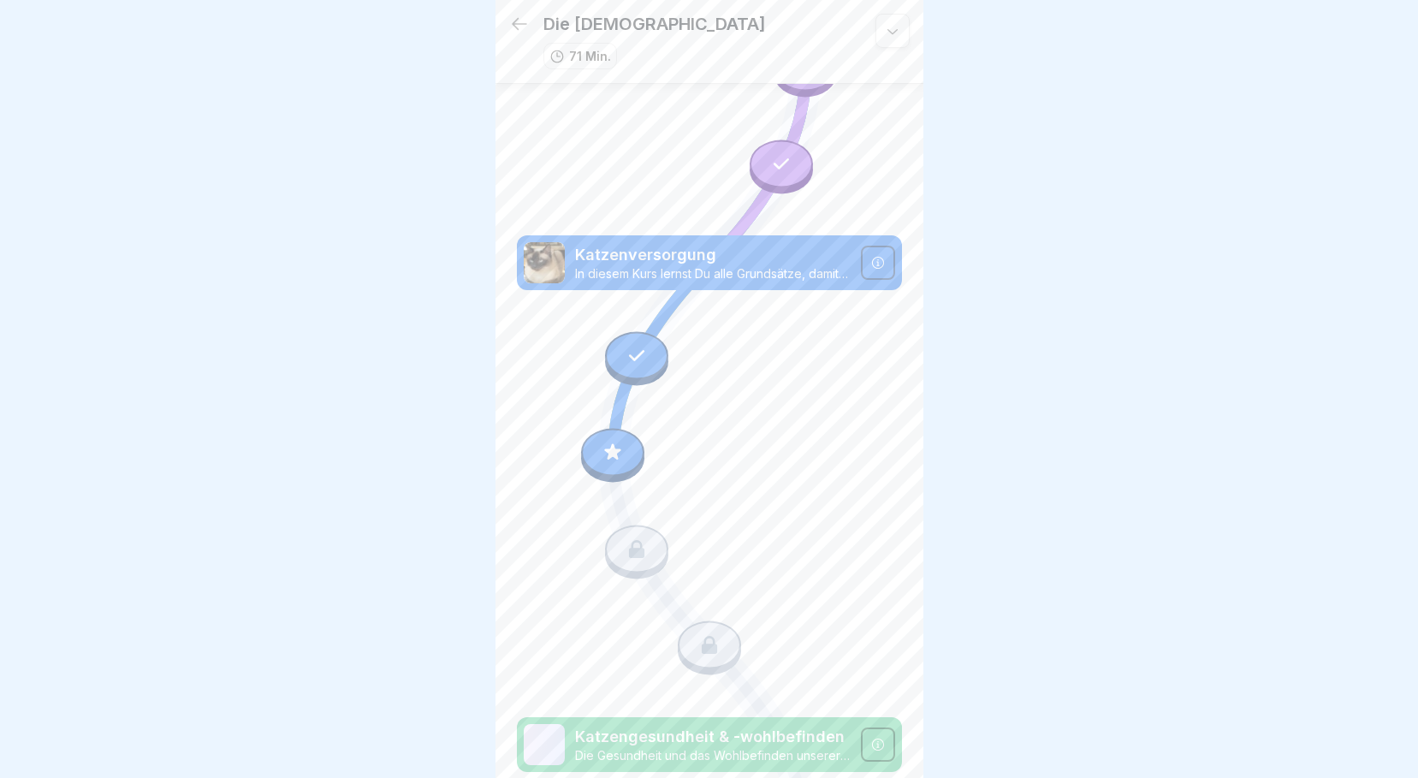
scroll to position [275, 0]
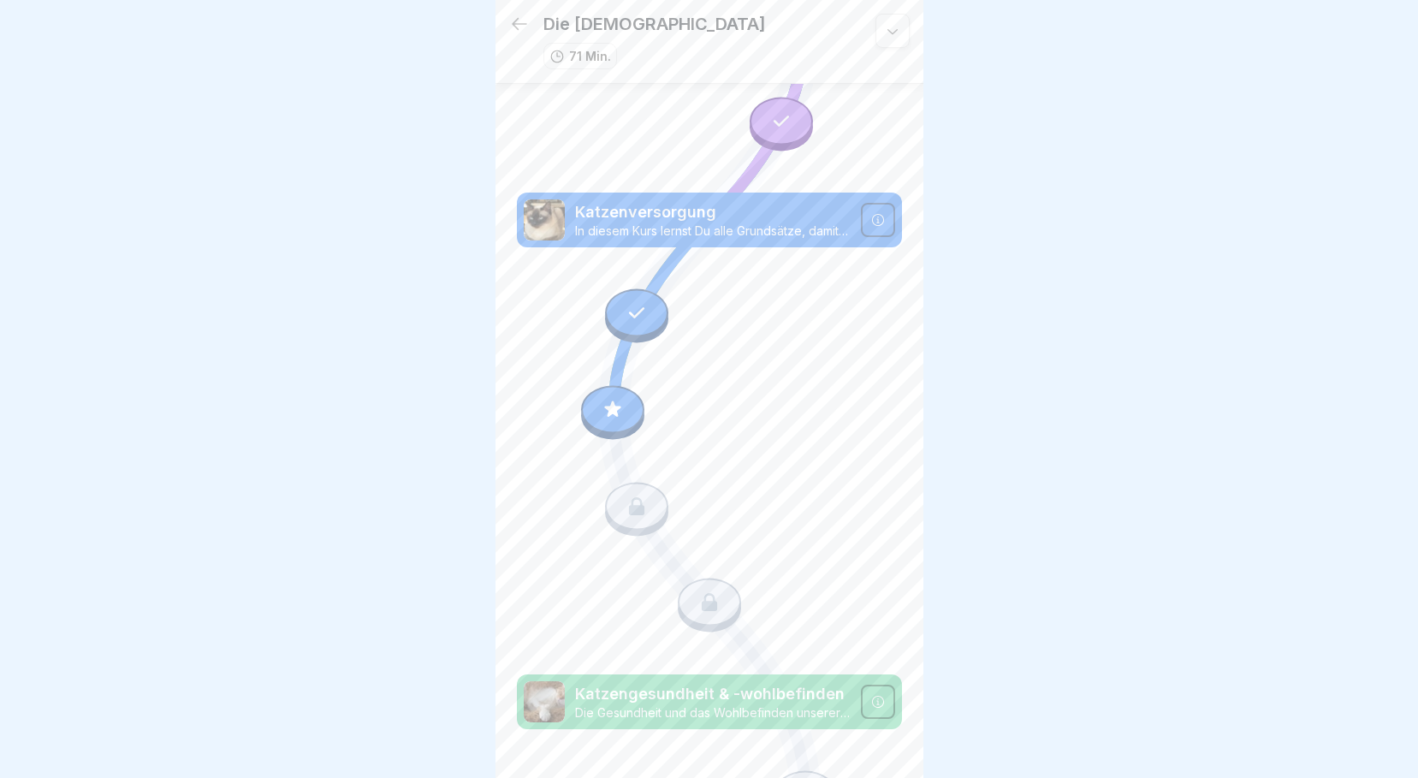
drag, startPoint x: 598, startPoint y: 367, endPoint x: 614, endPoint y: 380, distance: 20.7
click at [600, 386] on div at bounding box center [612, 410] width 63 height 48
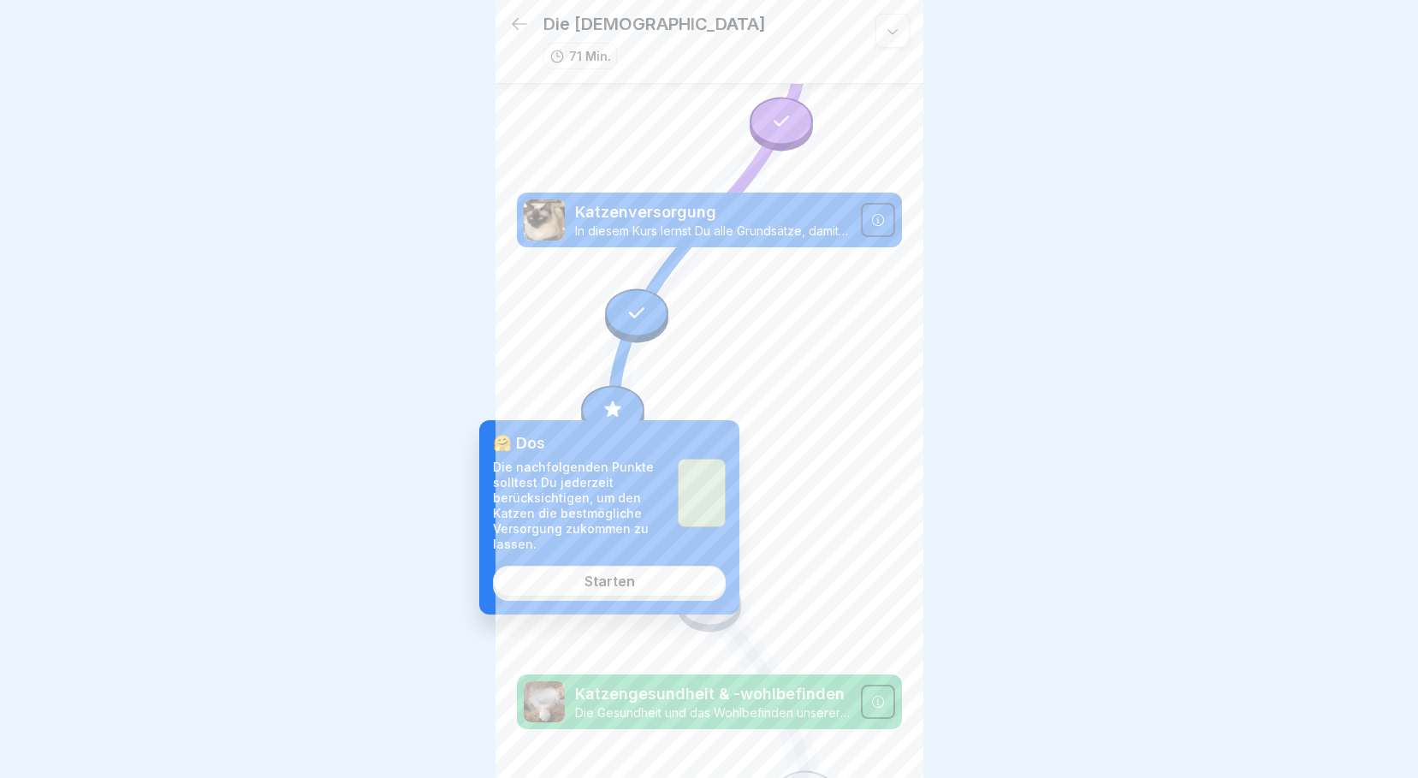
click at [642, 590] on link "Starten" at bounding box center [609, 581] width 233 height 31
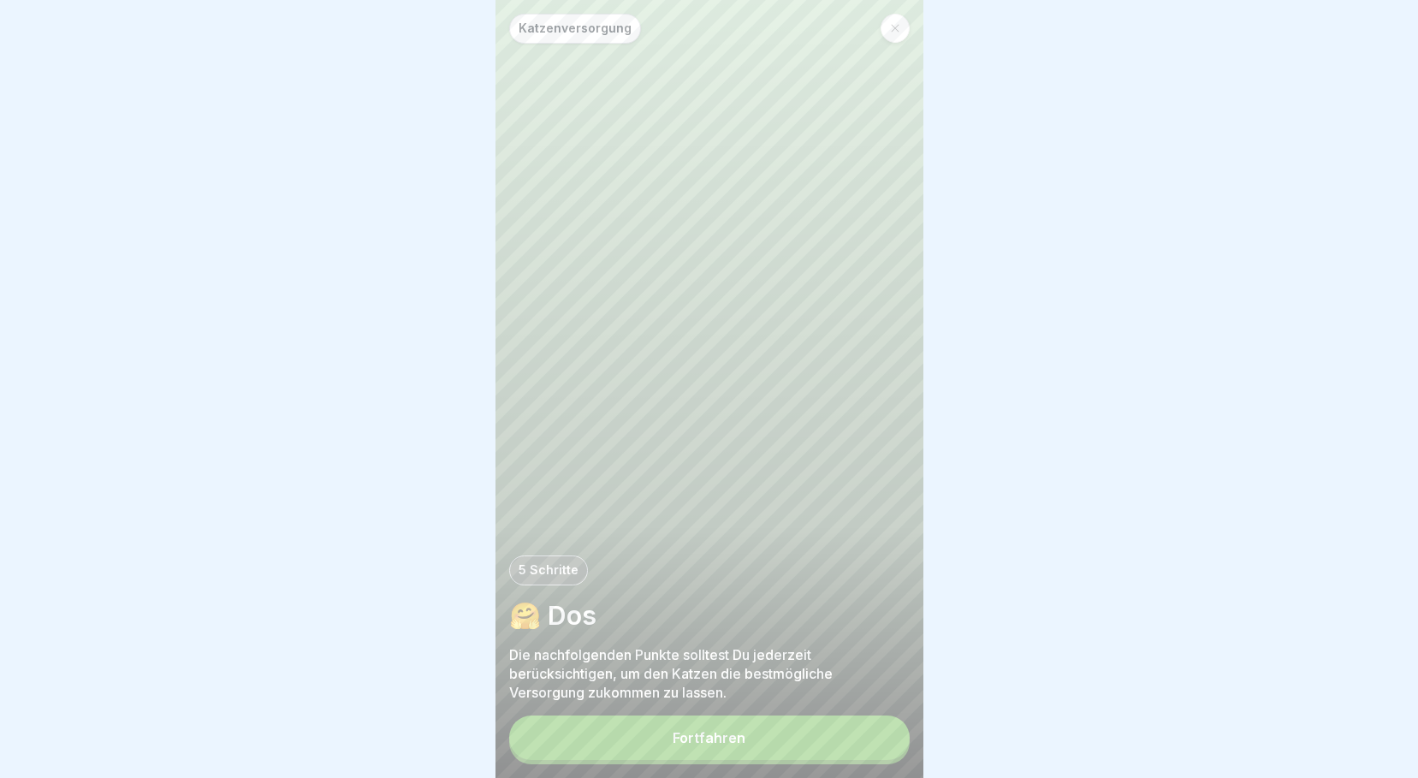
click at [780, 748] on button "Fortfahren" at bounding box center [709, 737] width 400 height 44
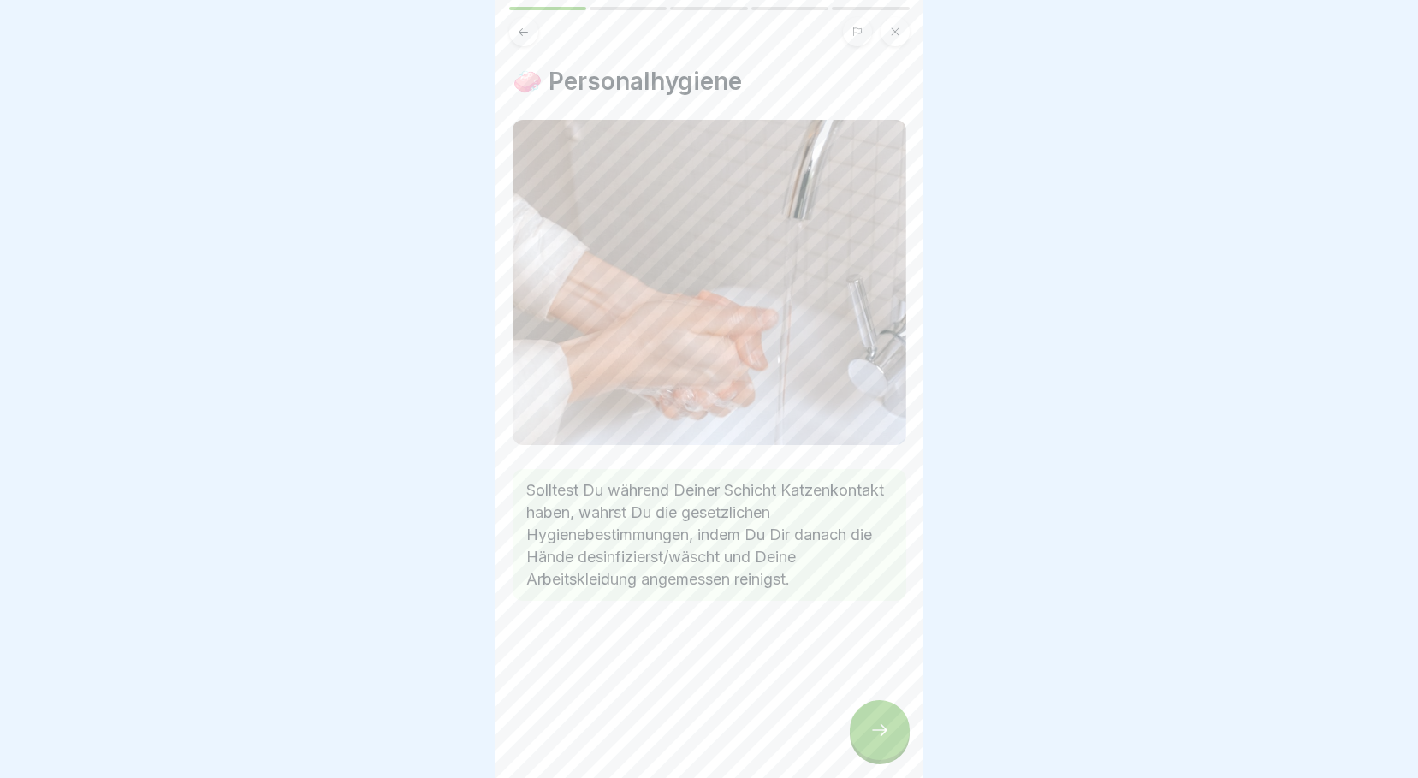
click at [874, 732] on icon at bounding box center [879, 730] width 21 height 21
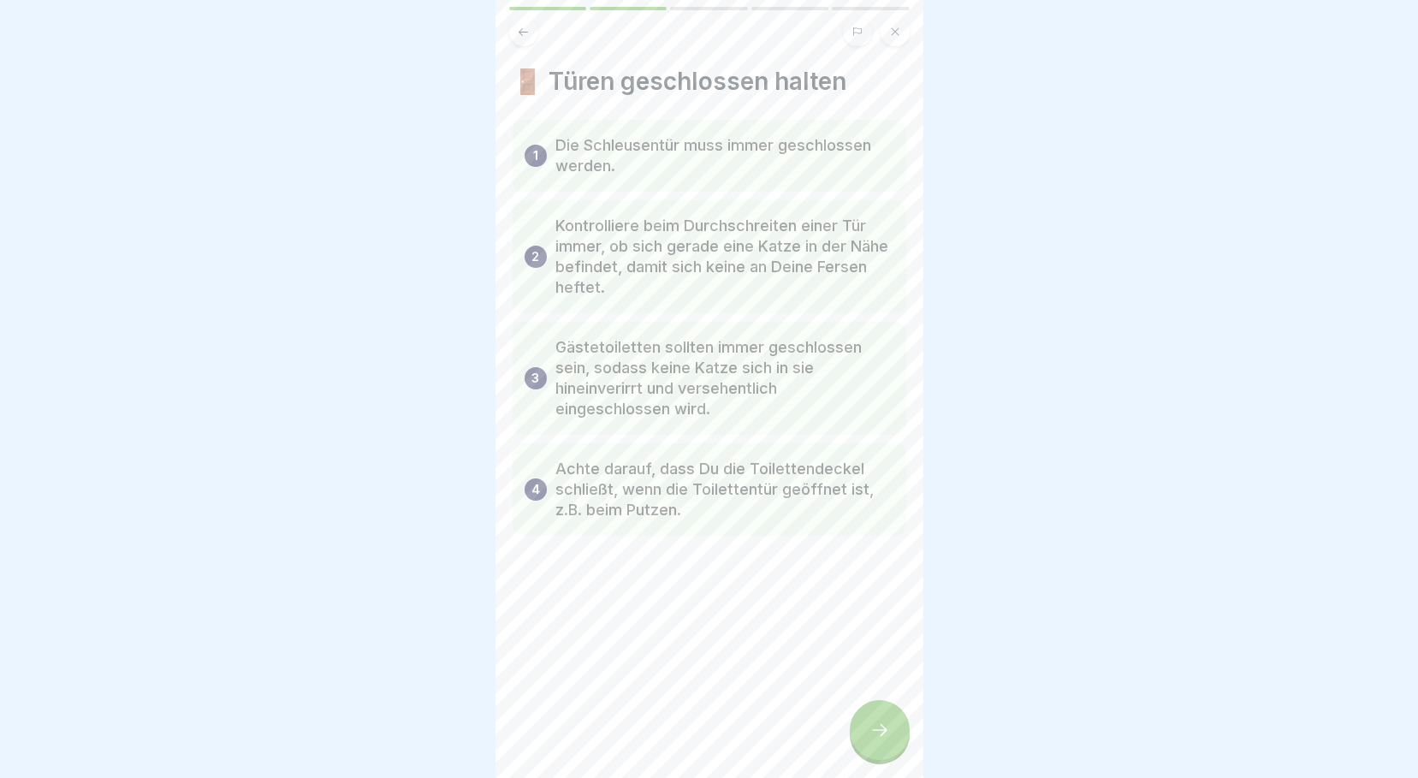
click at [874, 732] on icon at bounding box center [879, 730] width 21 height 21
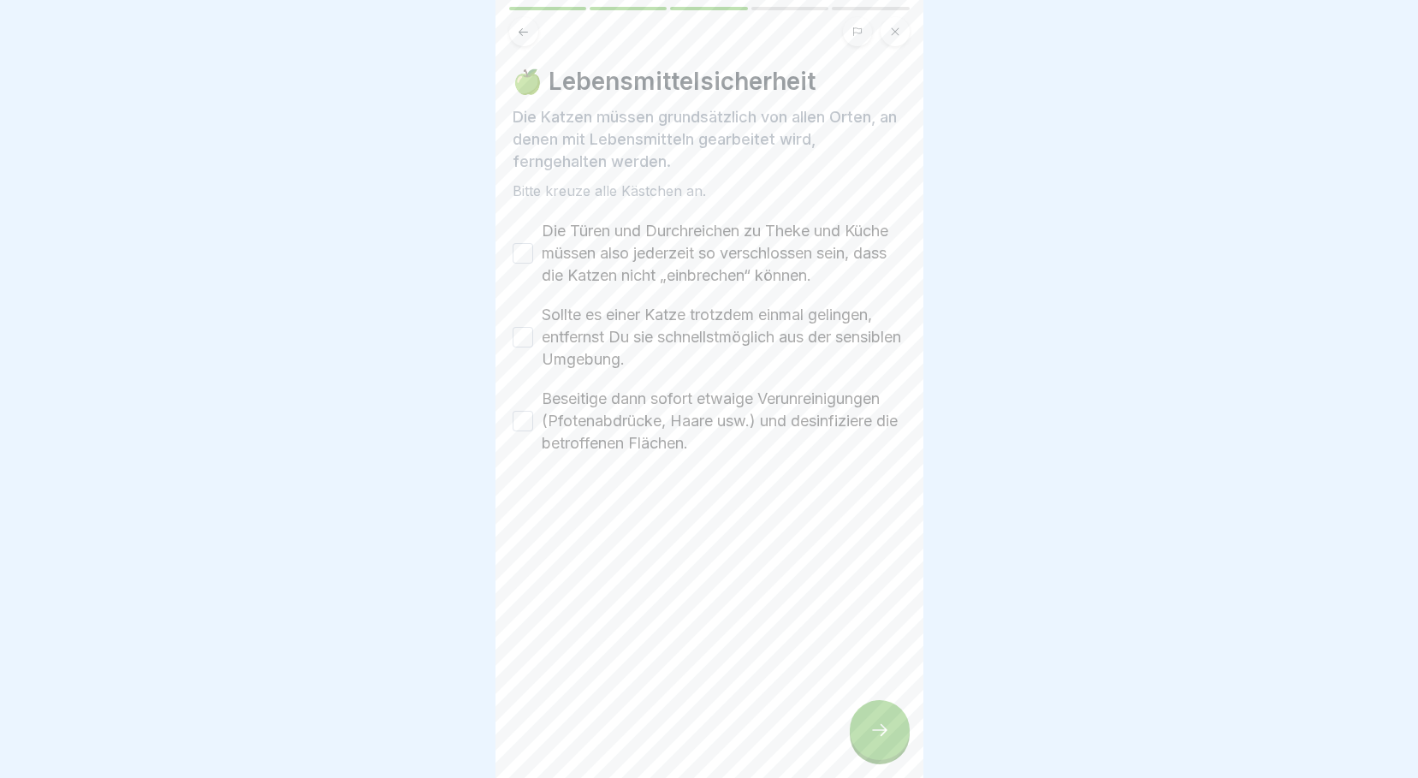
click at [874, 732] on icon at bounding box center [879, 730] width 21 height 21
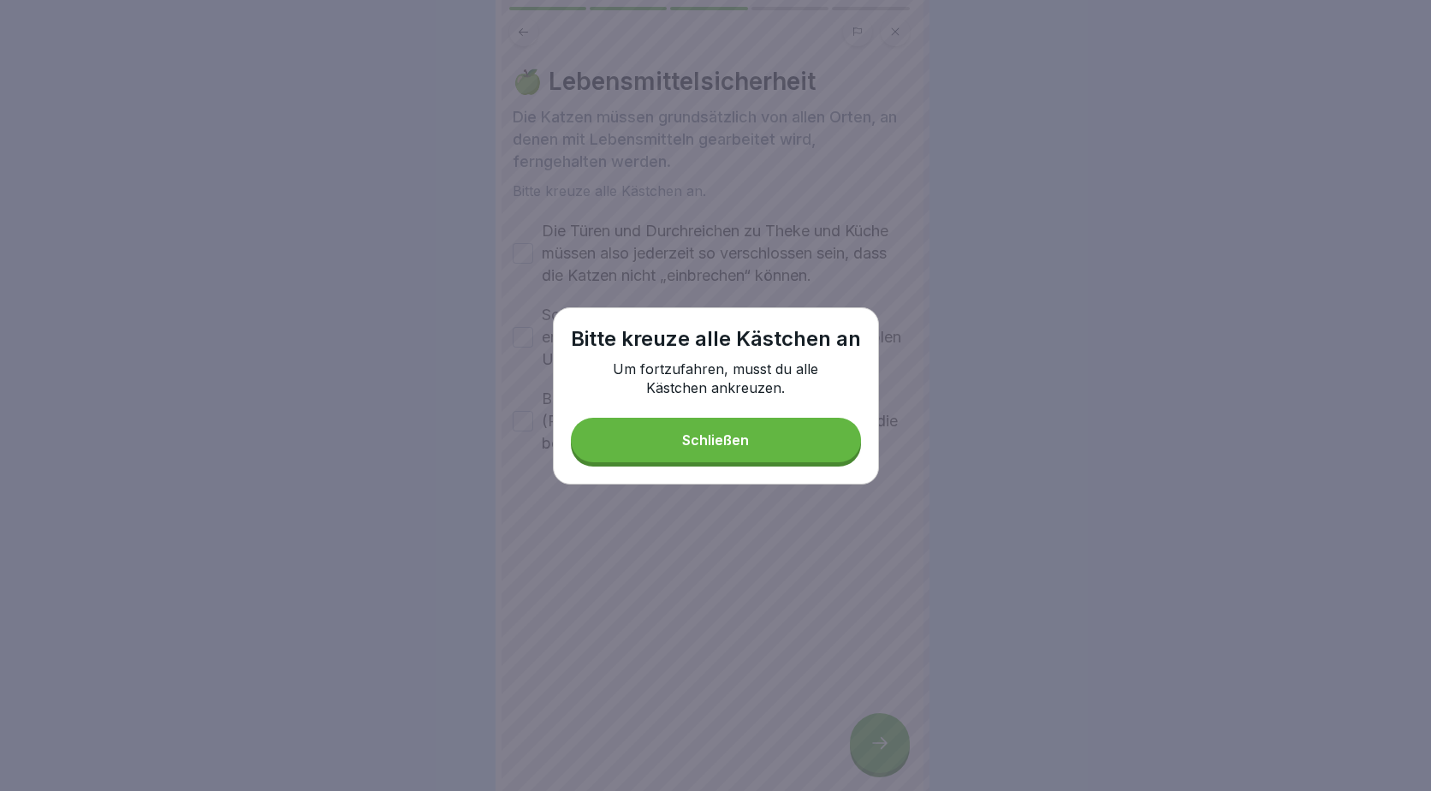
click at [662, 433] on button "Schließen" at bounding box center [716, 440] width 290 height 44
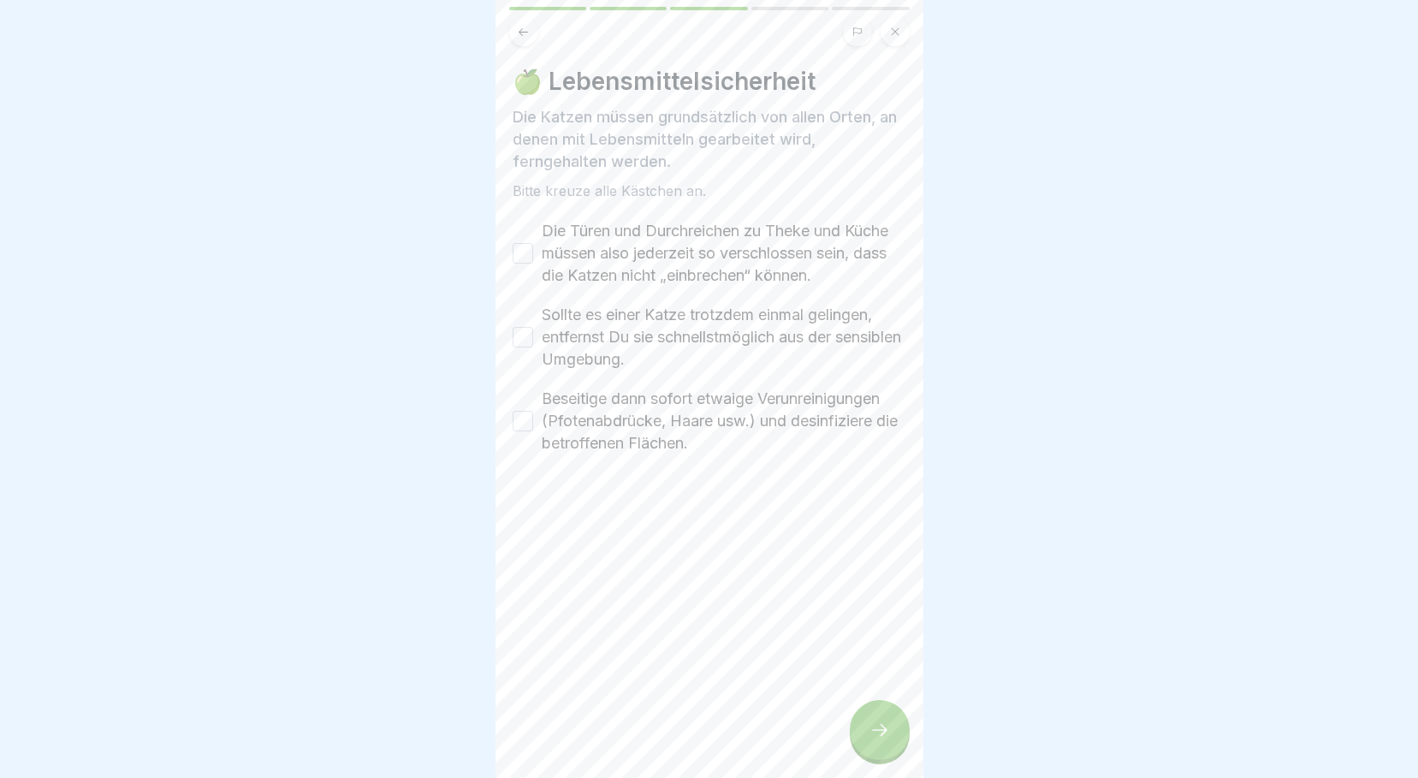
drag, startPoint x: 560, startPoint y: 253, endPoint x: 561, endPoint y: 266, distance: 12.9
click at [559, 258] on label "Die Türen und Durchreichen zu Theke und Küche müssen also jederzeit so verschlo…" at bounding box center [724, 253] width 364 height 67
click at [533, 258] on button "Die Türen und Durchreichen zu Theke und Küche müssen also jederzeit so verschlo…" at bounding box center [522, 253] width 21 height 21
drag, startPoint x: 578, startPoint y: 365, endPoint x: 612, endPoint y: 446, distance: 87.1
click at [578, 370] on label "Sollte es einer Katze trotzdem einmal gelingen, entfernst Du sie schnellstmögli…" at bounding box center [724, 337] width 364 height 67
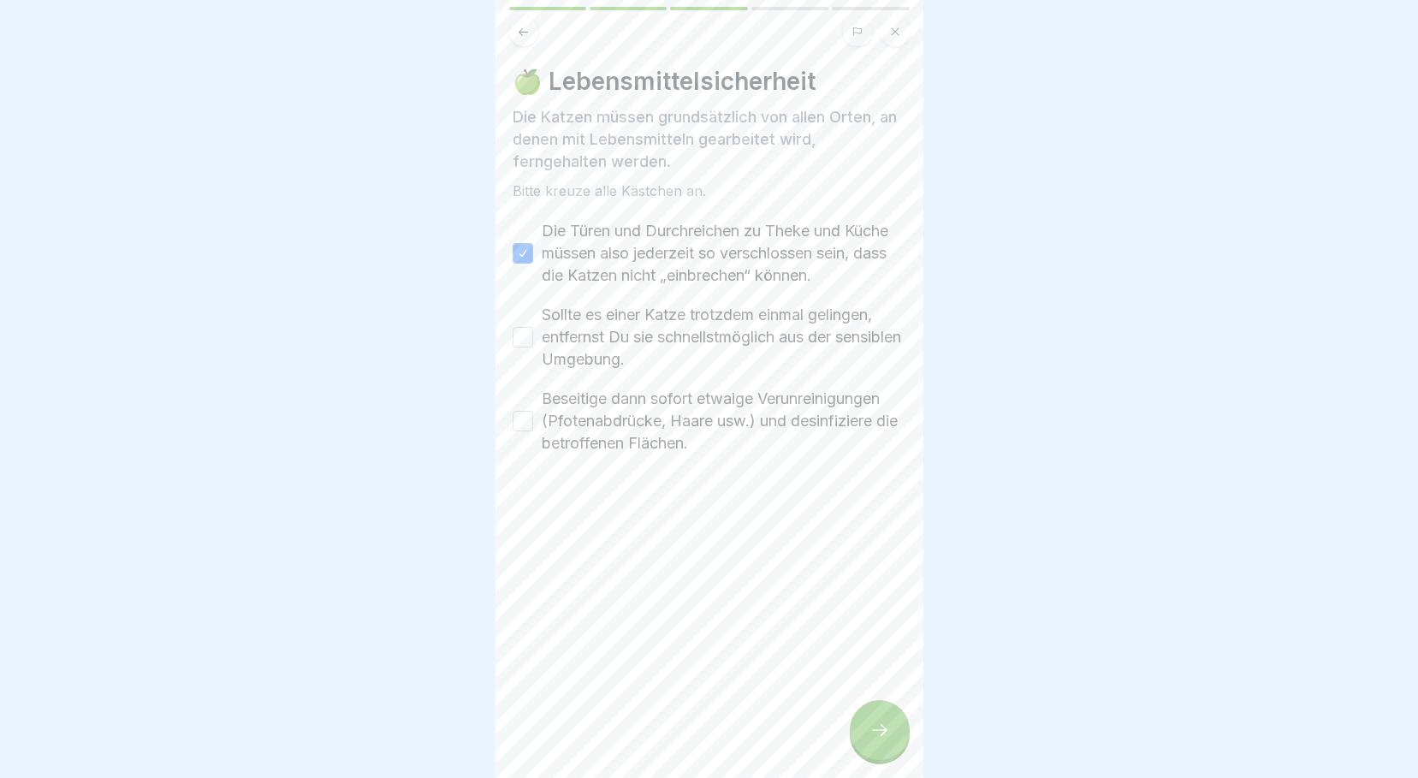
click at [533, 347] on button "Sollte es einer Katze trotzdem einmal gelingen, entfernst Du sie schnellstmögli…" at bounding box center [522, 337] width 21 height 21
click at [616, 454] on label "Beseitige dann sofort etwaige Verunreinigungen (Pfotenabdrücke, Haare usw.) und…" at bounding box center [724, 421] width 364 height 67
click at [533, 431] on button "Beseitige dann sofort etwaige Verunreinigungen (Pfotenabdrücke, Haare usw.) und…" at bounding box center [522, 421] width 21 height 21
click at [870, 740] on icon at bounding box center [879, 730] width 21 height 21
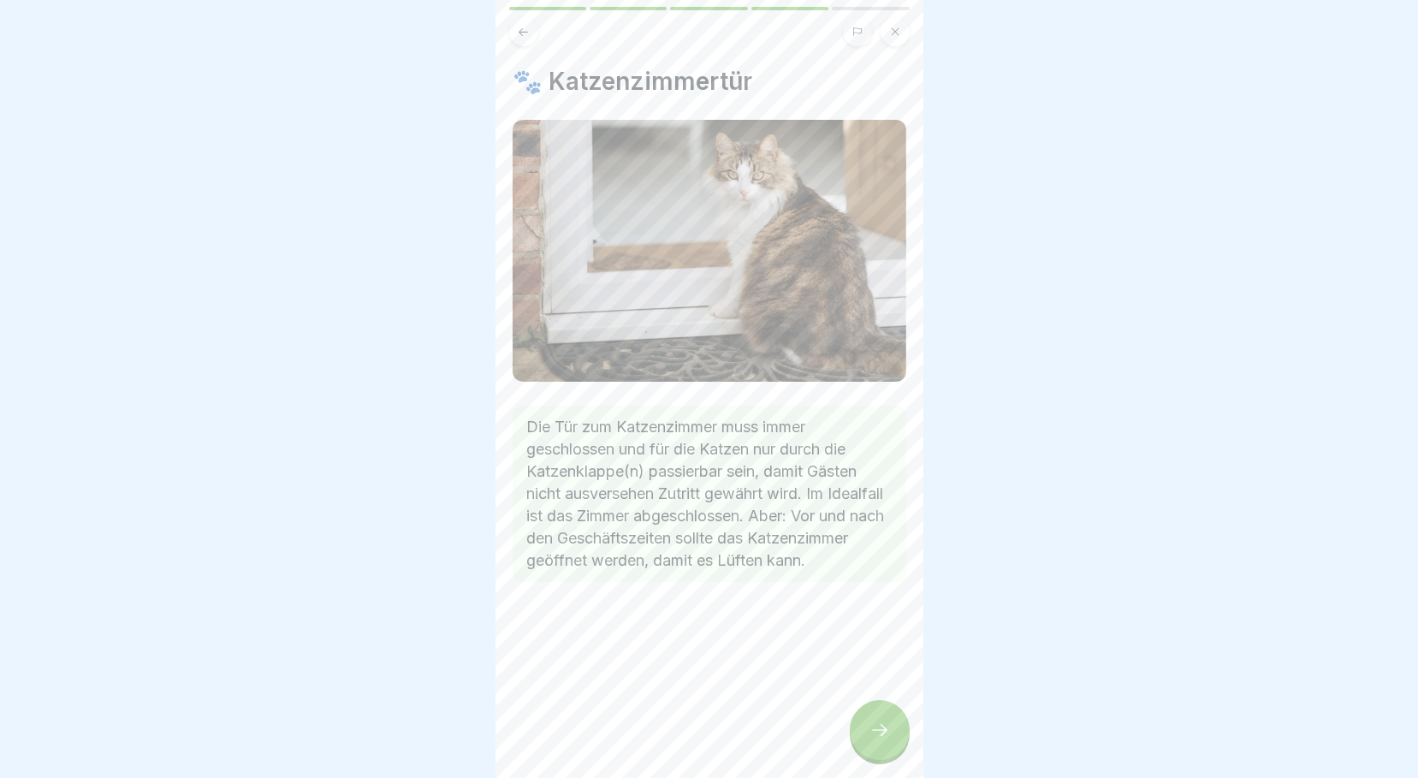
click at [872, 734] on div at bounding box center [880, 730] width 60 height 60
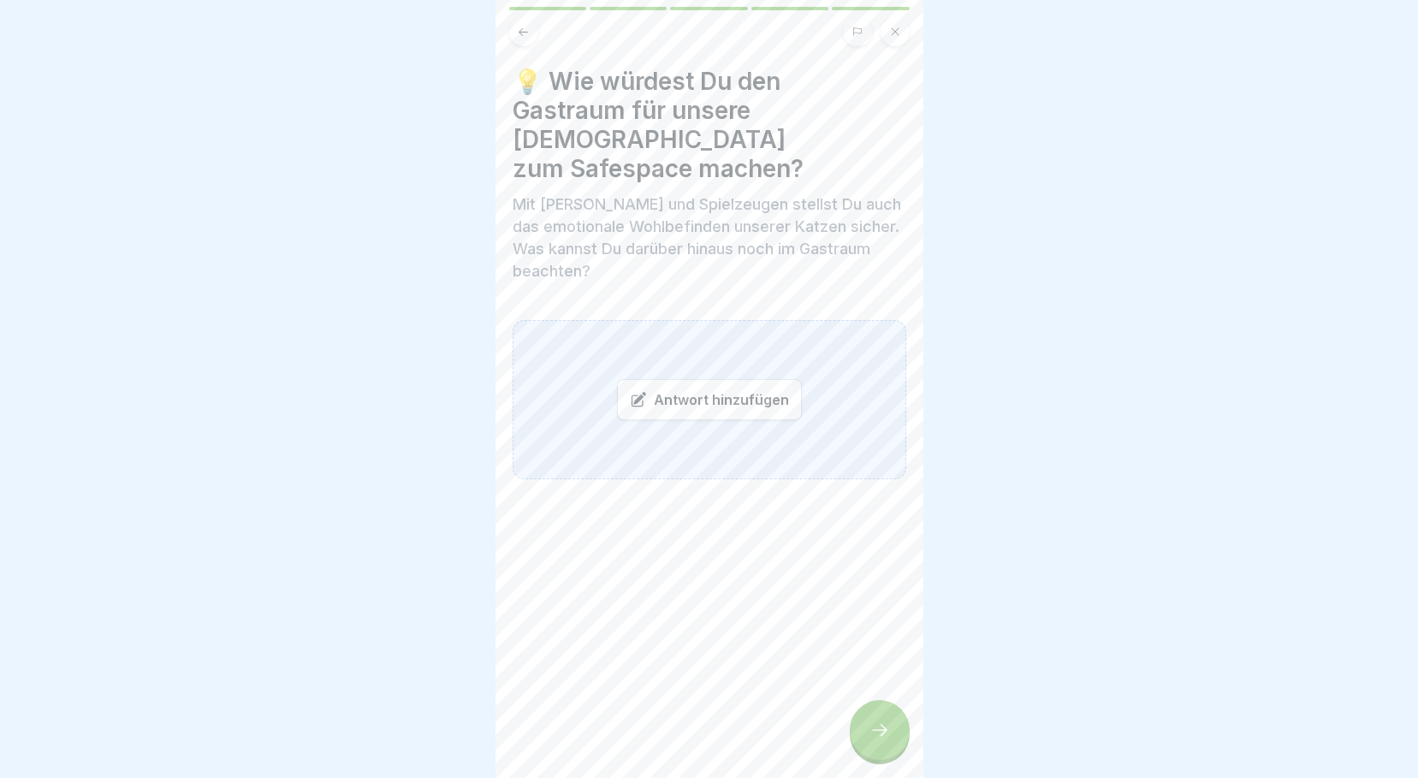
scroll to position [13, 0]
click at [879, 708] on div at bounding box center [880, 730] width 60 height 60
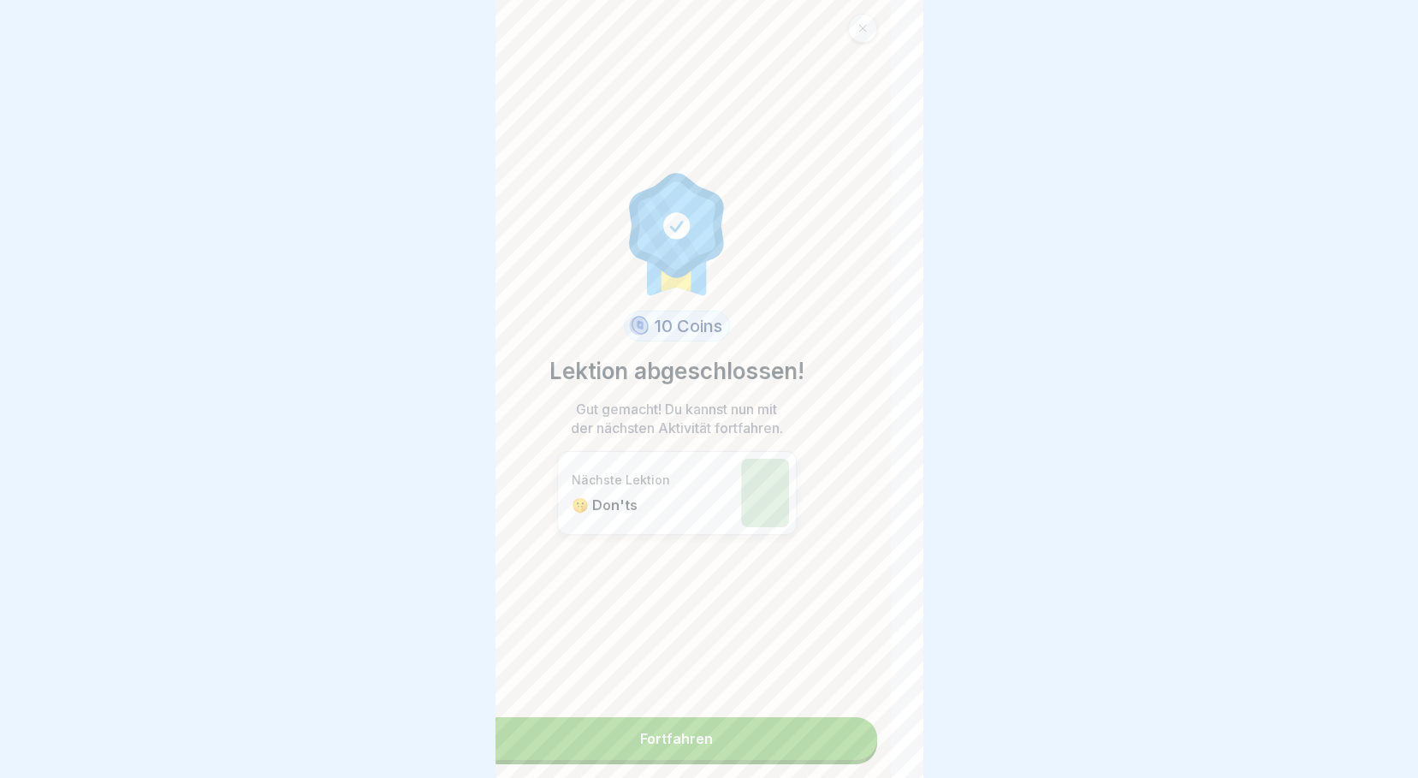
click at [723, 717] on link "Fortfahren" at bounding box center [677, 738] width 400 height 43
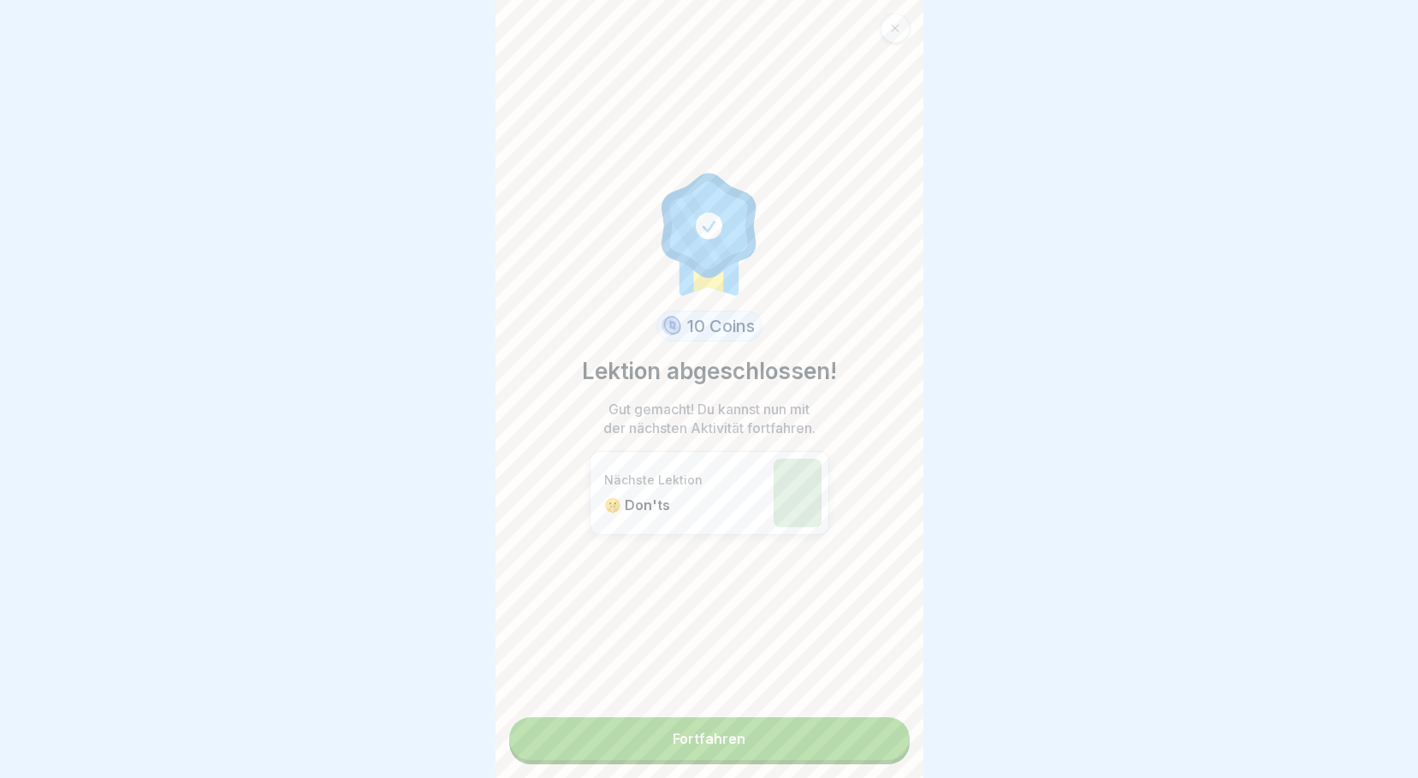
click at [718, 724] on link "Fortfahren" at bounding box center [709, 738] width 400 height 43
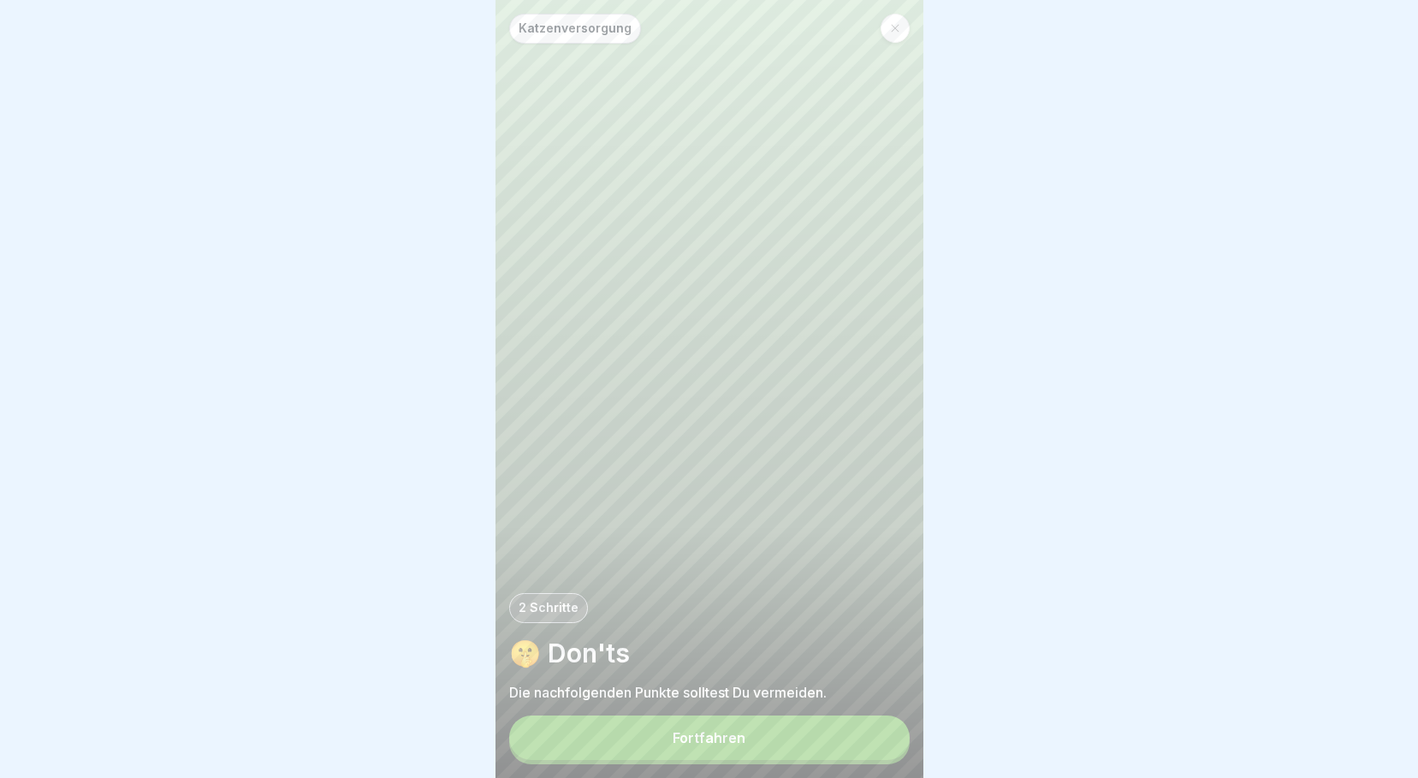
click at [717, 721] on button "Fortfahren" at bounding box center [709, 737] width 400 height 44
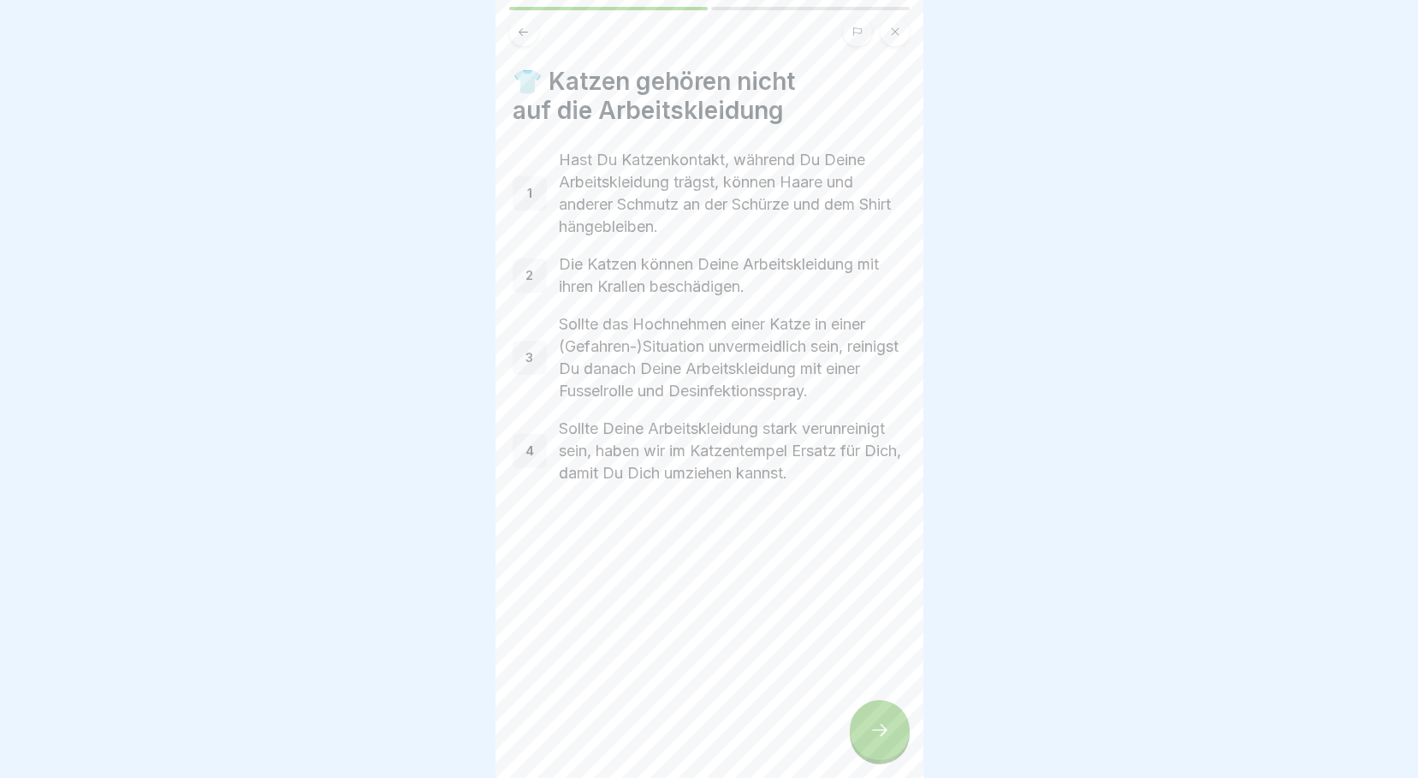
click at [871, 745] on div at bounding box center [880, 730] width 60 height 60
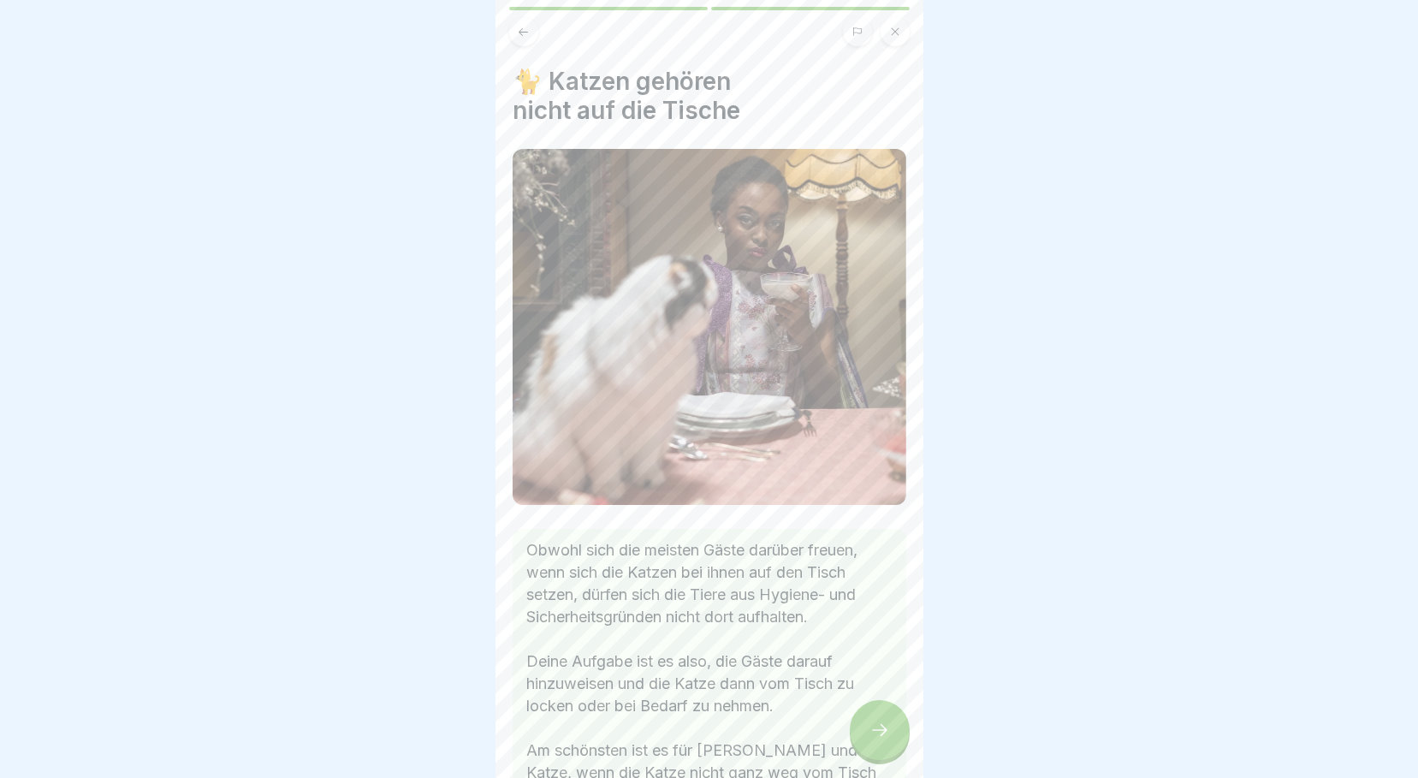
drag, startPoint x: 871, startPoint y: 745, endPoint x: 970, endPoint y: 701, distance: 108.8
click at [970, 701] on body "Katzenversorgung 2 Schritte 🤫 Don'ts Die nachfolgenden Punkte solltest Du verme…" at bounding box center [709, 389] width 1418 height 778
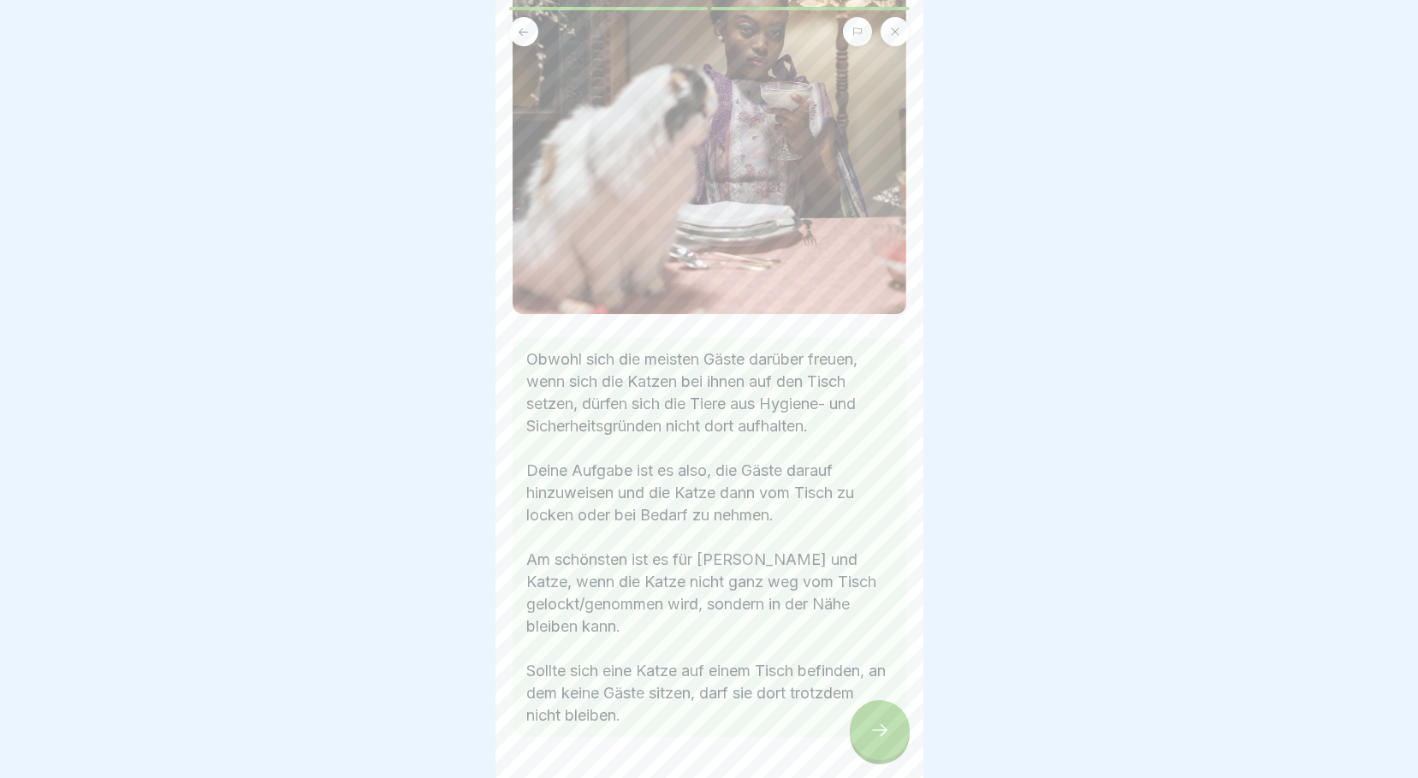
scroll to position [241, 0]
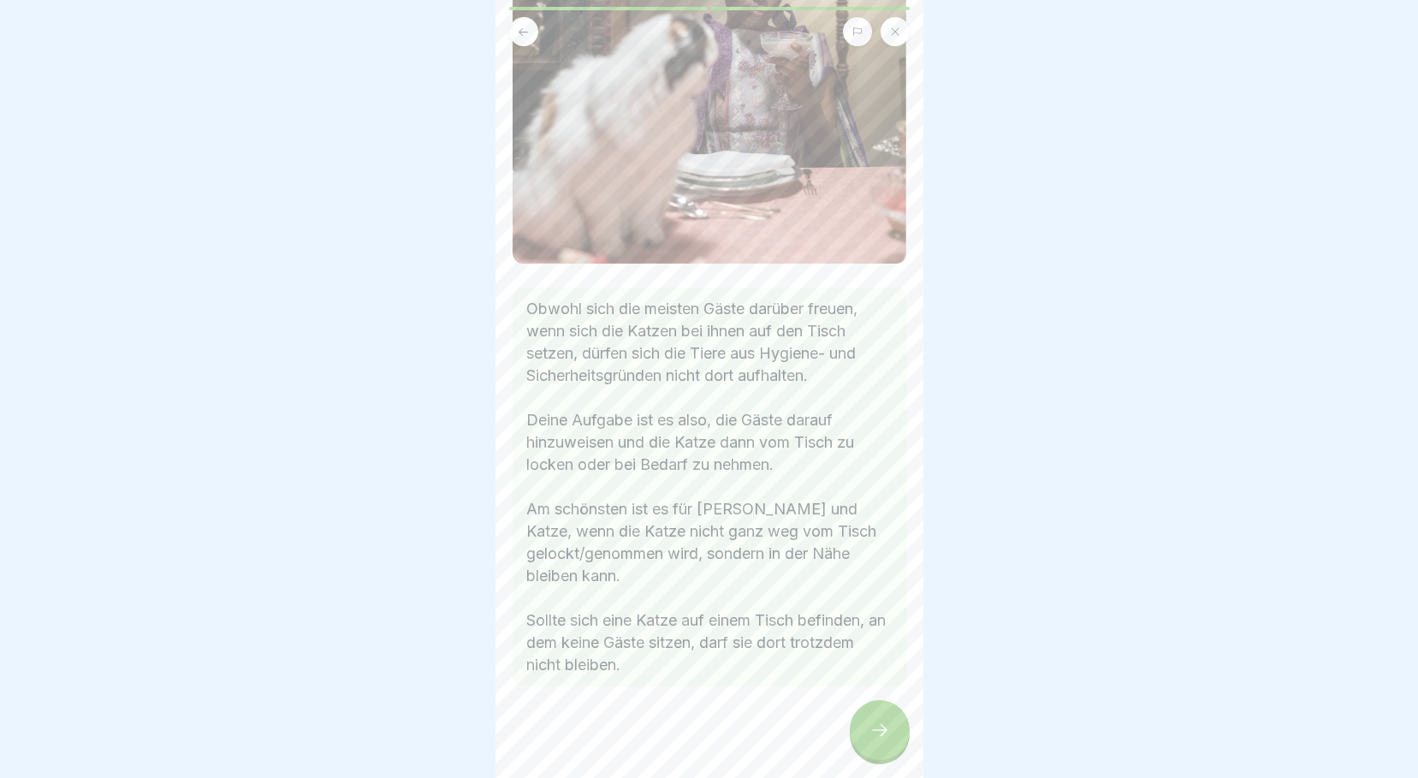
click at [889, 724] on icon at bounding box center [879, 730] width 21 height 21
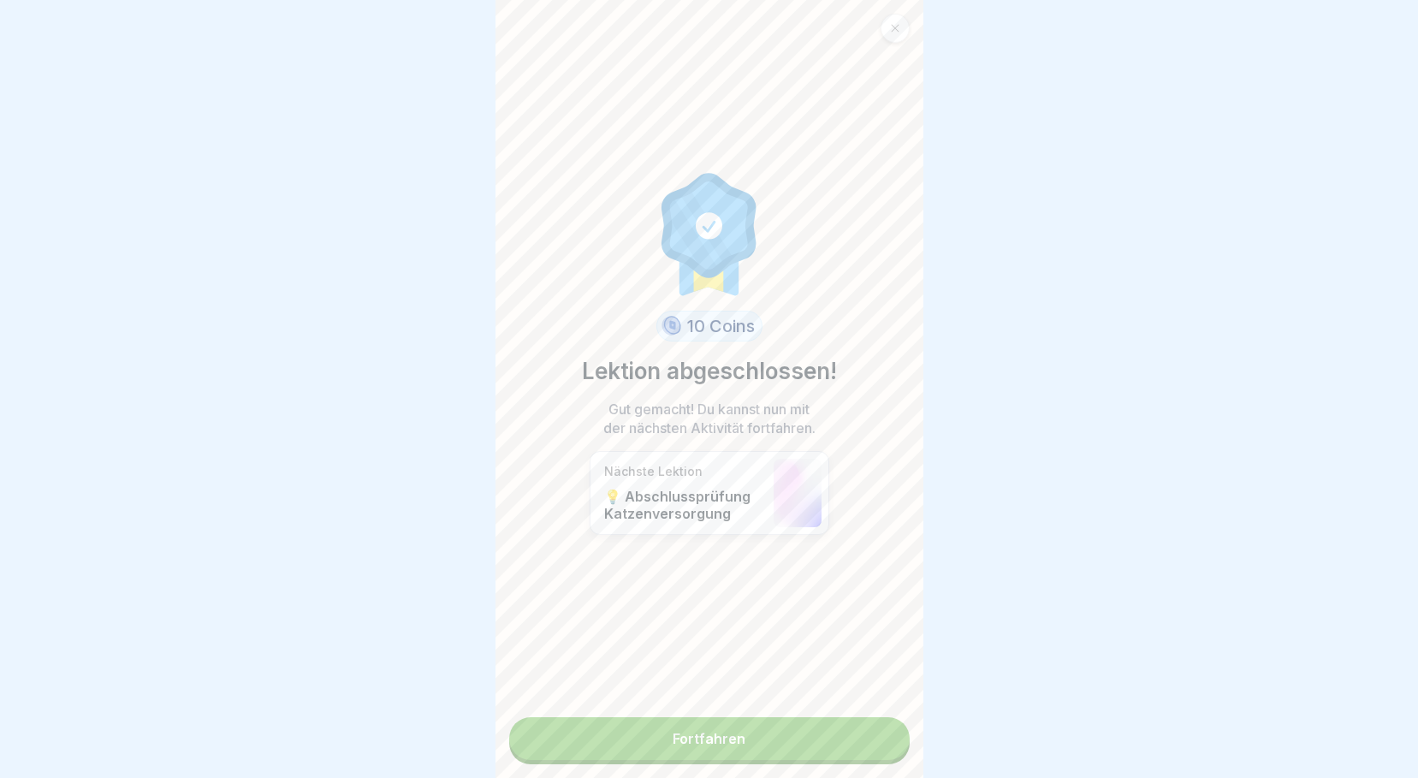
click at [889, 724] on link "Fortfahren" at bounding box center [709, 738] width 400 height 43
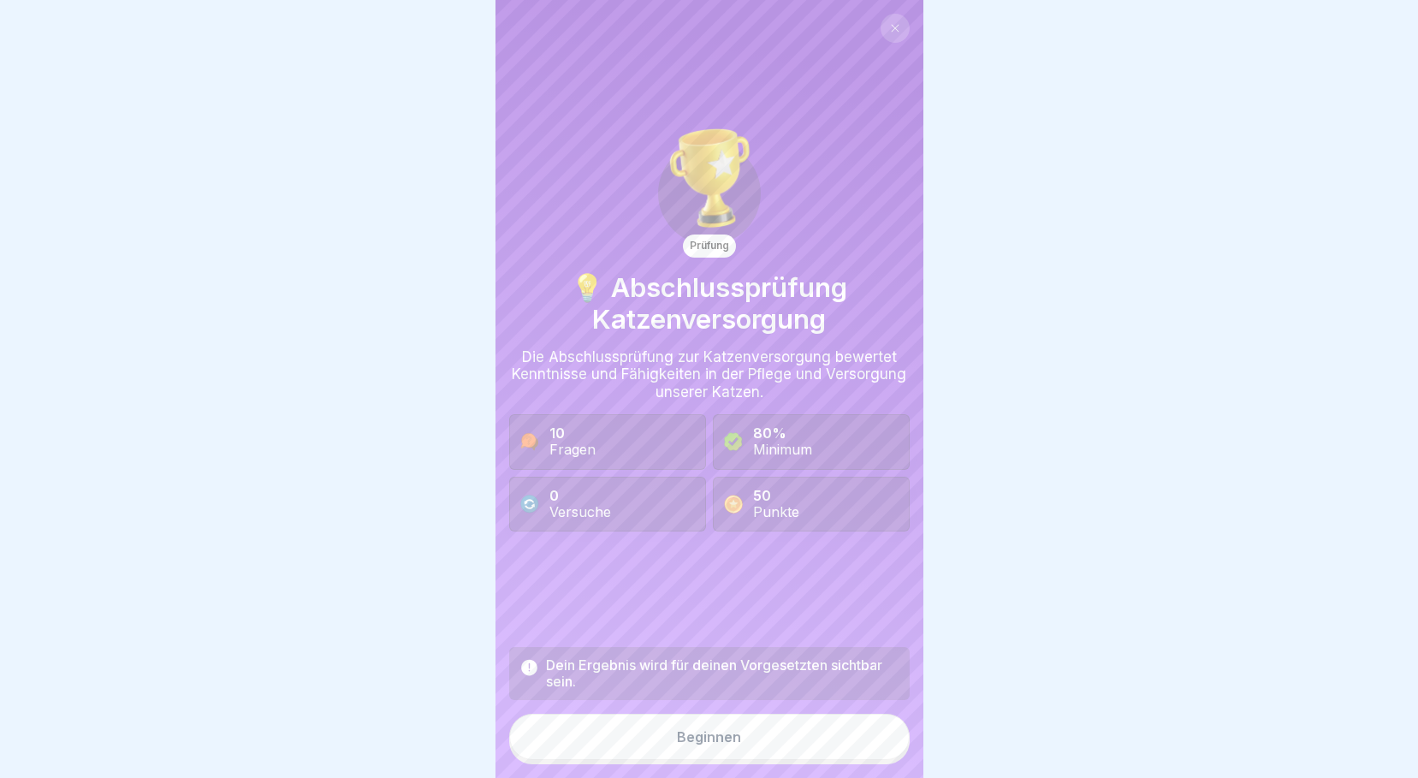
click at [639, 671] on div "Dein Ergebnis wird für deinen Vorgesetzten sichtbar sein." at bounding box center [722, 673] width 353 height 33
click at [536, 670] on icon at bounding box center [529, 667] width 16 height 16
click at [786, 736] on button "Beginnen" at bounding box center [709, 737] width 400 height 46
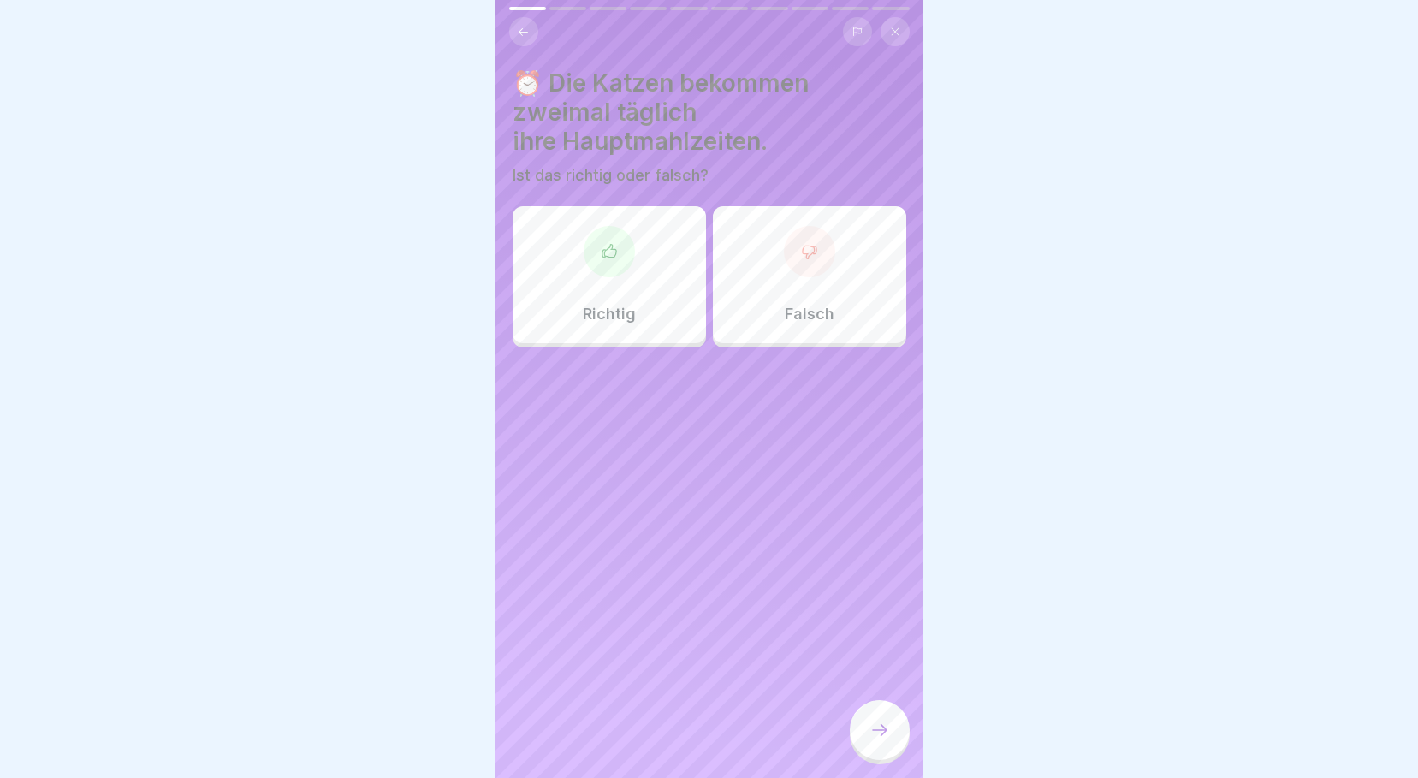
click at [619, 310] on p "Richtig" at bounding box center [609, 314] width 53 height 19
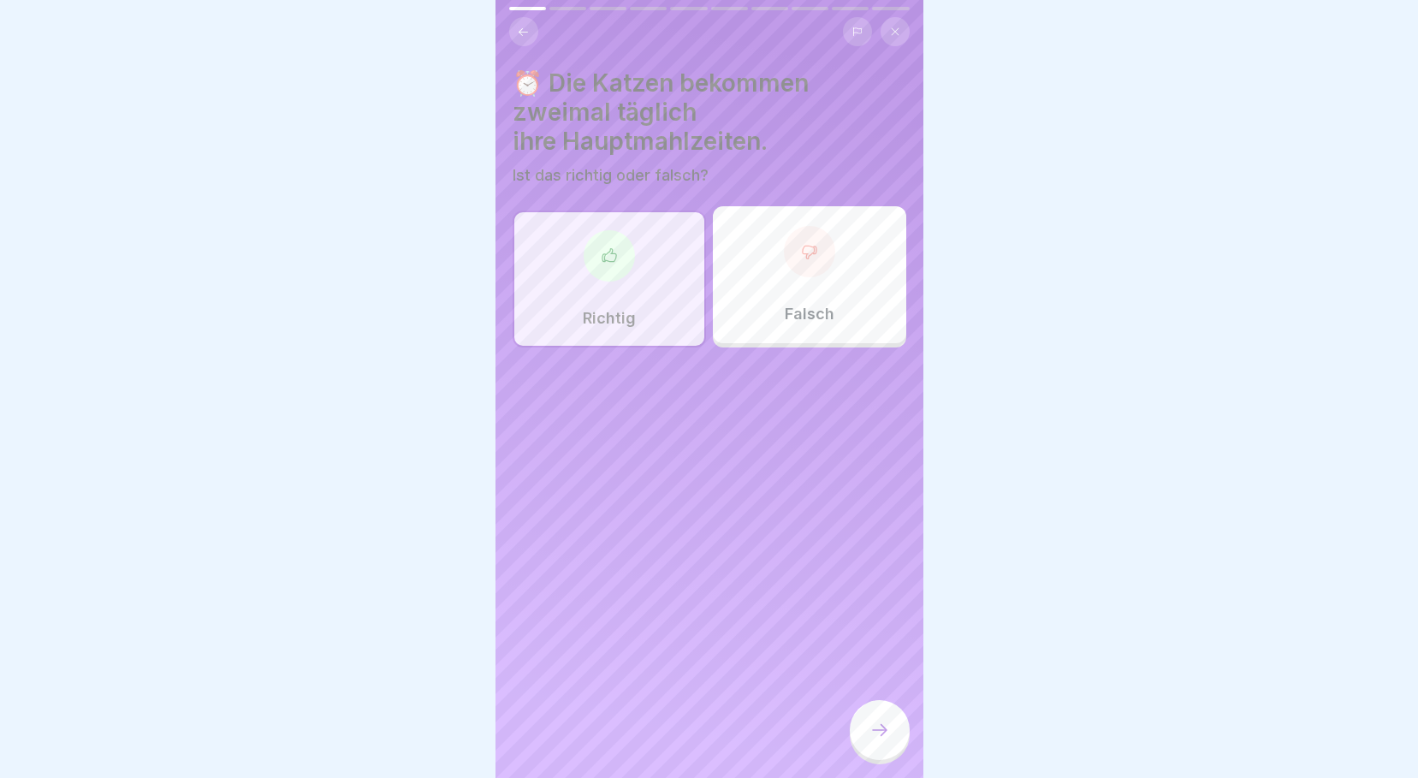
click at [882, 726] on icon at bounding box center [879, 730] width 21 height 21
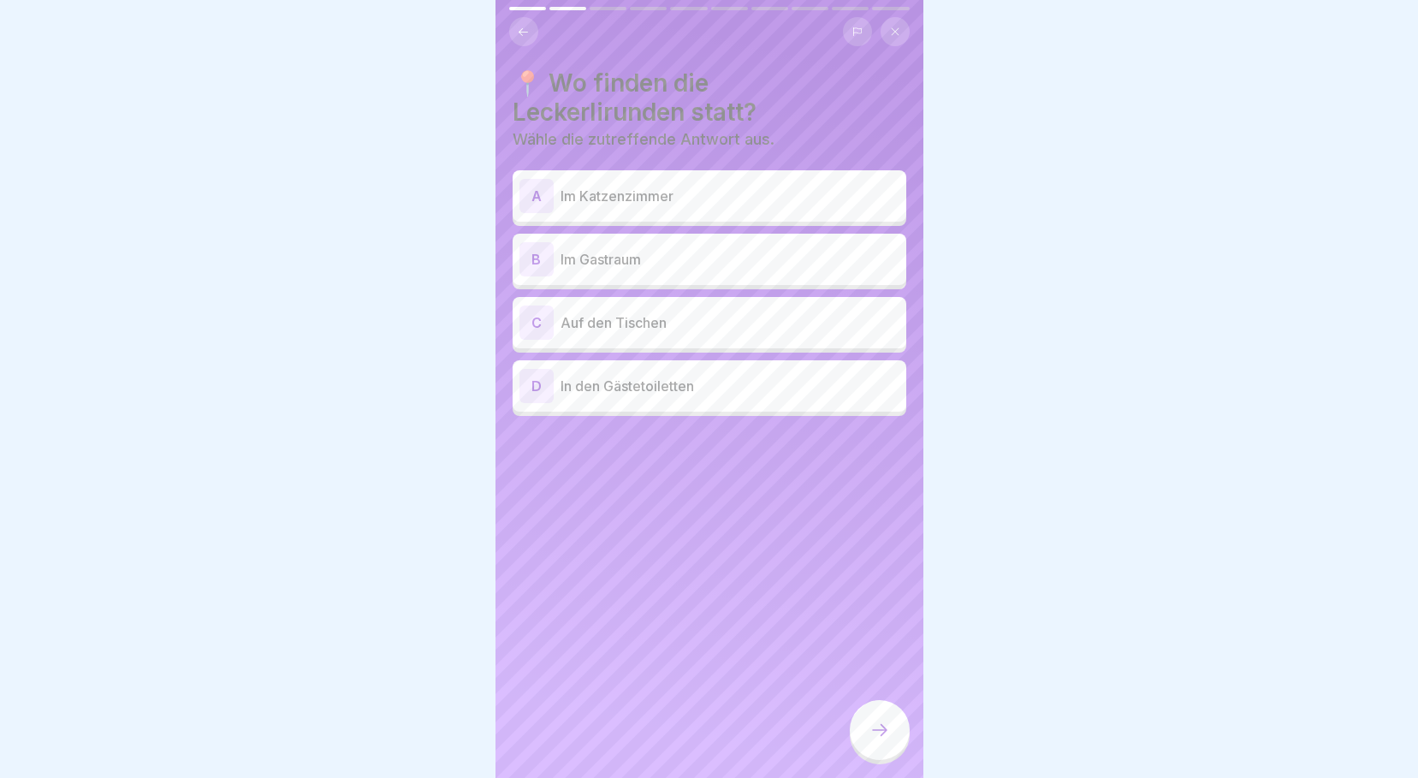
click at [640, 250] on p "Im Gastraum" at bounding box center [729, 259] width 339 height 21
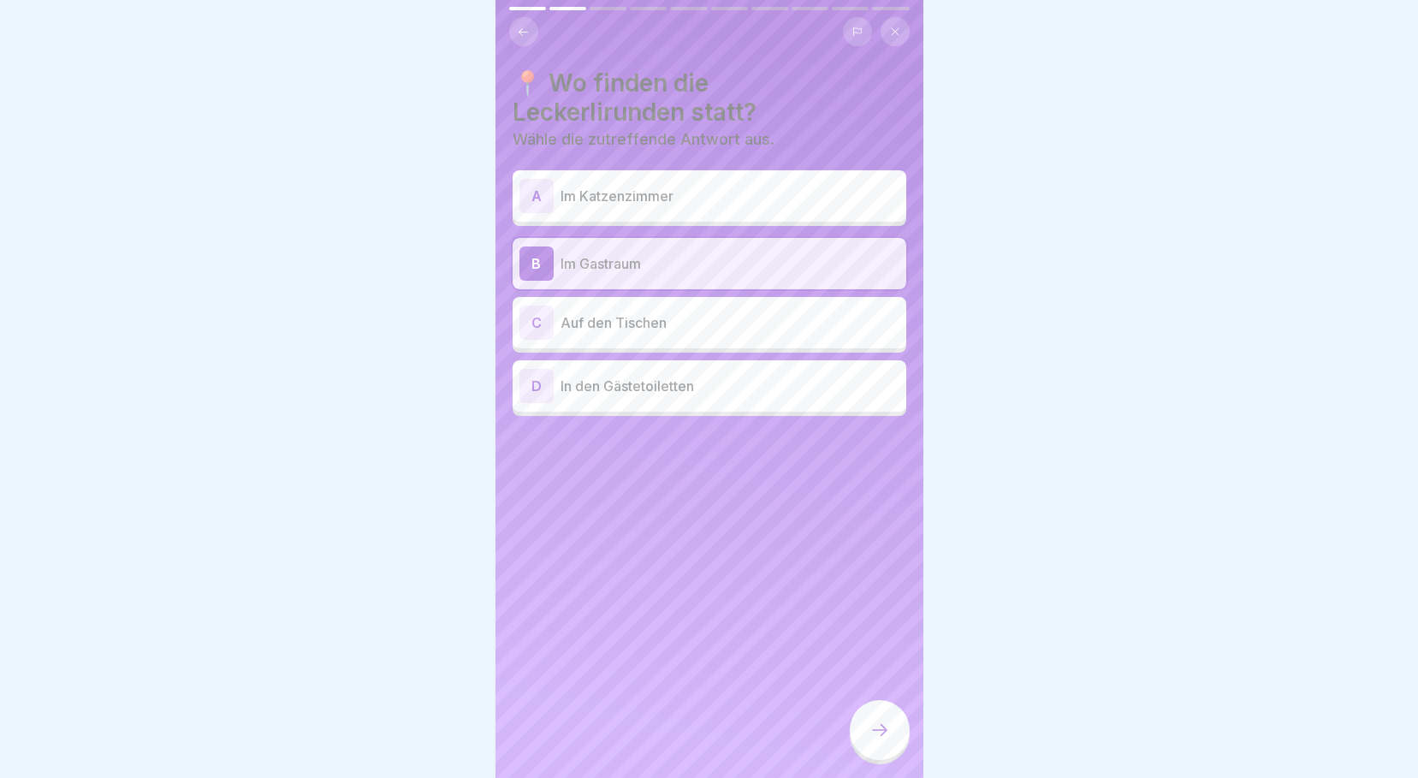
click at [870, 737] on icon at bounding box center [879, 730] width 21 height 21
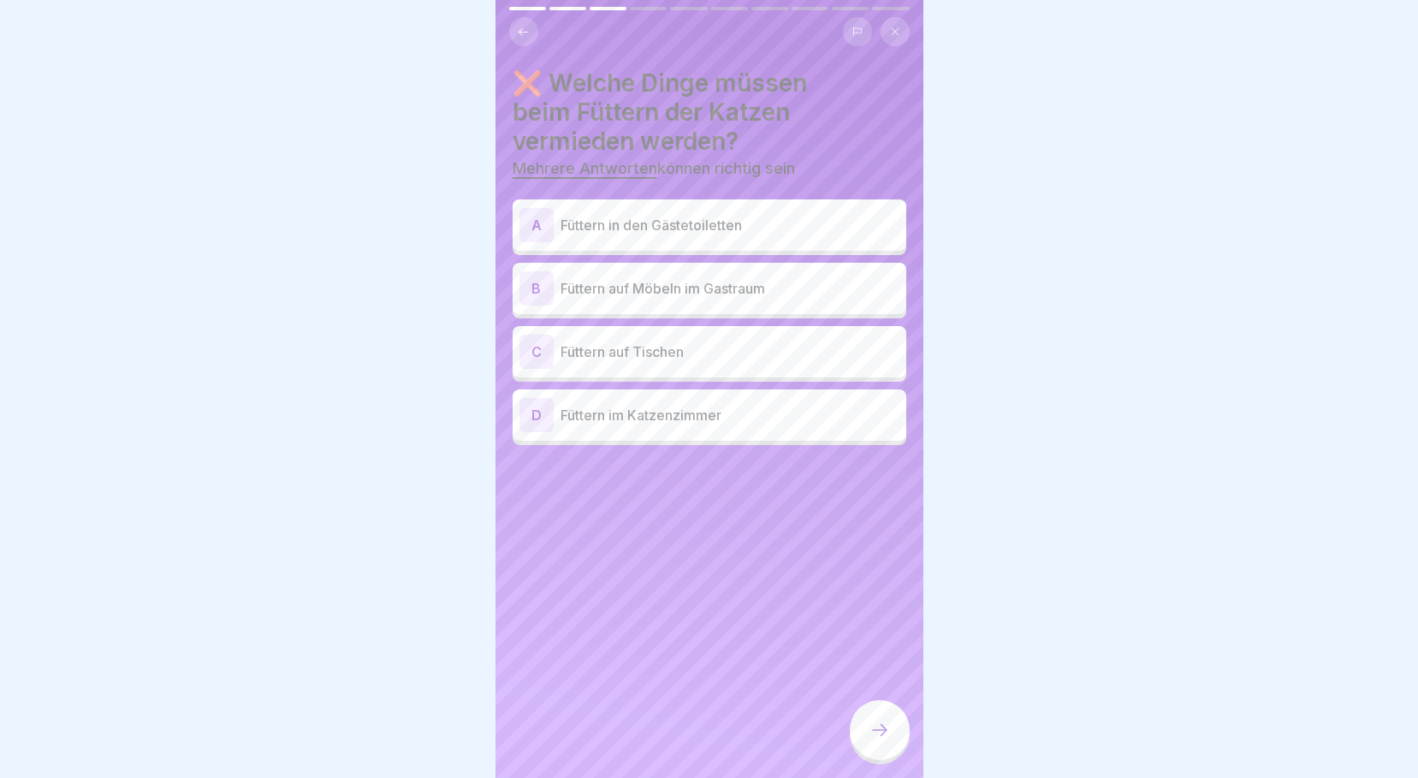
click at [523, 26] on button at bounding box center [523, 31] width 29 height 29
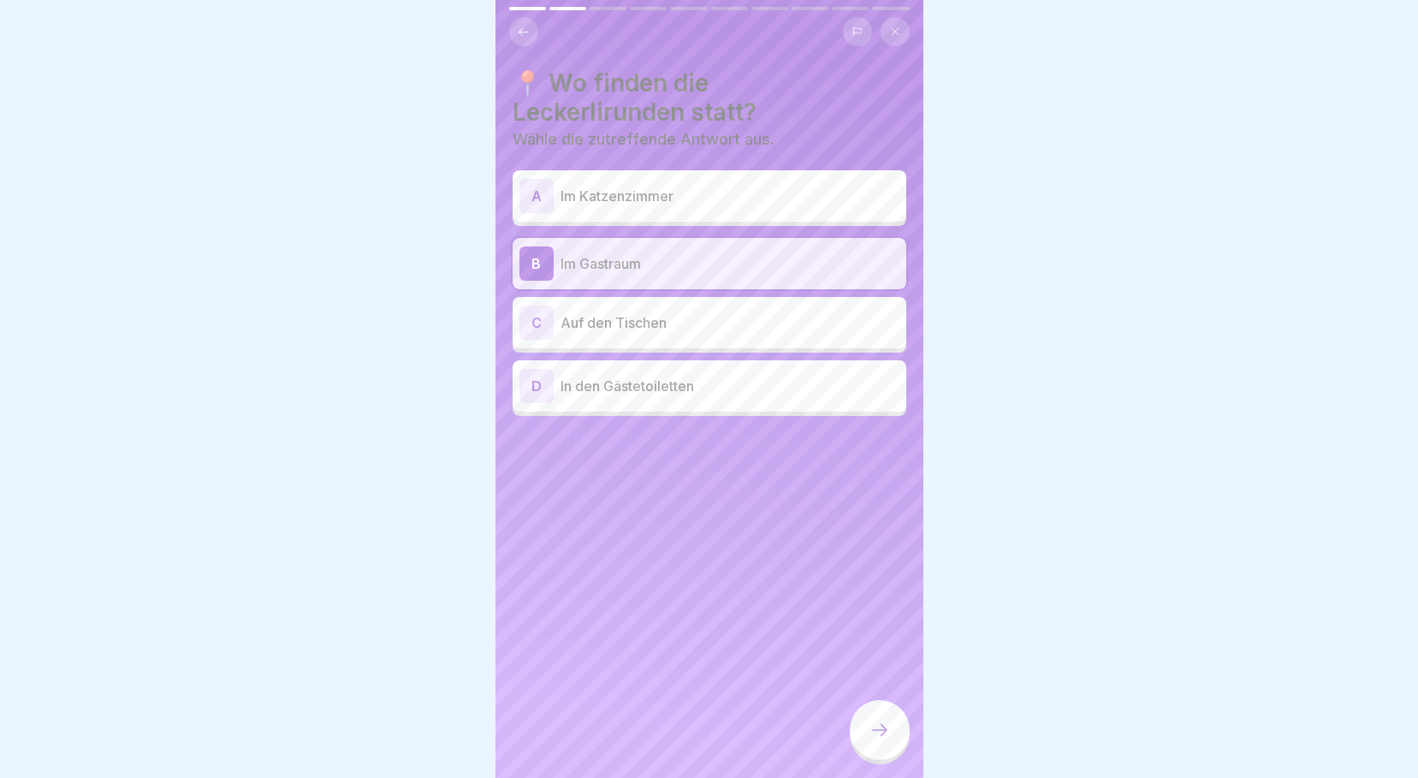
click at [881, 743] on div at bounding box center [880, 730] width 60 height 60
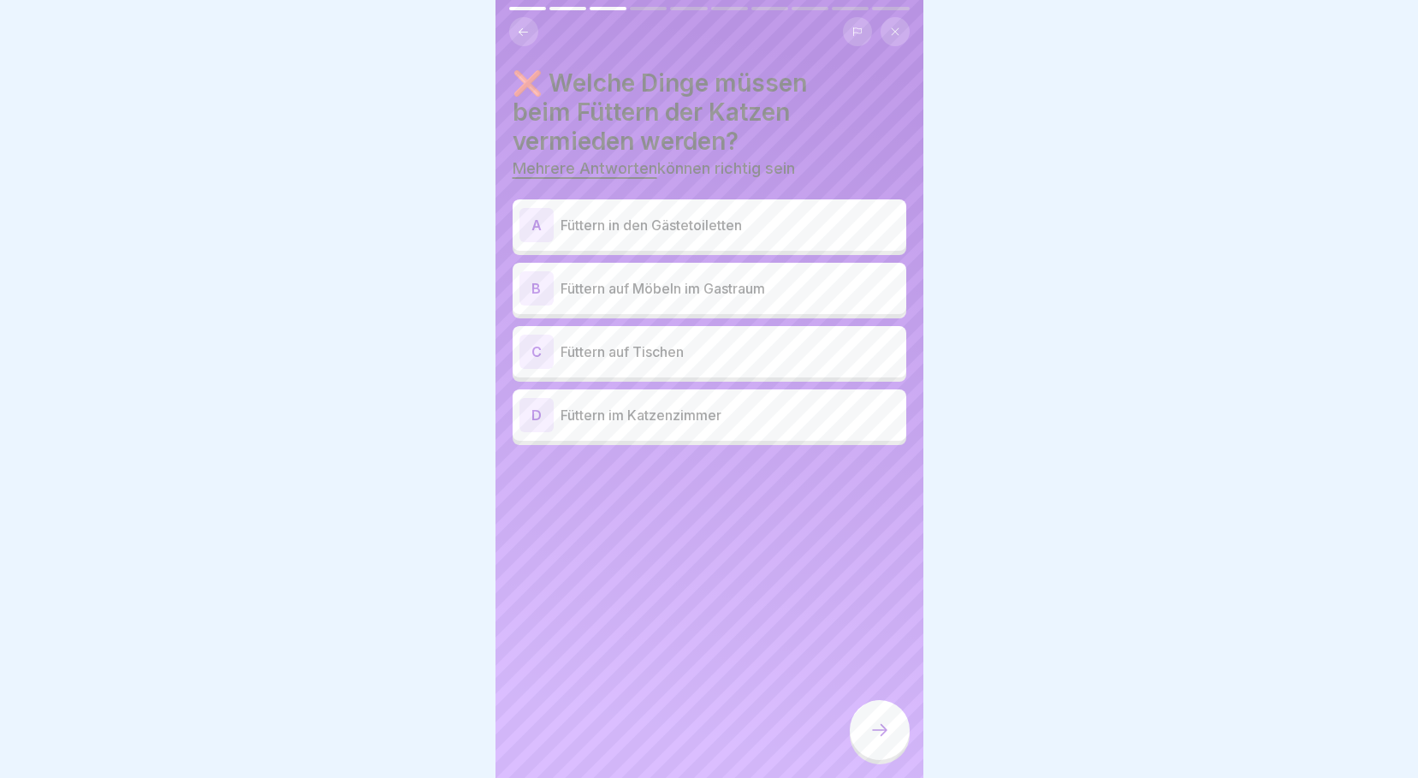
click at [628, 220] on p "Füttern in den Gästetoiletten" at bounding box center [729, 225] width 339 height 21
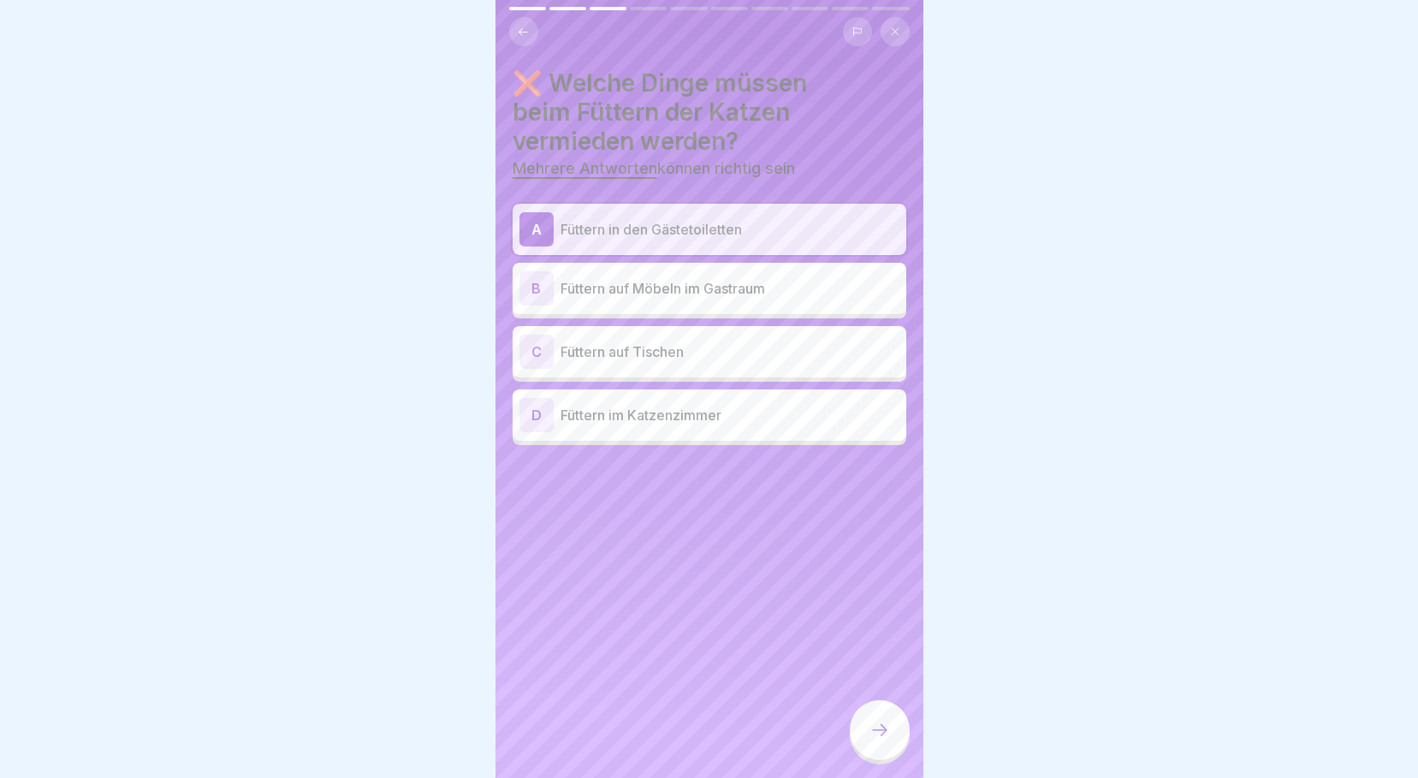
click at [628, 280] on p "Füttern auf Möbeln im Gastraum" at bounding box center [729, 288] width 339 height 21
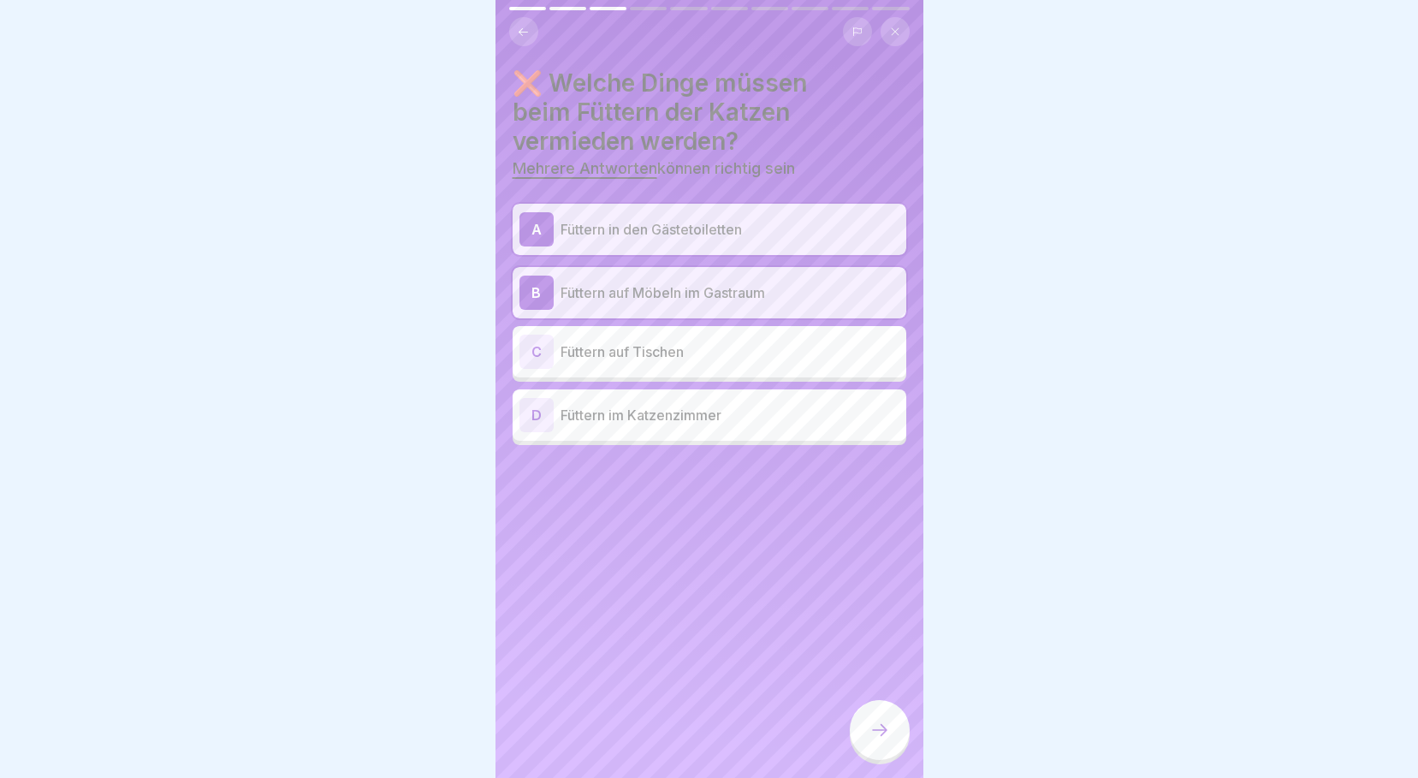
click at [630, 341] on p "Füttern auf Tischen" at bounding box center [729, 351] width 339 height 21
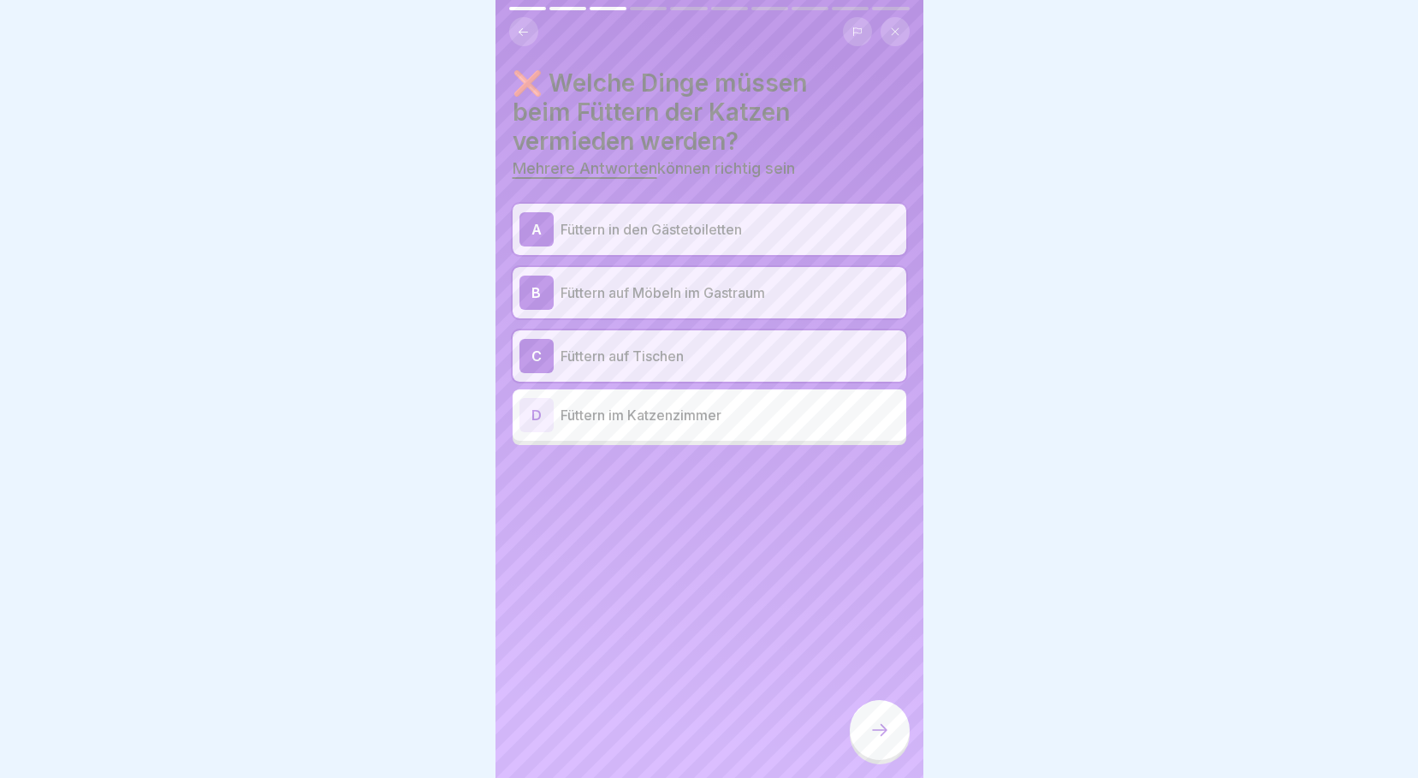
click at [880, 712] on div at bounding box center [880, 730] width 60 height 60
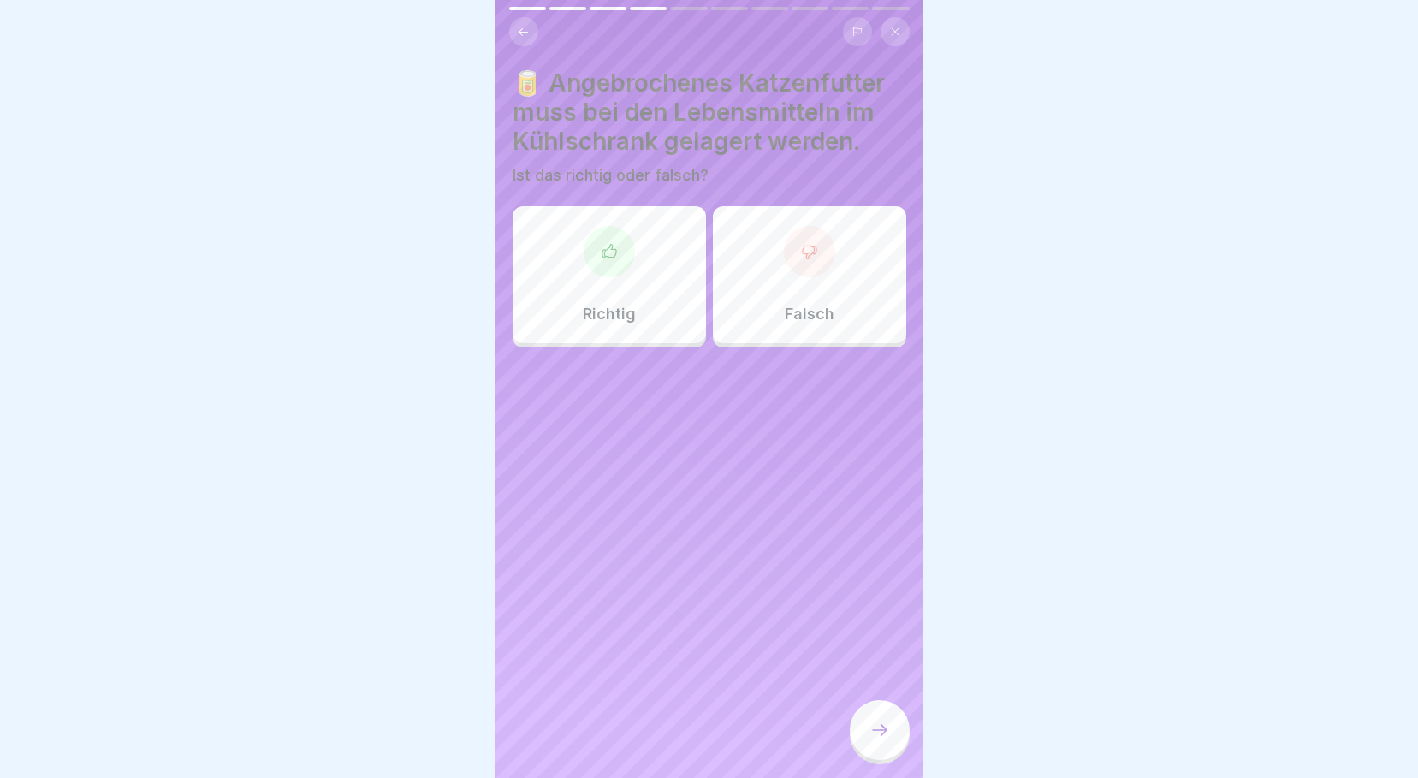
click at [785, 305] on p "Falsch" at bounding box center [810, 314] width 50 height 19
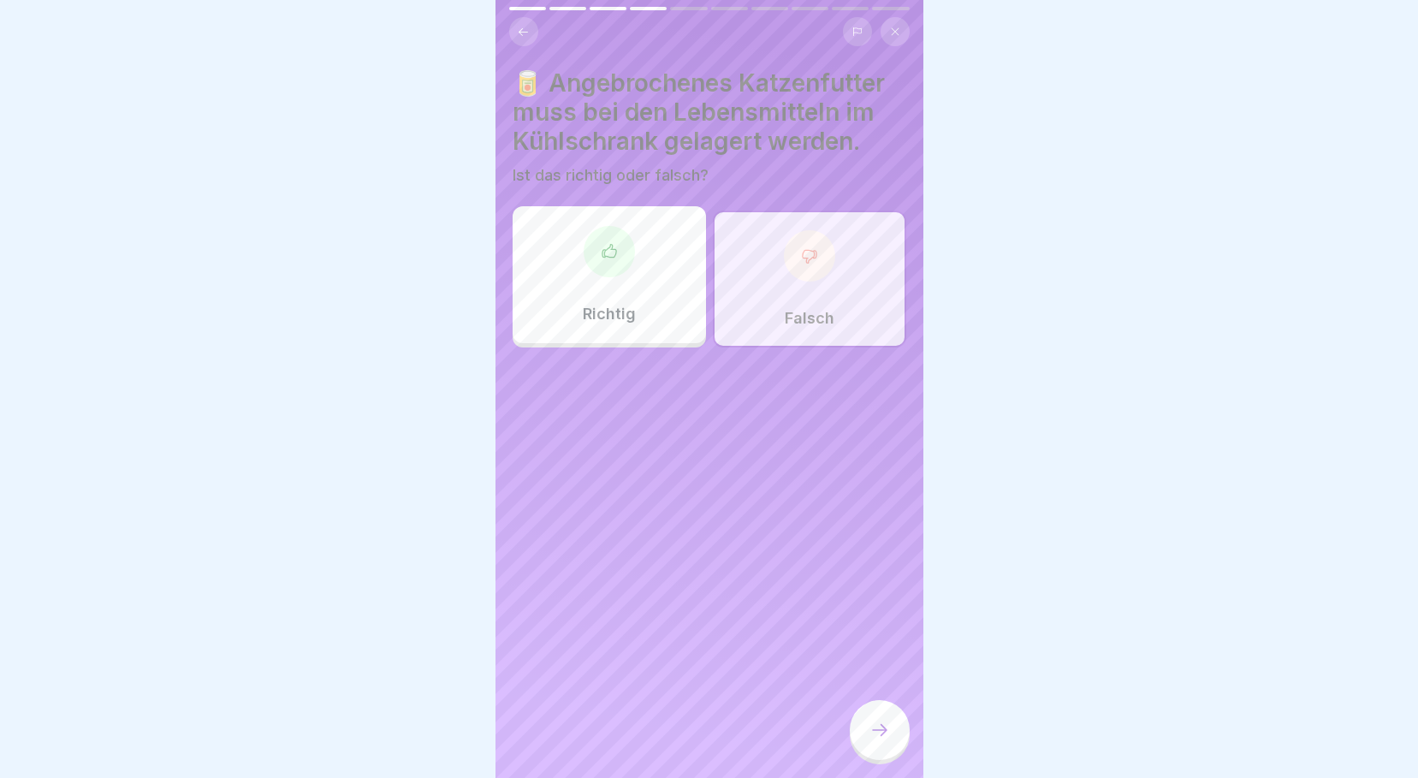
click at [877, 729] on icon at bounding box center [879, 730] width 21 height 21
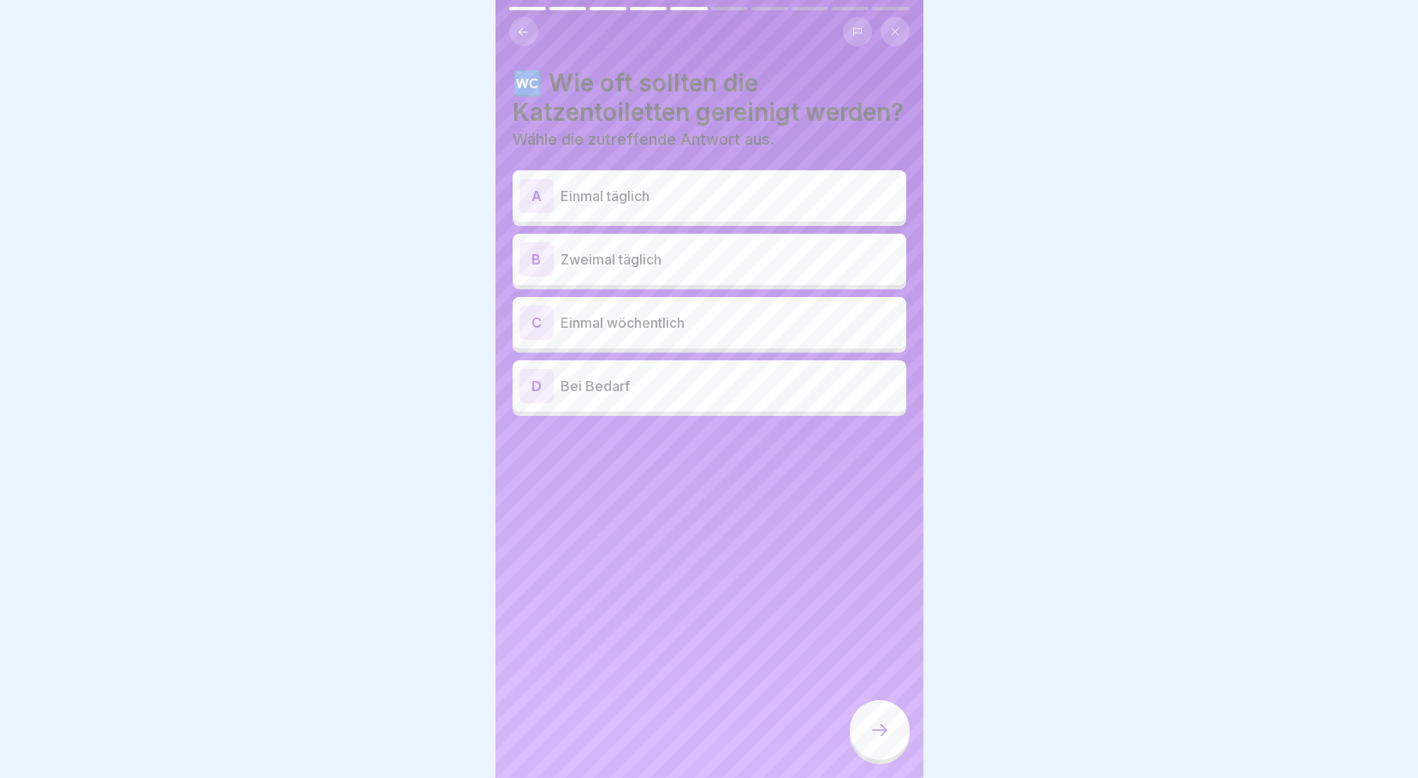
click at [663, 270] on p "Zweimal täglich" at bounding box center [729, 259] width 339 height 21
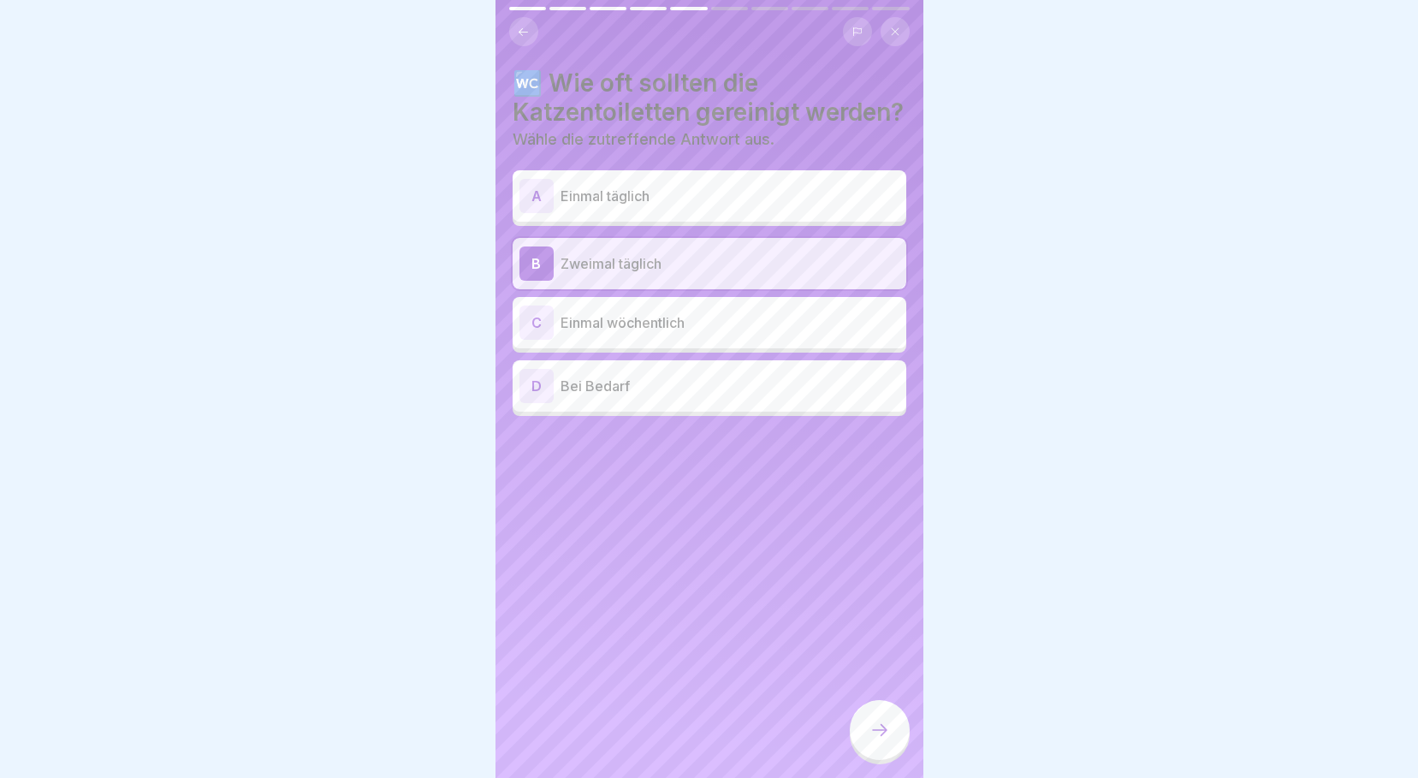
click at [876, 720] on div at bounding box center [880, 730] width 60 height 60
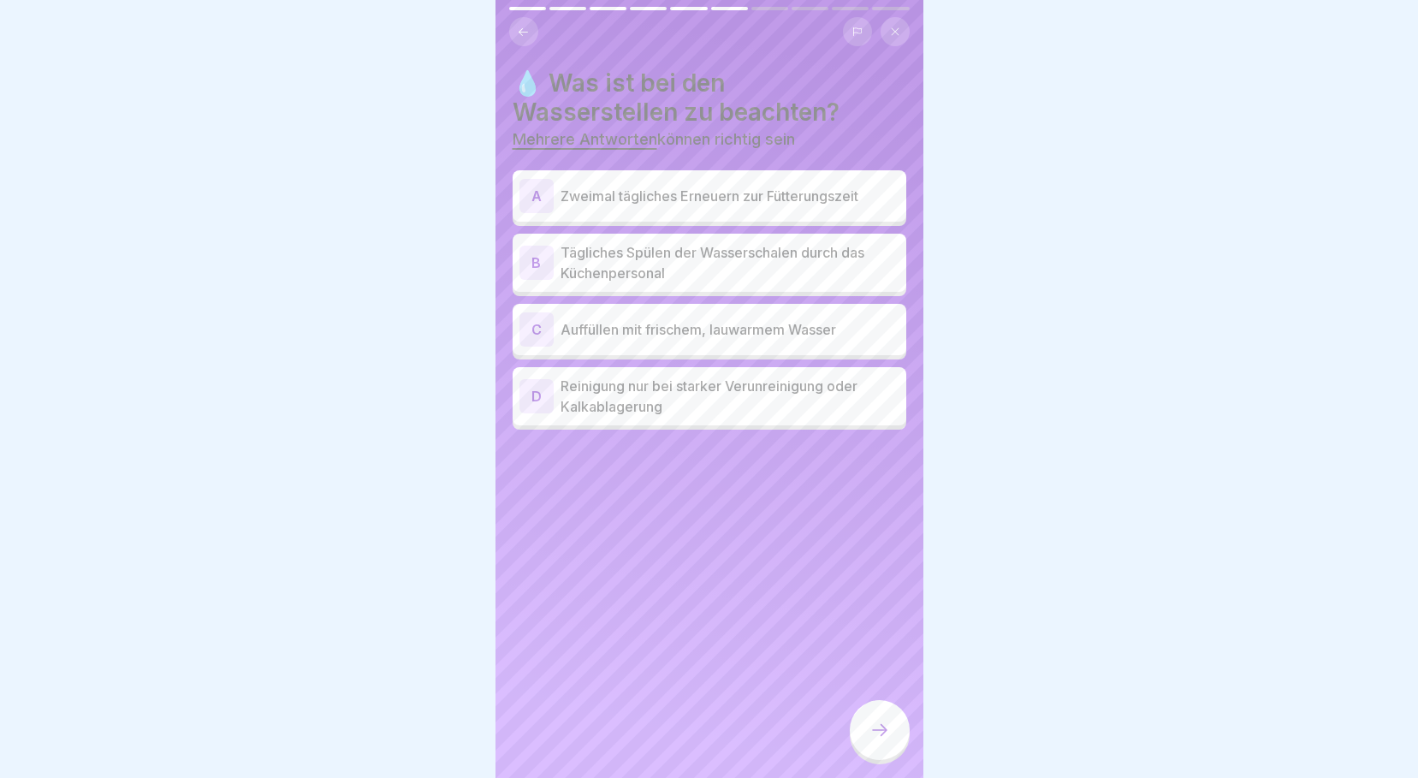
click at [699, 195] on div "A Zweimal tägliches Erneuern zur Fütterungszeit" at bounding box center [709, 196] width 380 height 34
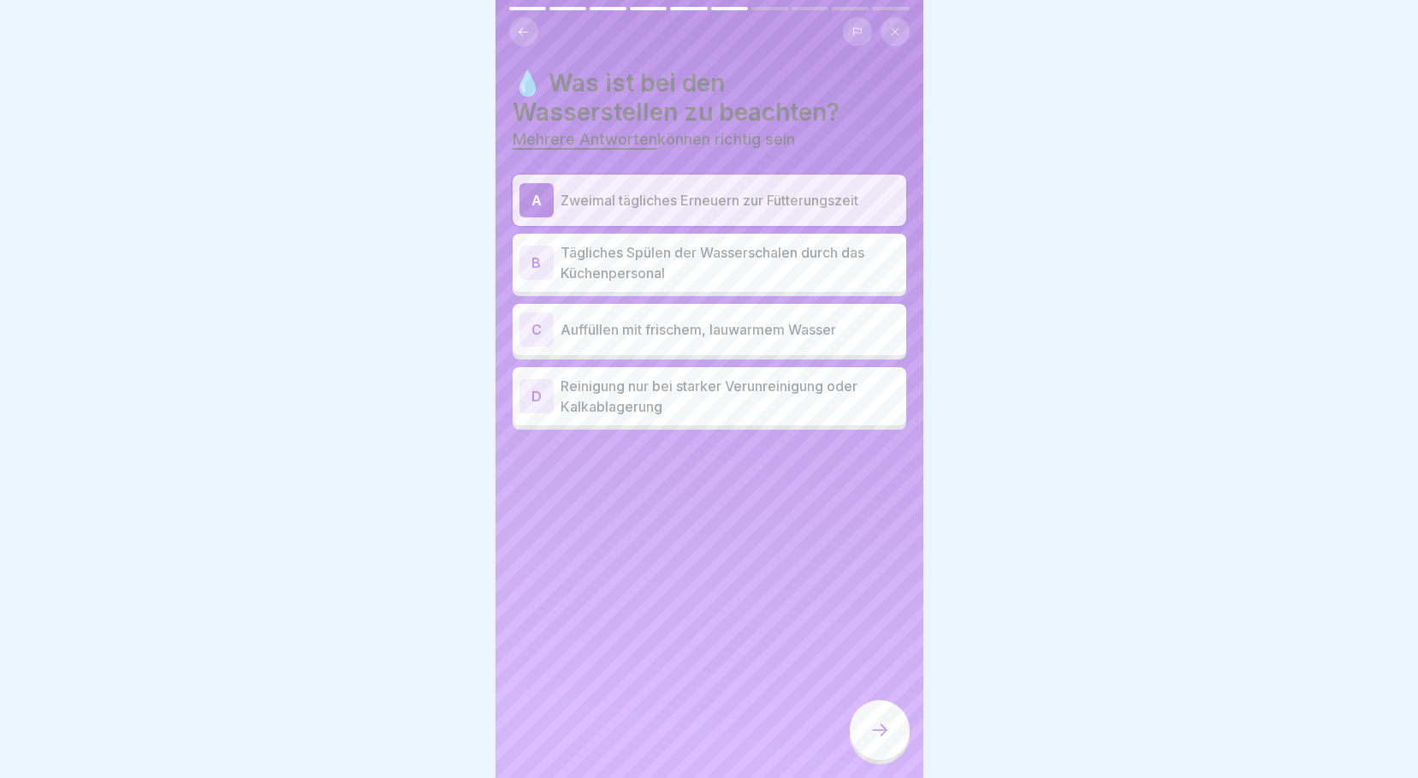
click at [690, 258] on p "Tägliches Spülen der Wasserschalen durch das Küchenpersonal" at bounding box center [729, 262] width 339 height 41
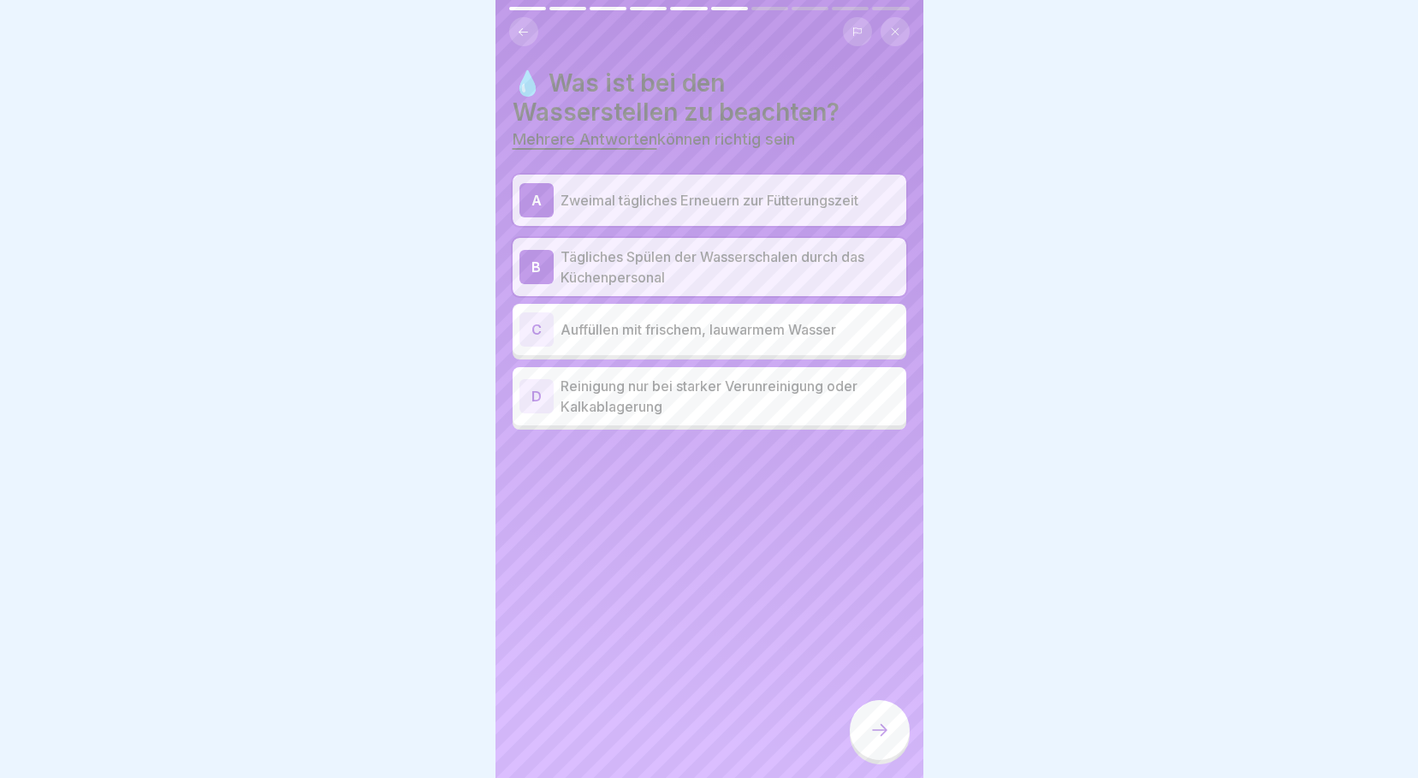
click at [691, 326] on p "Auffüllen mit frischem, lauwarmem Wasser" at bounding box center [729, 329] width 339 height 21
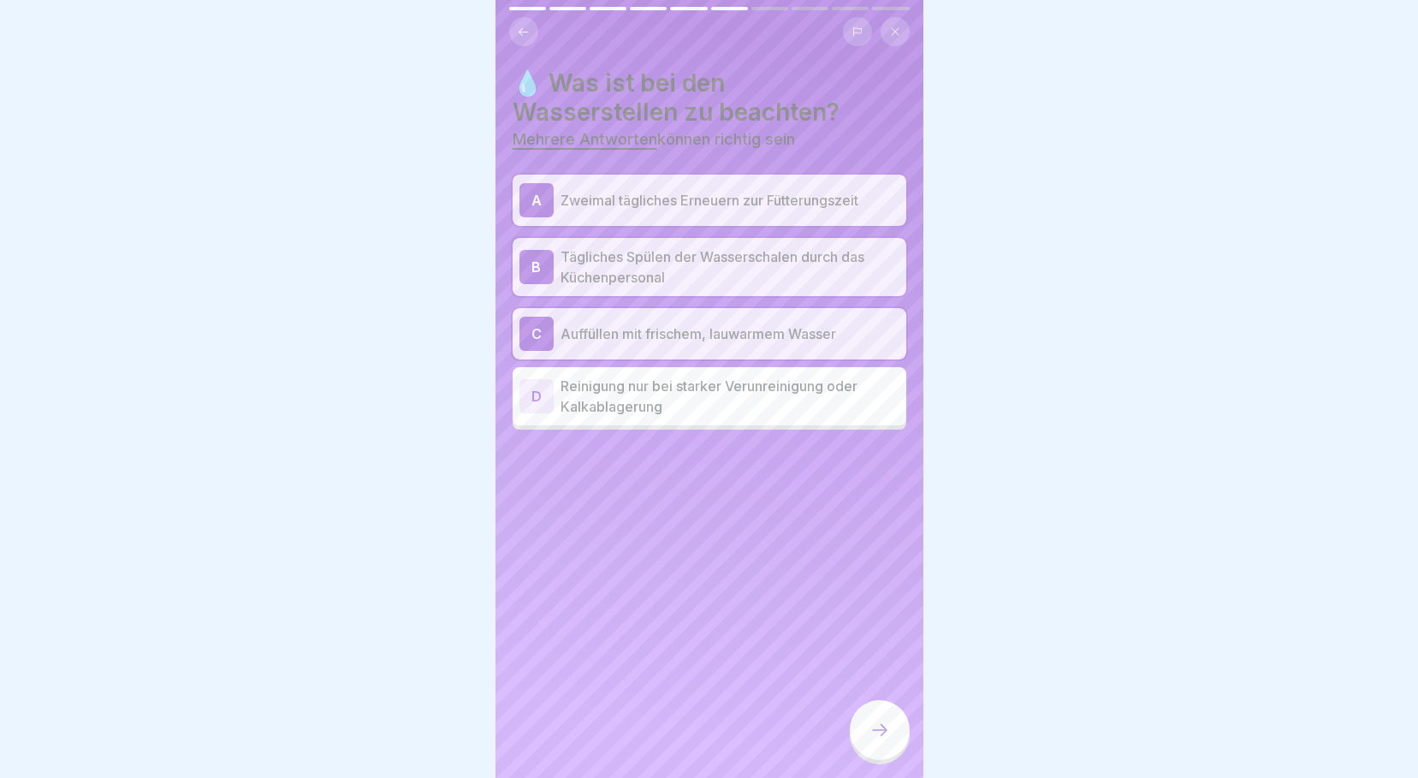
click at [894, 727] on div at bounding box center [880, 730] width 60 height 60
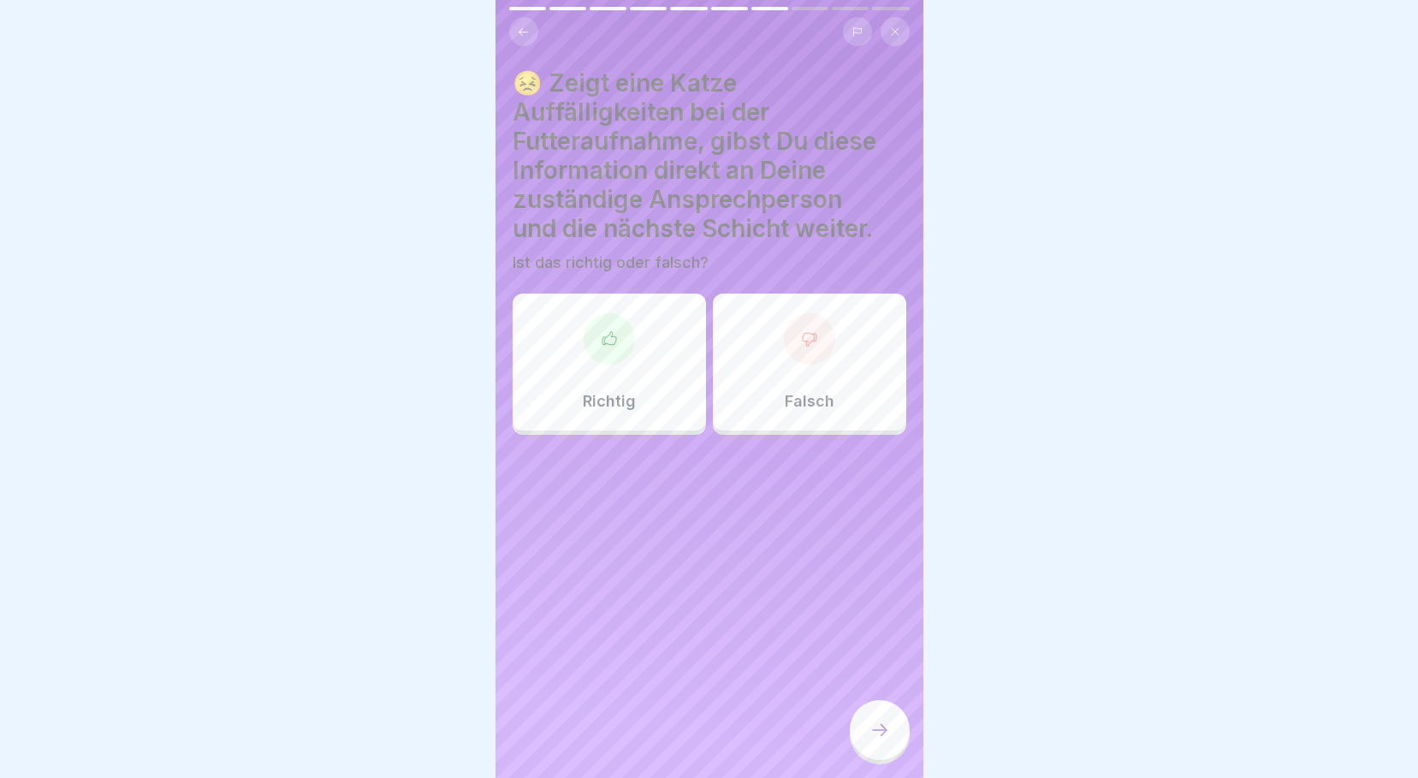
click at [665, 389] on div "Richtig" at bounding box center [608, 361] width 193 height 137
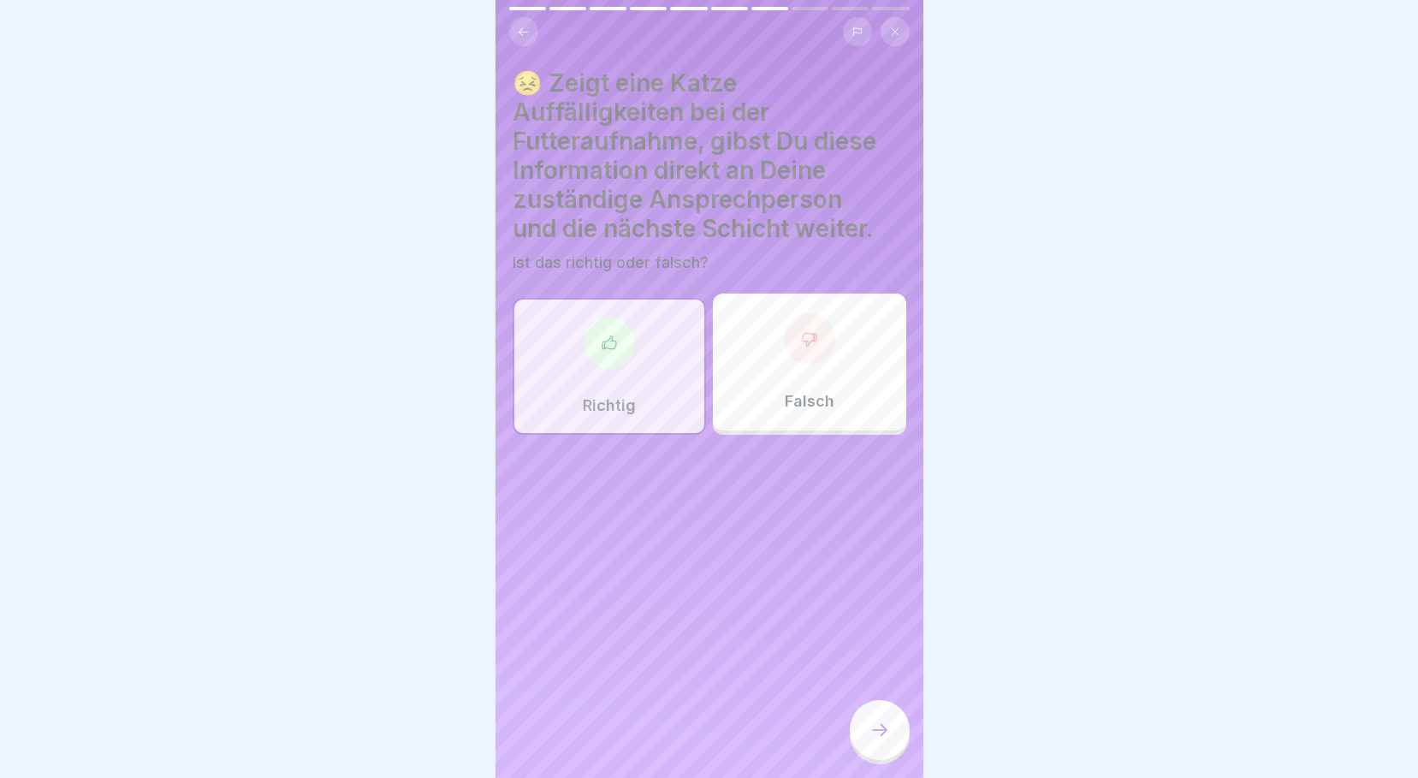
click at [870, 720] on div at bounding box center [880, 730] width 60 height 60
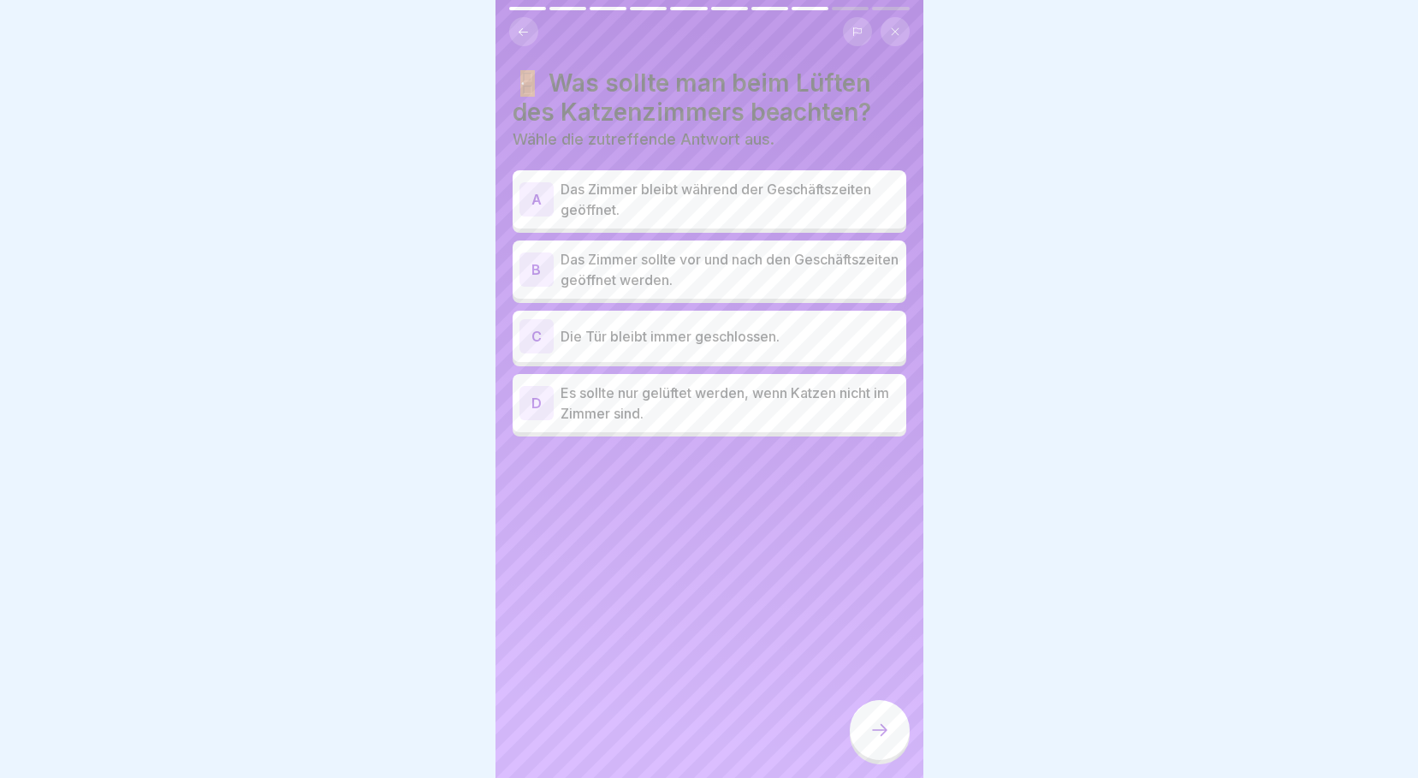
click at [799, 260] on p "Das Zimmer sollte vor und nach den Geschäftszeiten geöffnet werden." at bounding box center [729, 269] width 339 height 41
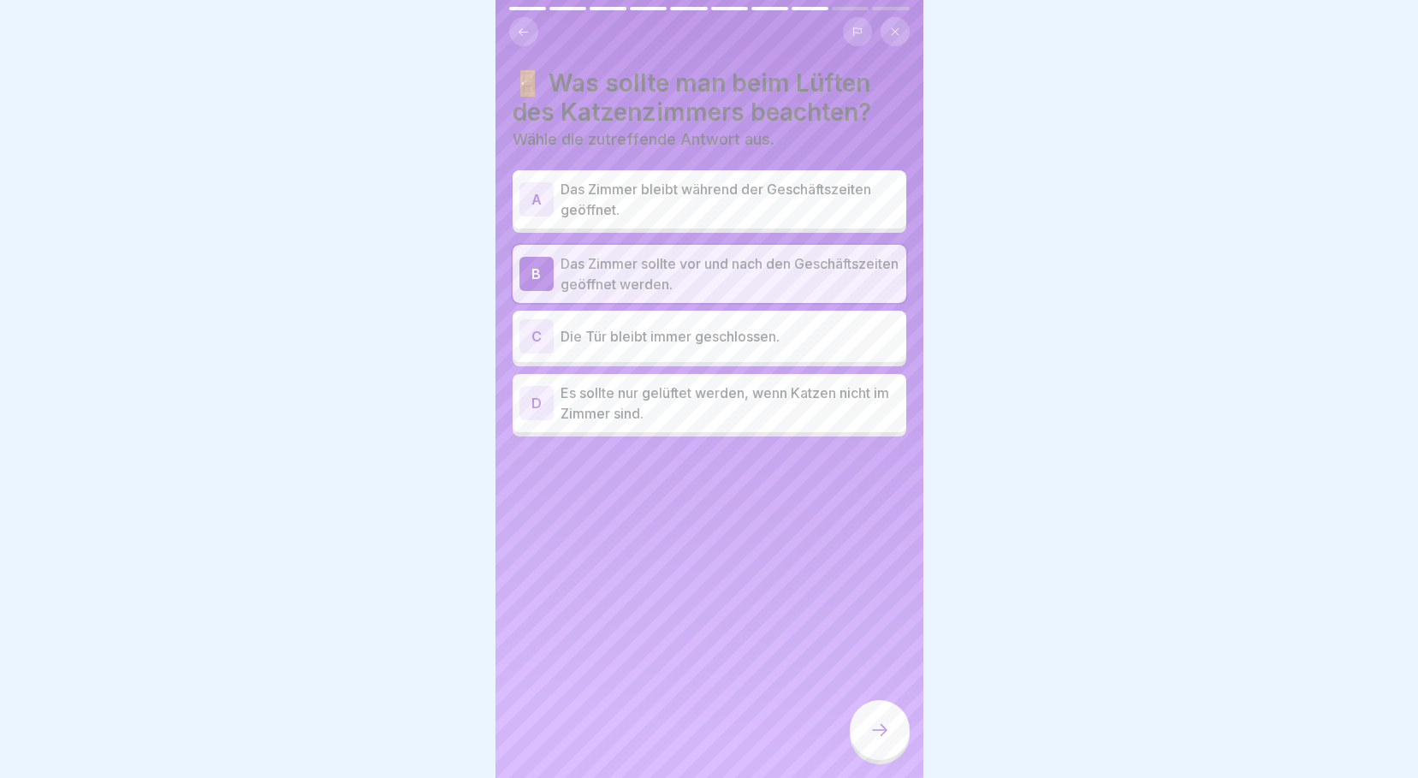
click at [886, 746] on div at bounding box center [880, 730] width 60 height 60
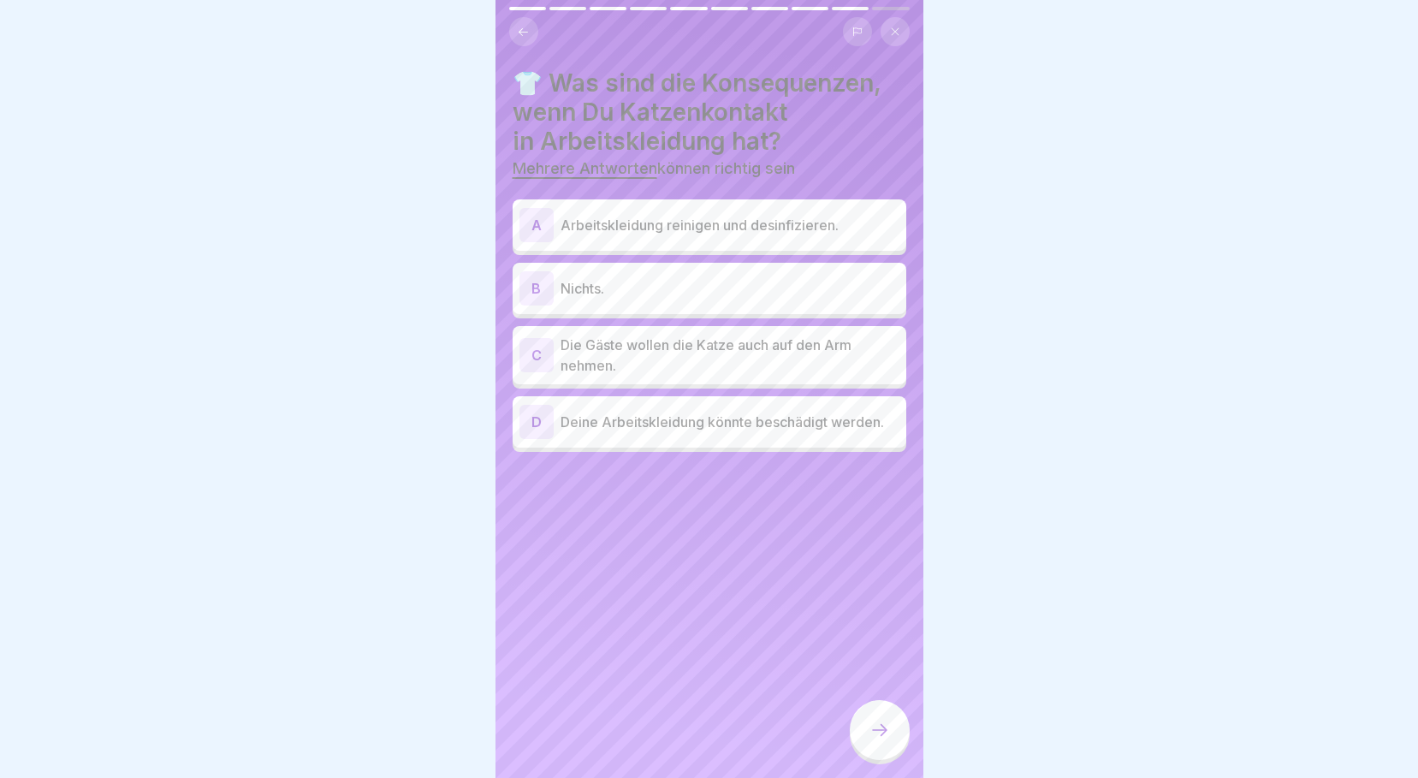
click at [811, 226] on div "A Arbeitskleidung reinigen und desinfizieren." at bounding box center [709, 225] width 380 height 34
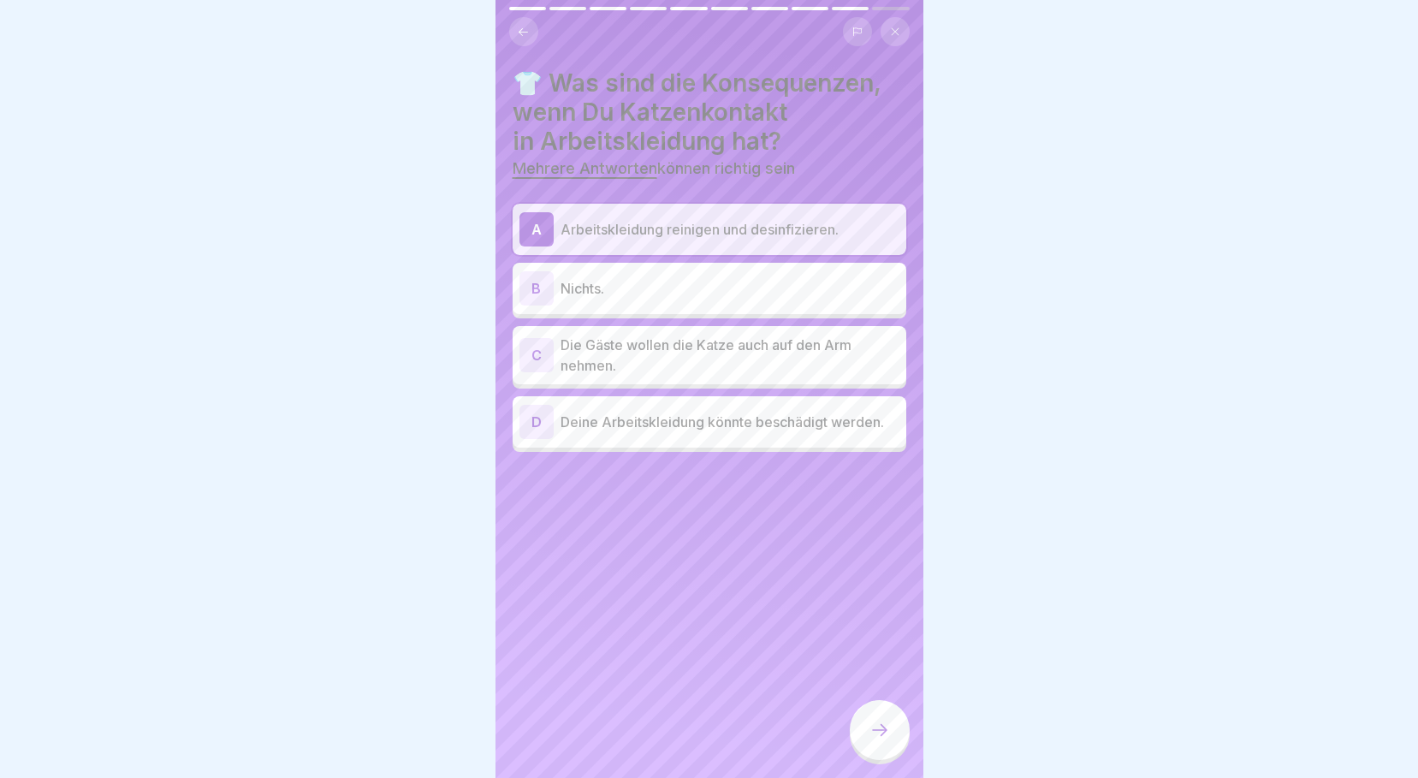
click at [807, 435] on div "A Arbeitskleidung reinigen und desinfizieren. B Nichts. C Die Gäste wollen die …" at bounding box center [709, 328] width 394 height 248
click at [795, 418] on p "Deine Arbeitskleidung könnte beschädigt werden." at bounding box center [729, 422] width 339 height 21
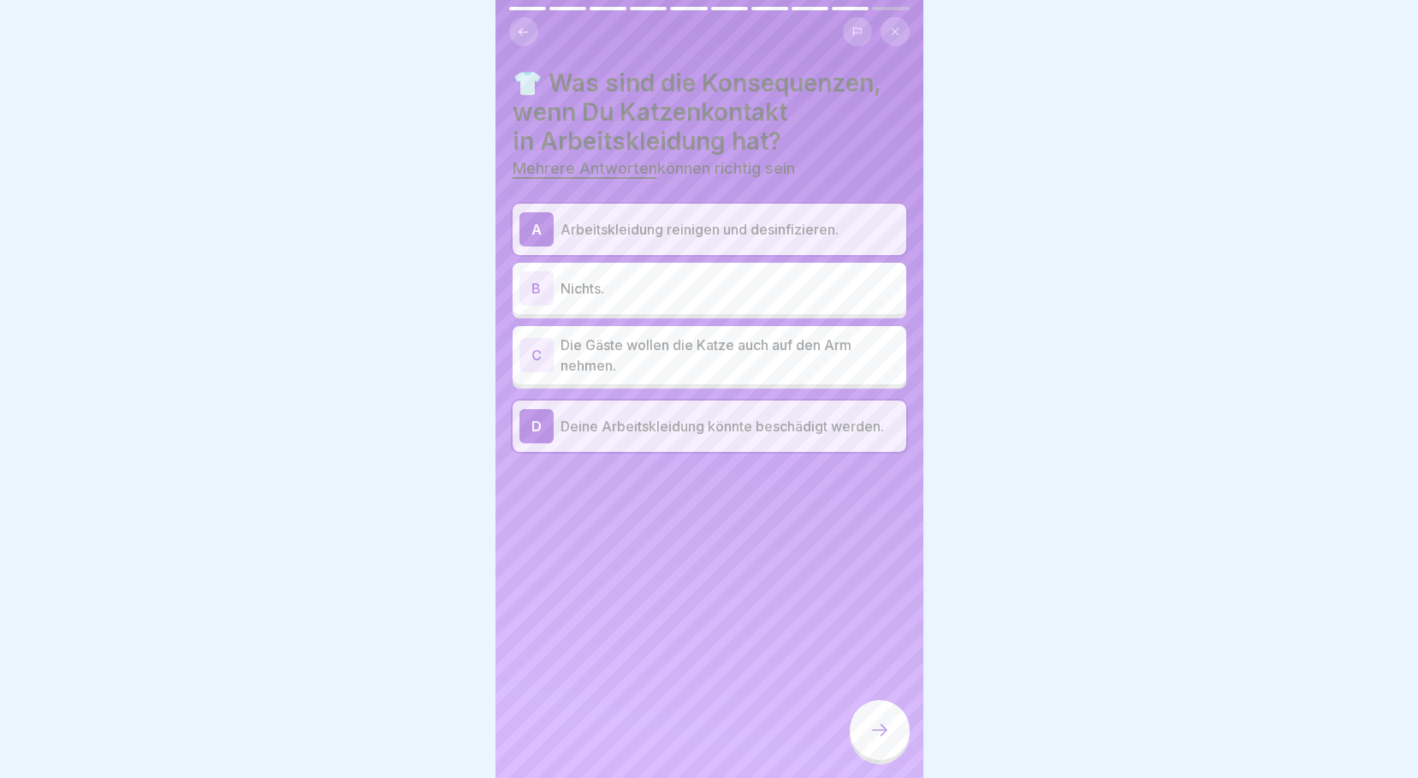
click at [866, 726] on div at bounding box center [880, 730] width 60 height 60
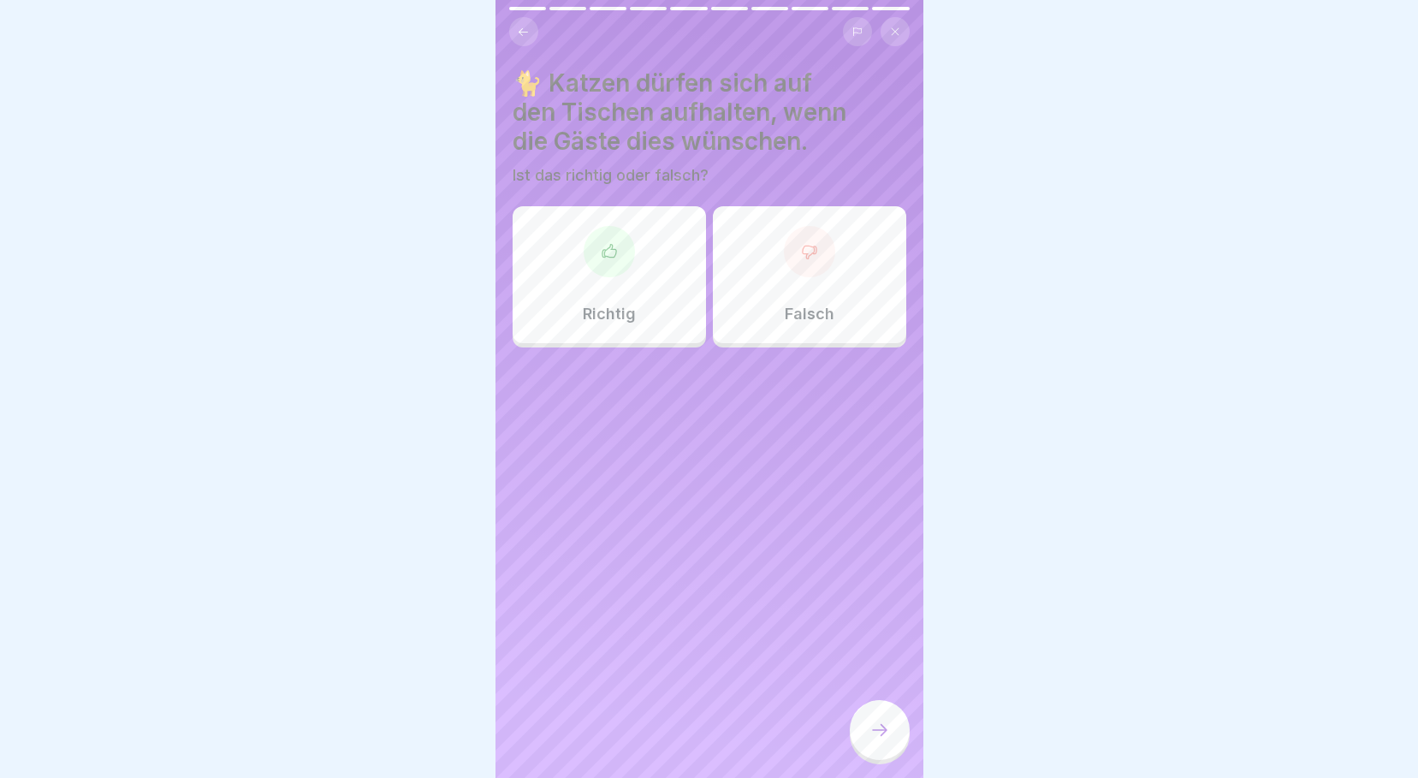
click at [772, 308] on div "Falsch" at bounding box center [809, 274] width 193 height 137
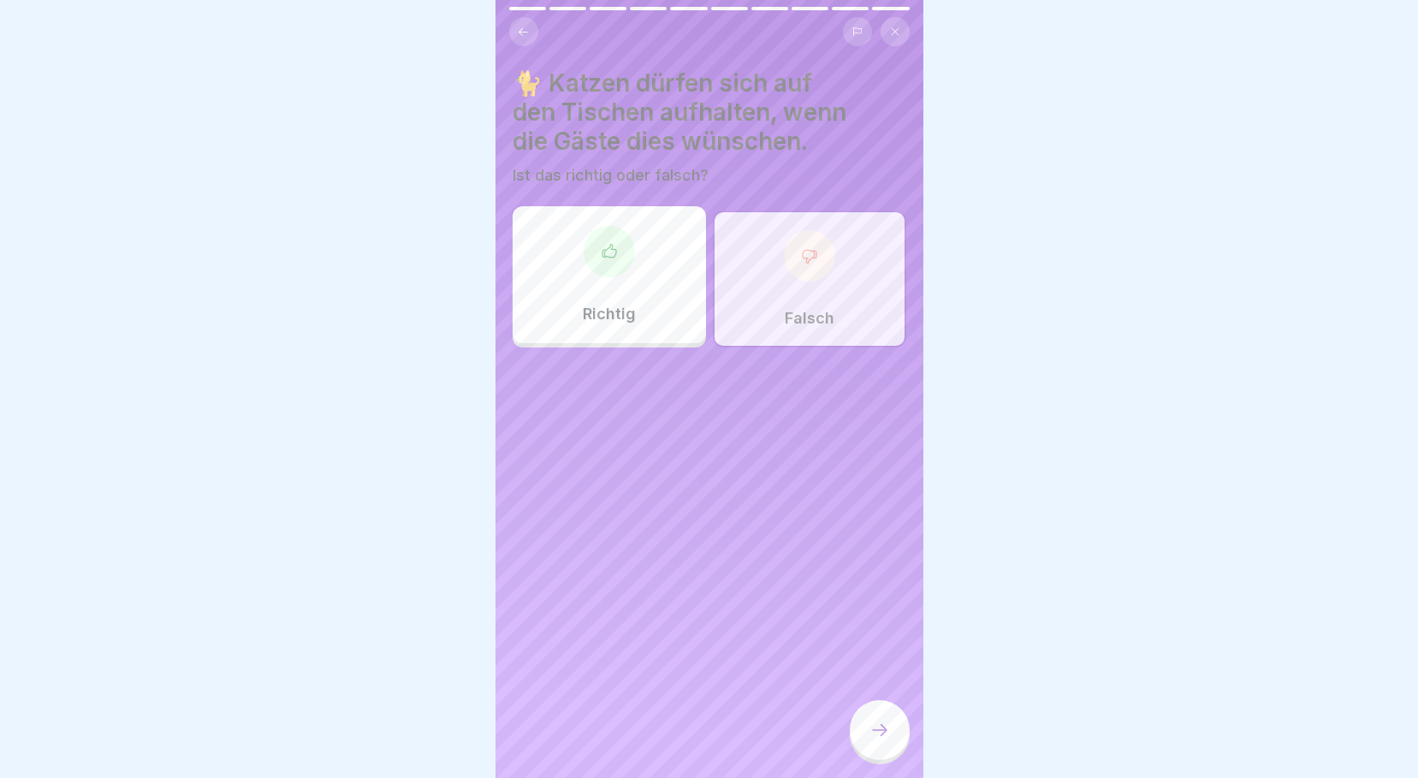
click at [878, 720] on div at bounding box center [880, 730] width 60 height 60
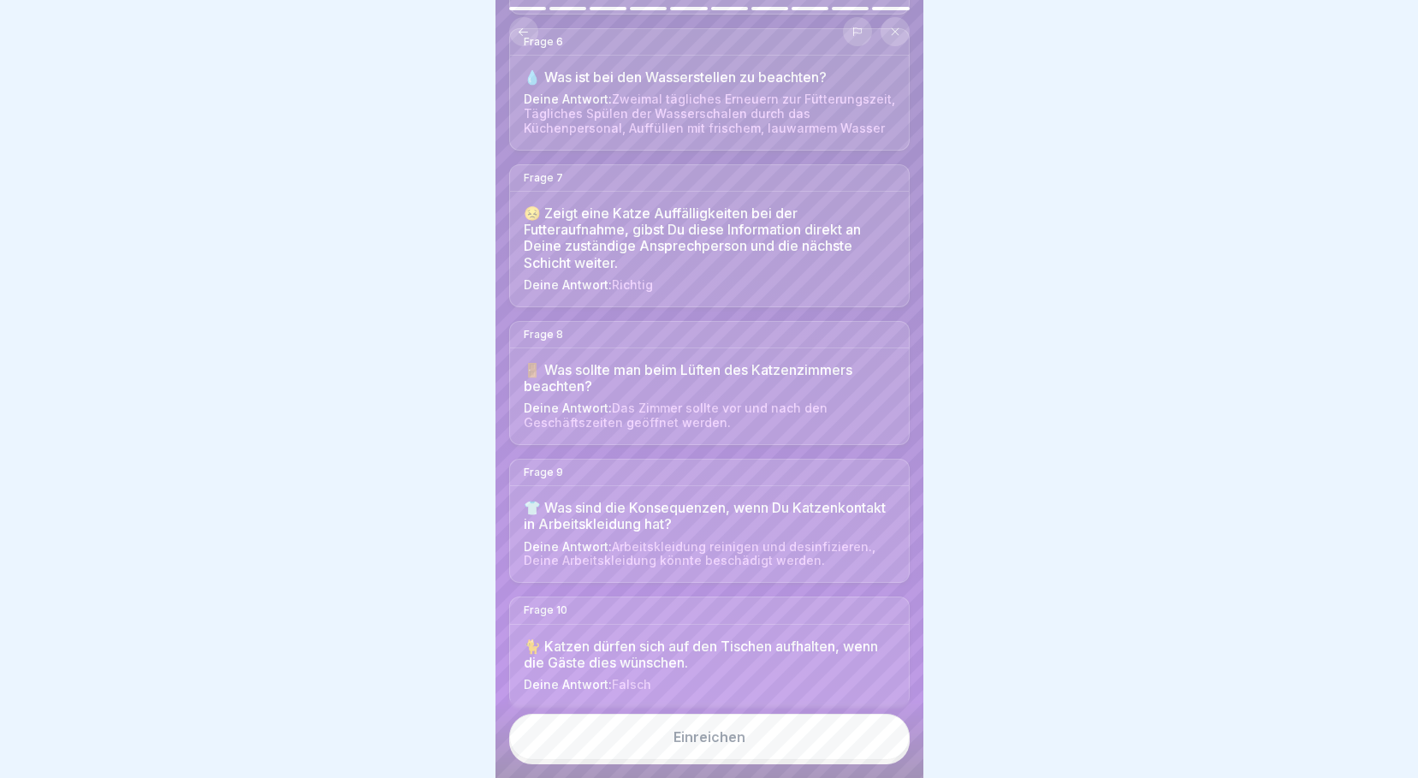
scroll to position [13, 0]
click at [797, 740] on button "Einreichen" at bounding box center [709, 737] width 400 height 46
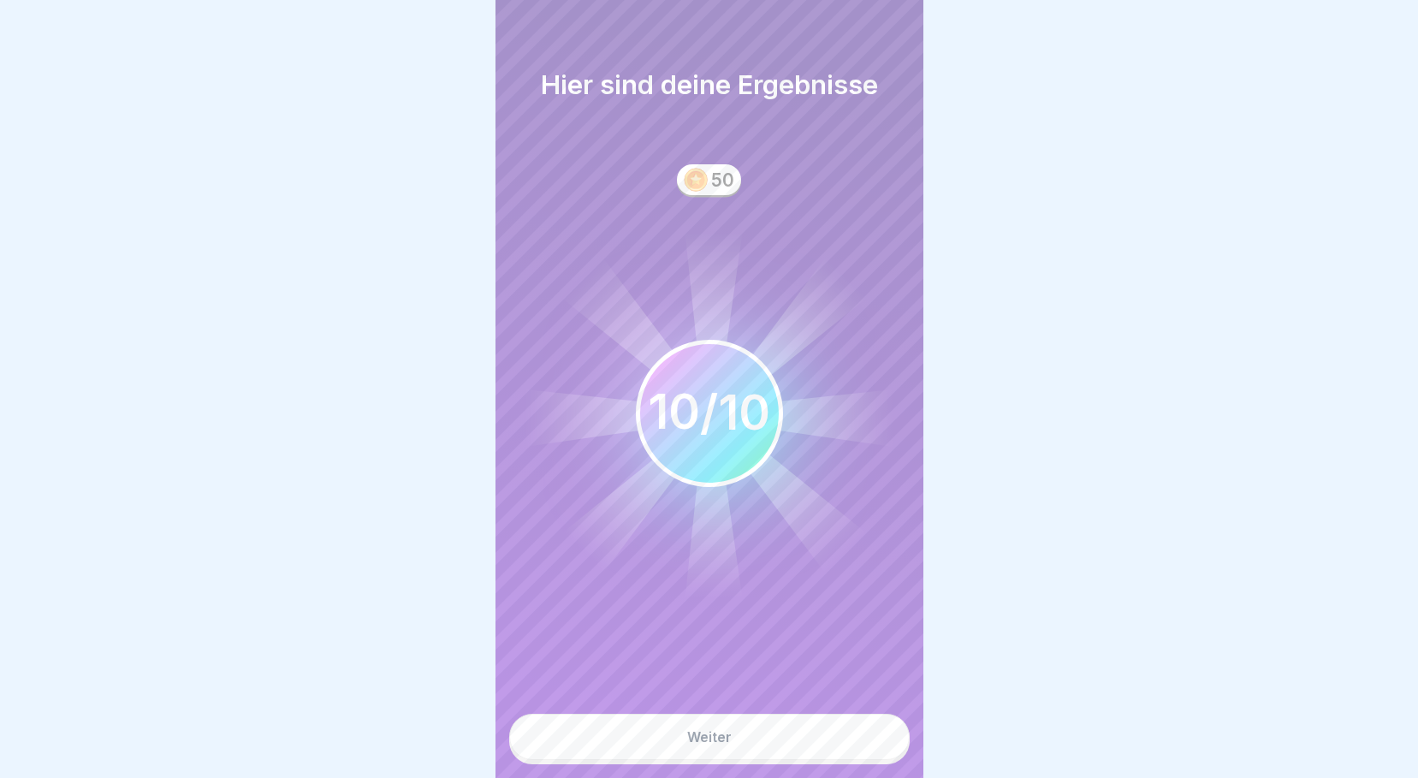
click at [779, 751] on button "Weiter" at bounding box center [709, 737] width 400 height 46
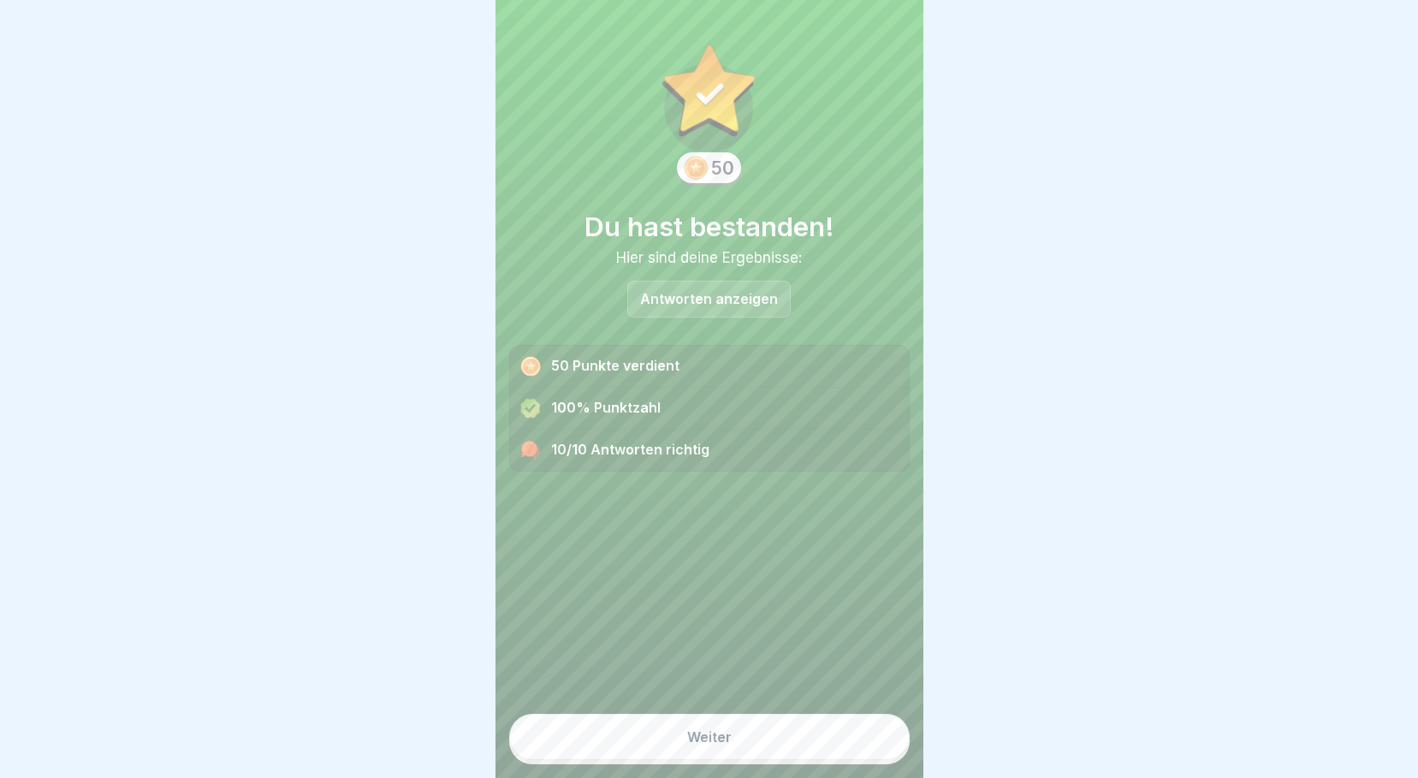
click at [702, 737] on div "Weiter" at bounding box center [709, 736] width 44 height 15
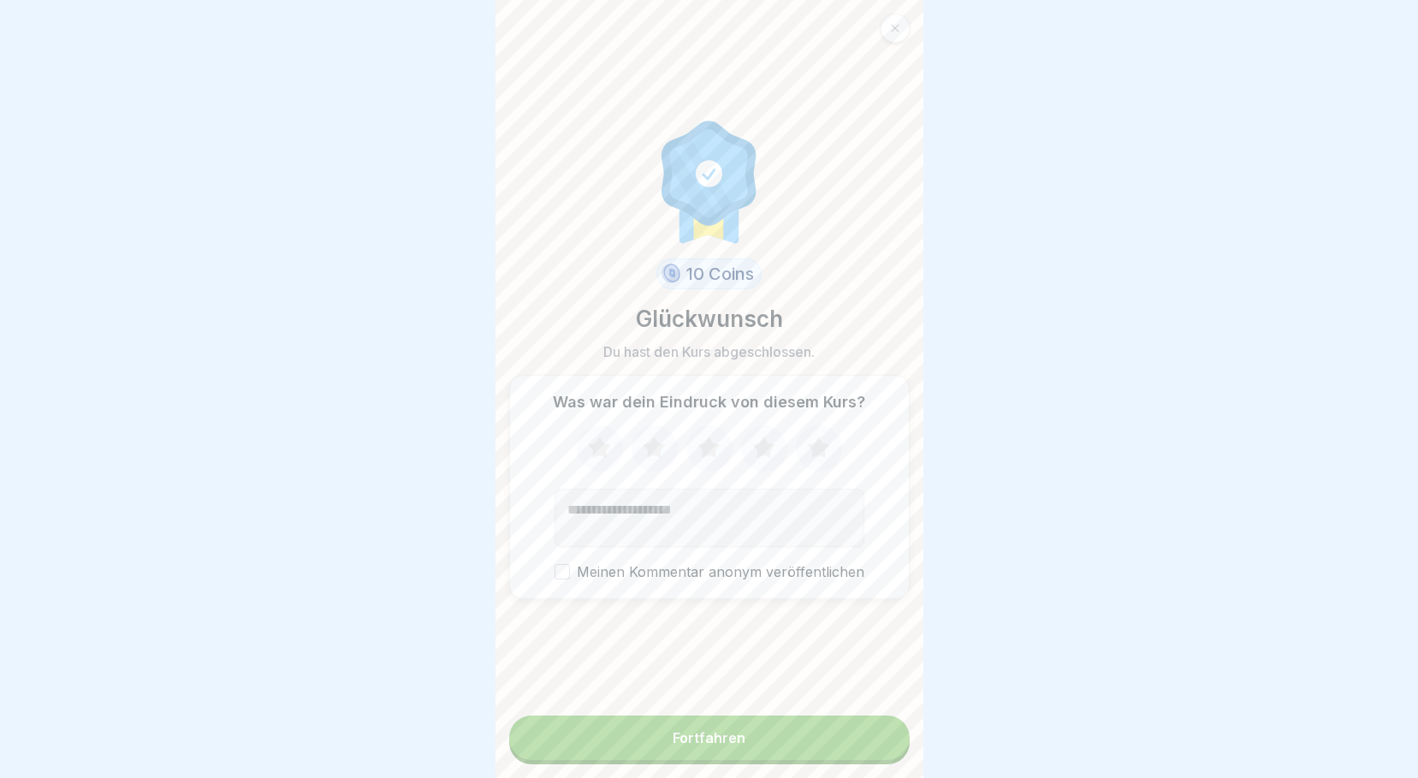
click at [749, 735] on button "Fortfahren" at bounding box center [709, 737] width 400 height 44
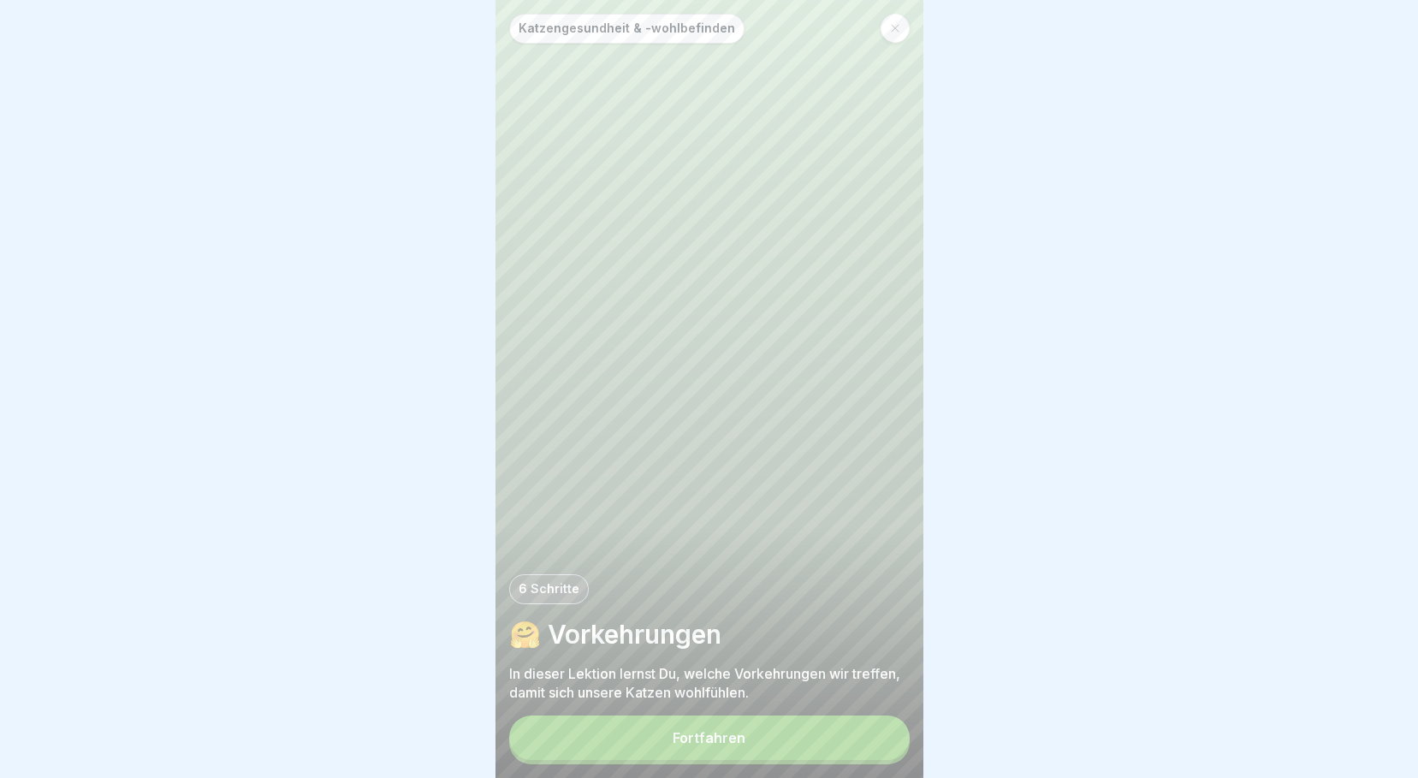
click at [899, 23] on icon at bounding box center [895, 28] width 10 height 10
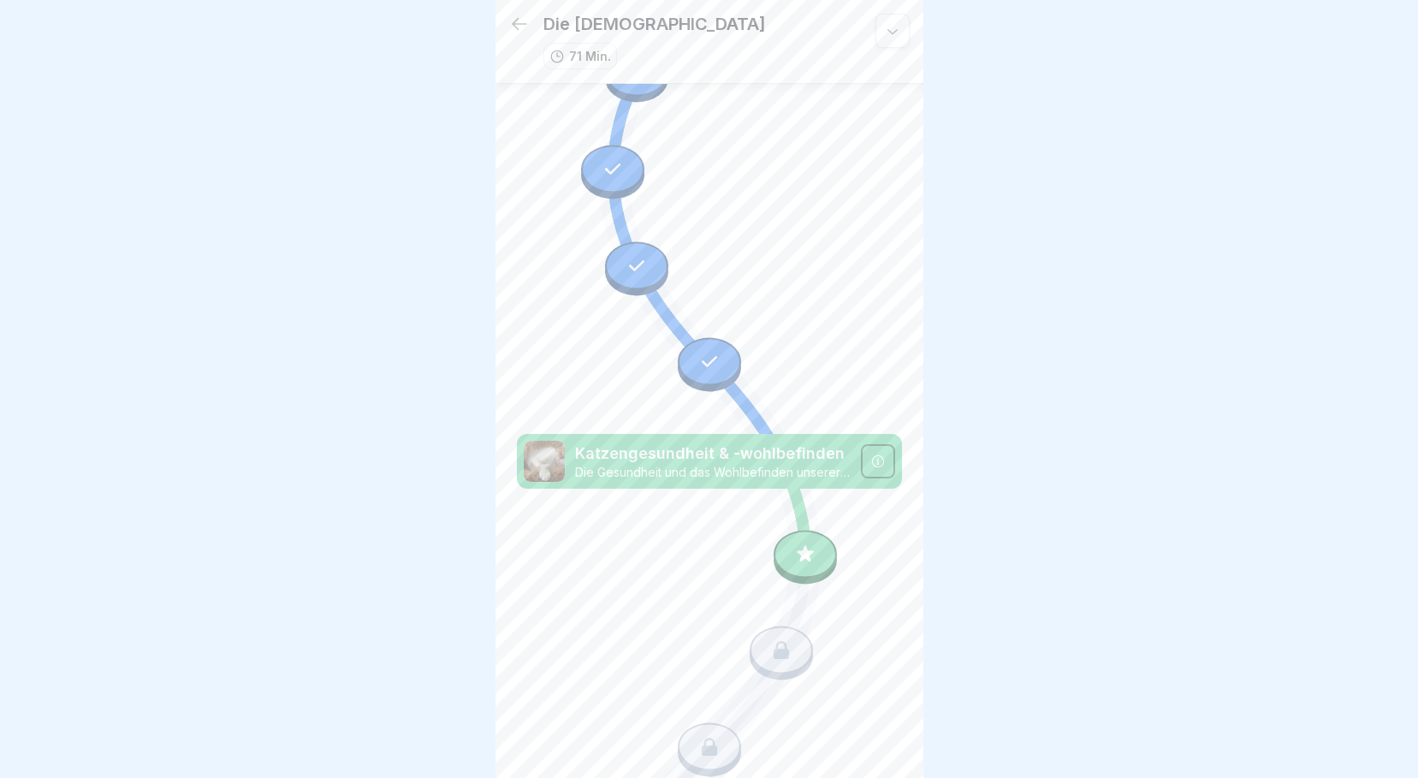
scroll to position [513, 0]
click at [712, 352] on icon at bounding box center [709, 363] width 22 height 22
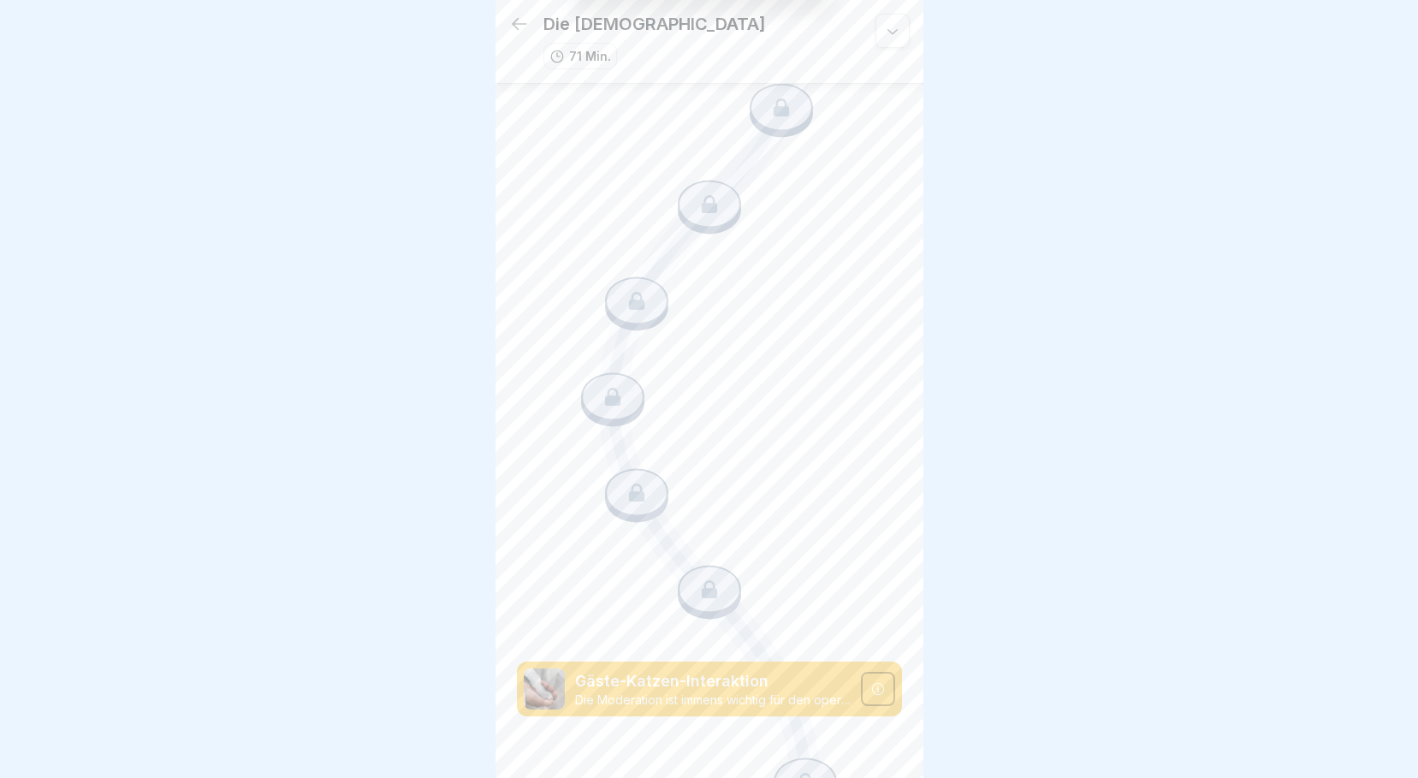
scroll to position [1112, 0]
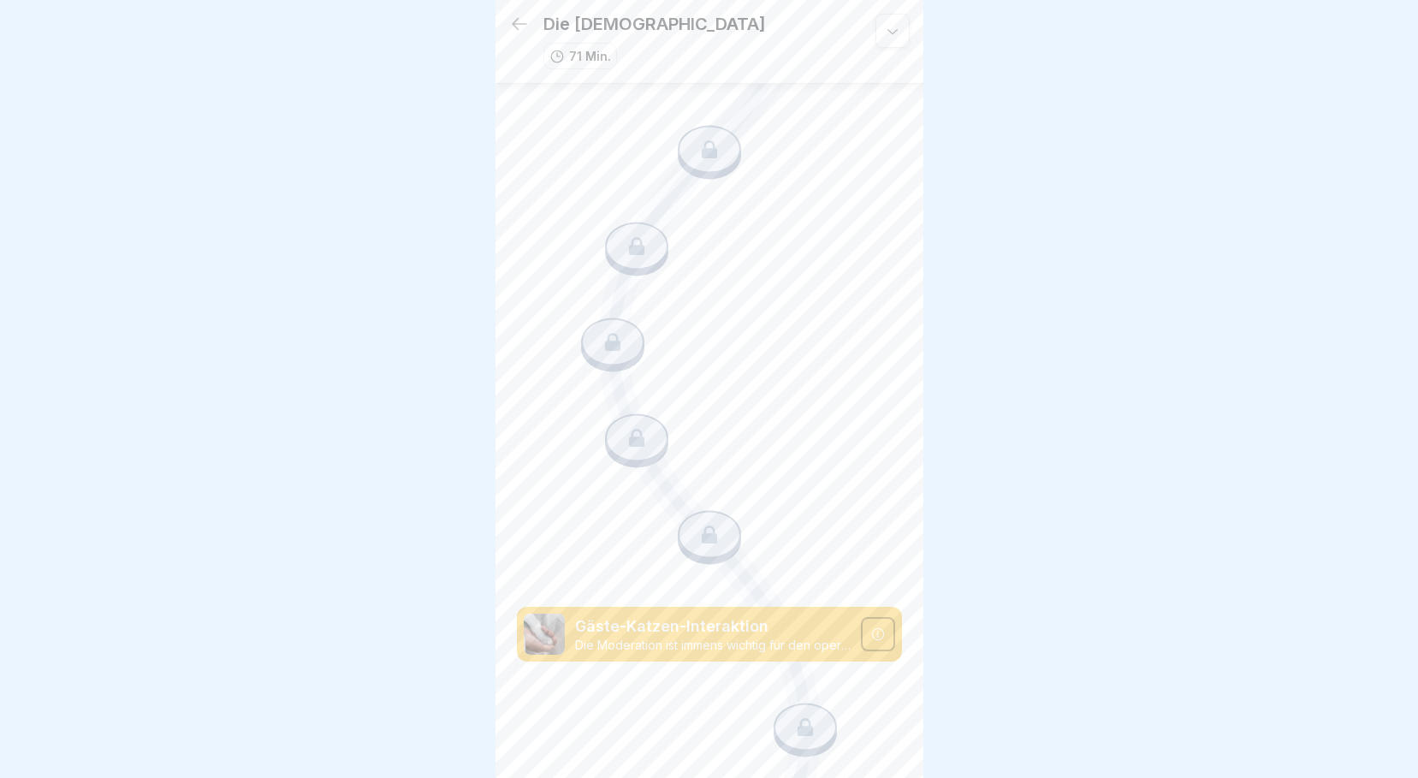
click at [704, 524] on icon at bounding box center [709, 535] width 22 height 22
drag, startPoint x: 601, startPoint y: 371, endPoint x: 612, endPoint y: 379, distance: 13.5
click at [605, 414] on div at bounding box center [636, 441] width 63 height 54
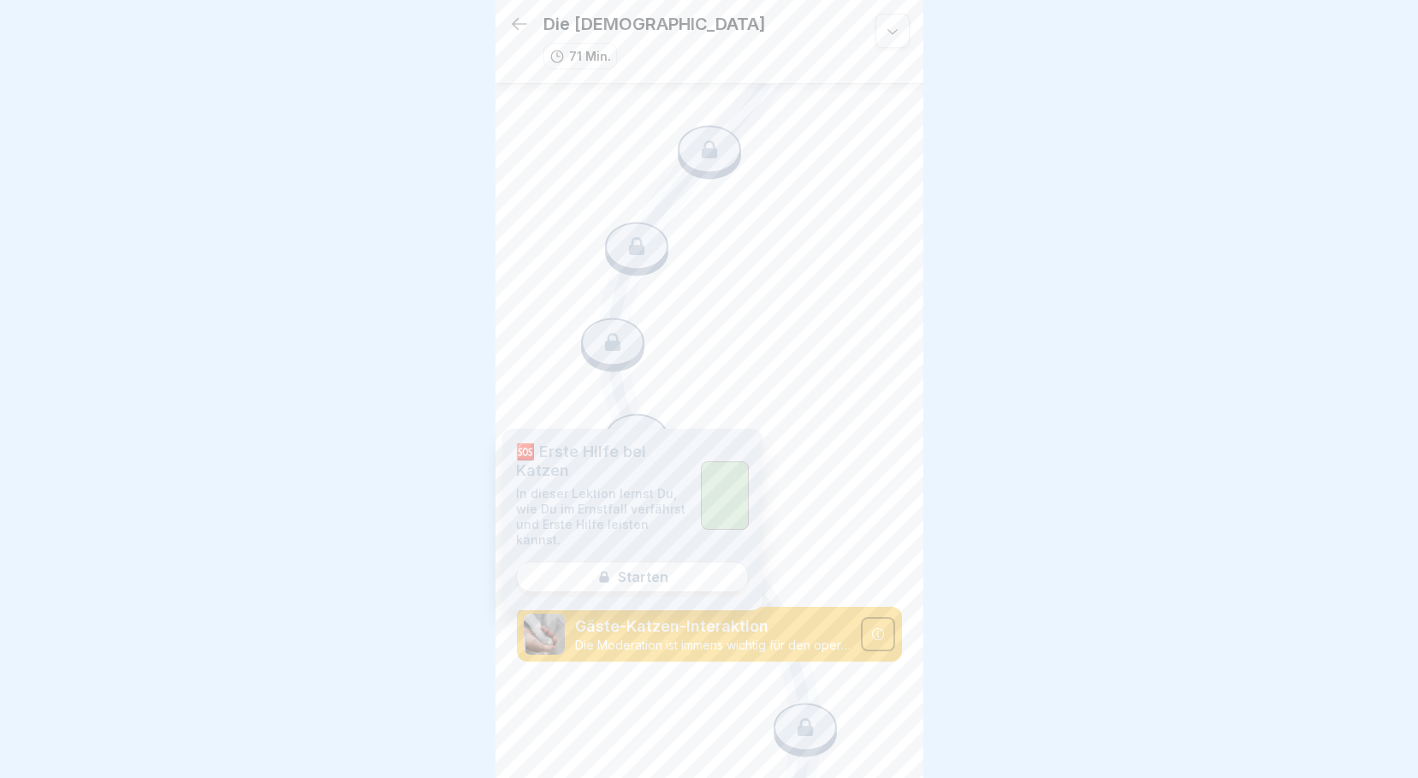
click at [619, 414] on div at bounding box center [636, 438] width 63 height 48
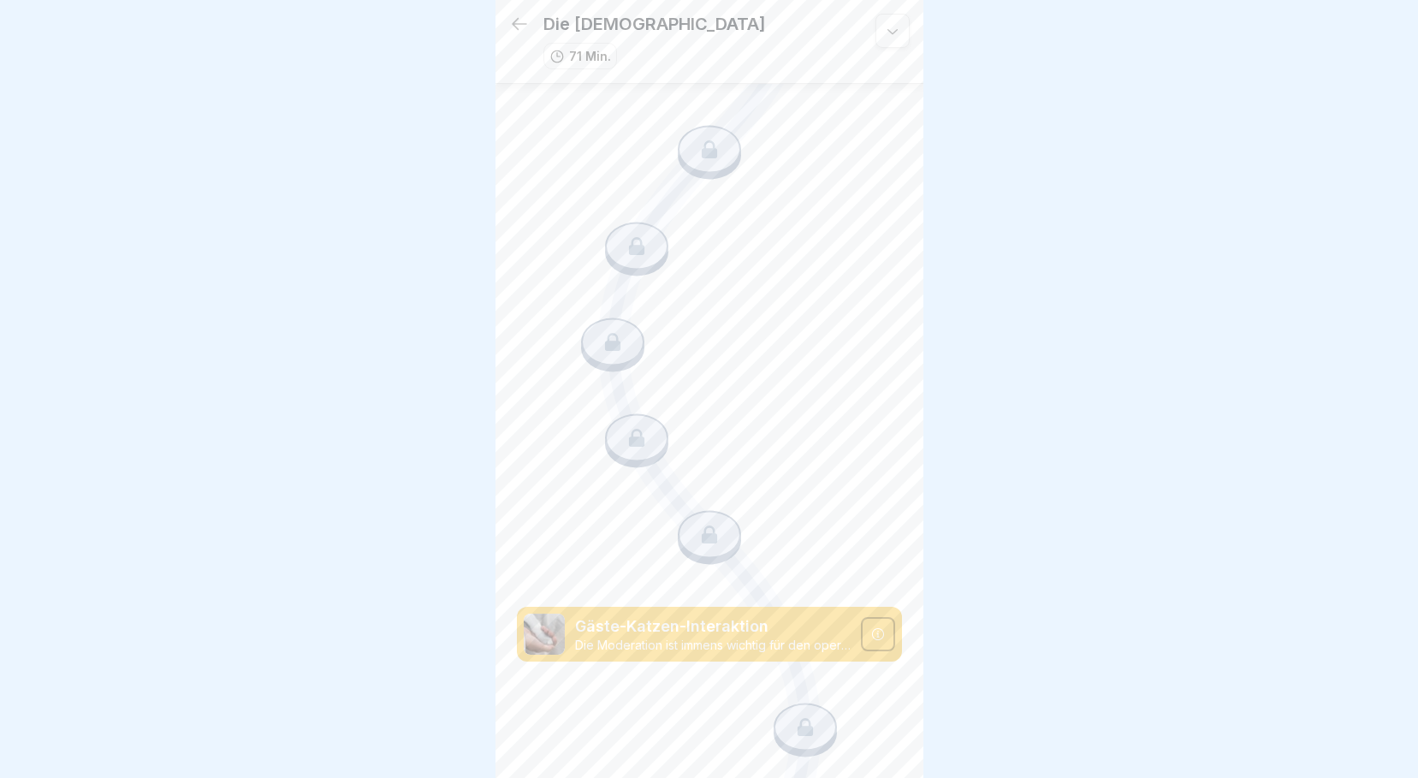
click at [703, 511] on div at bounding box center [709, 535] width 63 height 48
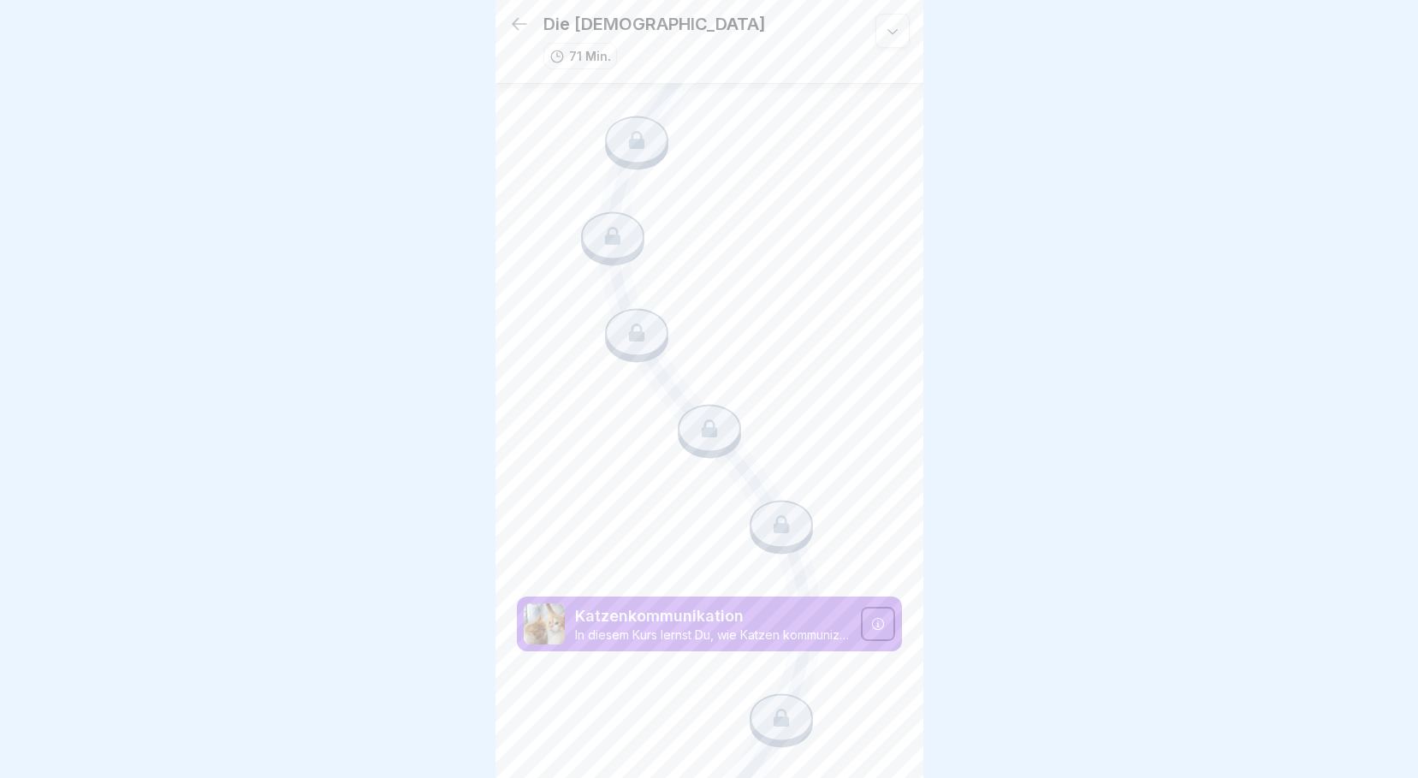
scroll to position [1389, 0]
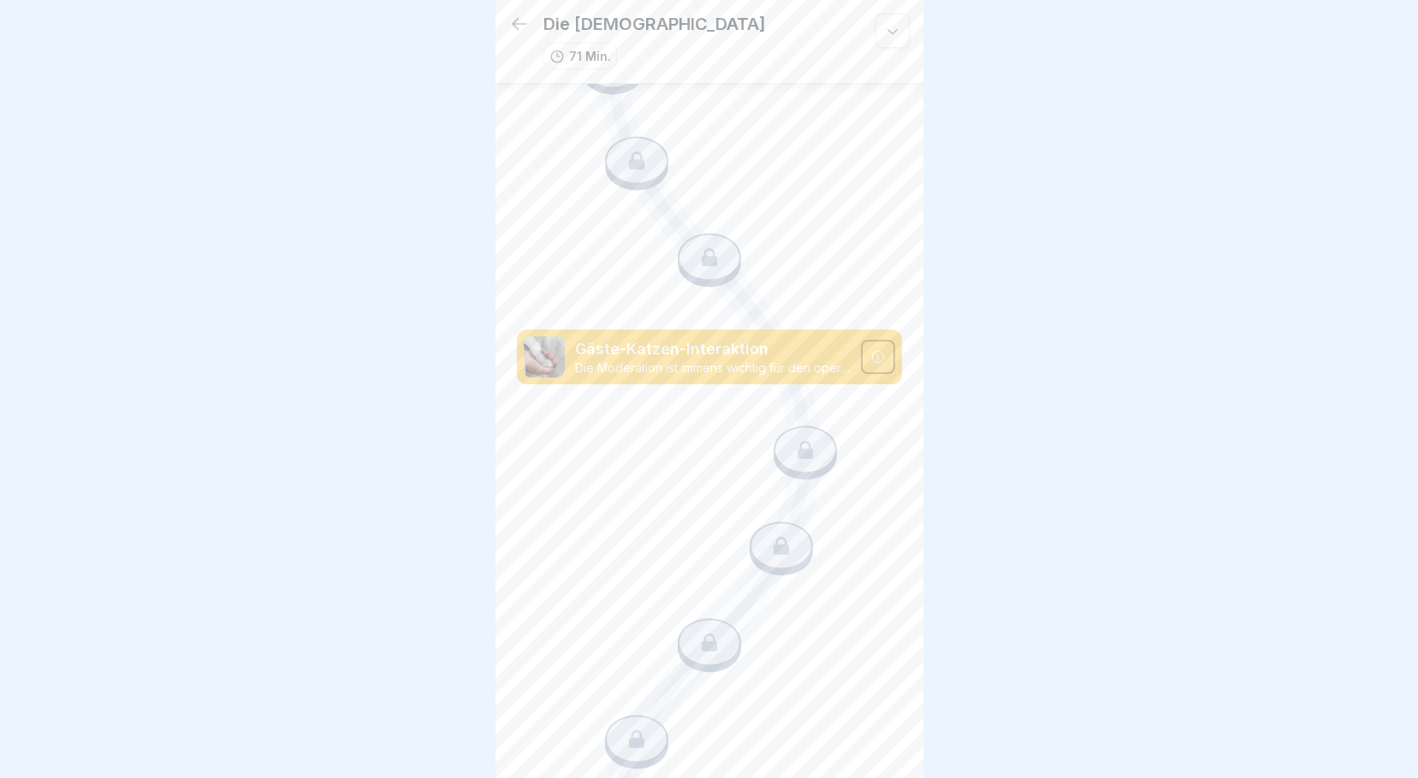
click at [1120, 389] on div at bounding box center [709, 389] width 1418 height 778
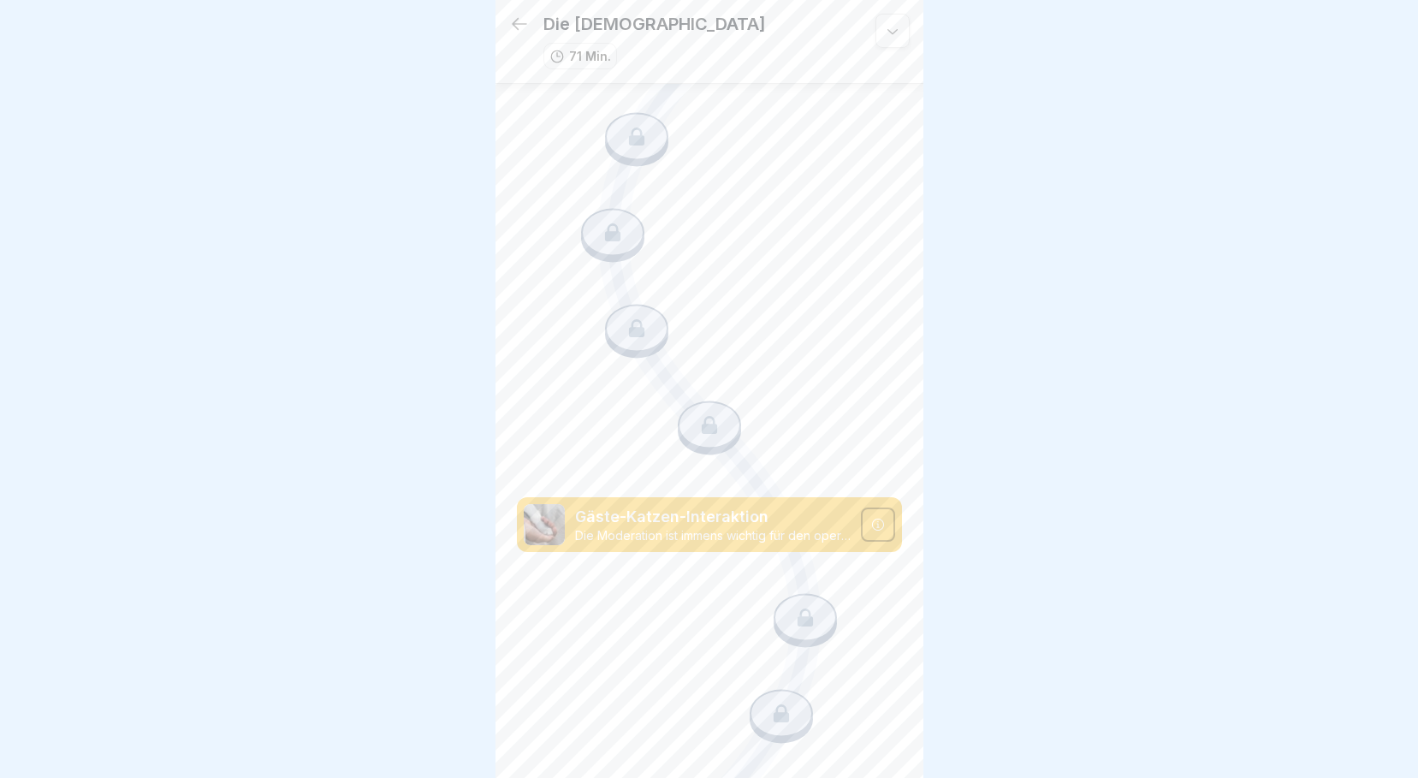
scroll to position [1218, 0]
click at [887, 30] on icon at bounding box center [892, 31] width 10 height 5
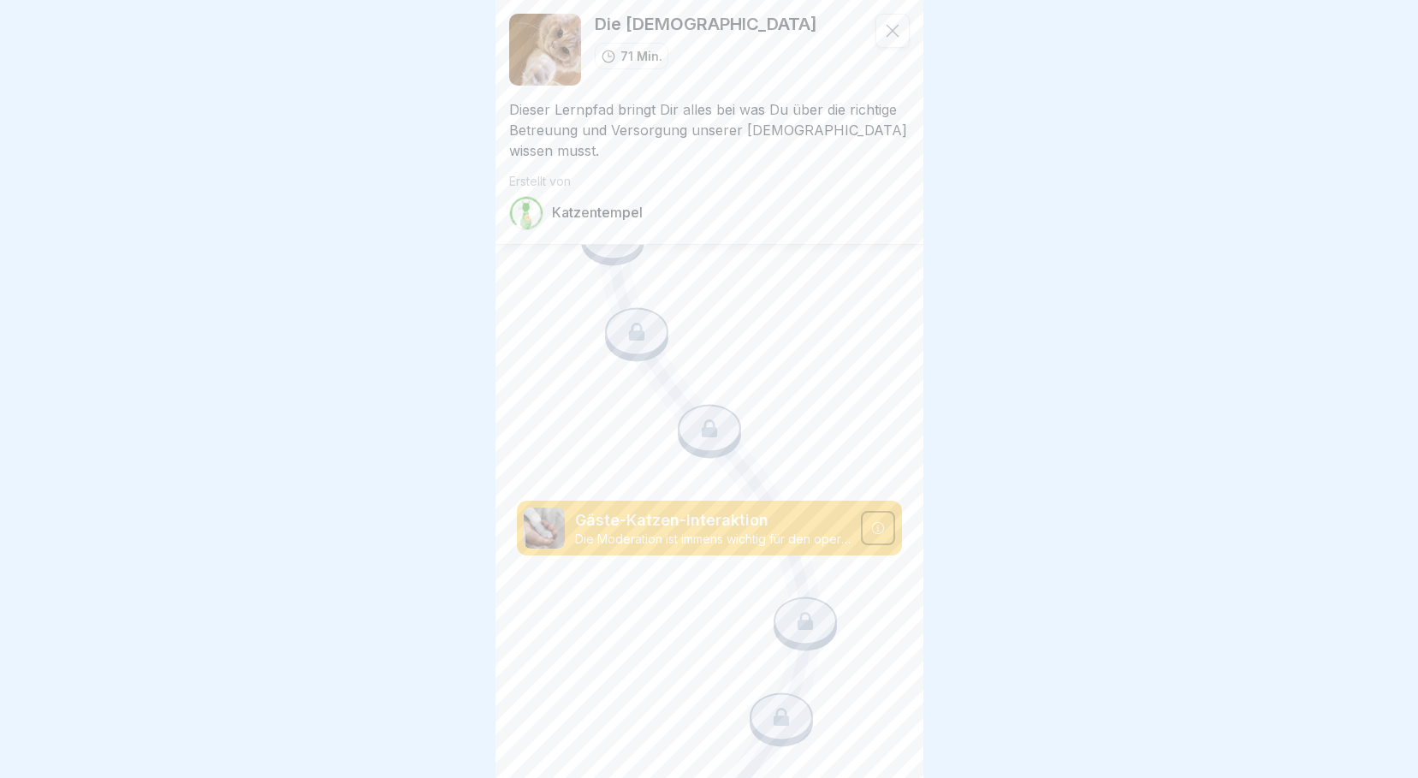
click at [814, 101] on p "Dieser Lernpfad bringt Dir alles bei was Du über die richtige Betreuung und Ver…" at bounding box center [709, 123] width 400 height 75
click at [638, 50] on p "71 Min." at bounding box center [641, 56] width 42 height 18
drag, startPoint x: 634, startPoint y: 20, endPoint x: 662, endPoint y: 31, distance: 30.3
click at [634, 19] on p "Die [DEMOGRAPHIC_DATA]" at bounding box center [706, 24] width 222 height 21
click at [886, 27] on icon at bounding box center [892, 31] width 13 height 13
